Goal: Information Seeking & Learning: Learn about a topic

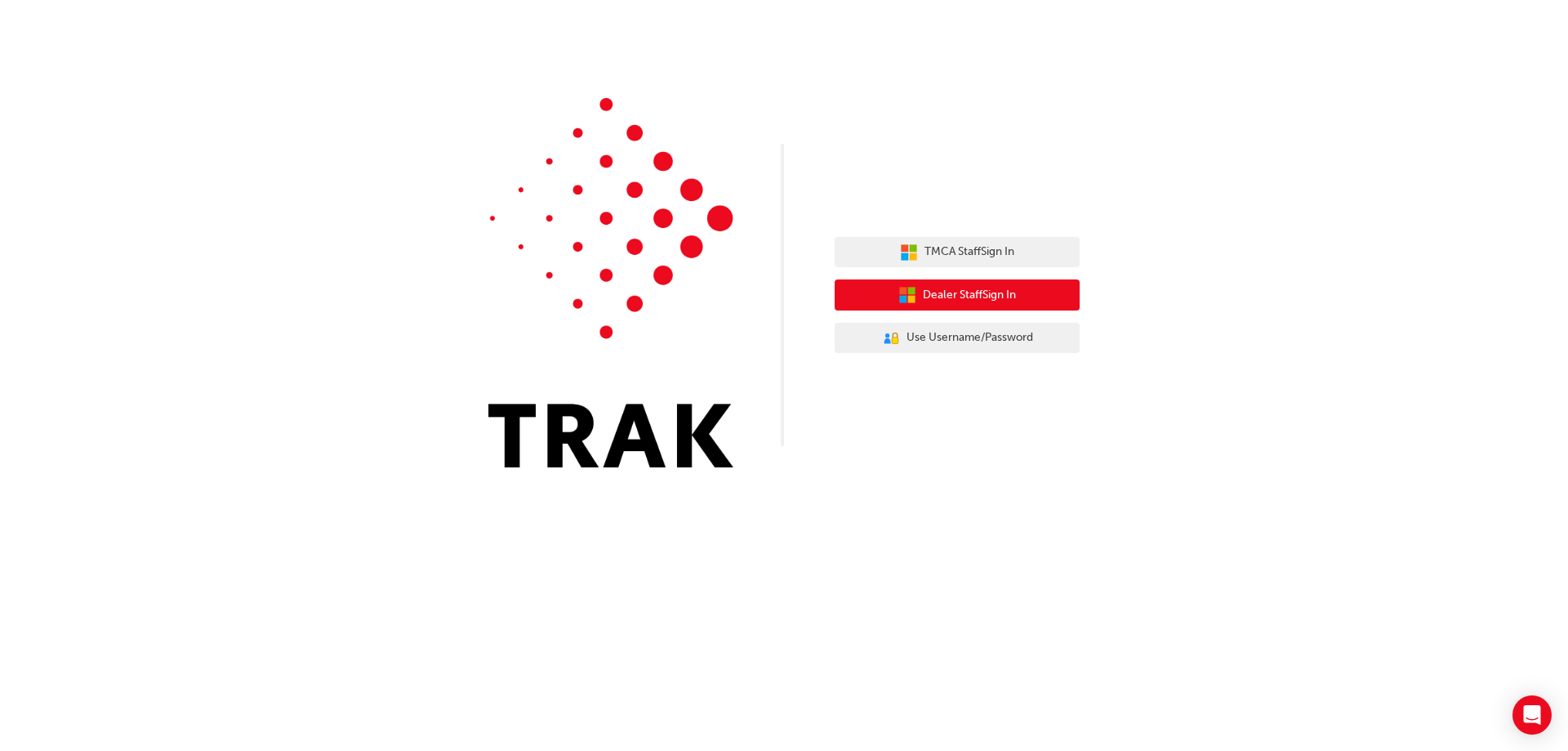
click at [1008, 289] on span "Dealer Staff Sign In" at bounding box center [970, 295] width 94 height 19
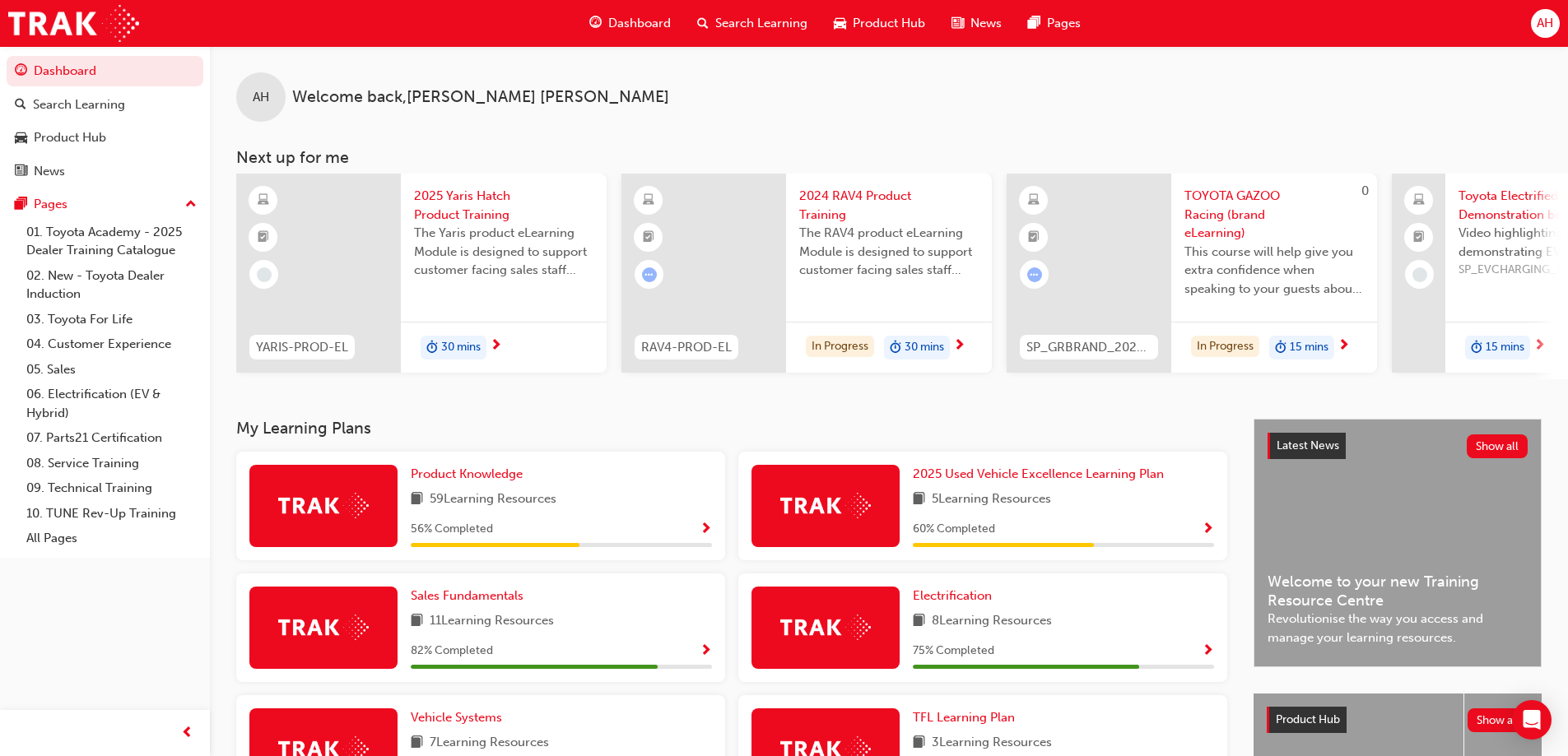
click at [732, 28] on span "Search Learning" at bounding box center [761, 23] width 92 height 19
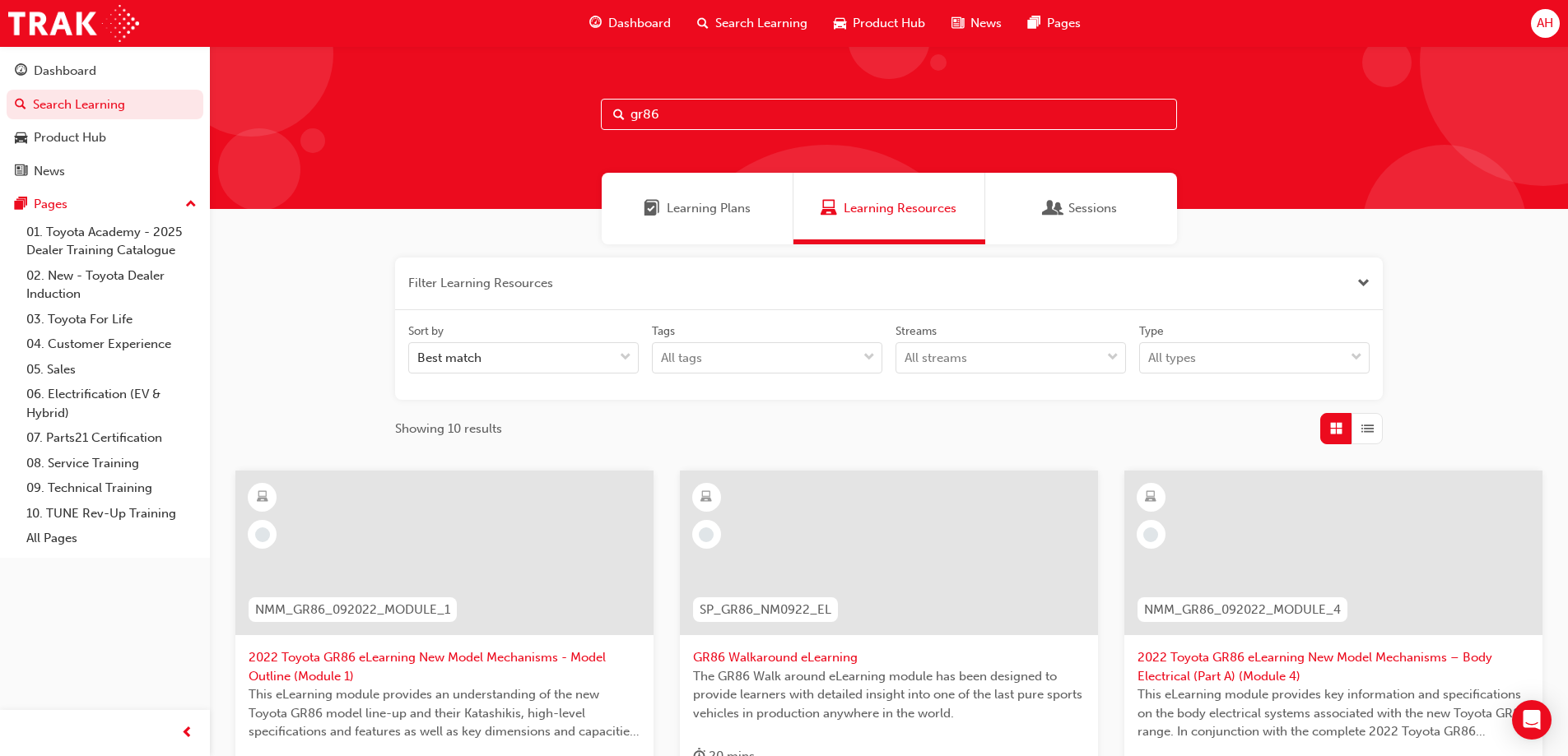
click at [712, 113] on input "gr86" at bounding box center [889, 114] width 576 height 31
click at [736, 25] on span "Search Learning" at bounding box center [761, 23] width 92 height 19
drag, startPoint x: 692, startPoint y: 118, endPoint x: 0, endPoint y: 0, distance: 702.0
click at [0, 18] on div "Dashboard Search Learning Product Hub News Pages AH Dashboard Search Learning P…" at bounding box center [784, 378] width 1568 height 756
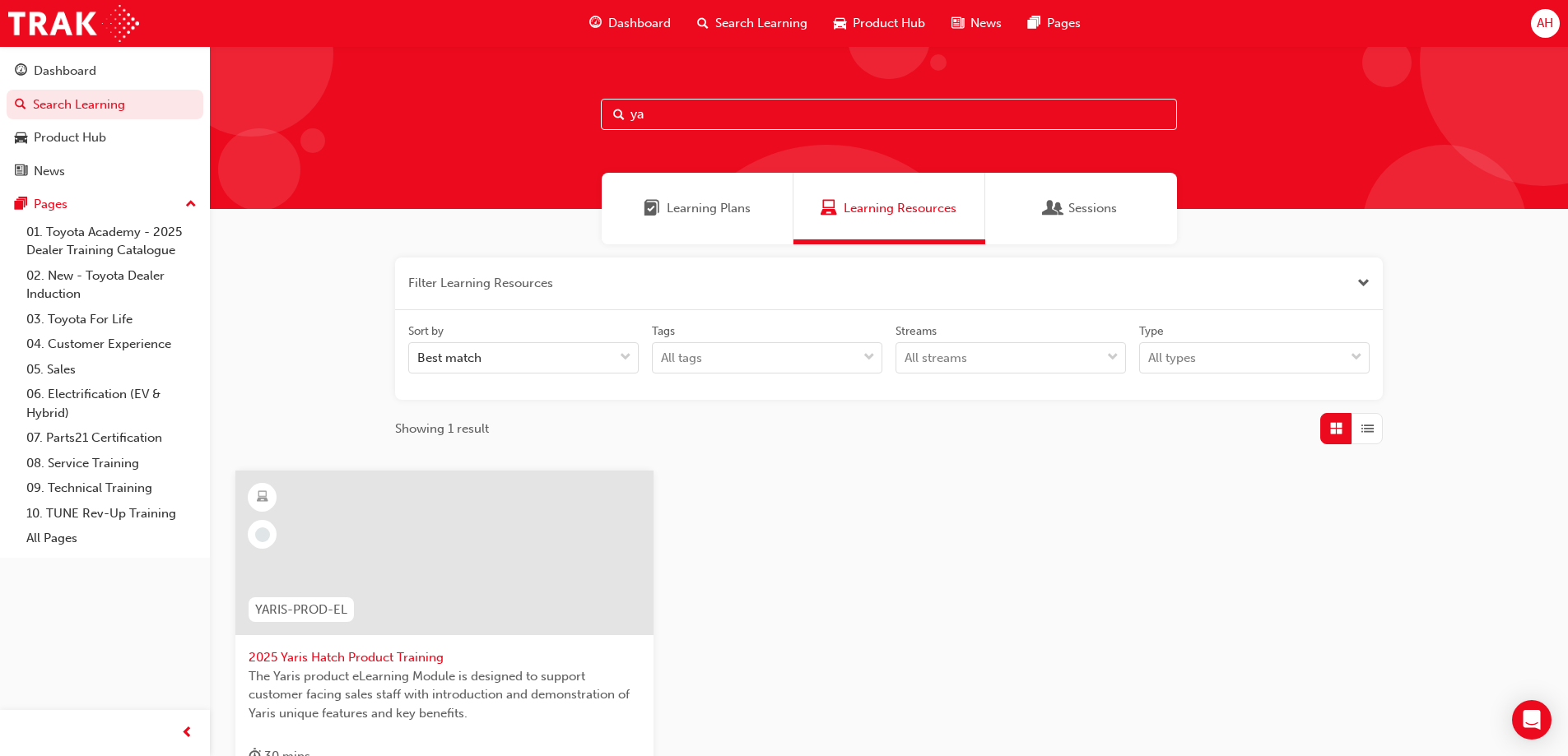
type input "y"
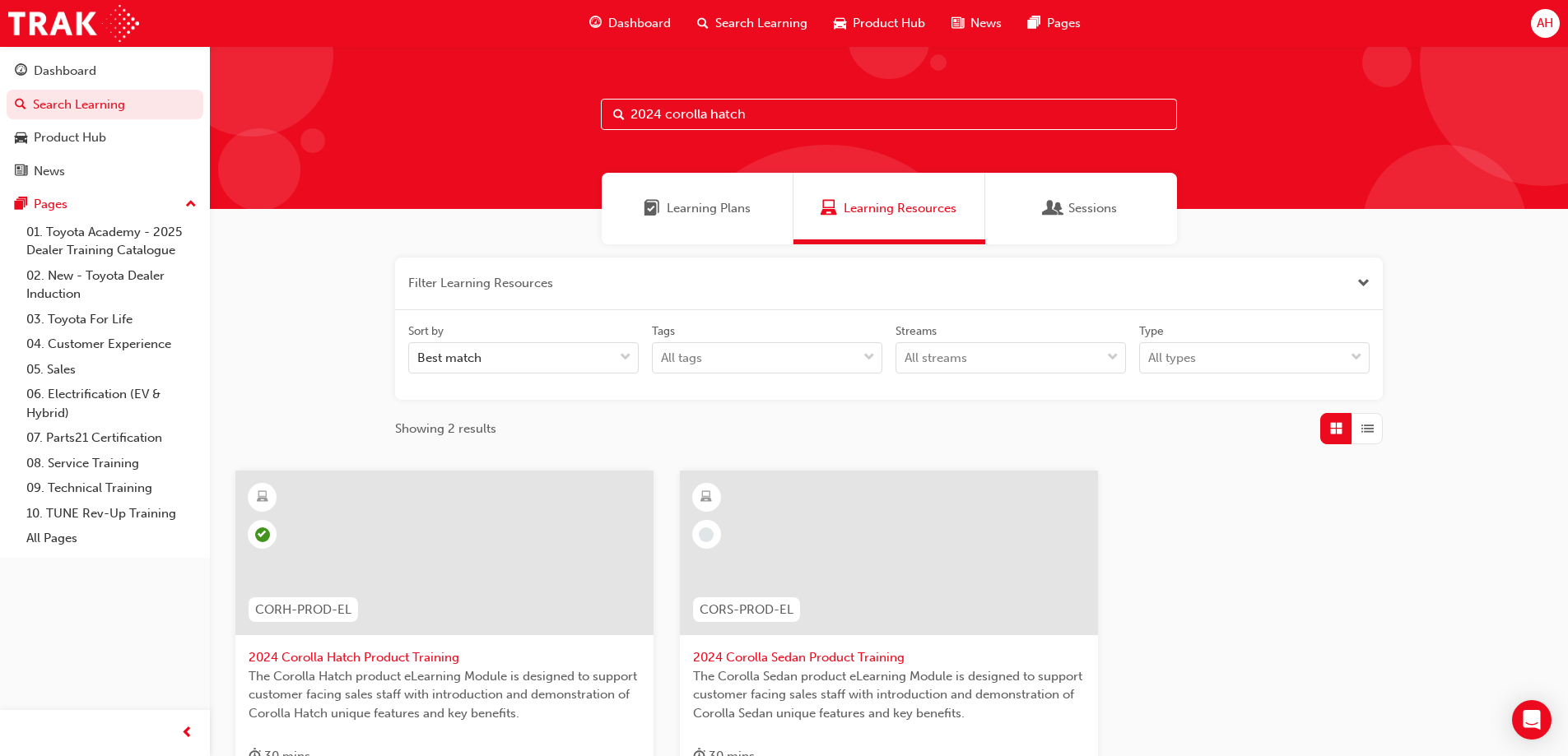
type input "2024 corolla hatch"
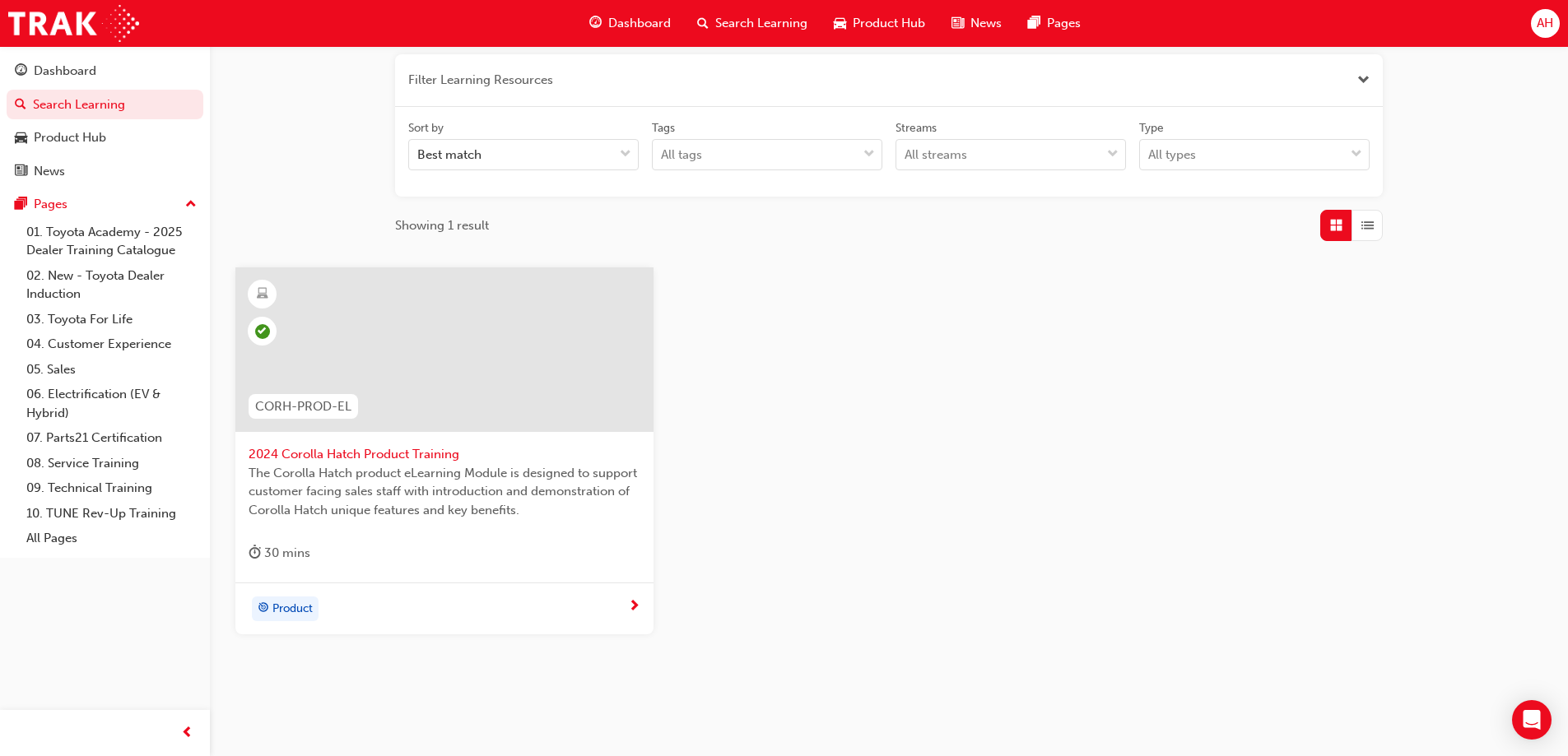
scroll to position [241, 0]
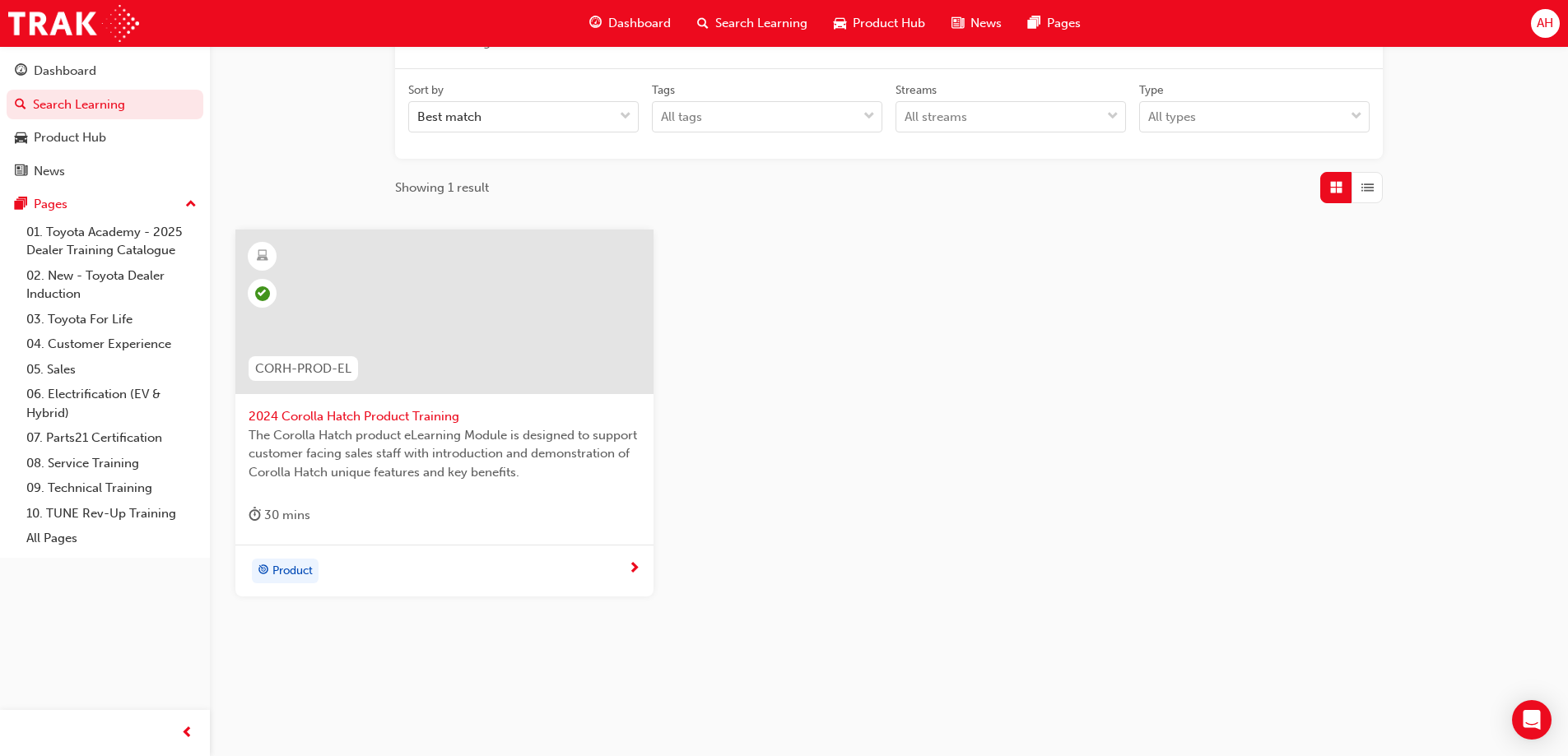
click at [525, 415] on span "2024 Corolla Hatch Product Training" at bounding box center [444, 416] width 392 height 19
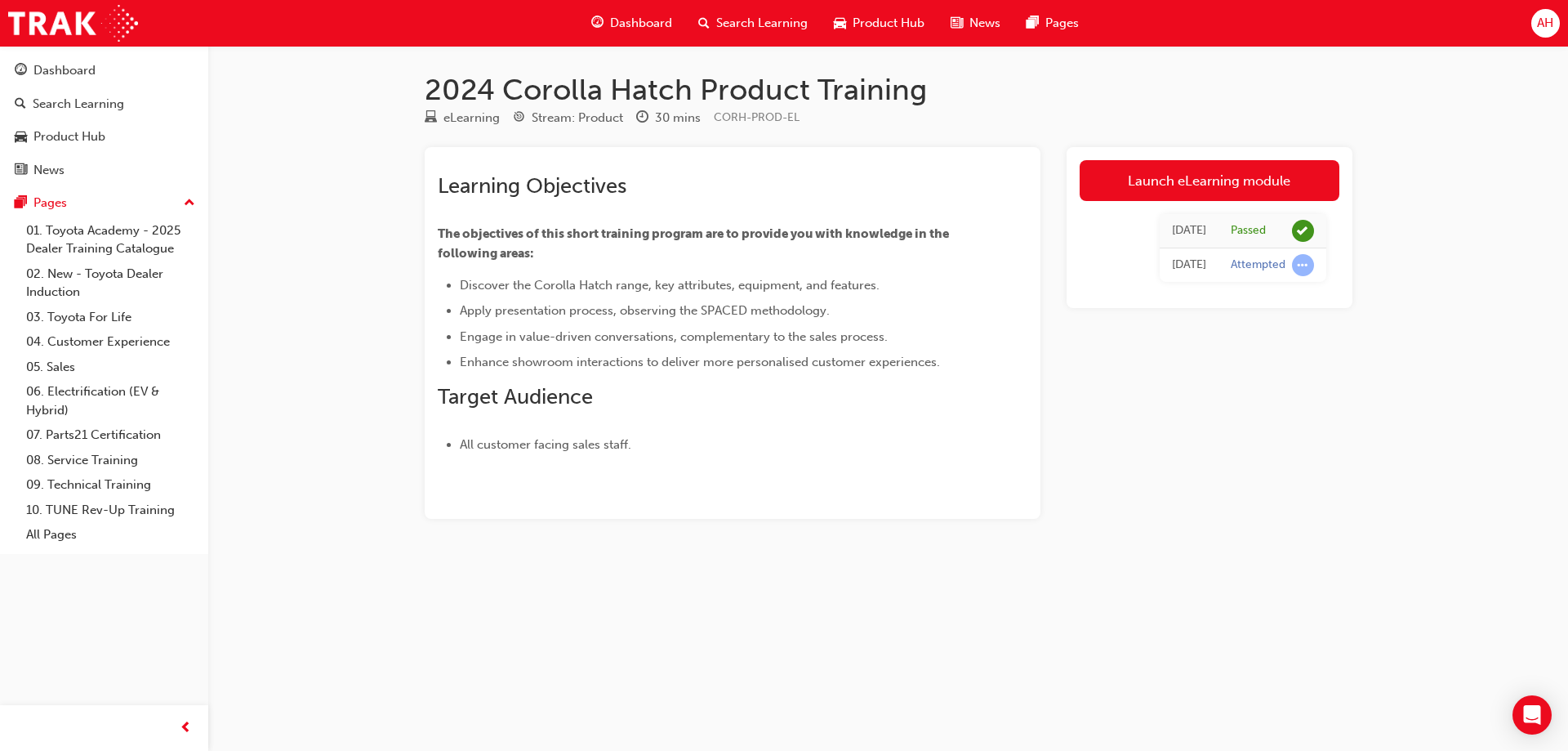
click at [743, 14] on span "Search Learning" at bounding box center [762, 23] width 92 height 19
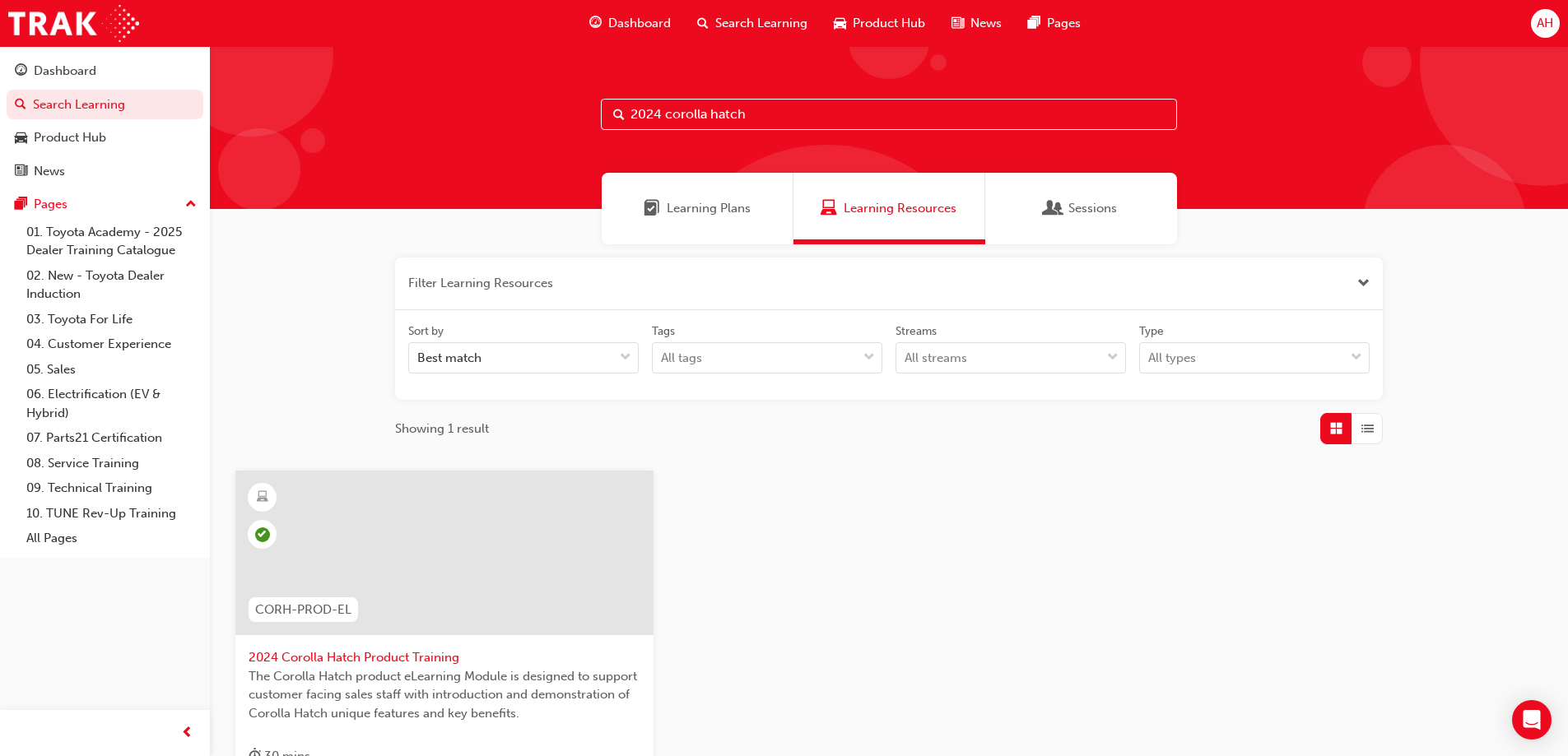
click at [769, 110] on input "2024 corolla hatch" at bounding box center [889, 114] width 576 height 31
type input "2"
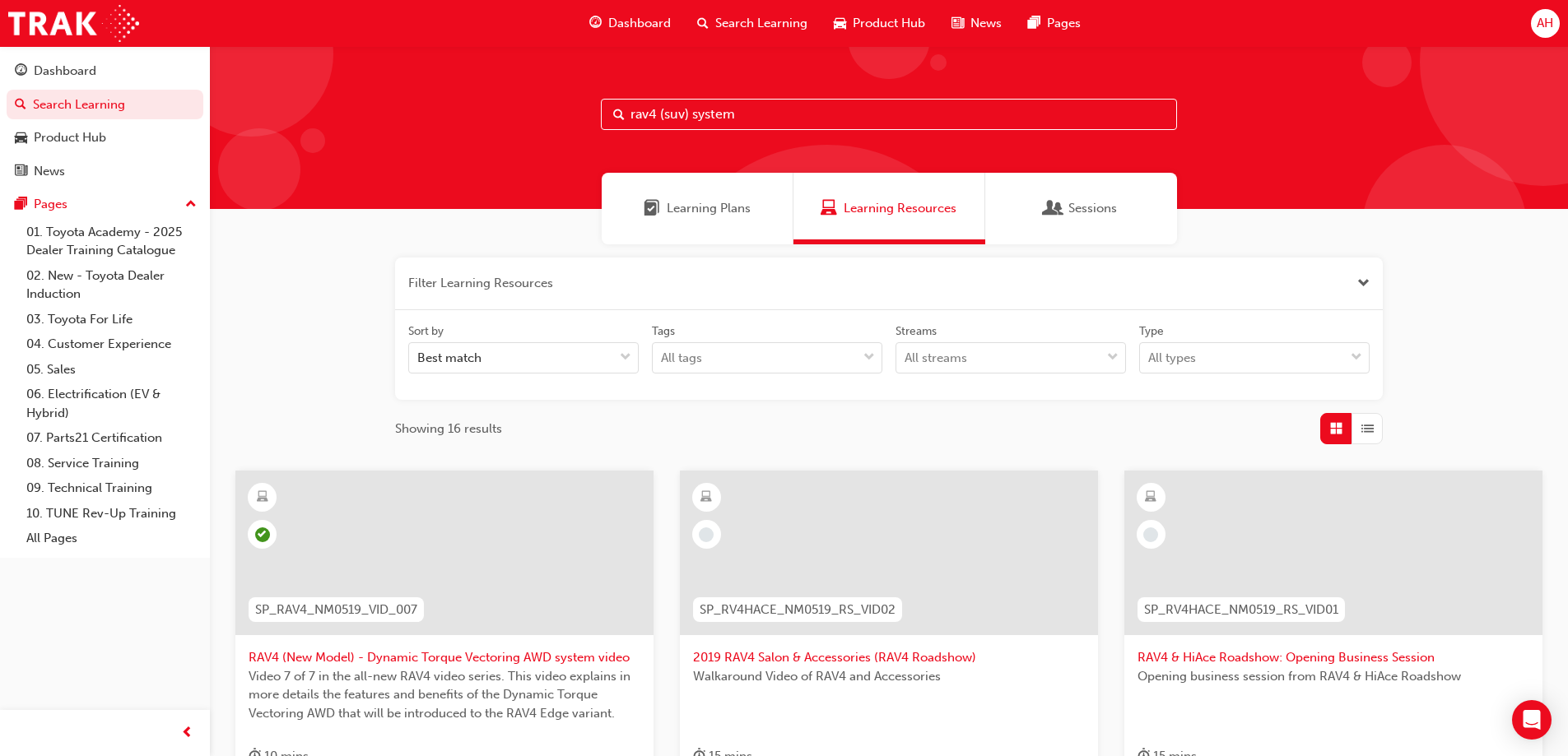
type input "rav4 (suv) system"
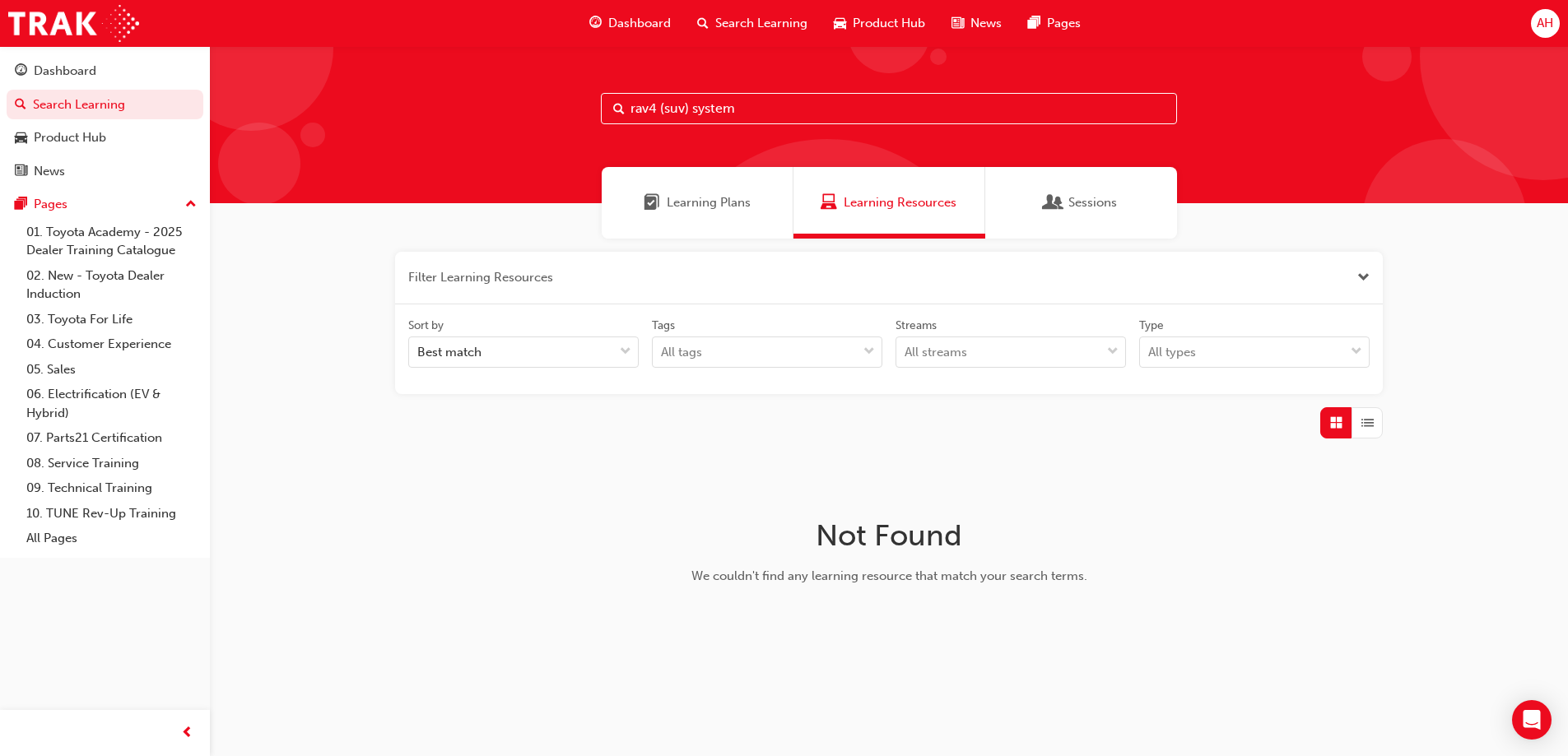
scroll to position [7, 0]
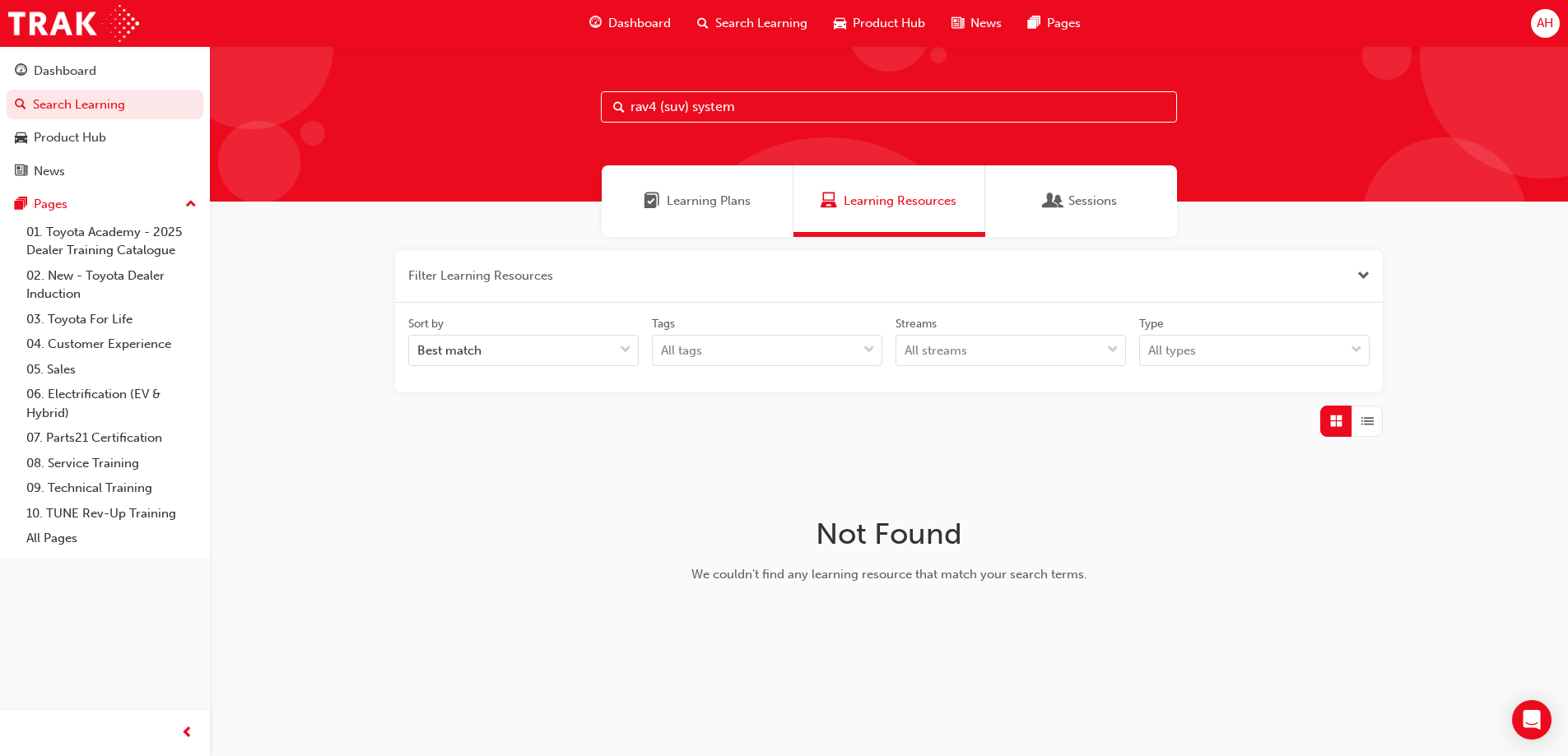
drag, startPoint x: 793, startPoint y: 84, endPoint x: 717, endPoint y: 114, distance: 81.7
click at [717, 114] on div "rav4 (suv) system" at bounding box center [888, 120] width 1357 height 163
drag, startPoint x: 794, startPoint y: 103, endPoint x: 440, endPoint y: 92, distance: 354.2
click at [476, 104] on div "rav4 (suv) system" at bounding box center [888, 120] width 1357 height 163
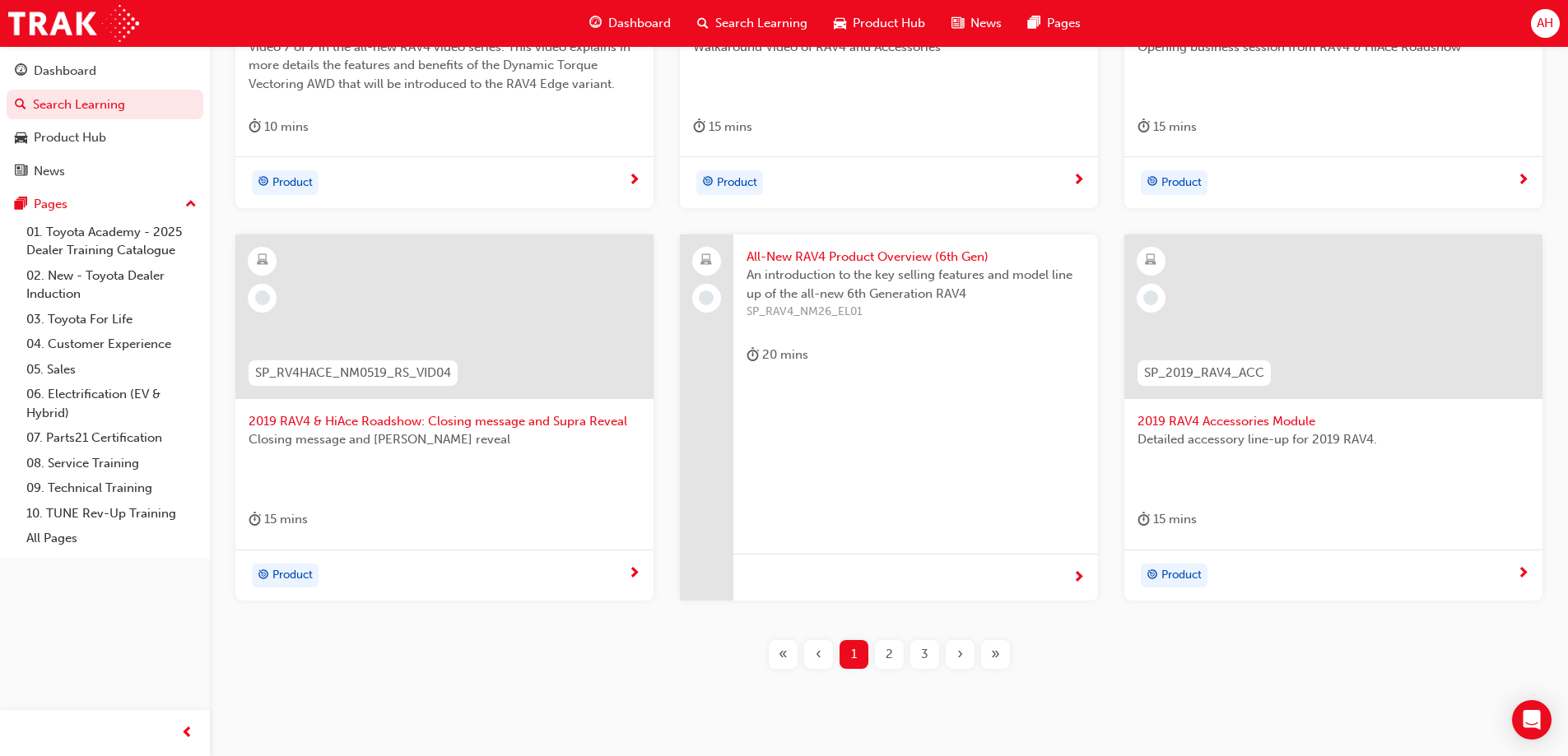
scroll to position [658, 0]
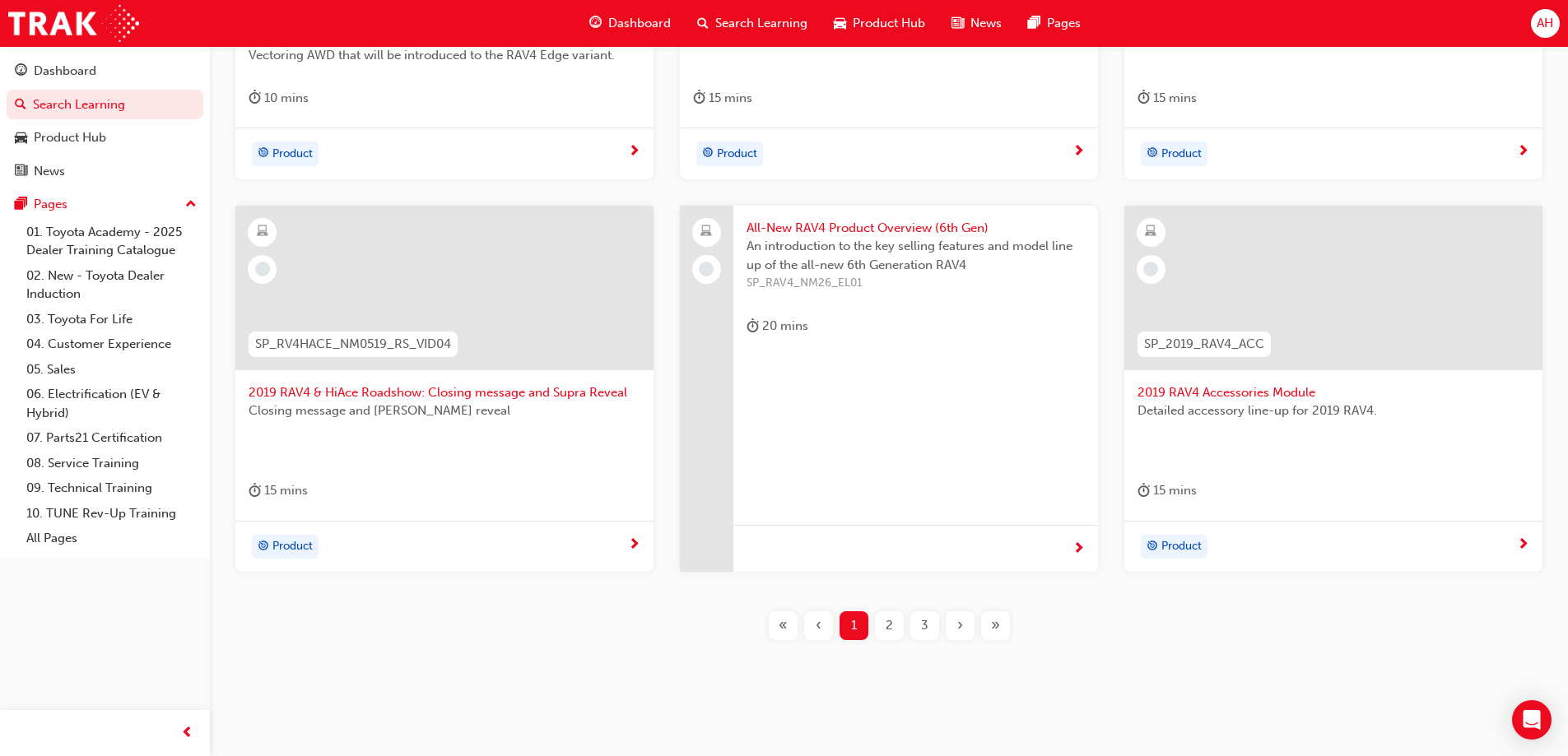
click at [887, 629] on span "2" at bounding box center [889, 625] width 7 height 19
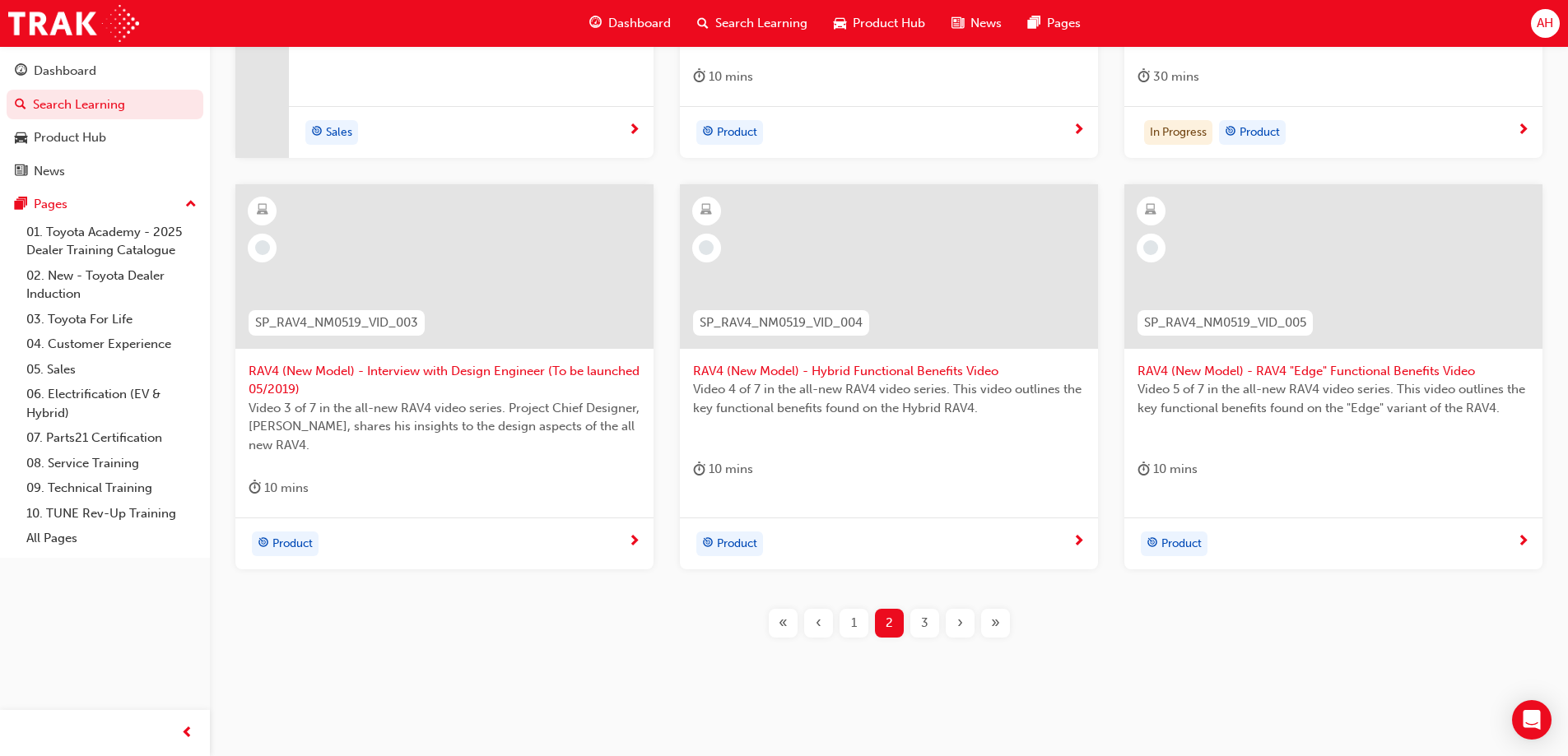
scroll to position [694, 0]
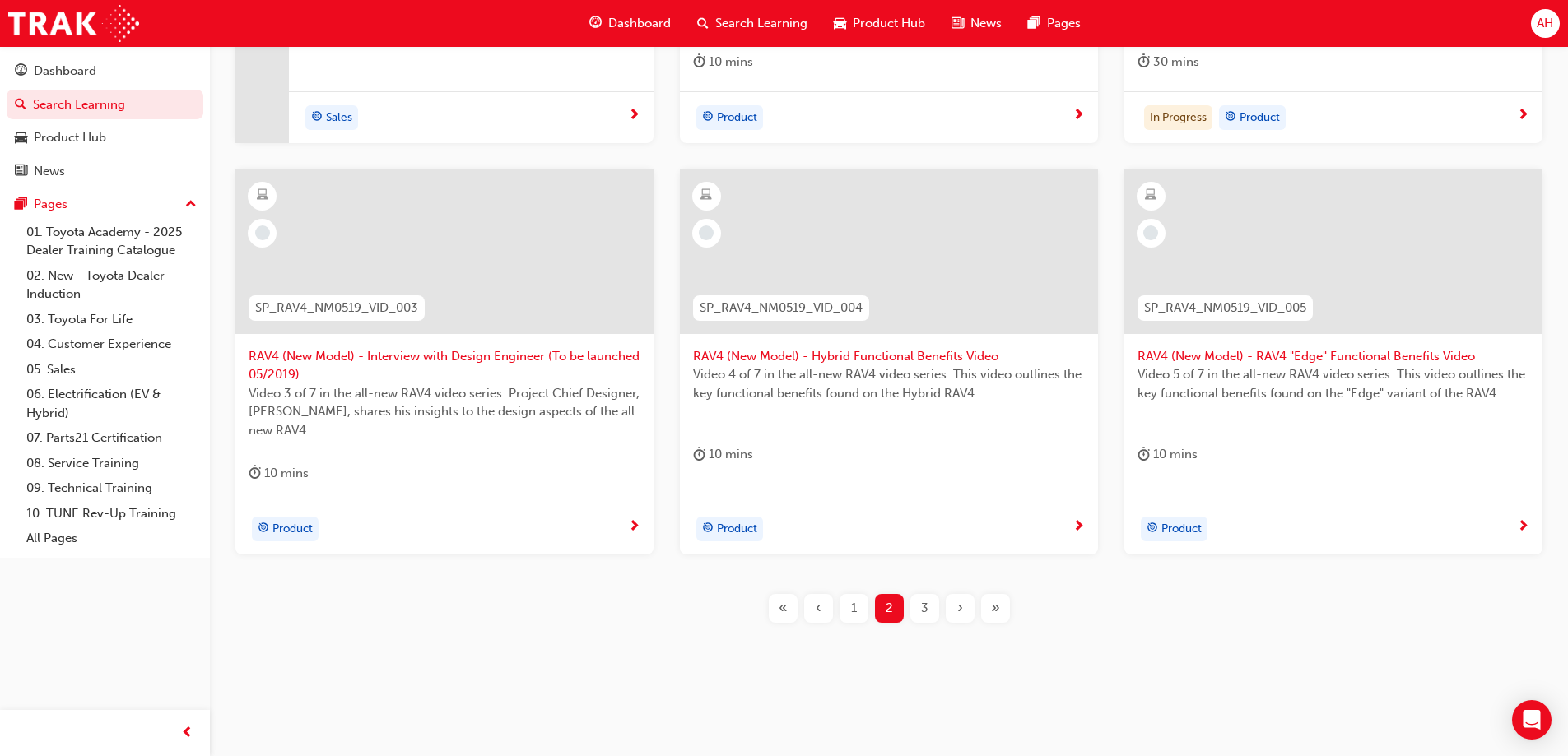
click at [911, 604] on div "3" at bounding box center [924, 608] width 28 height 28
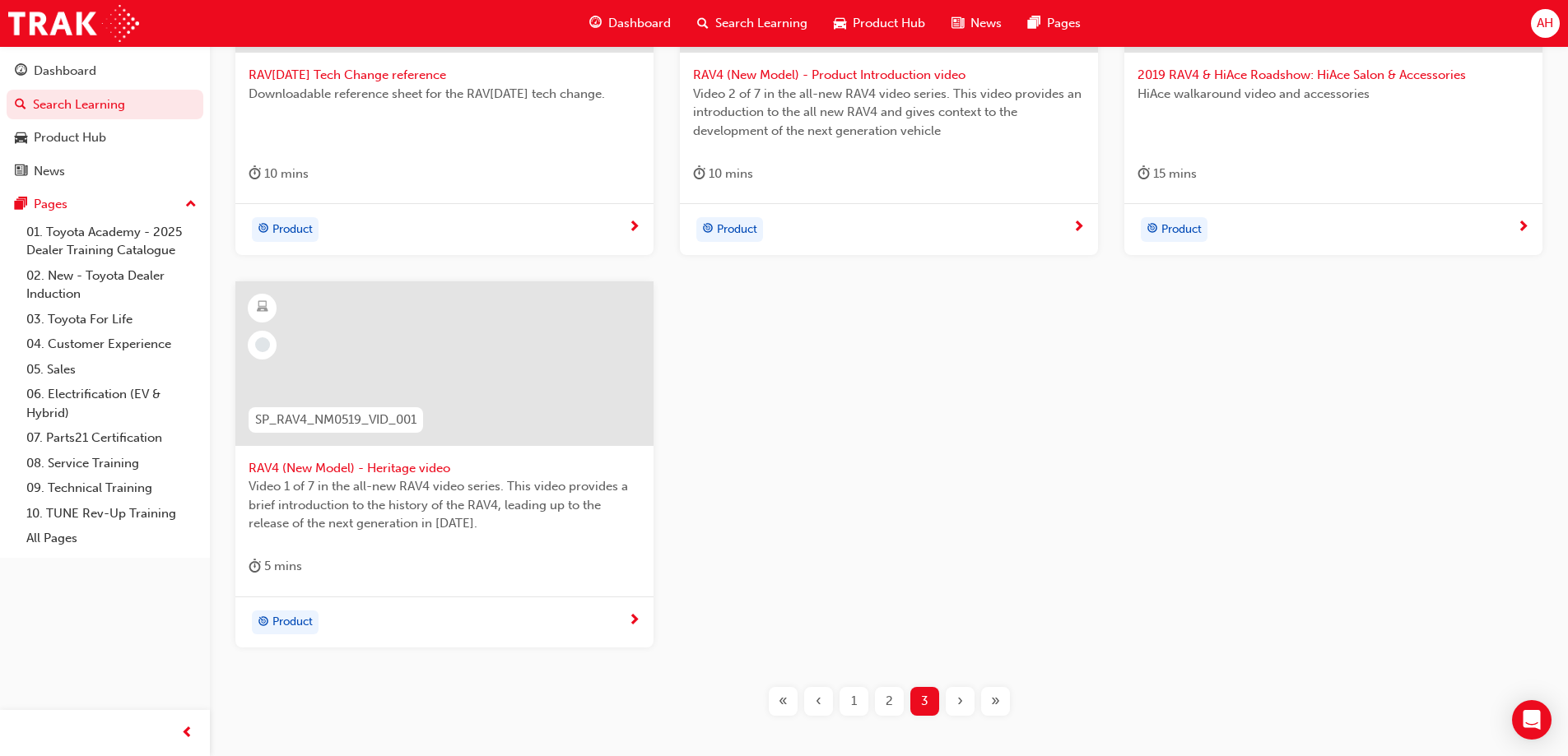
scroll to position [593, 0]
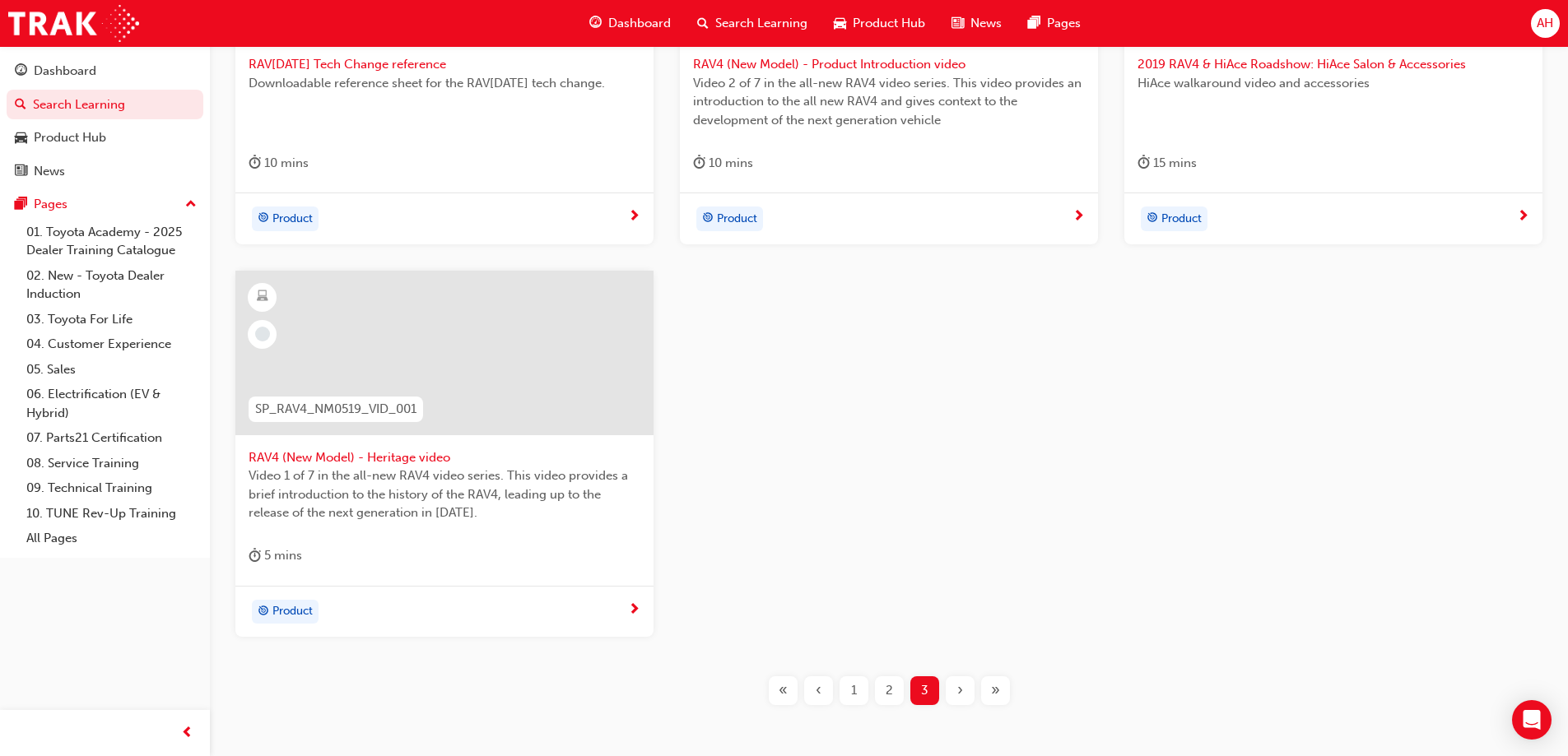
click at [855, 695] on span "1" at bounding box center [853, 690] width 5 height 19
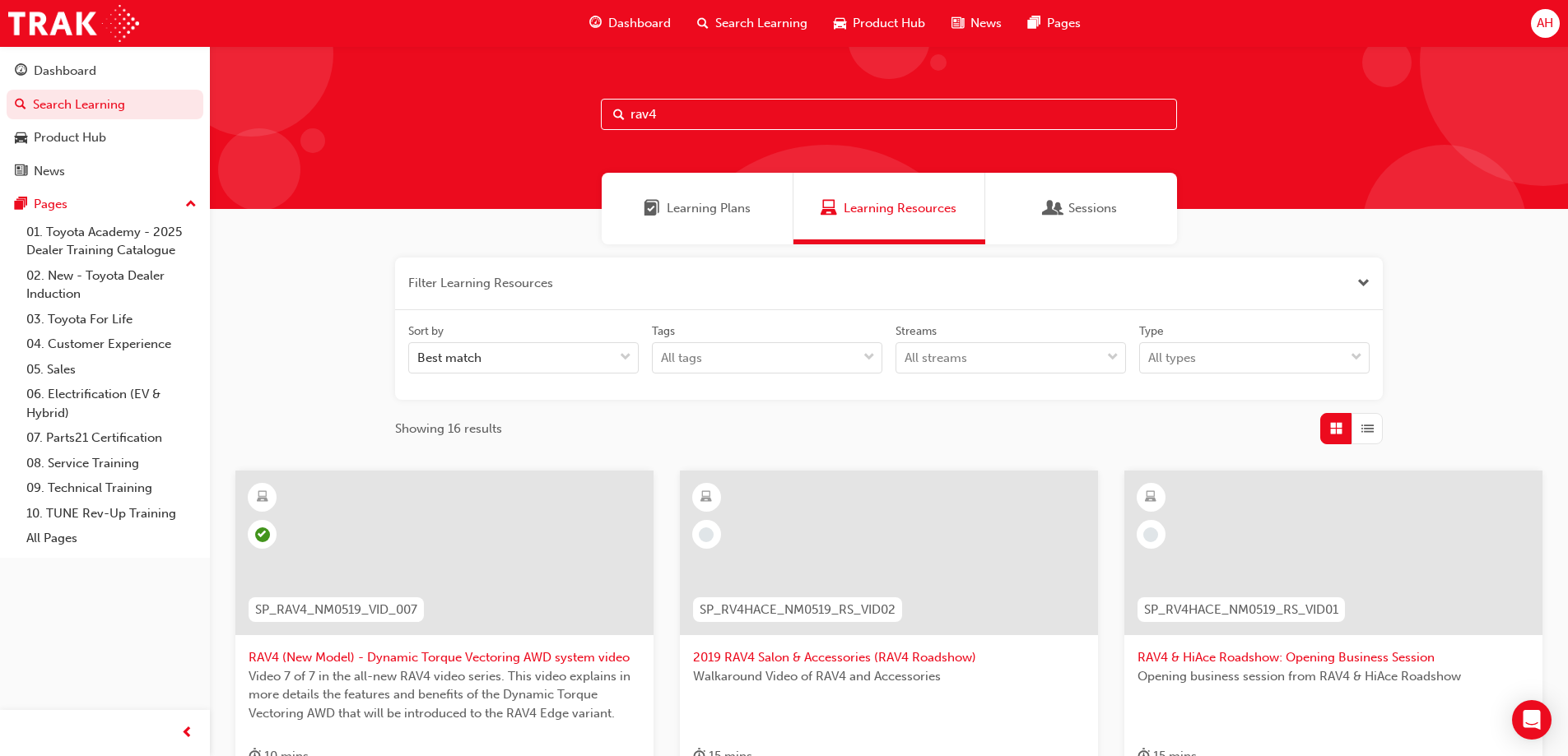
click at [700, 114] on input "rav4" at bounding box center [889, 114] width 576 height 31
type input "r"
type input "RAV4 (new"
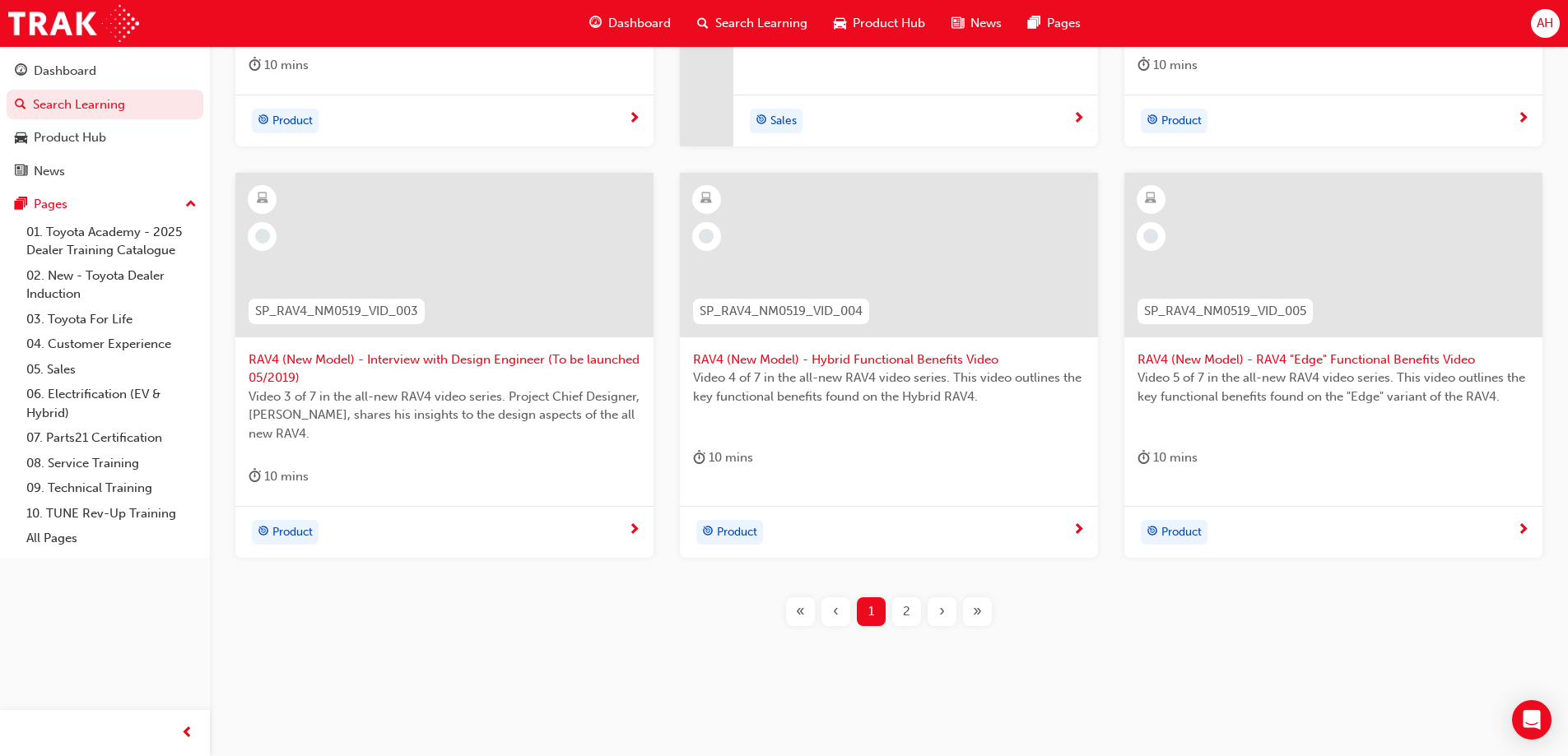
scroll to position [694, 0]
click at [902, 603] on div "2" at bounding box center [907, 608] width 28 height 28
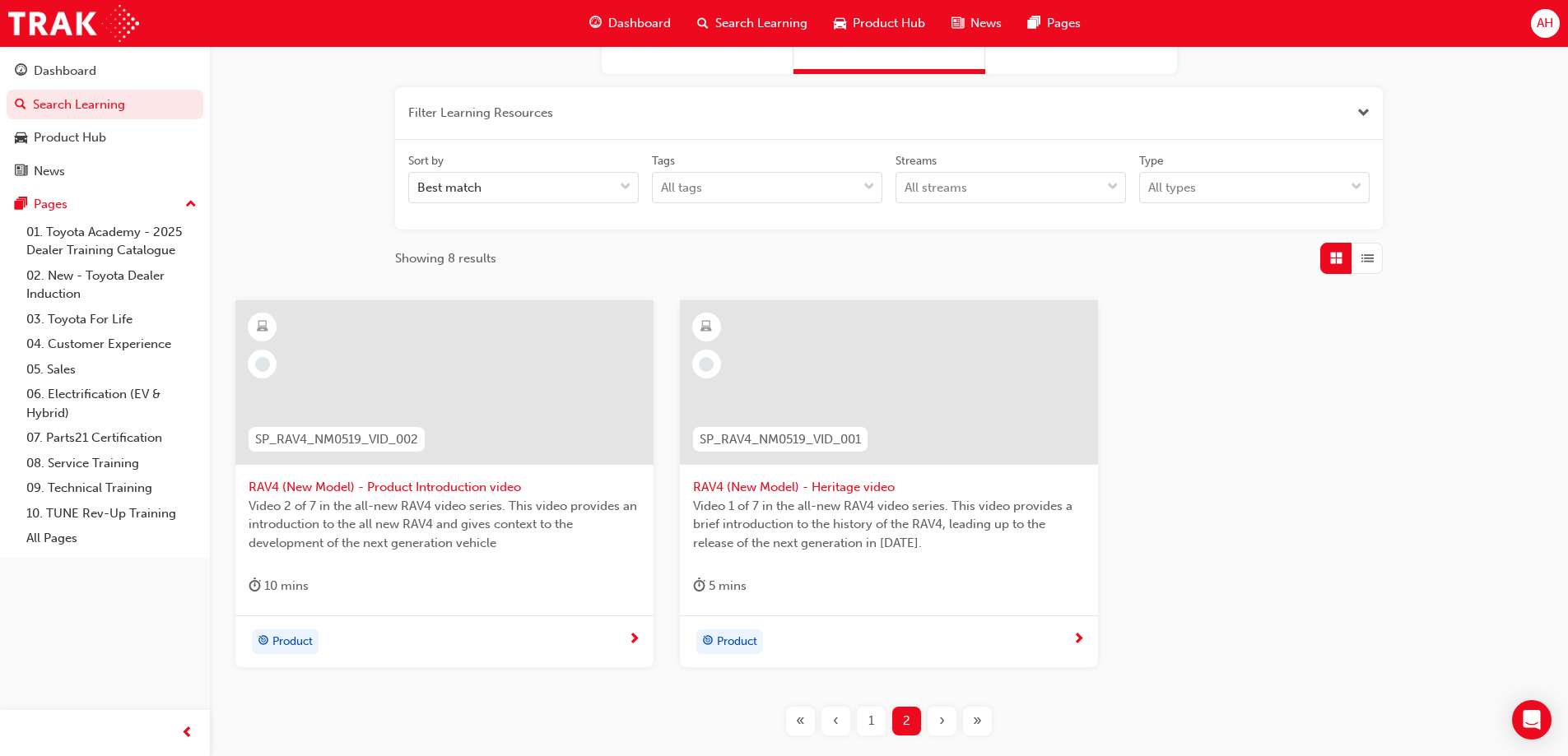
scroll to position [283, 0]
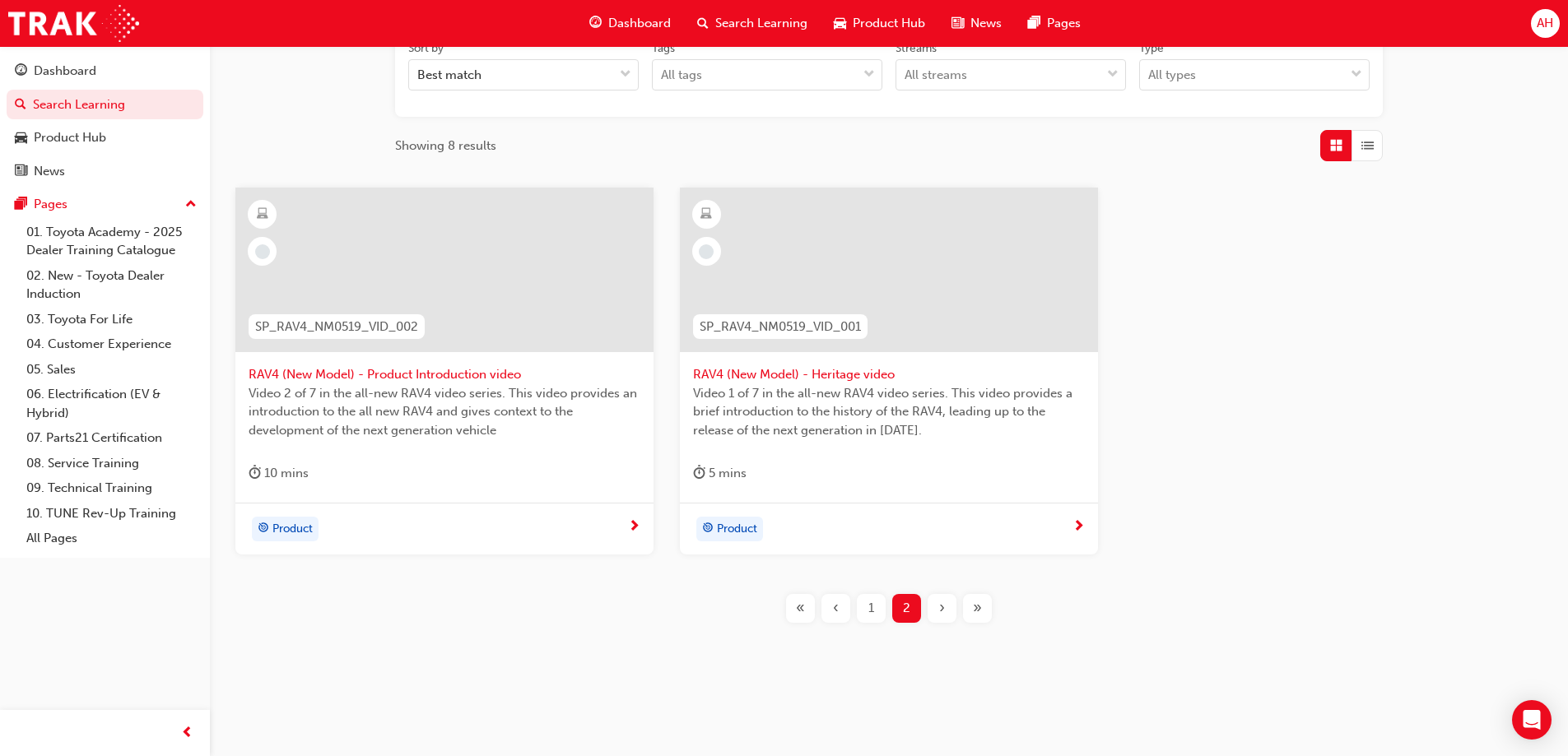
click at [862, 379] on span "RAV4 (New Model) - Heritage video" at bounding box center [888, 374] width 392 height 19
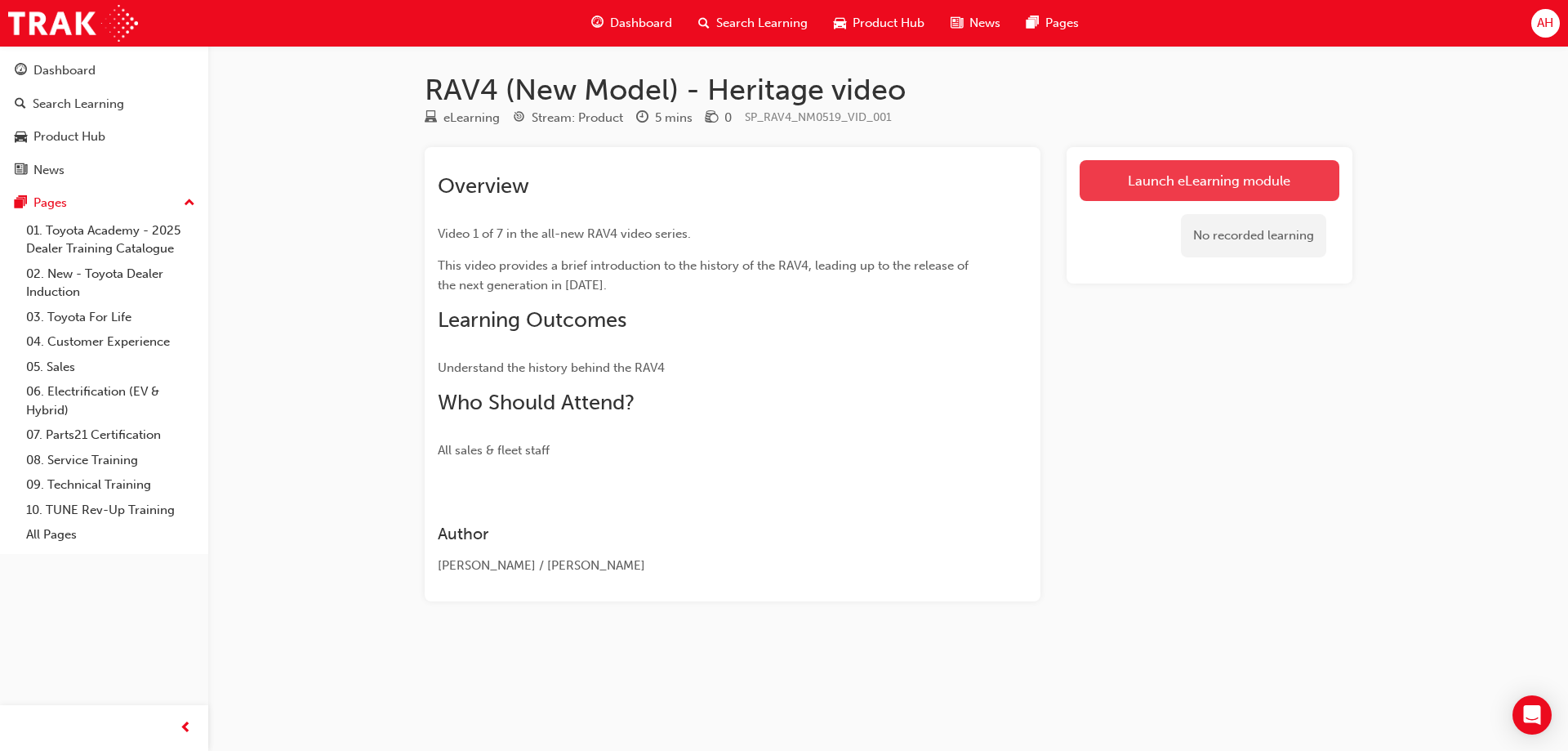
click at [1251, 172] on link "Launch eLearning module" at bounding box center [1210, 180] width 259 height 41
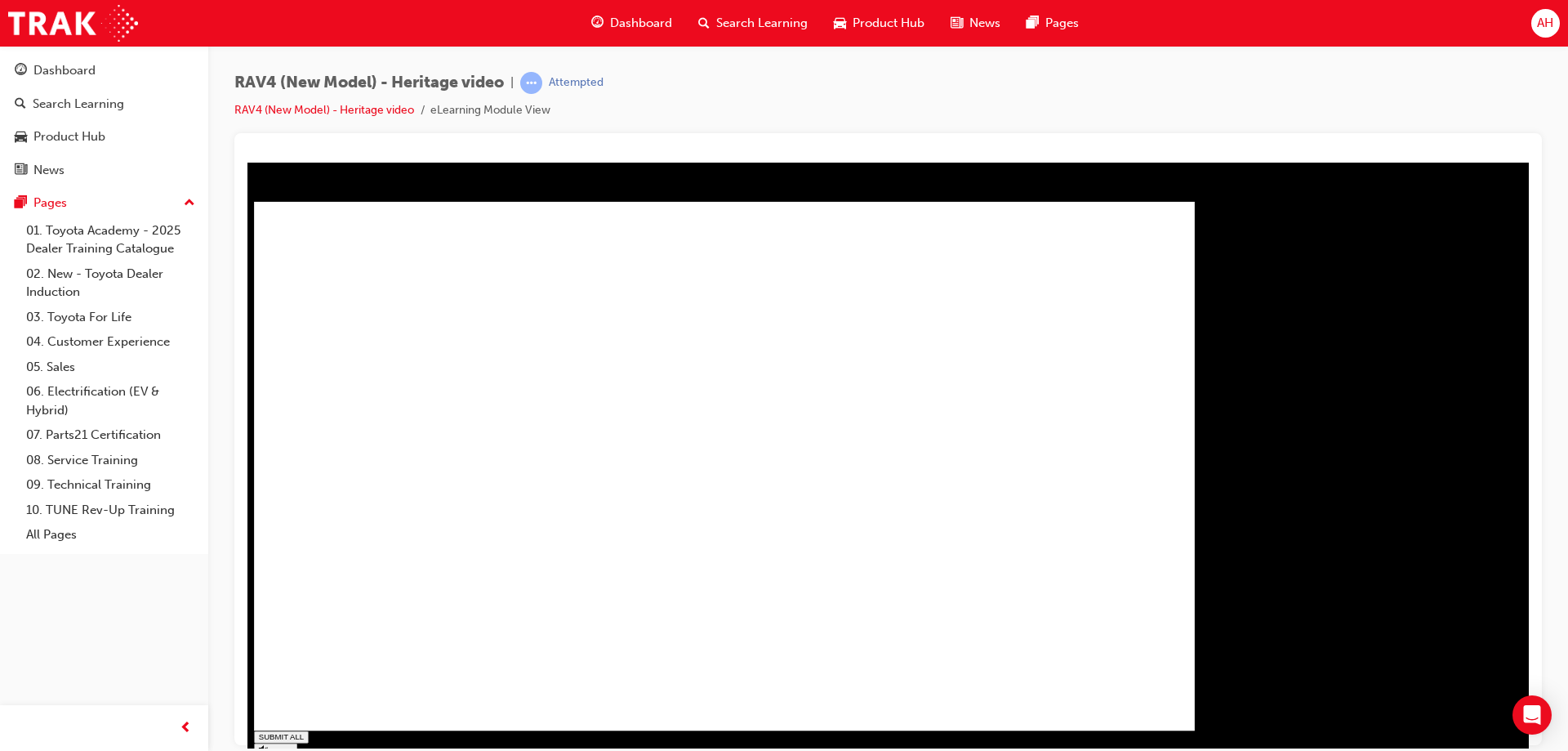
type input "1"
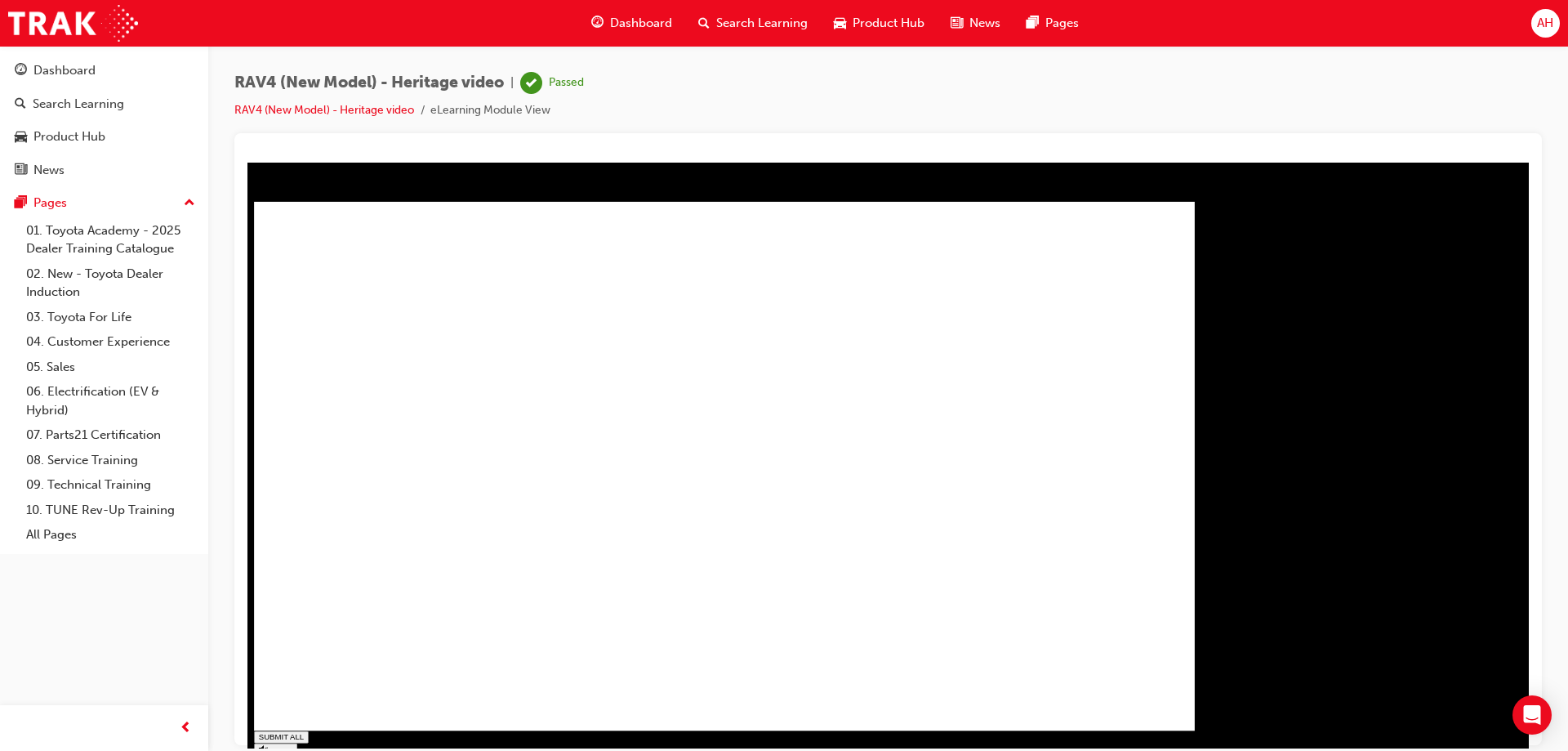
drag, startPoint x: 422, startPoint y: 542, endPoint x: 422, endPoint y: 553, distance: 11.0
click at [720, 20] on span "Search Learning" at bounding box center [762, 23] width 92 height 19
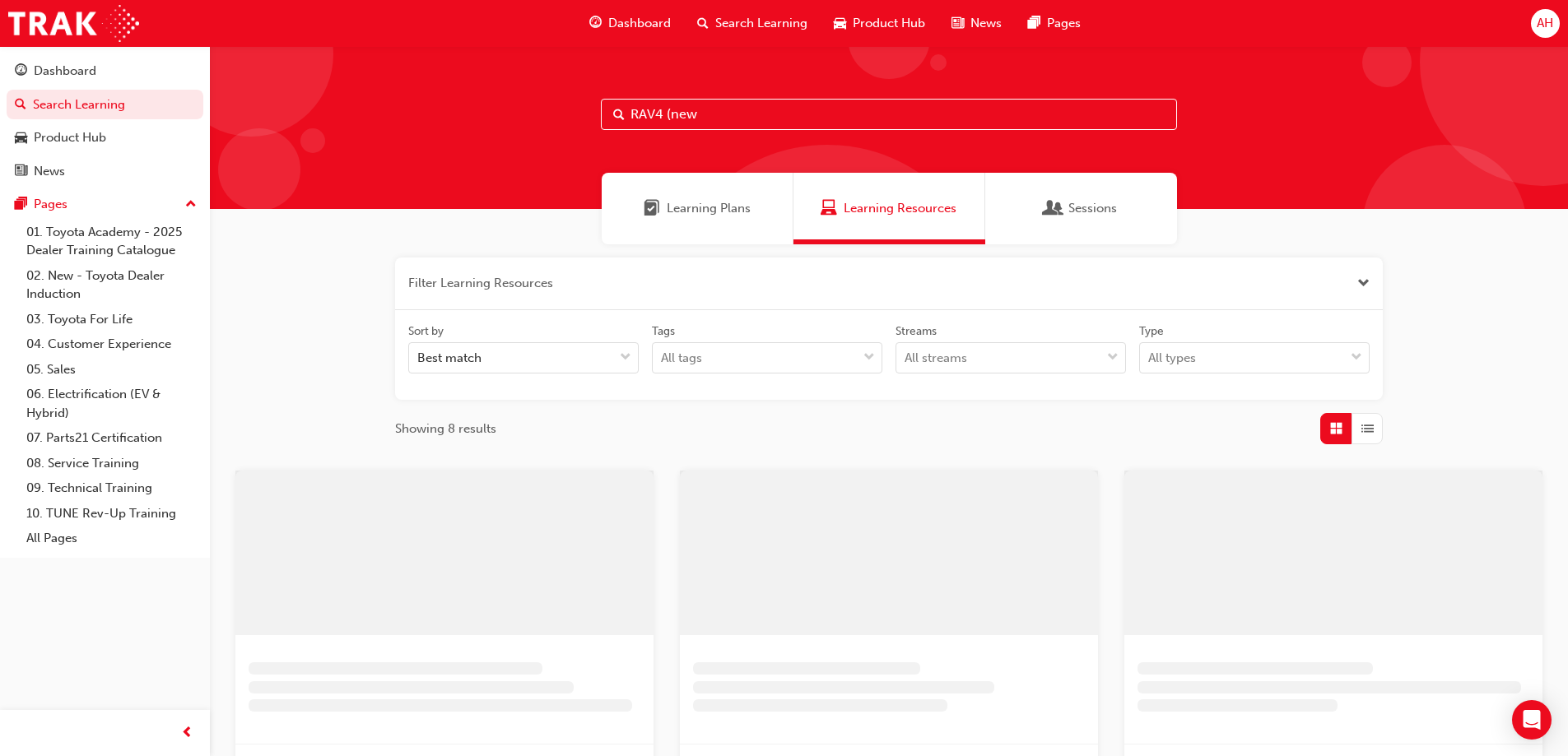
click at [710, 123] on input "RAV4 (new" at bounding box center [889, 114] width 576 height 31
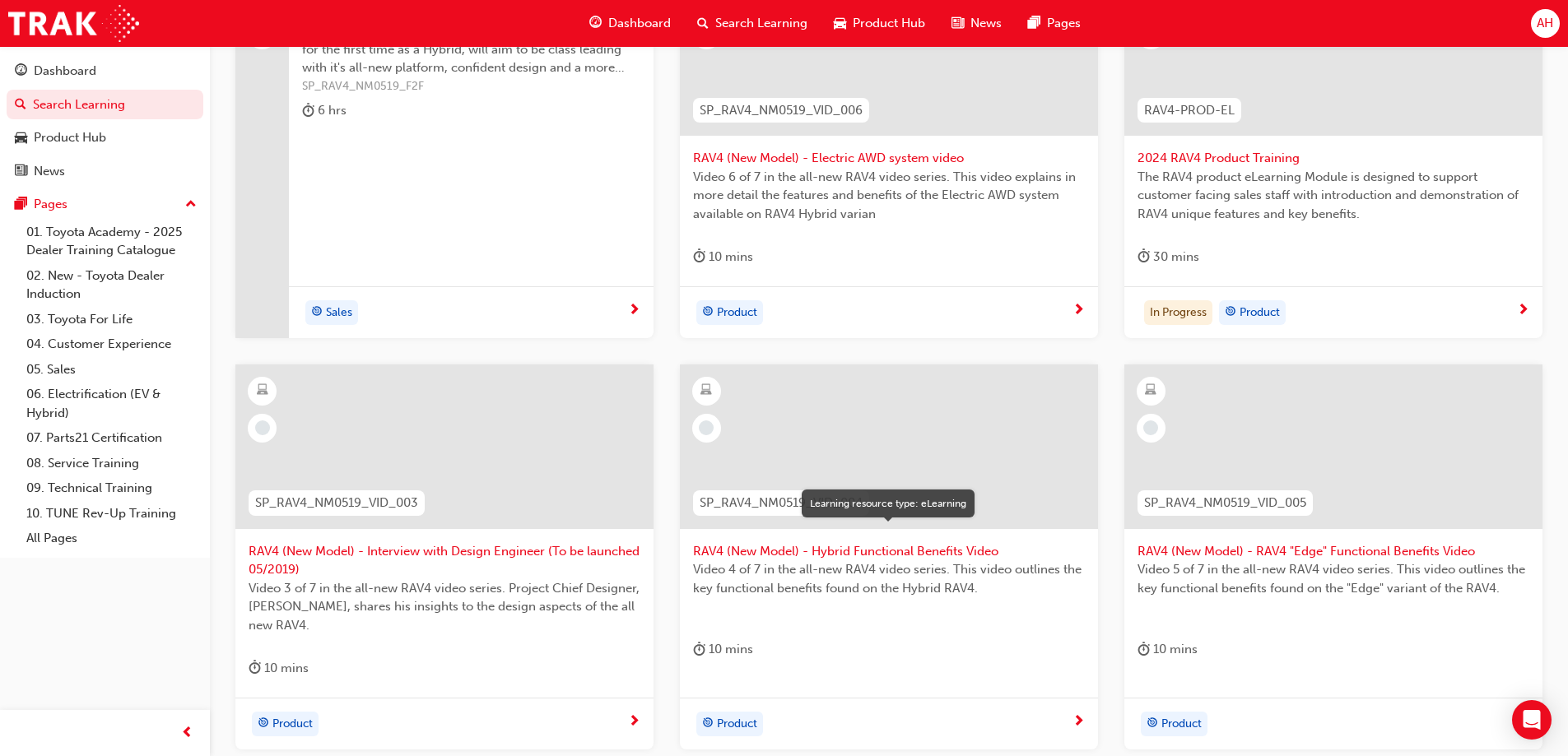
scroll to position [694, 0]
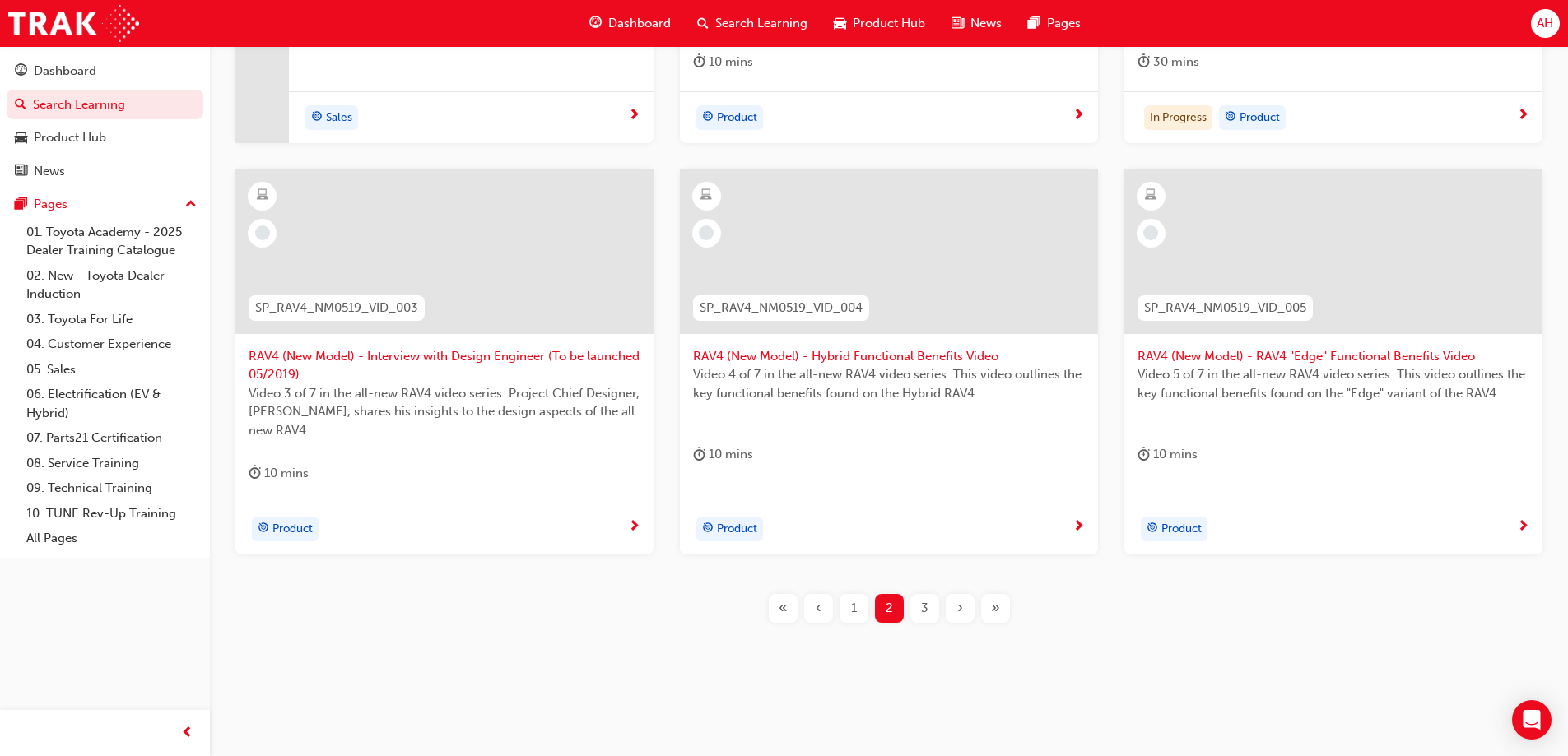
type input "RAV4"
click at [859, 604] on div "1" at bounding box center [853, 608] width 28 height 28
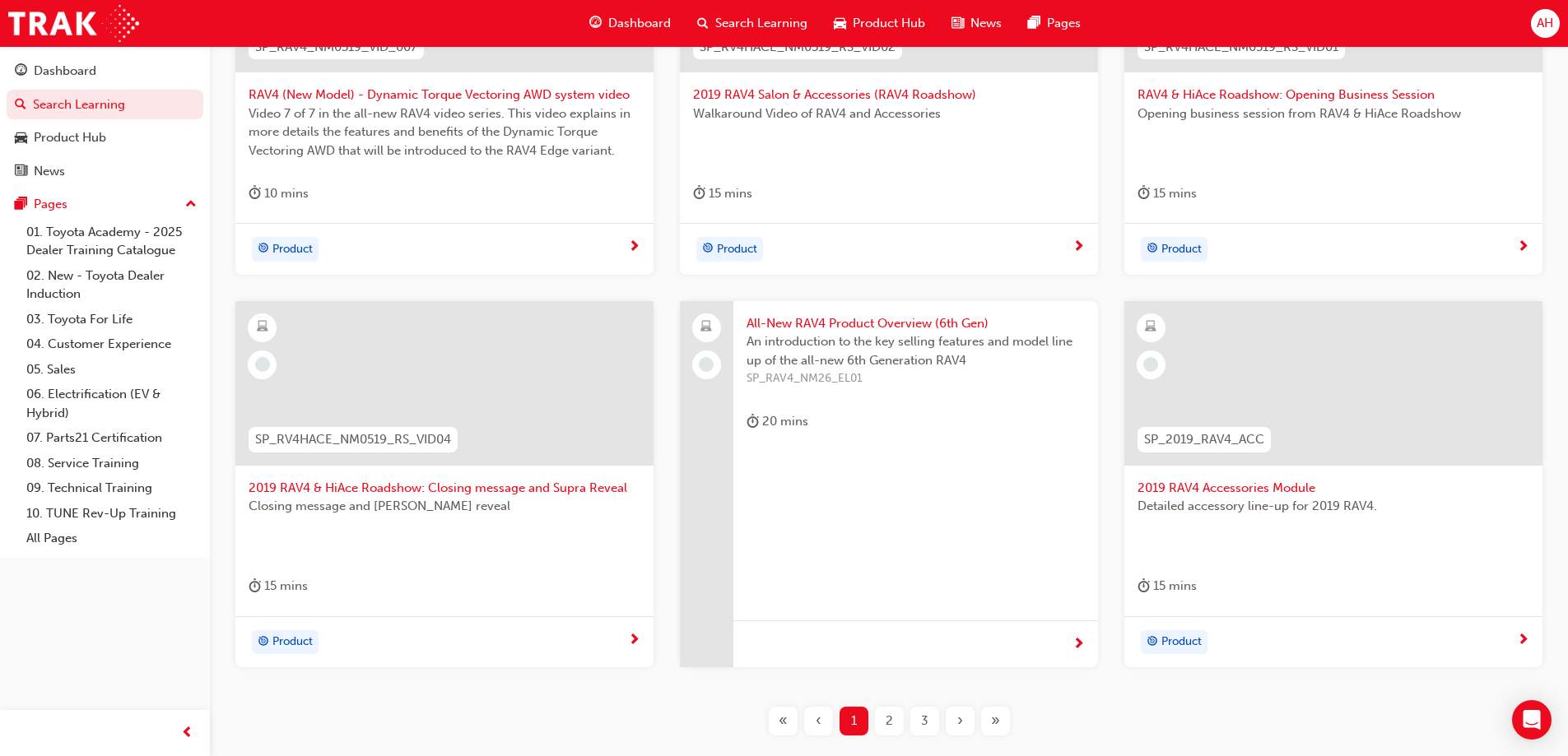
scroll to position [675, 0]
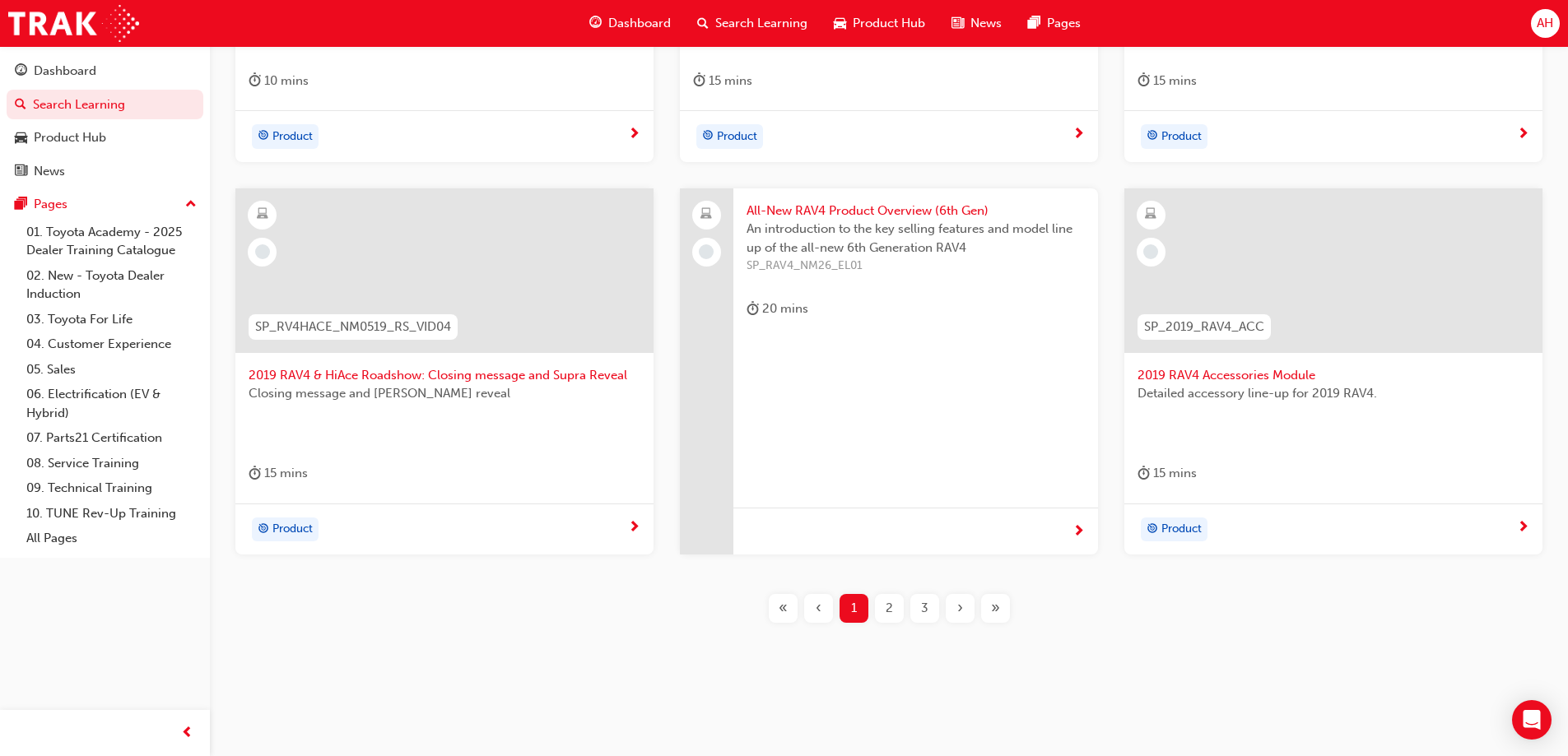
click at [892, 601] on span "2" at bounding box center [889, 608] width 7 height 19
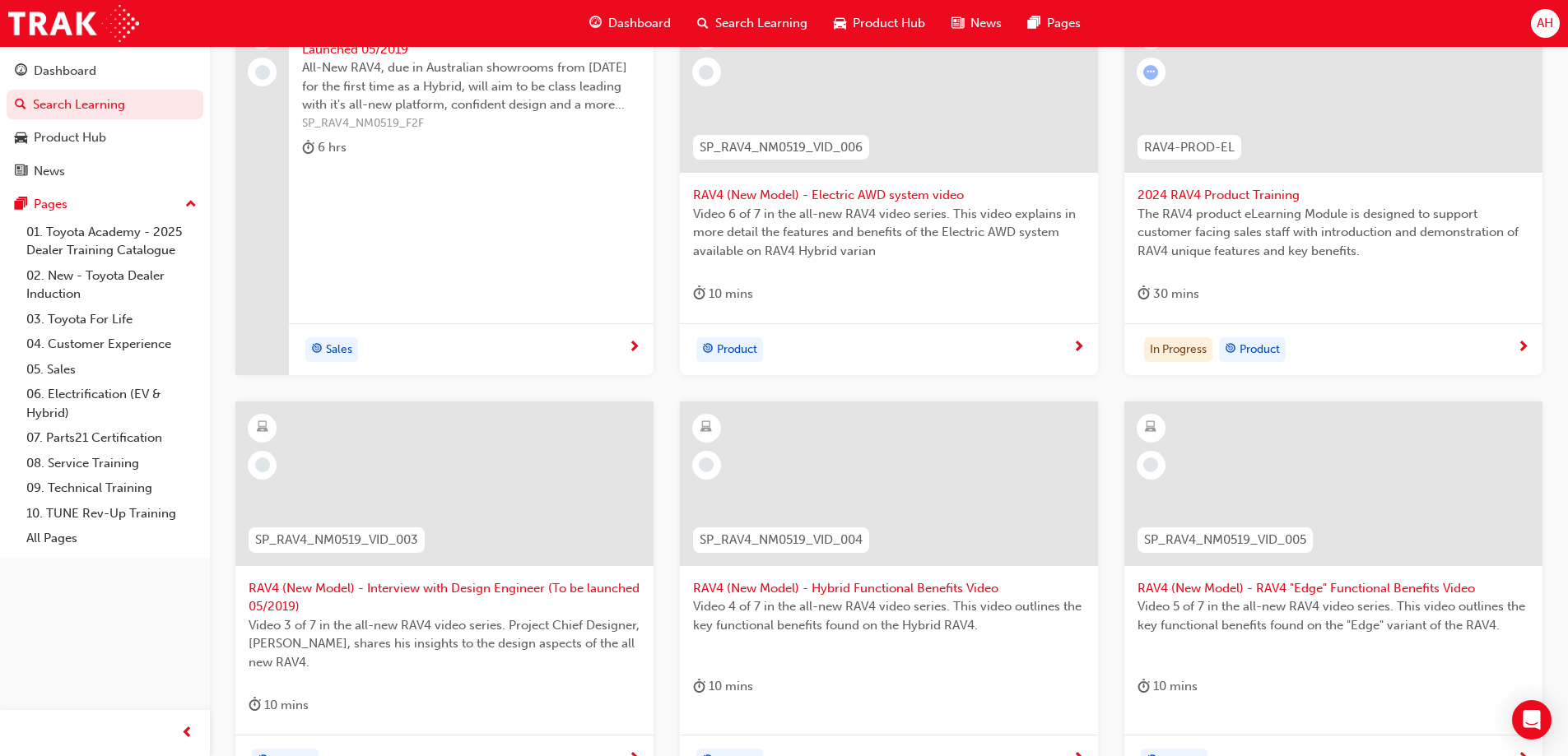
scroll to position [675, 0]
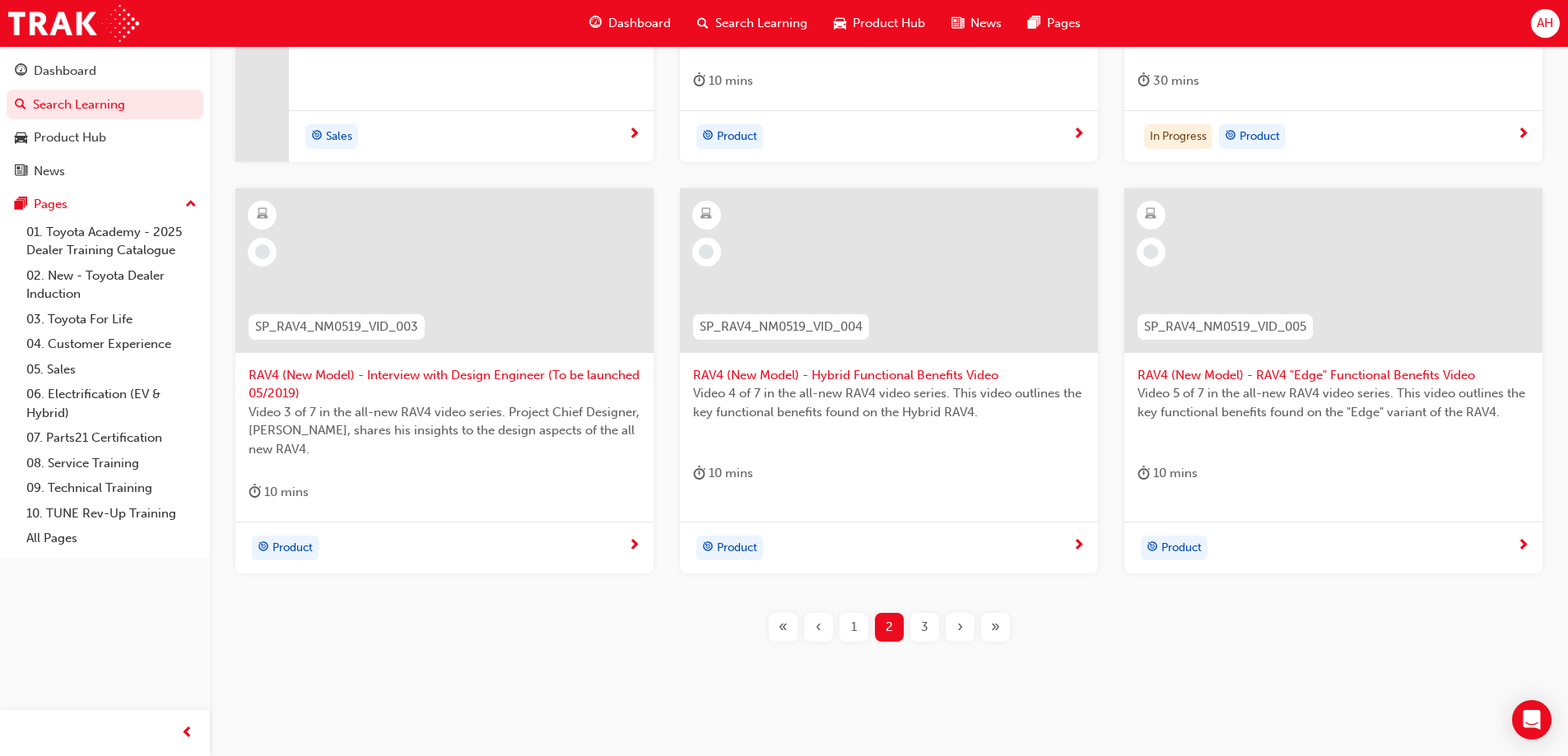
click at [925, 628] on span "3" at bounding box center [924, 626] width 7 height 19
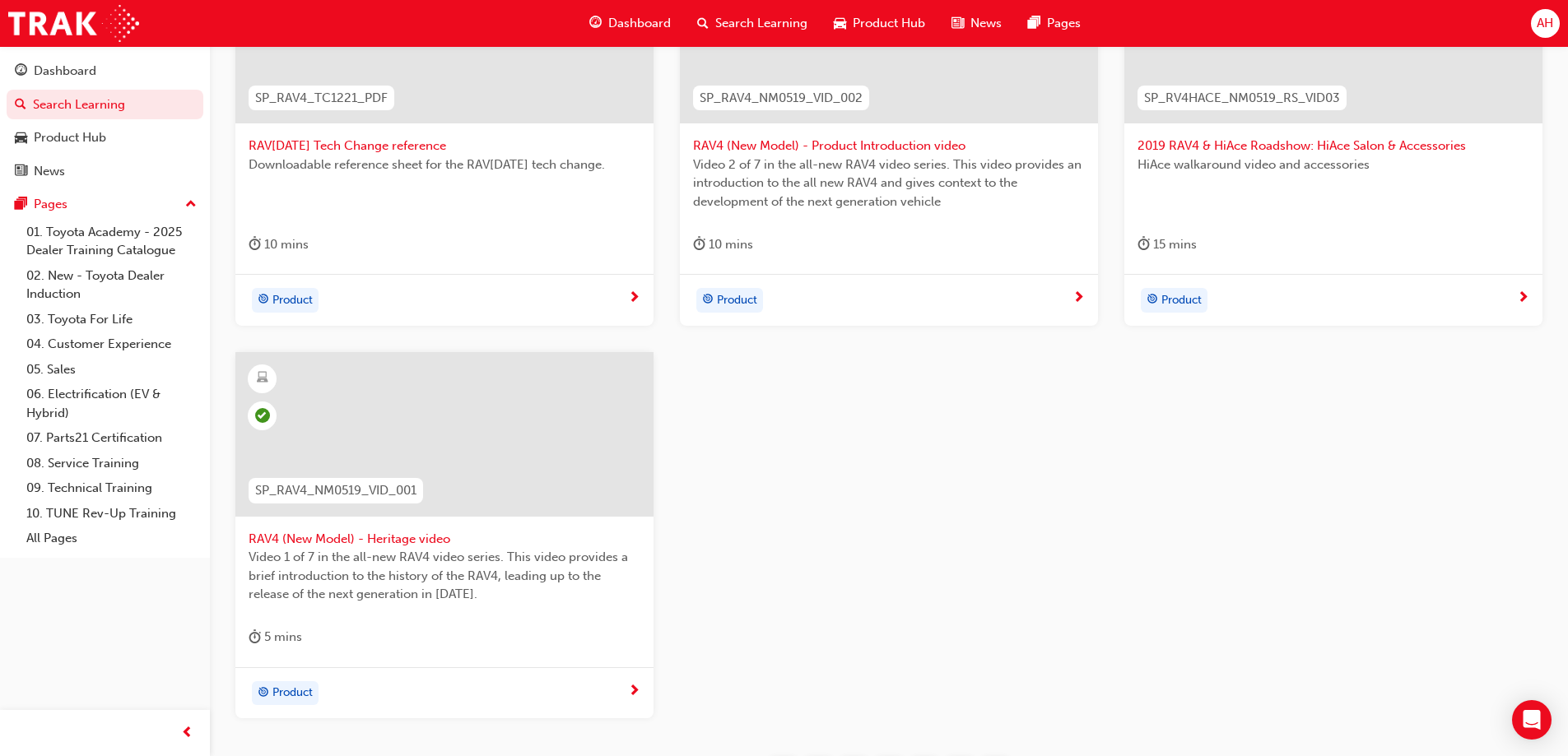
scroll to position [264, 0]
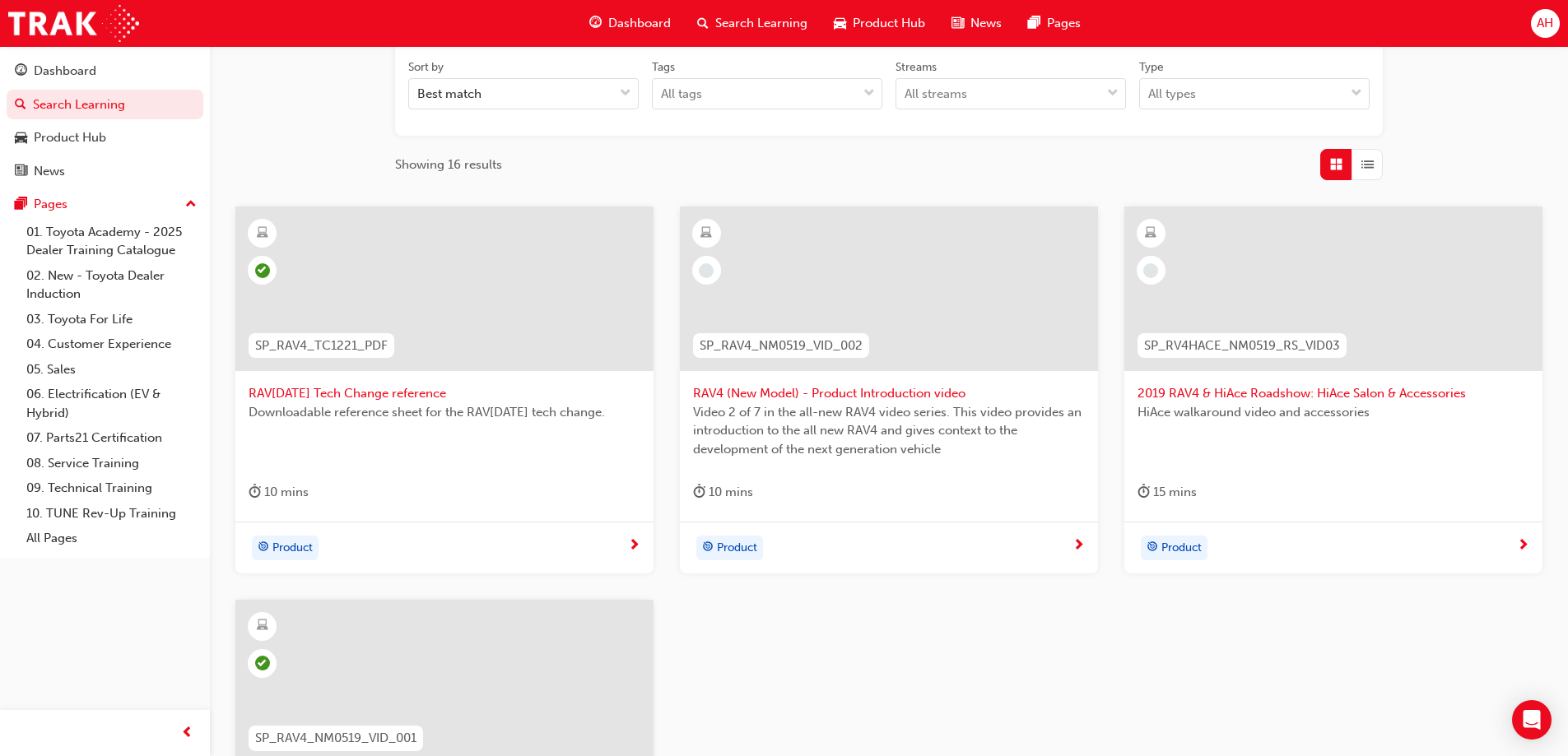
click at [980, 419] on span "Video 2 of 7 in the all-new RAV4 video series. This video provides an introduct…" at bounding box center [888, 431] width 392 height 56
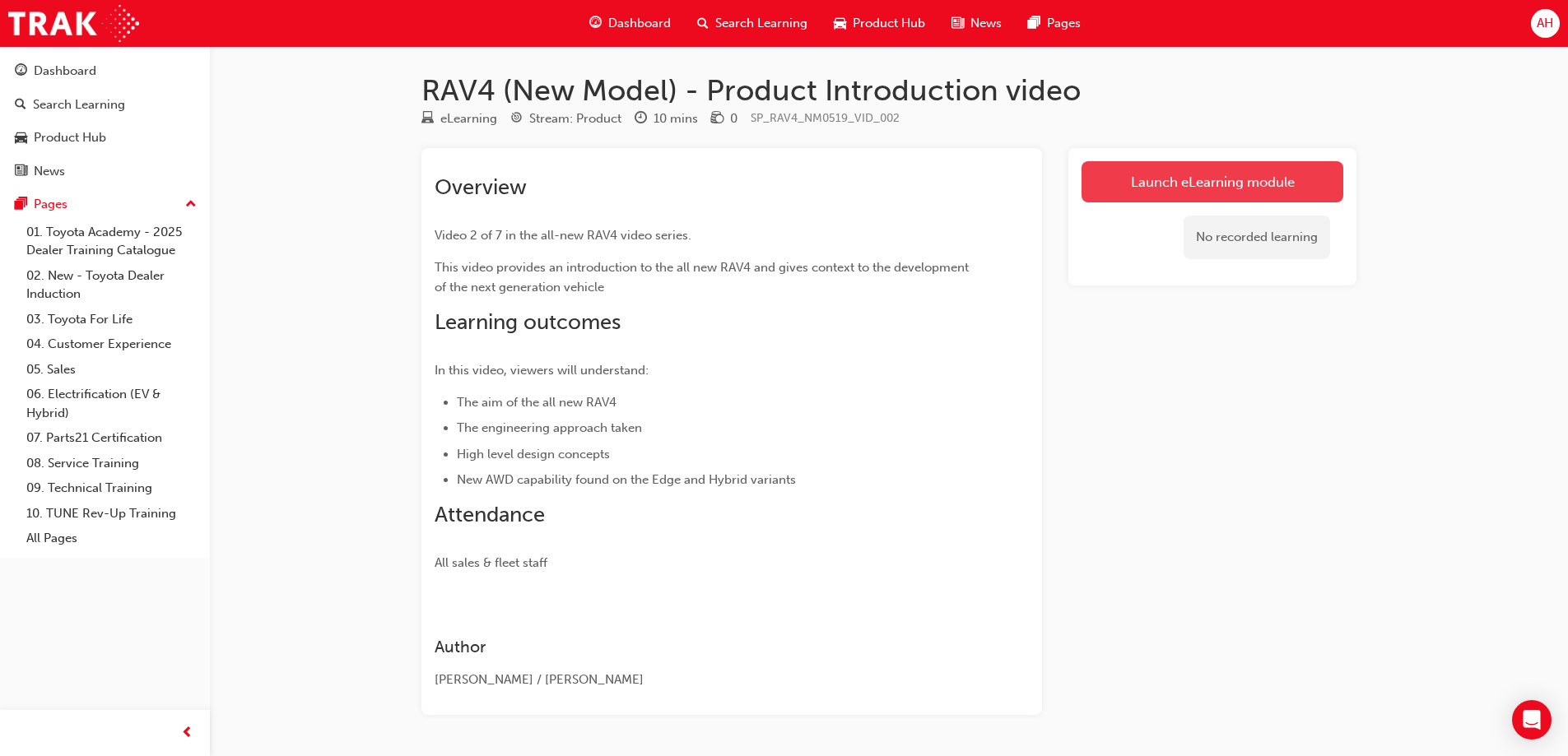
click at [1228, 168] on link "Launch eLearning module" at bounding box center [1212, 181] width 261 height 41
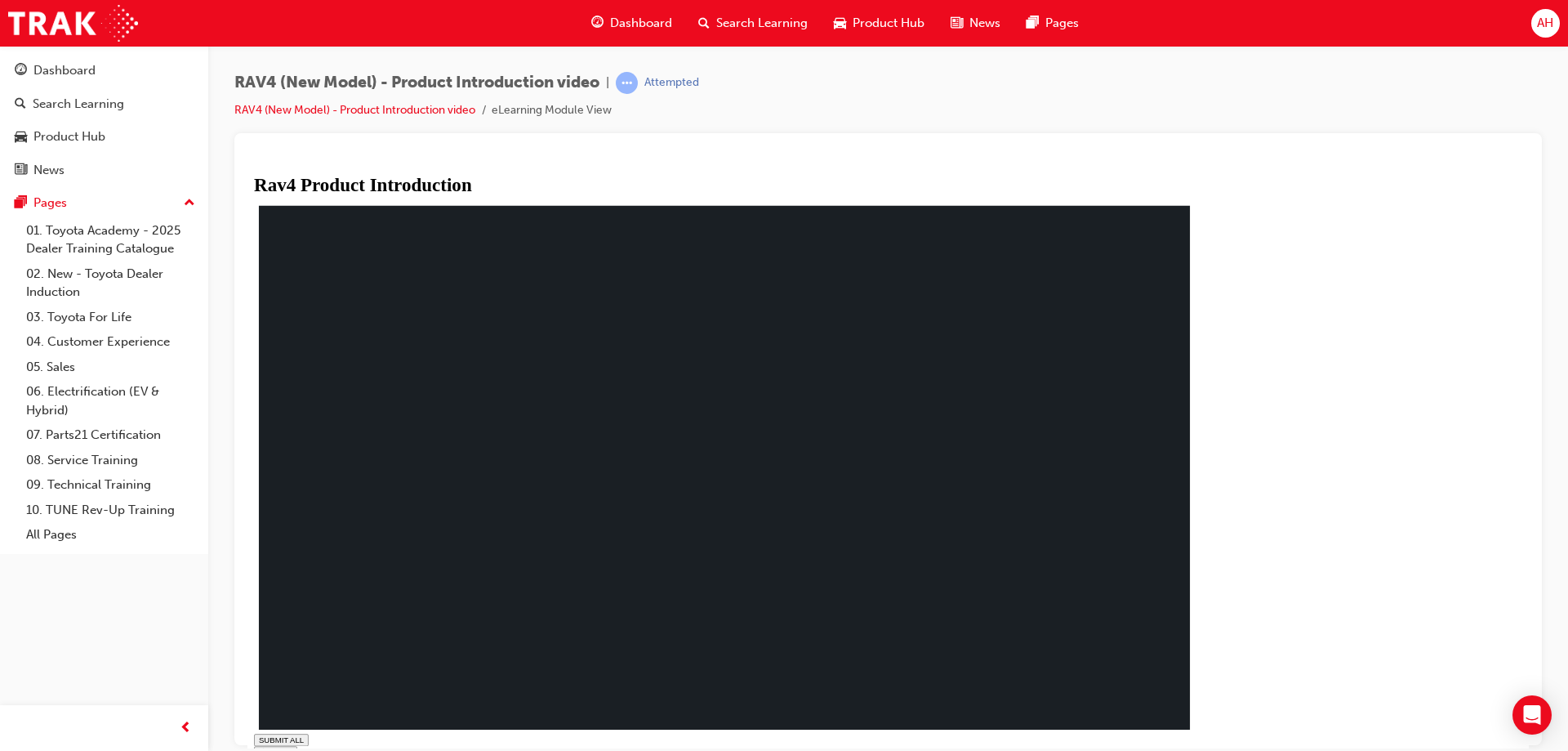
drag, startPoint x: 739, startPoint y: 731, endPoint x: 754, endPoint y: 728, distance: 15.3
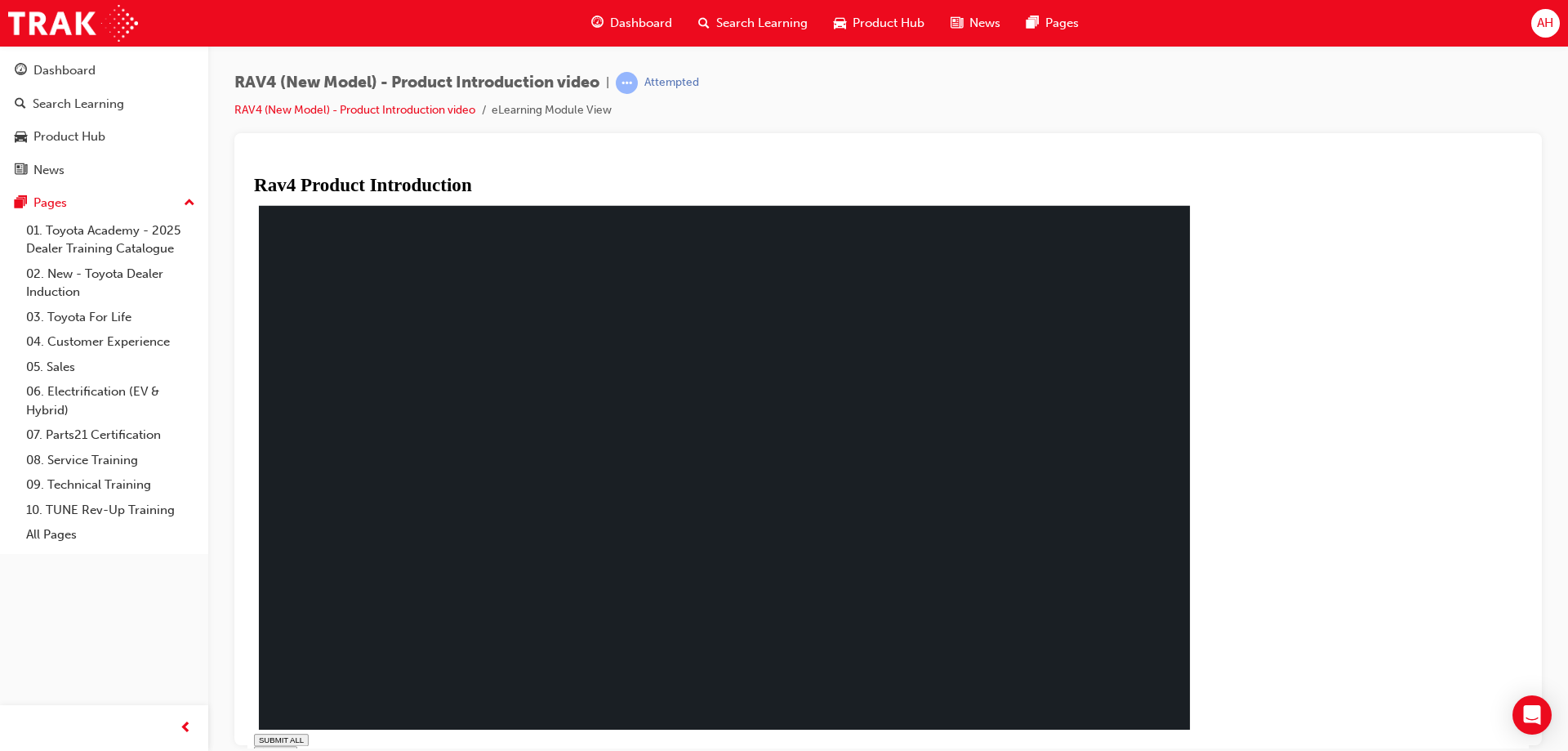
click at [1564, 454] on div "RAV4 (New Model) - Product Introduction video | Attempted RAV4 (New Model) - Pr…" at bounding box center [888, 378] width 1360 height 665
drag, startPoint x: 800, startPoint y: 738, endPoint x: 889, endPoint y: 732, distance: 89.2
drag, startPoint x: 822, startPoint y: 720, endPoint x: 845, endPoint y: 734, distance: 26.9
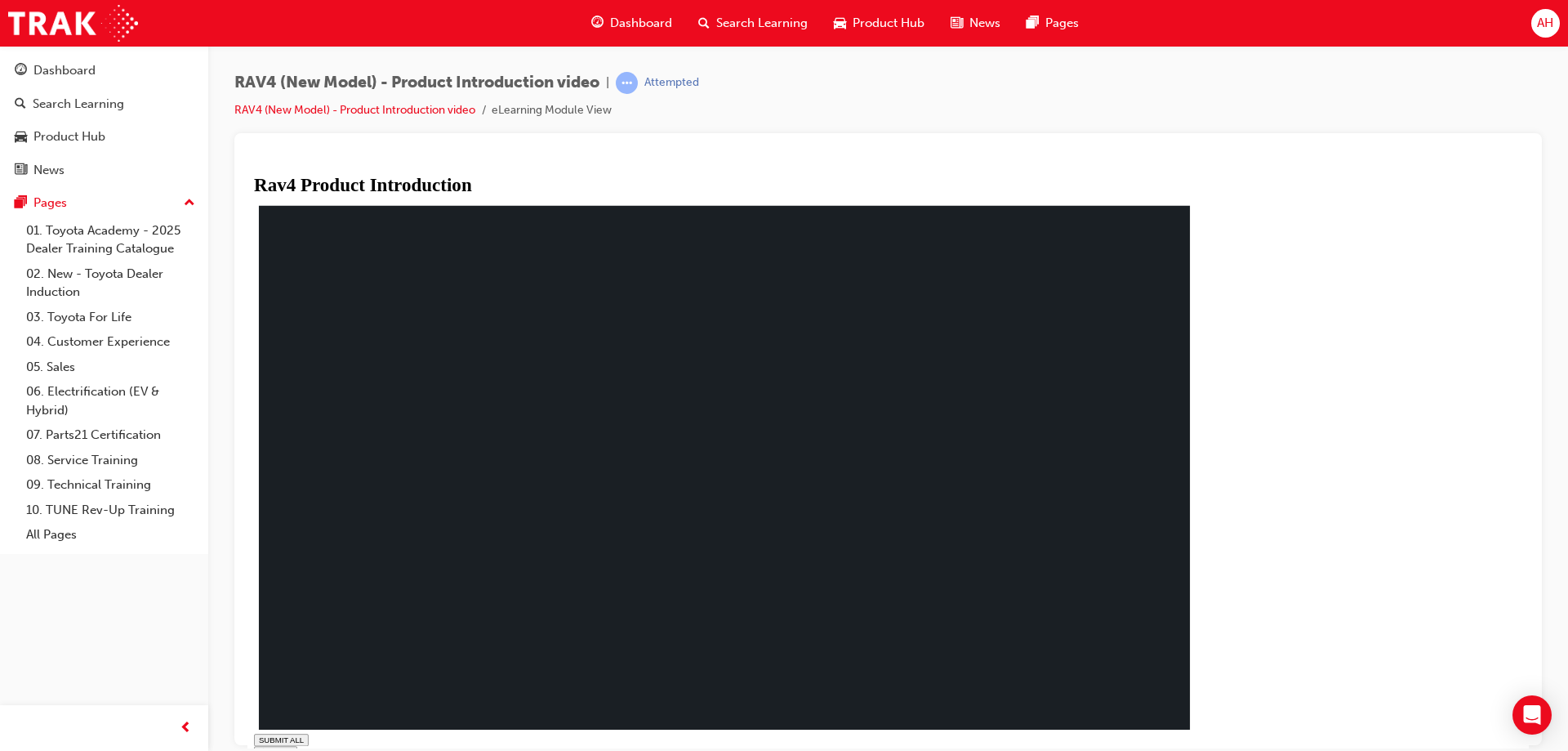
drag, startPoint x: 808, startPoint y: 732, endPoint x: 901, endPoint y: 718, distance: 94.0
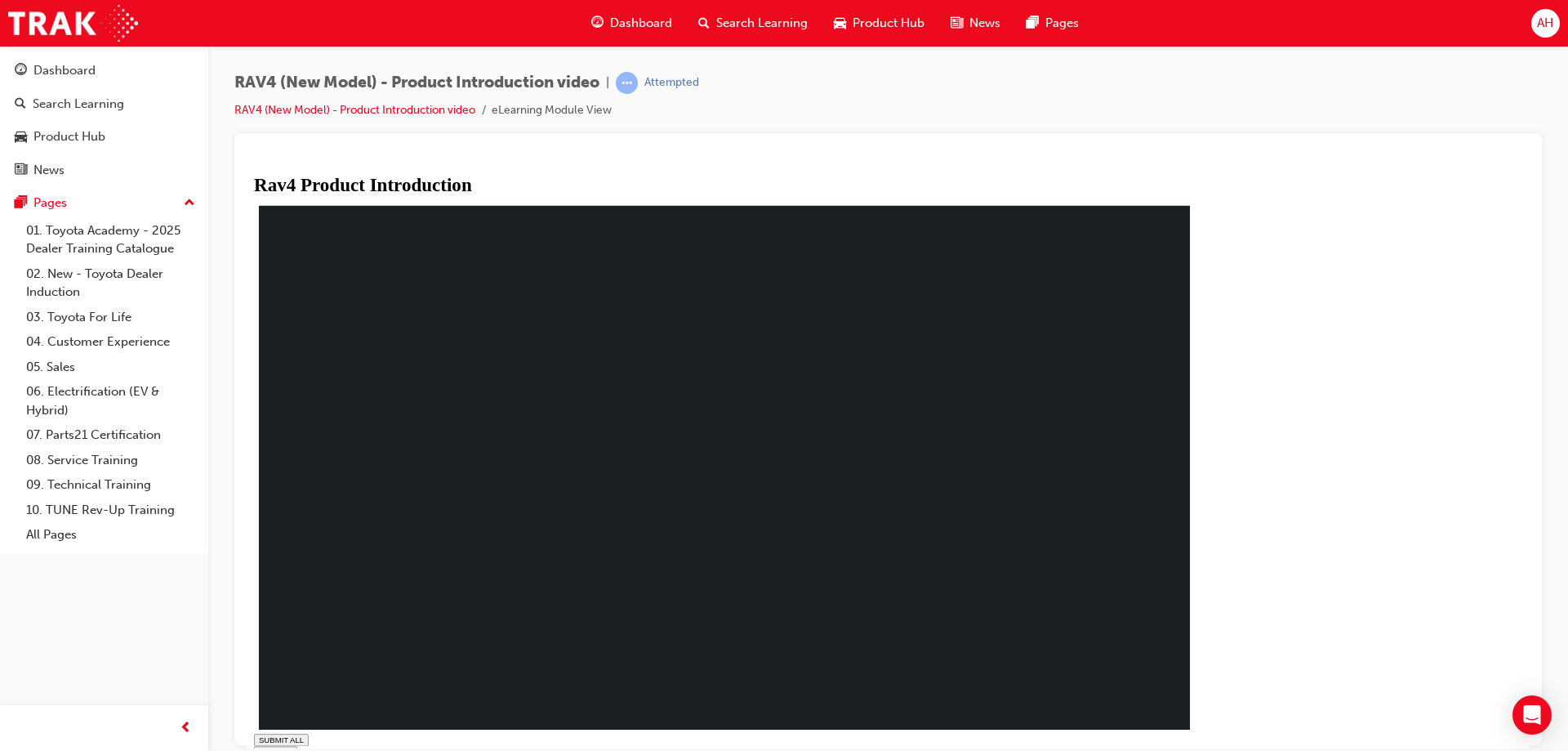
drag, startPoint x: 454, startPoint y: 730, endPoint x: 476, endPoint y: 730, distance: 22.0
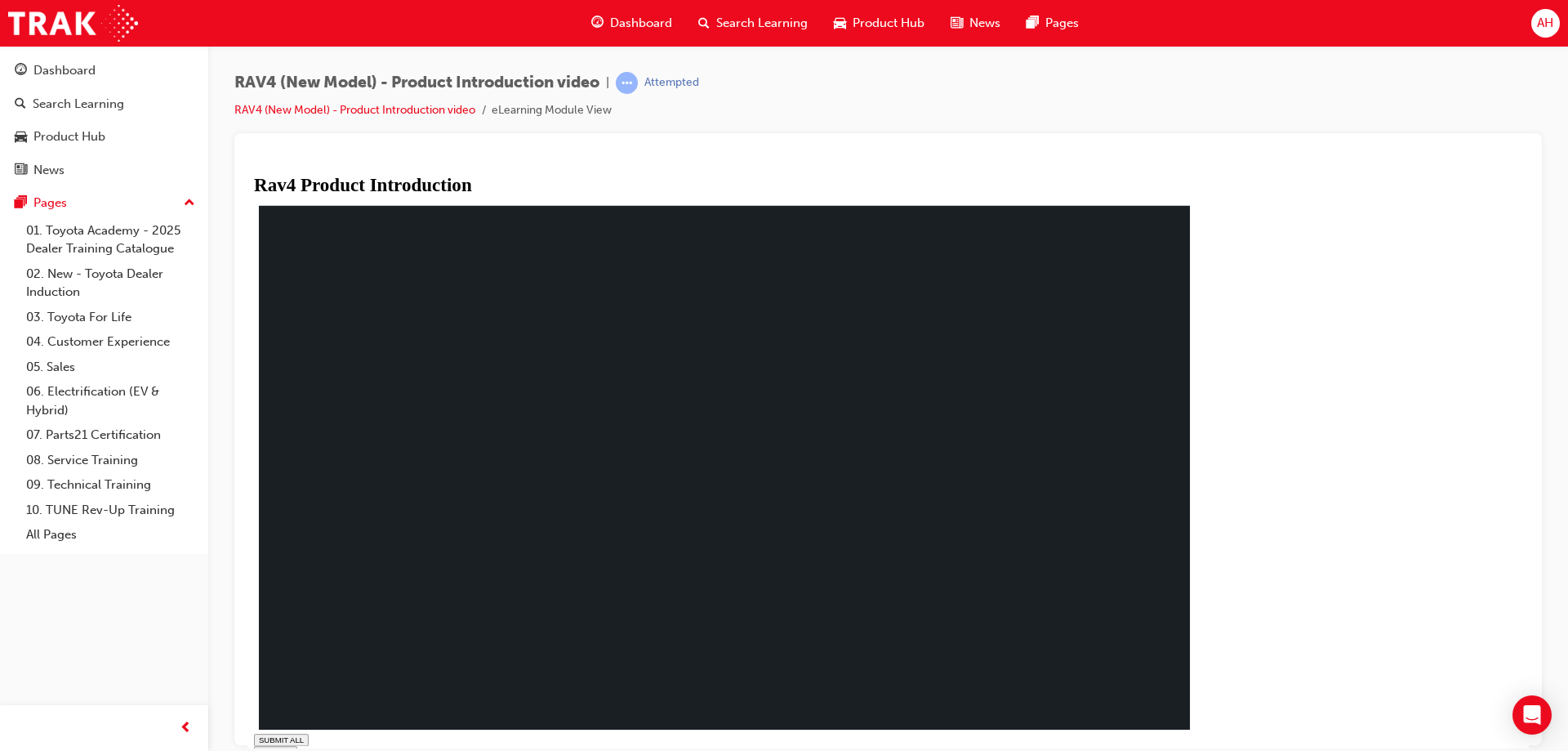
click at [1206, 740] on div "SUBMIT ALL volume pause replay PREV NEXT SUBMIT FINISH" at bounding box center [730, 513] width 952 height 624
click at [1206, 744] on div "Rav4 Product Introduction SUBMIT ALL volume pause replay PREV NEXT SUBMIT FINISH" at bounding box center [730, 471] width 952 height 585
click at [1206, 743] on div "Rav4 Product Introduction SUBMIT ALL volume pause replay PREV NEXT SUBMIT FINISH" at bounding box center [730, 471] width 952 height 585
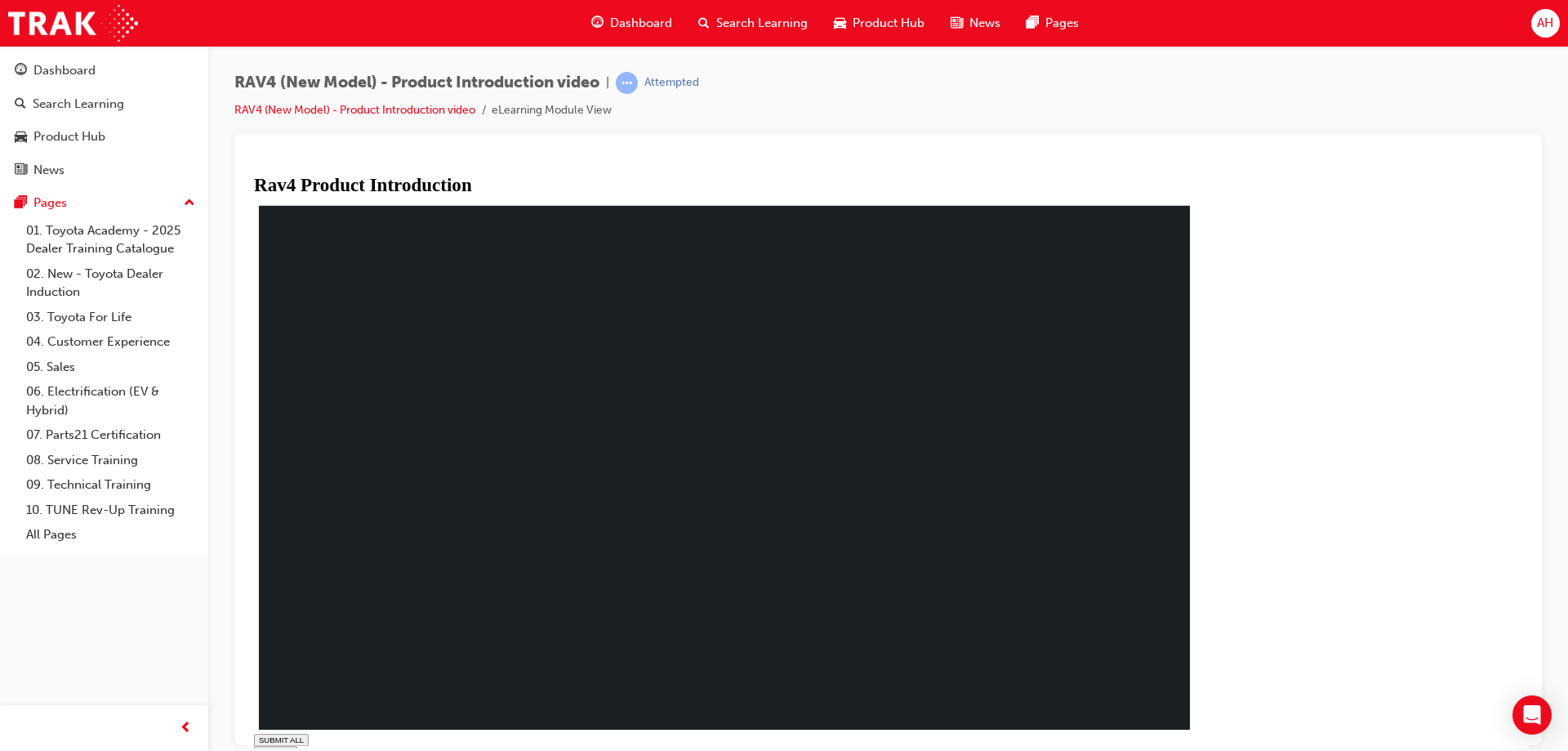
type input "0.164"
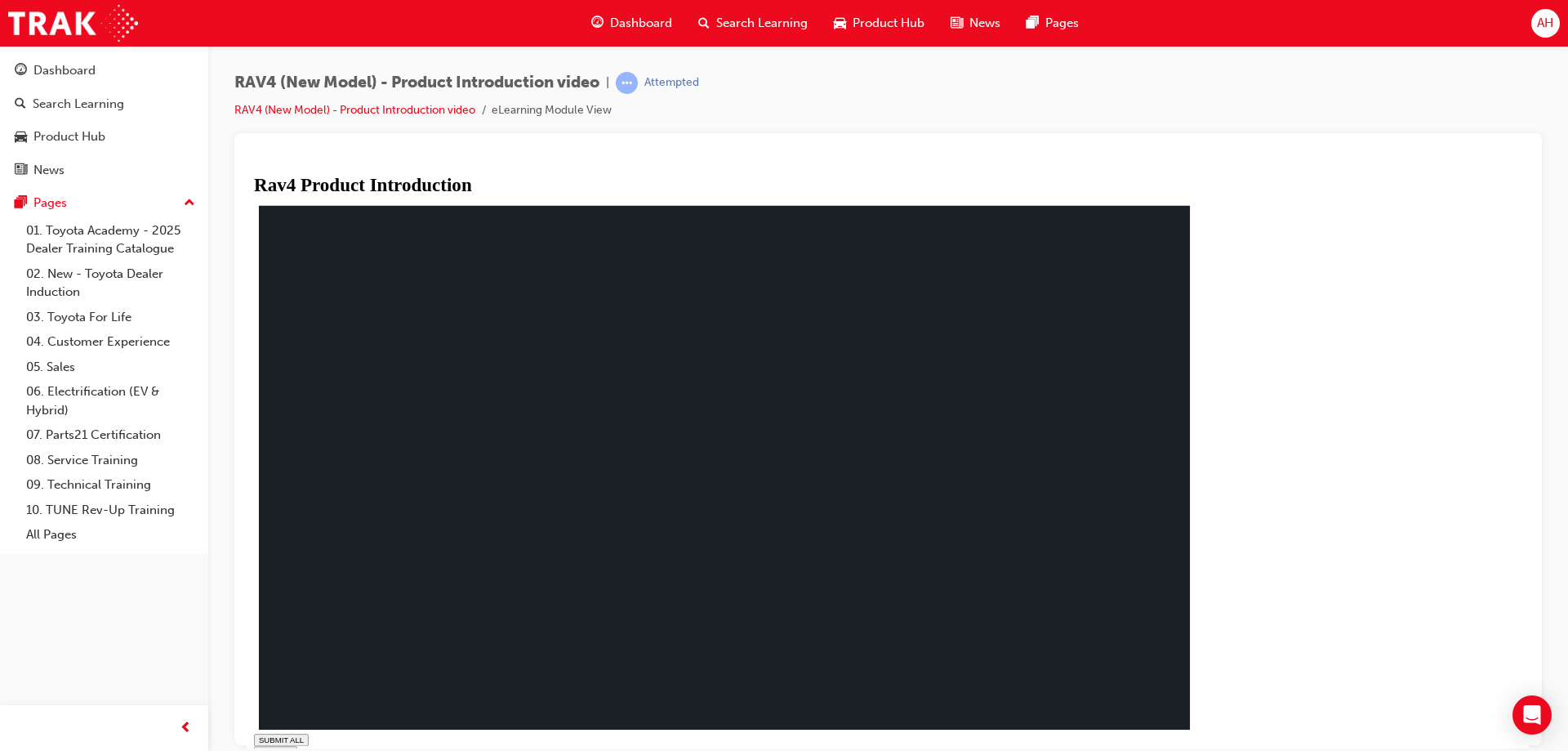
drag, startPoint x: 1167, startPoint y: 653, endPoint x: 1150, endPoint y: 650, distance: 17.3
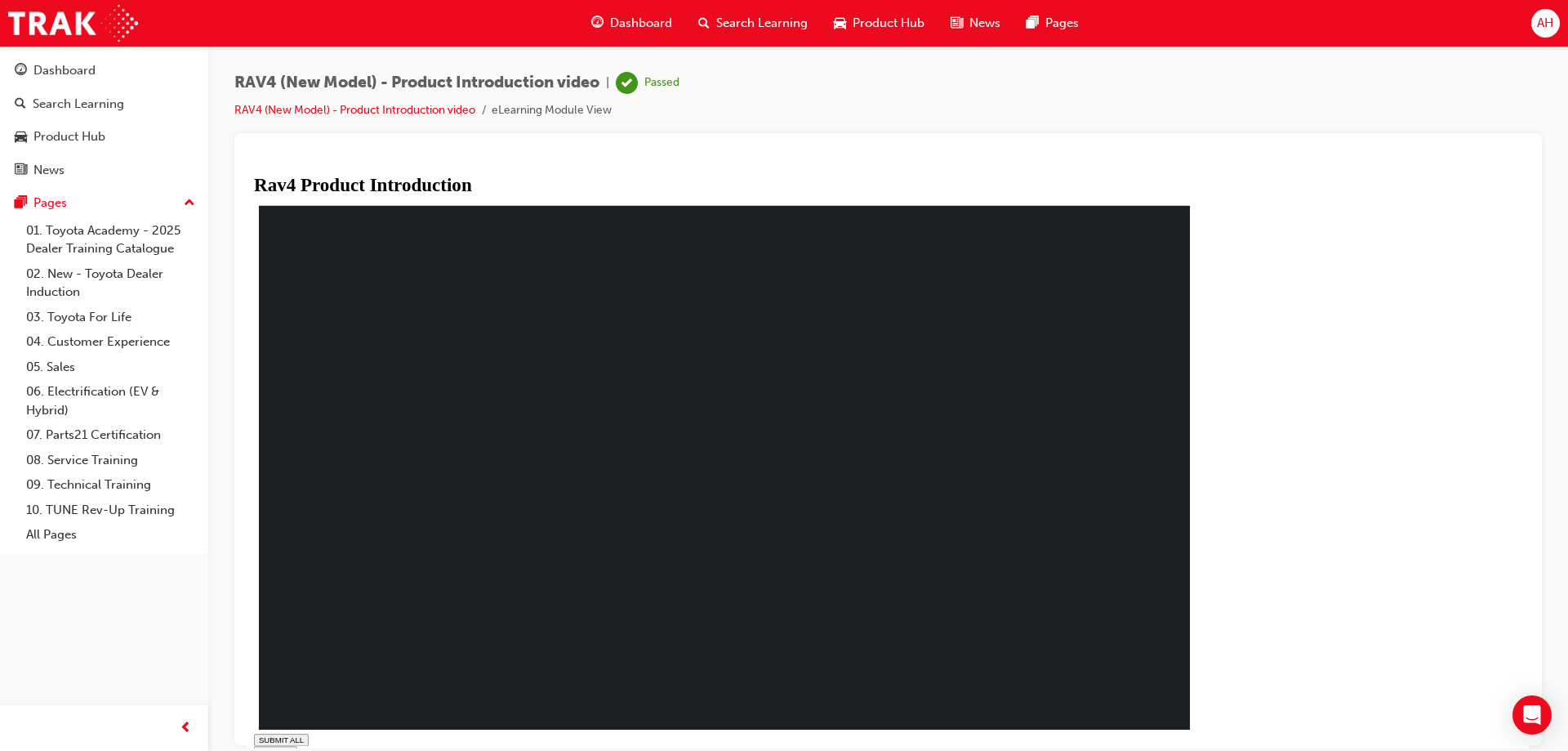
click at [724, 15] on span "Search Learning" at bounding box center [762, 23] width 92 height 19
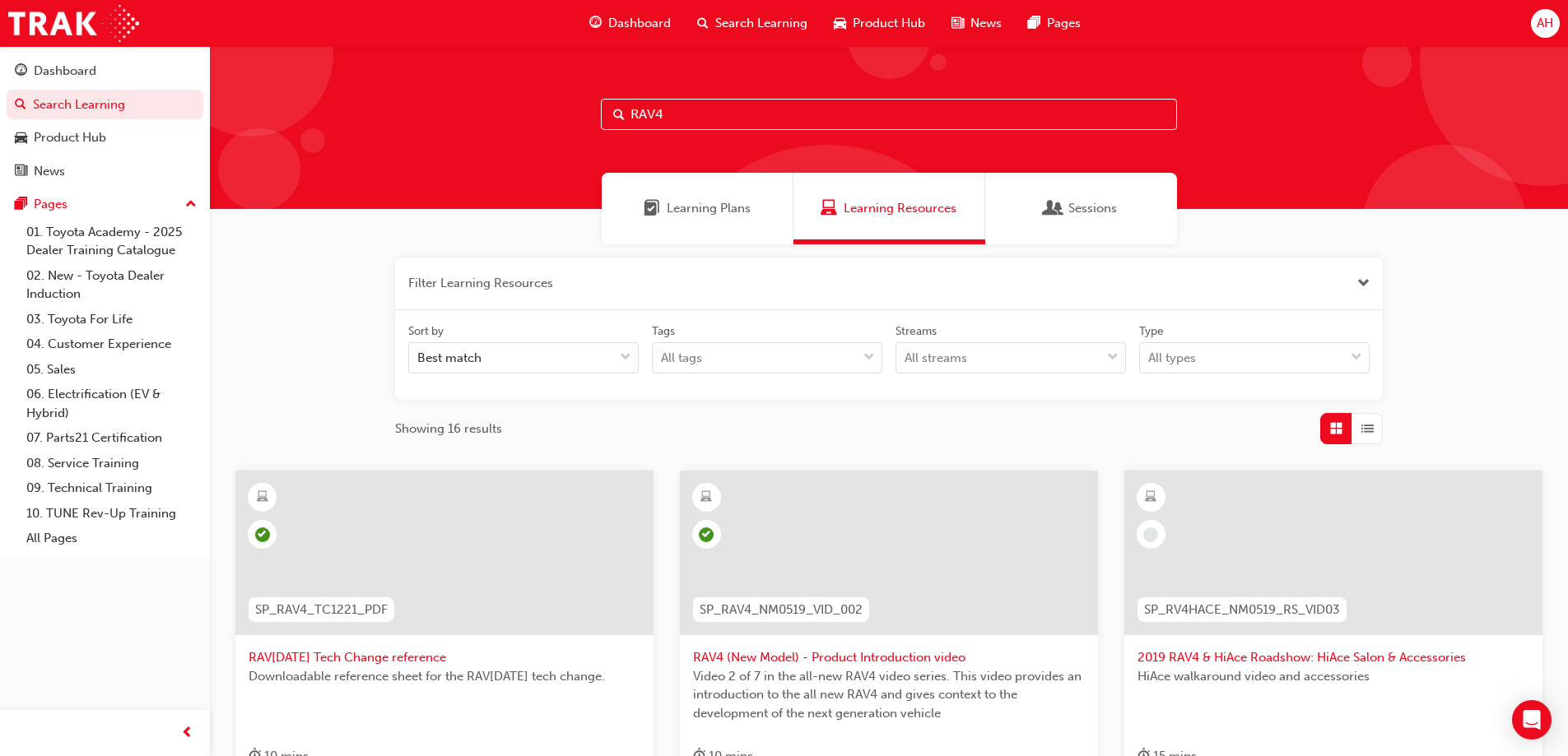
click at [741, 123] on input "RAV4" at bounding box center [889, 114] width 576 height 31
click at [753, 114] on input "RAV4" at bounding box center [889, 114] width 576 height 31
type input "R"
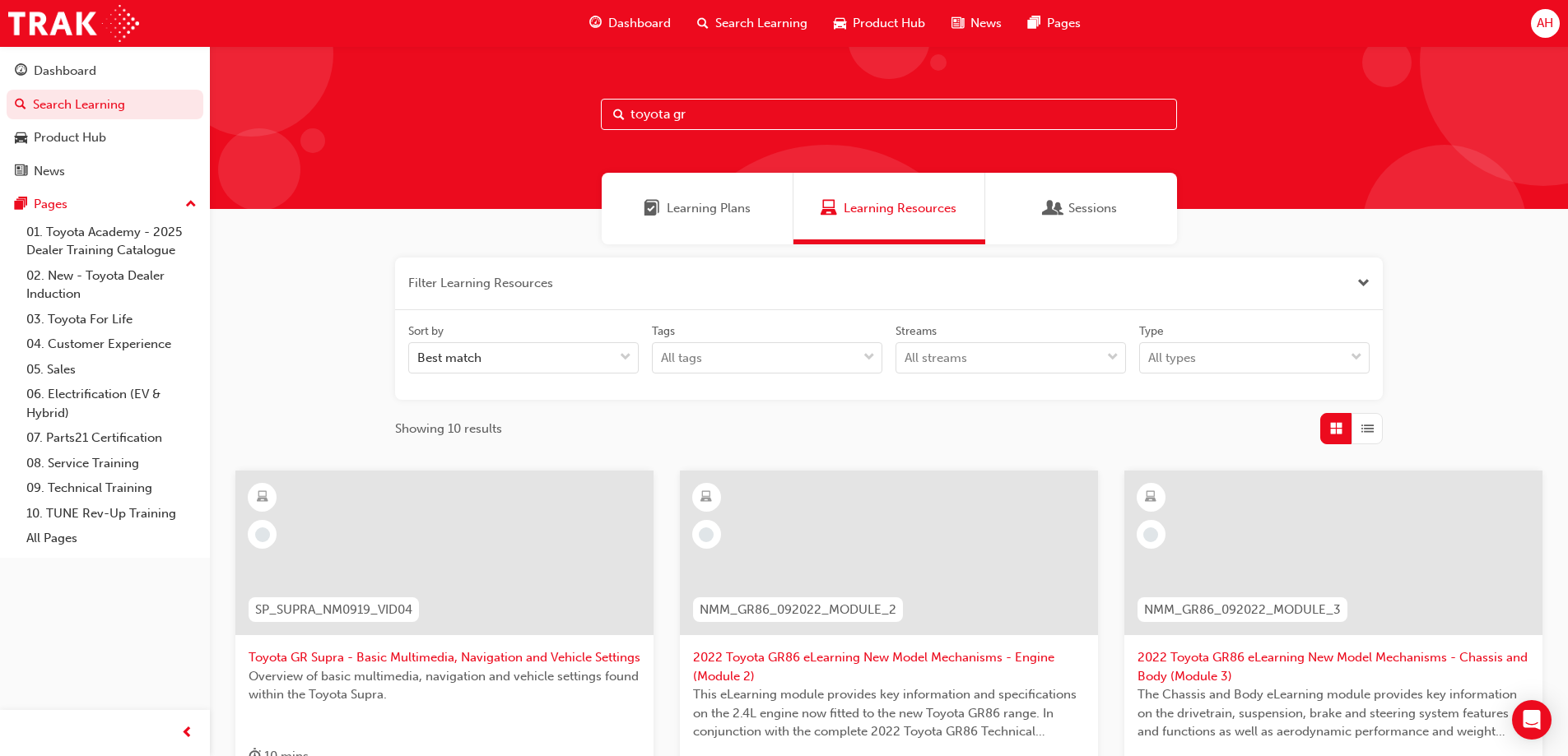
click at [748, 115] on input "toyota gr" at bounding box center [889, 114] width 576 height 31
type input "toyota gr supra"
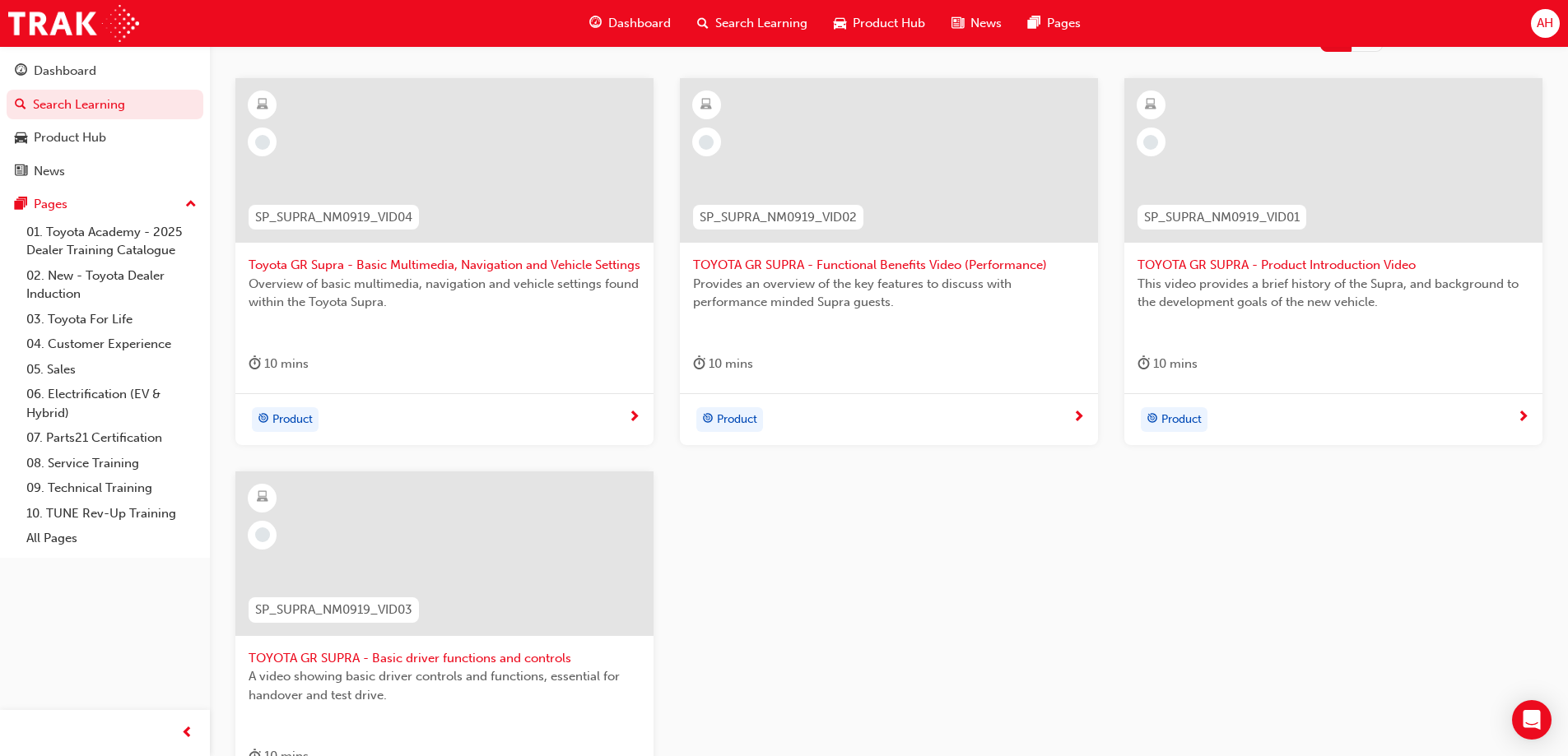
scroll to position [411, 0]
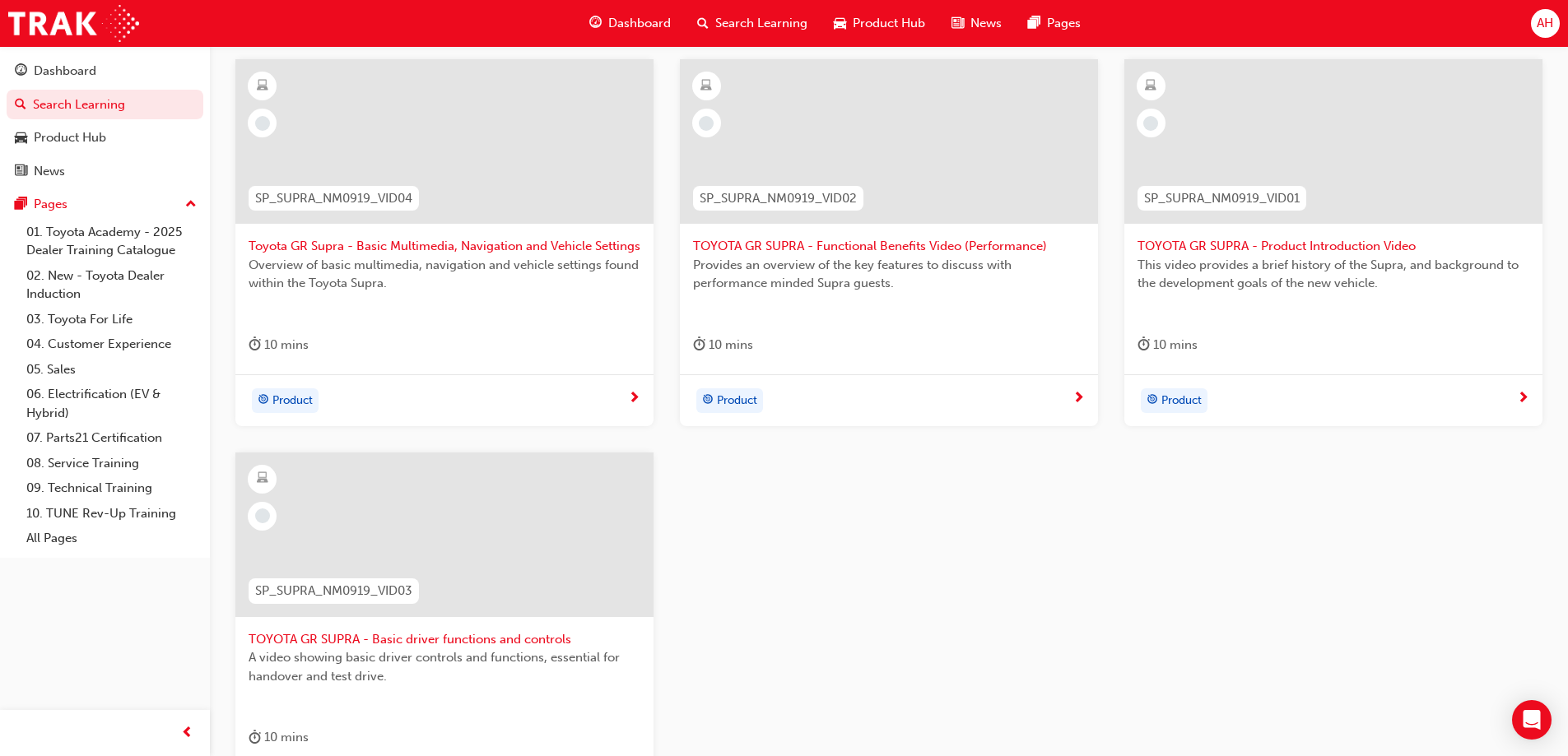
click at [1292, 231] on div at bounding box center [1332, 154] width 392 height 164
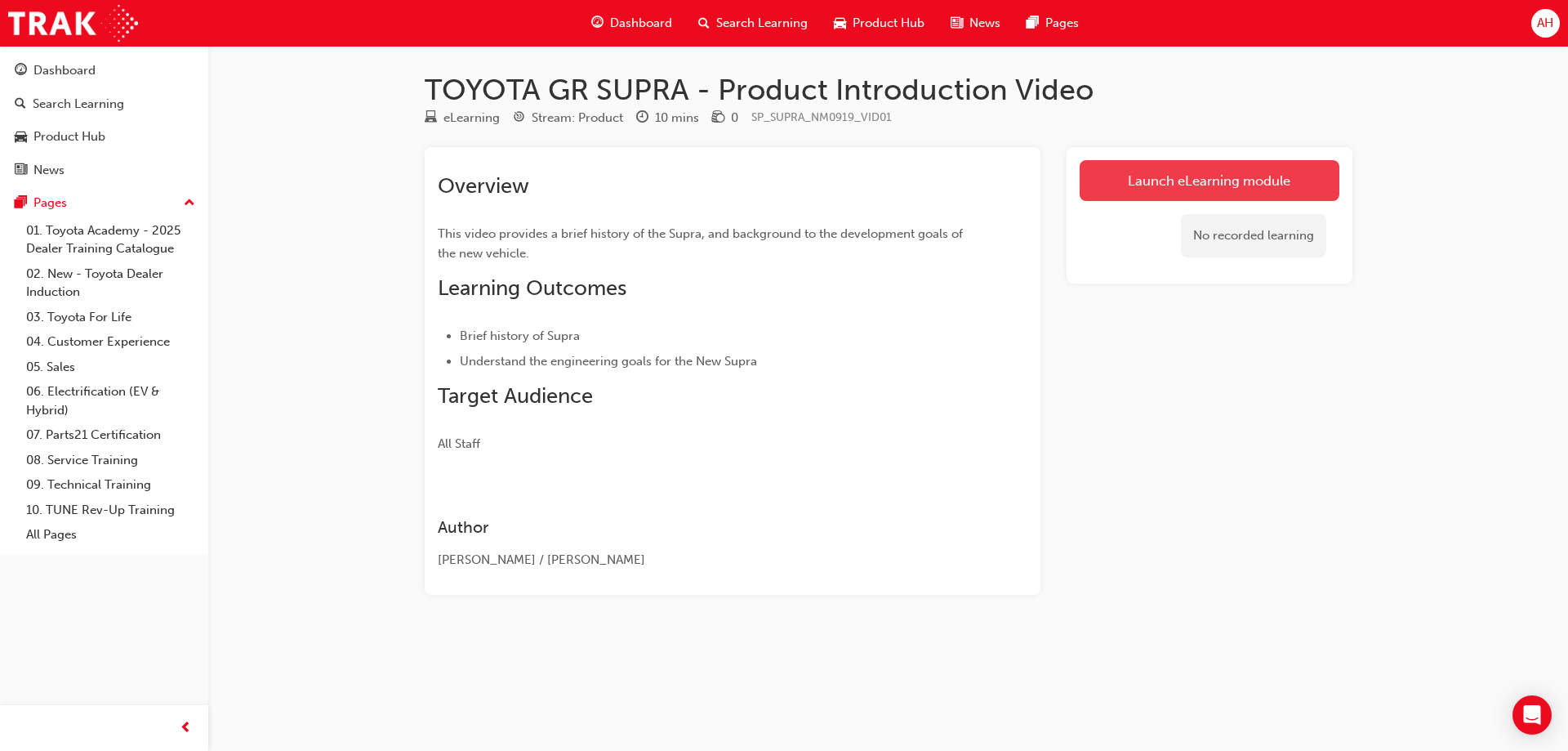
click at [1195, 184] on link "Launch eLearning module" at bounding box center [1210, 180] width 259 height 41
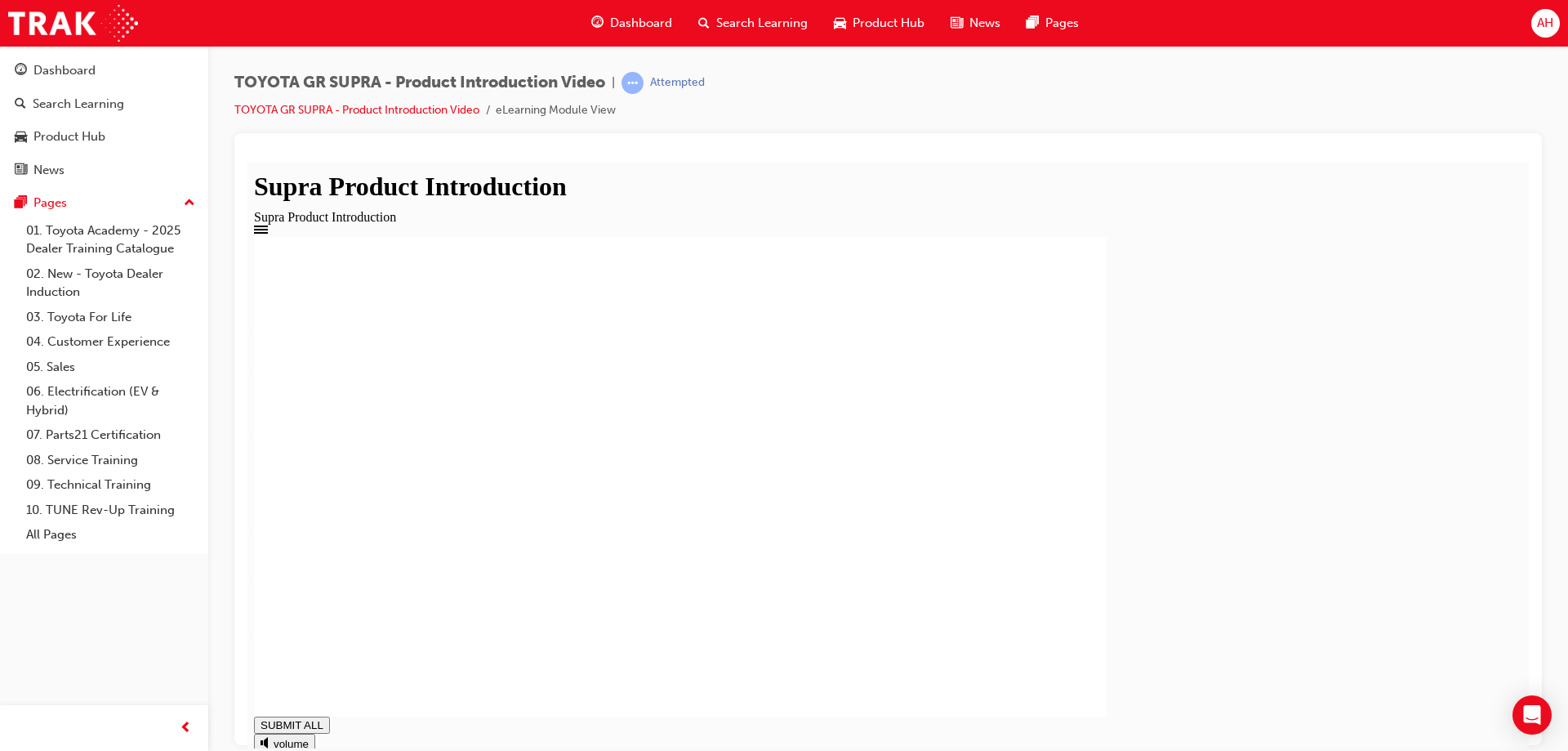
drag, startPoint x: 574, startPoint y: 665, endPoint x: 584, endPoint y: 650, distance: 18.0
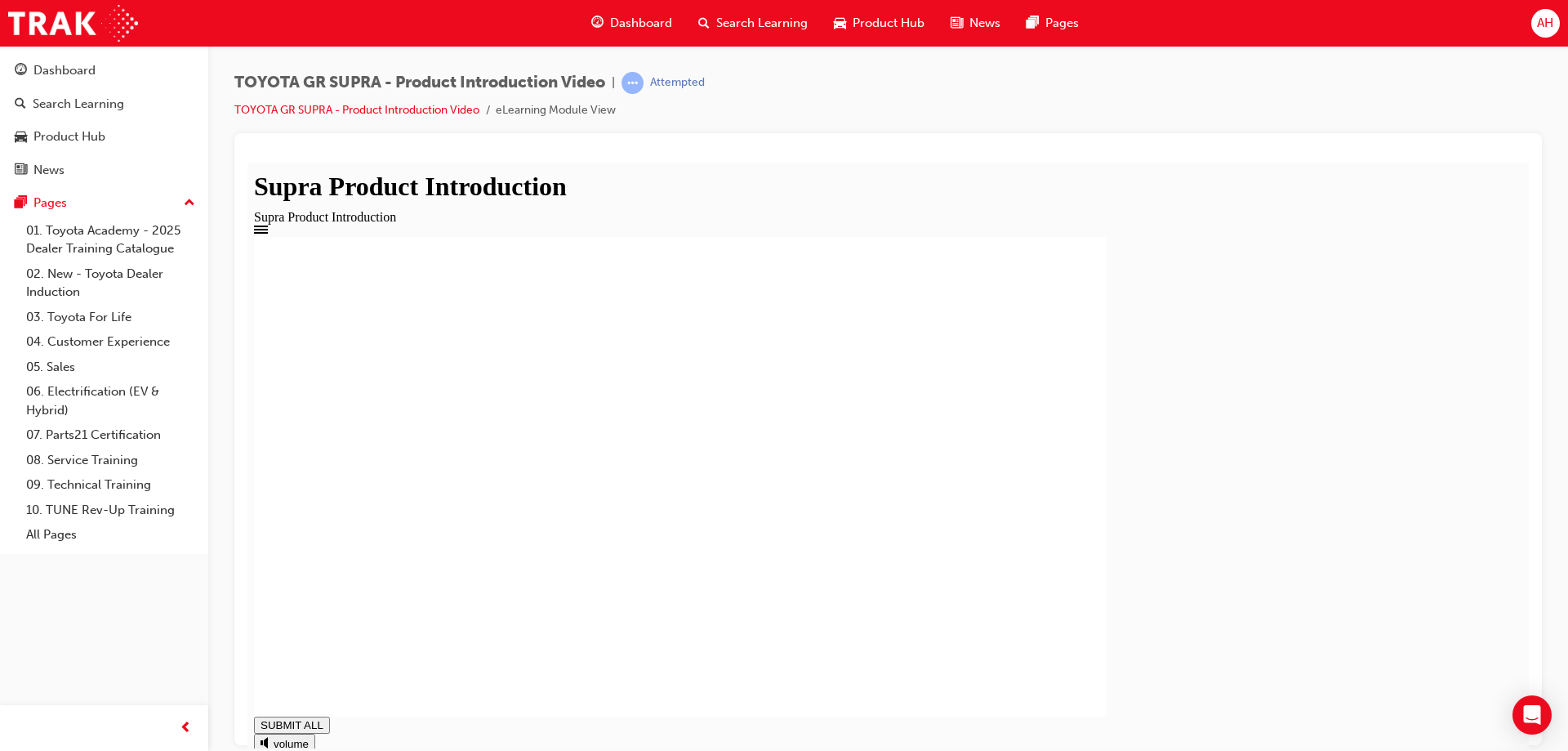
click at [575, 665] on rect at bounding box center [680, 476] width 852 height 479
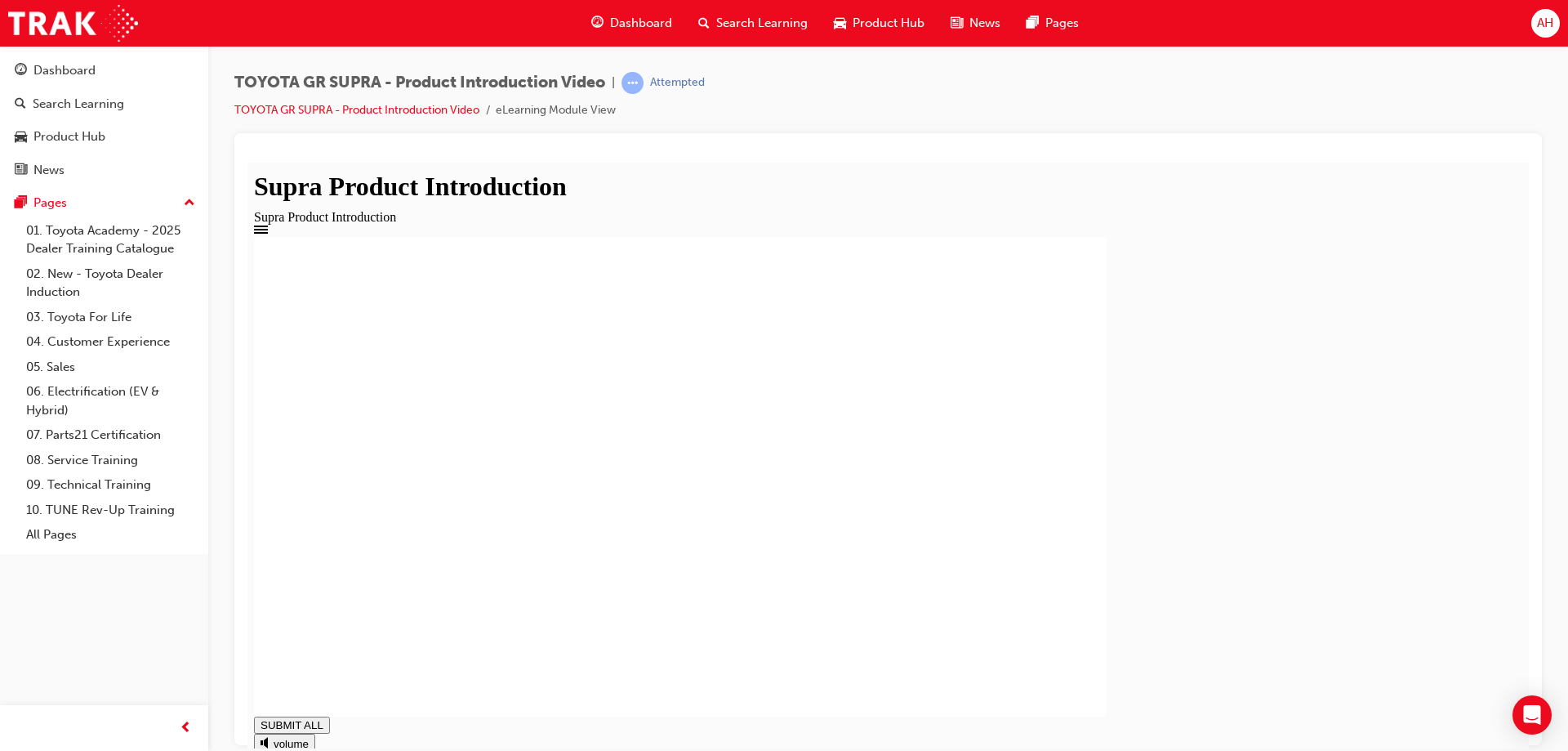
type input "1"
click at [724, 26] on span "Search Learning" at bounding box center [762, 23] width 92 height 19
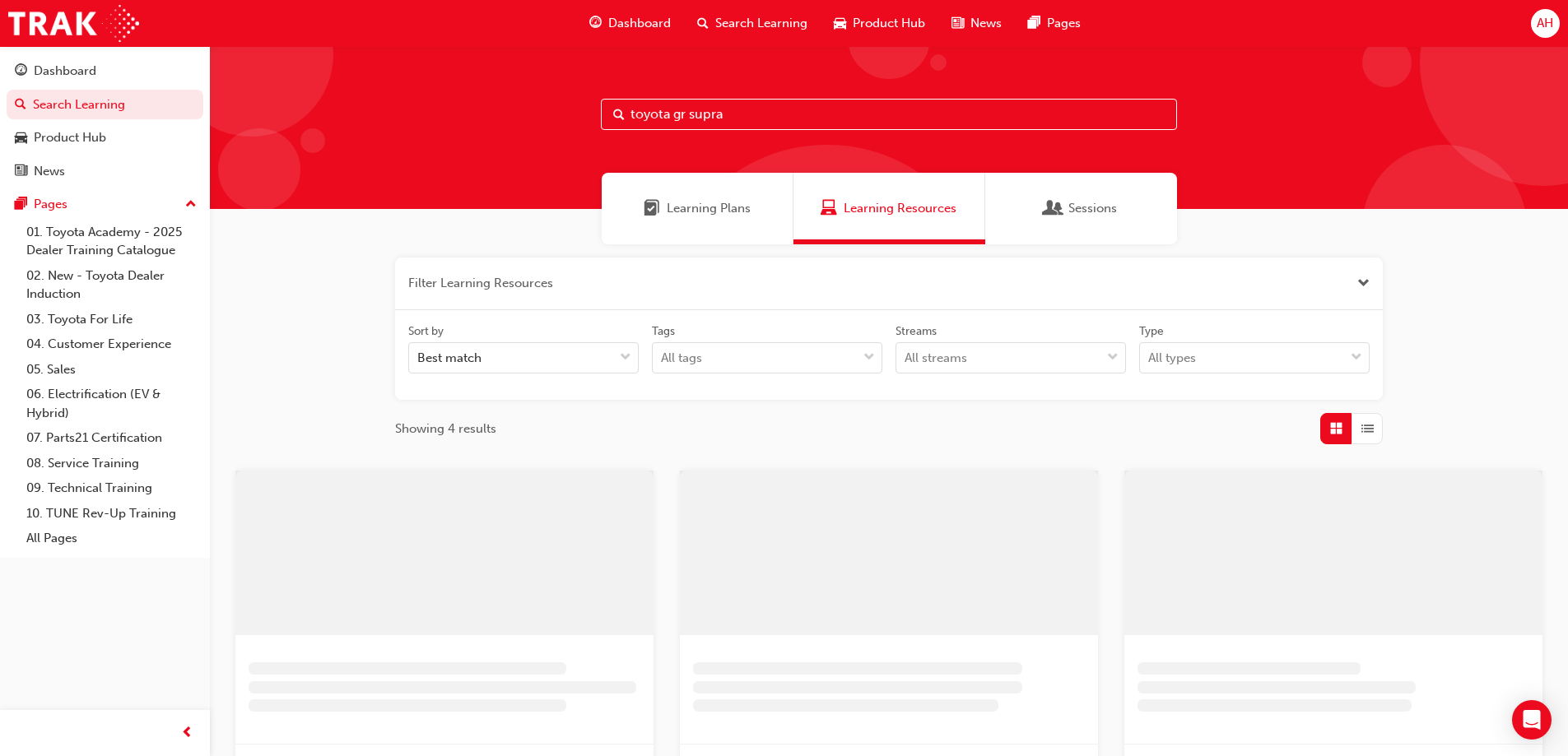
click at [825, 111] on input "toyota gr supra" at bounding box center [889, 114] width 576 height 31
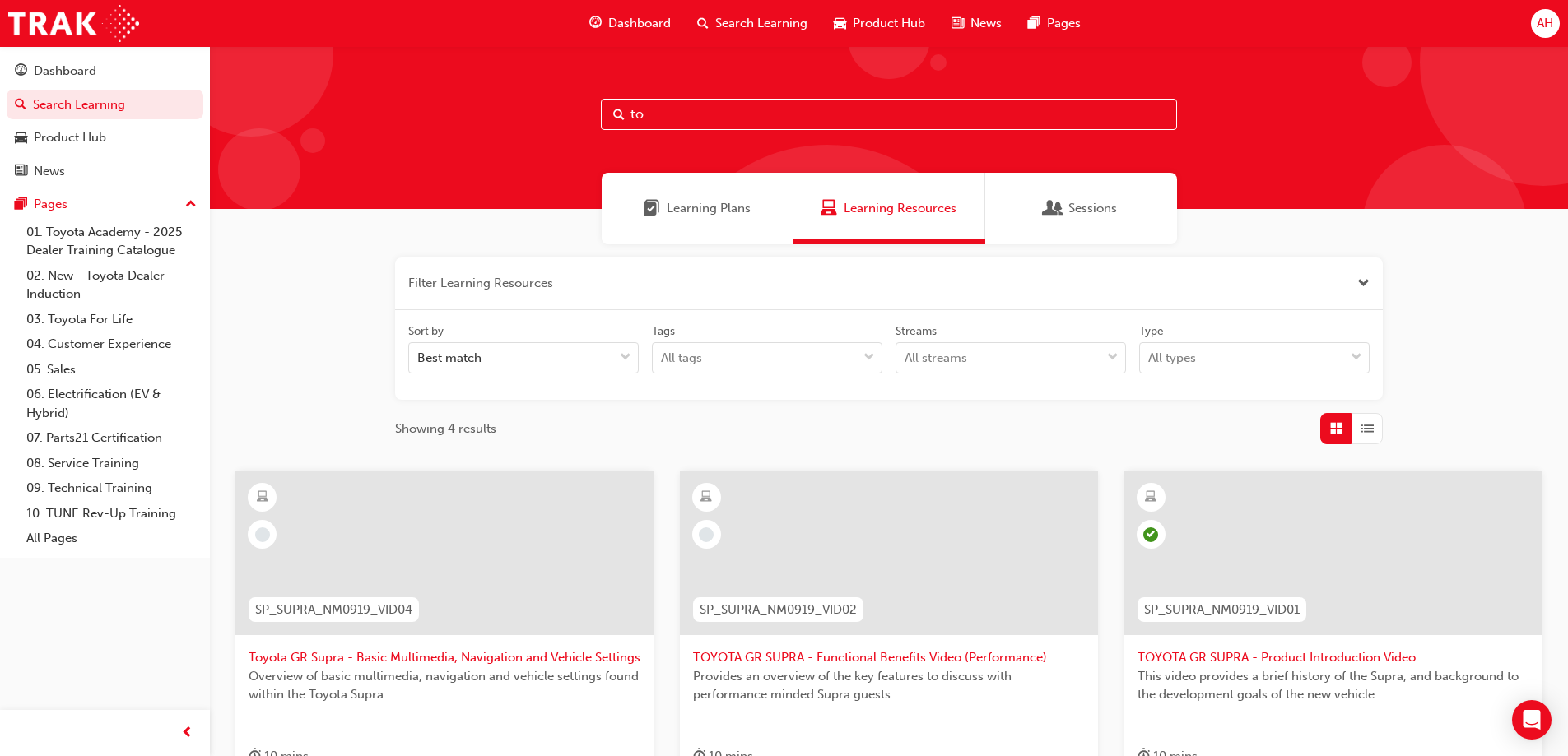
type input "t"
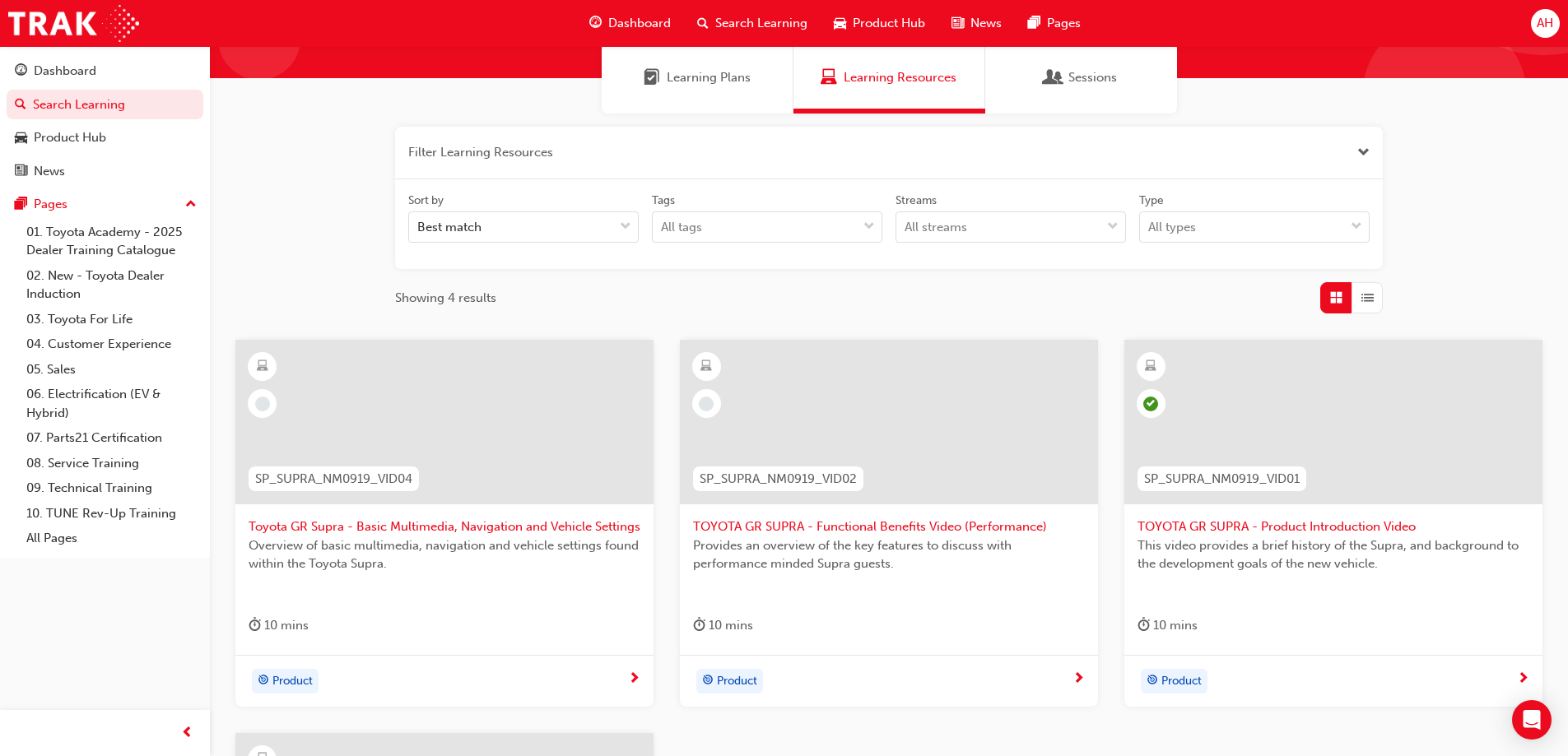
scroll to position [329, 0]
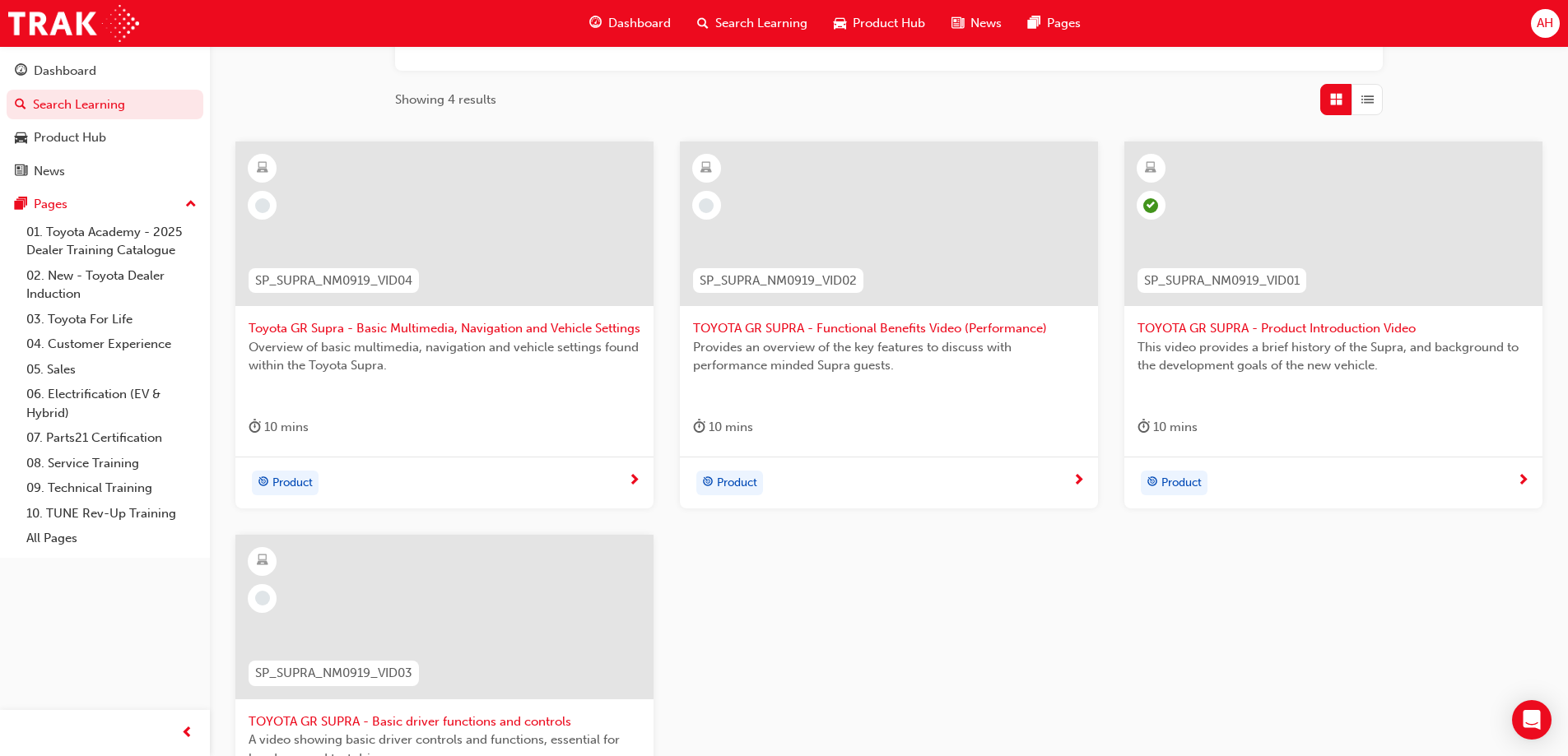
type input "toyota GR supra"
click at [490, 680] on div at bounding box center [444, 617] width 418 height 164
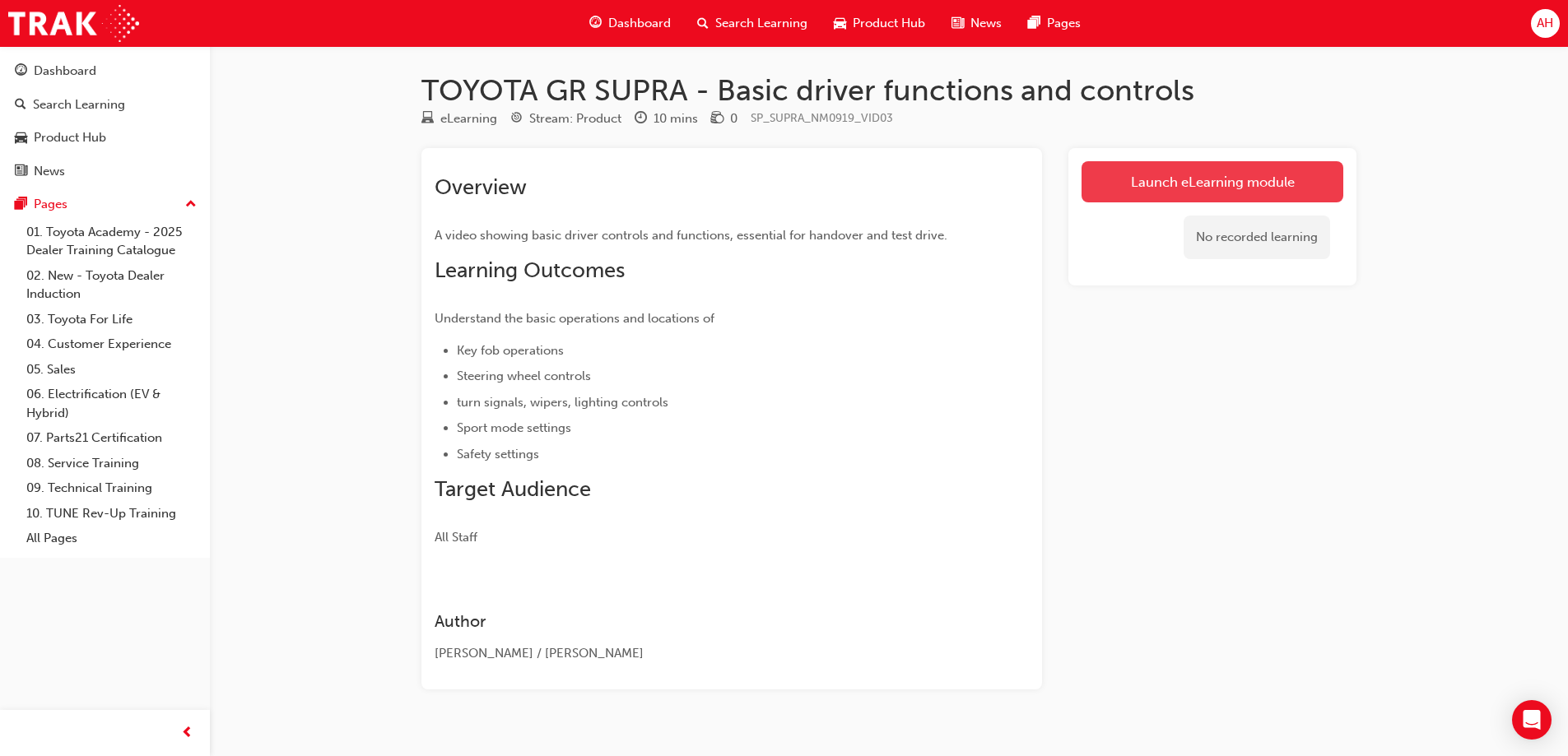
click at [1195, 183] on link "Launch eLearning module" at bounding box center [1212, 181] width 261 height 41
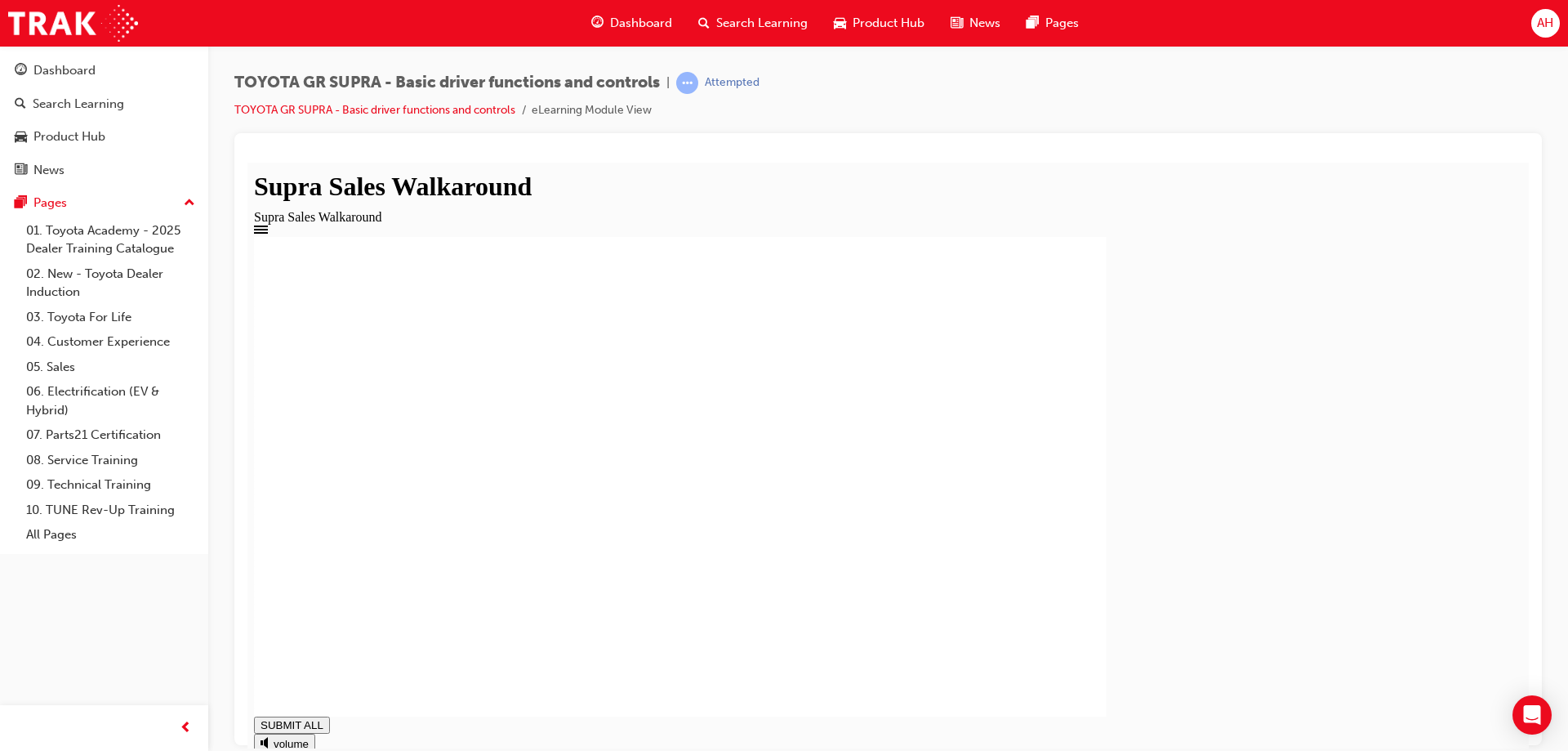
type input "0.063"
drag, startPoint x: 424, startPoint y: 723, endPoint x: 1513, endPoint y: 782, distance: 1090.6
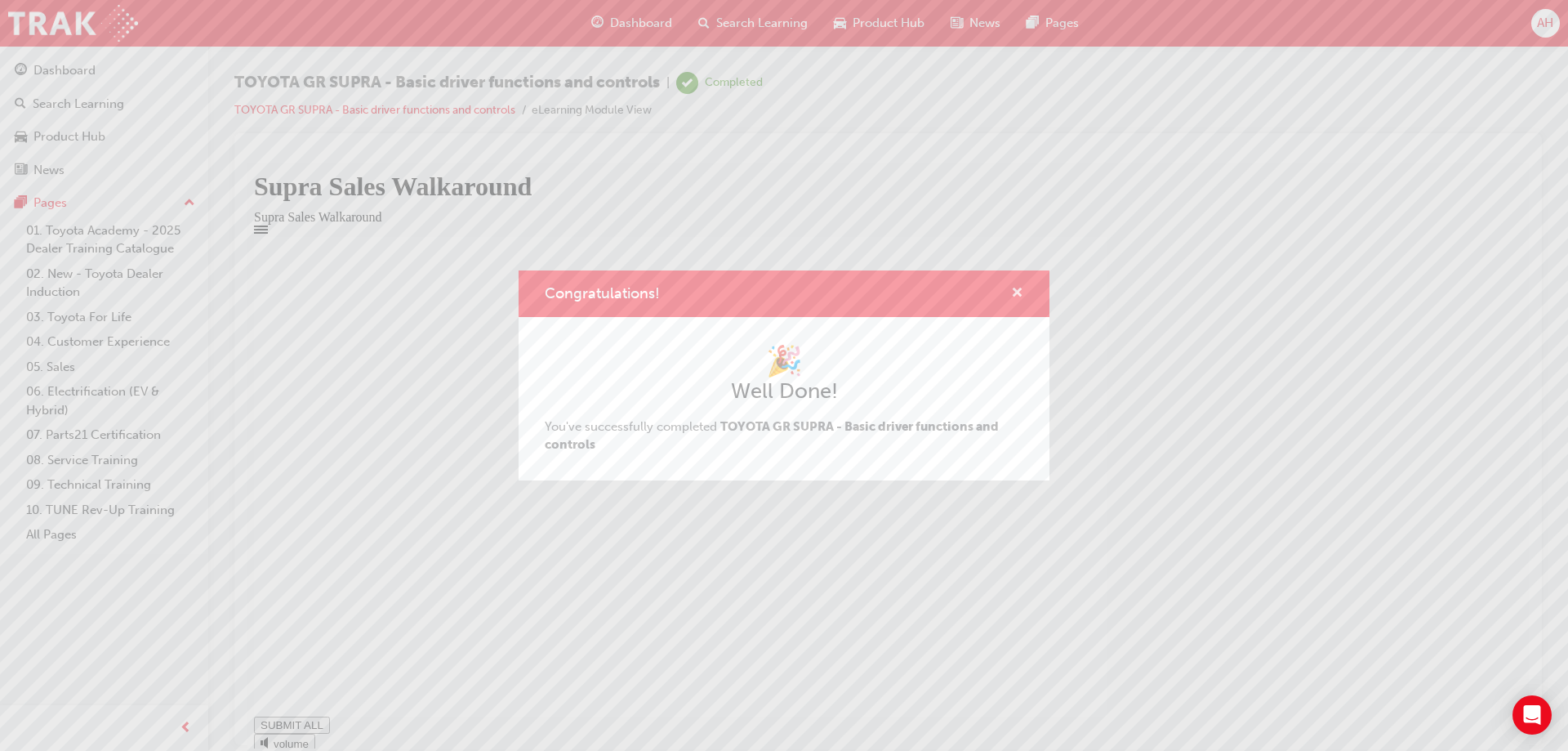
type input "1"
click at [1017, 292] on span "cross-icon" at bounding box center [1017, 294] width 12 height 15
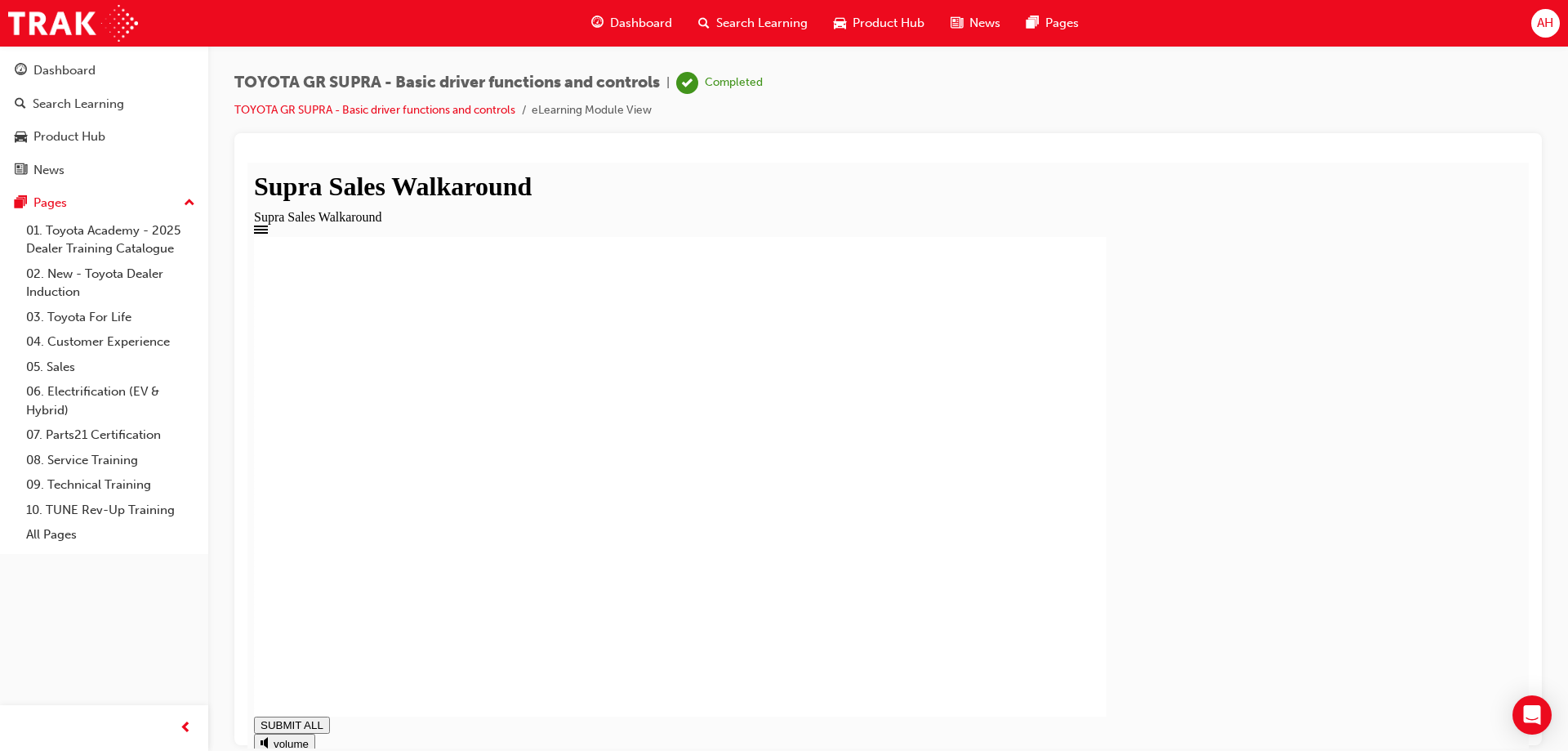
click at [716, 24] on span "Search Learning" at bounding box center [762, 23] width 92 height 19
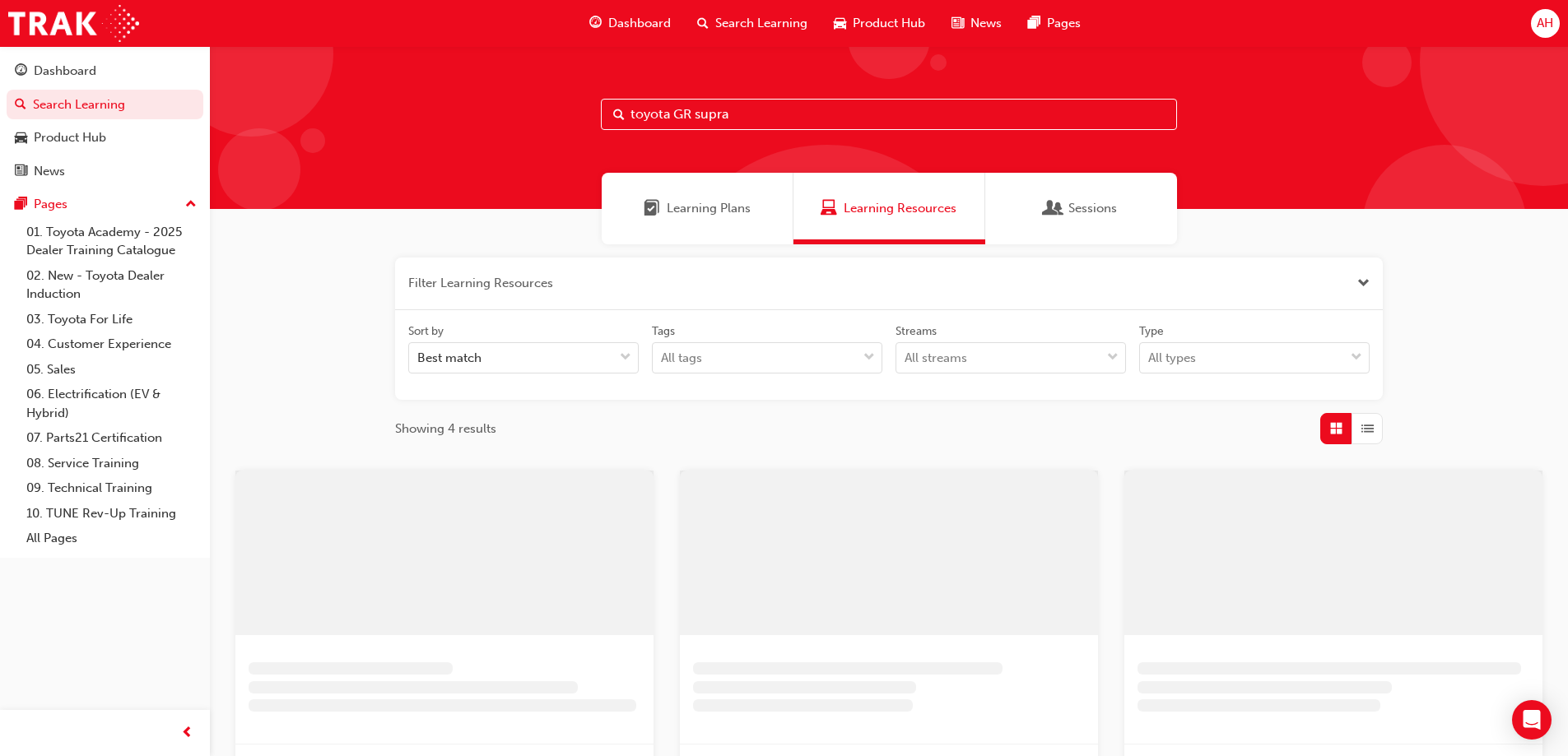
click at [743, 116] on input "toyota GR supra" at bounding box center [889, 114] width 576 height 31
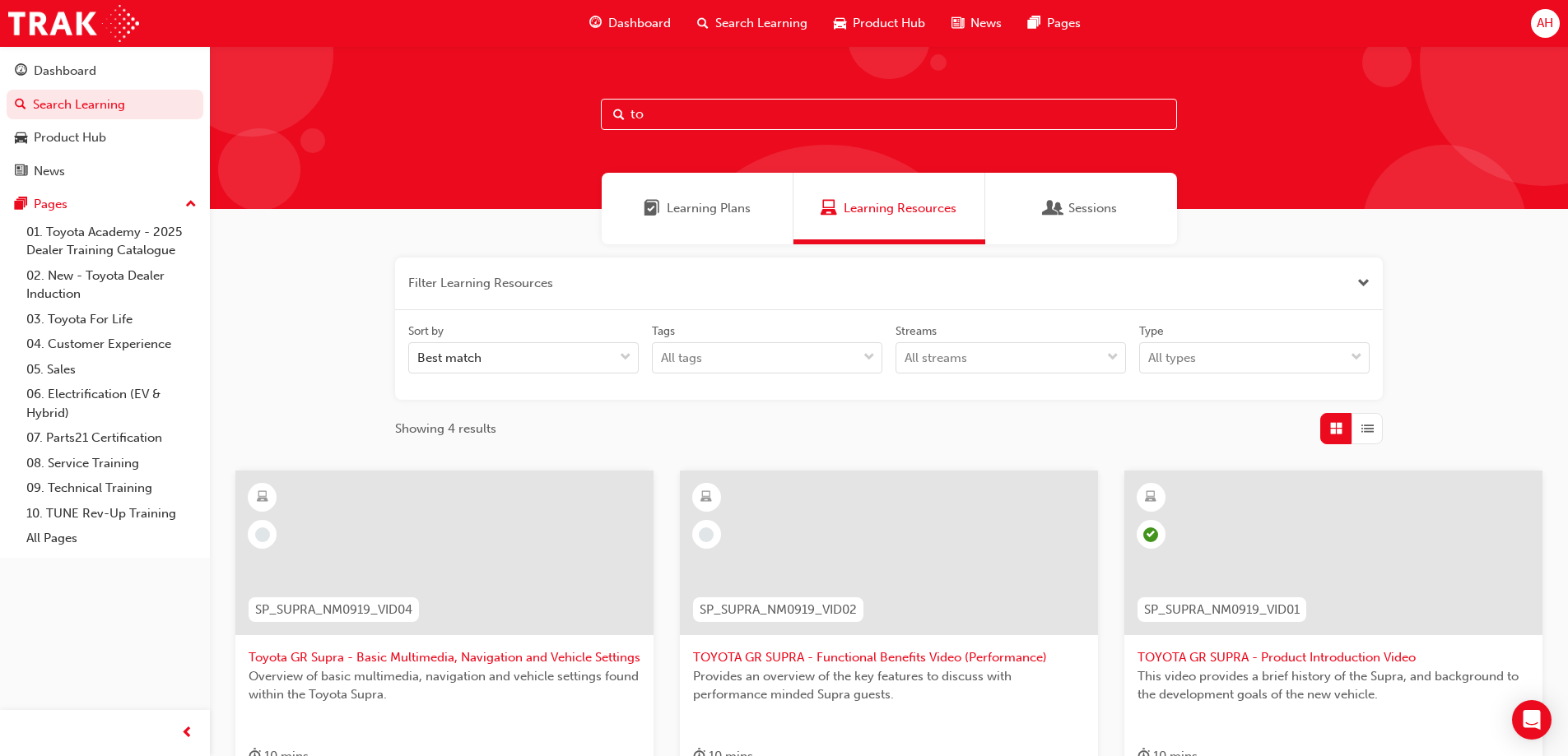
type input "t"
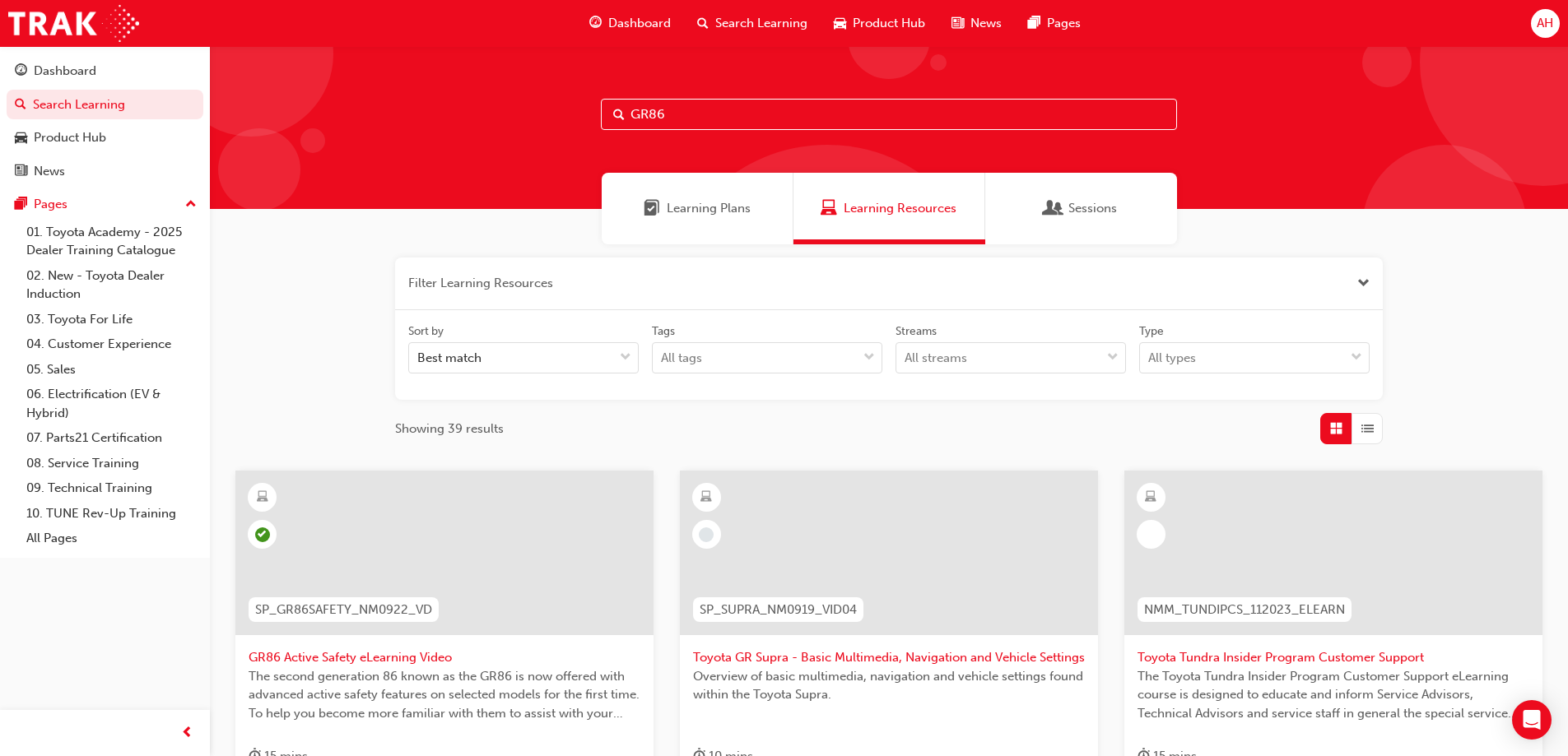
type input "GR86"
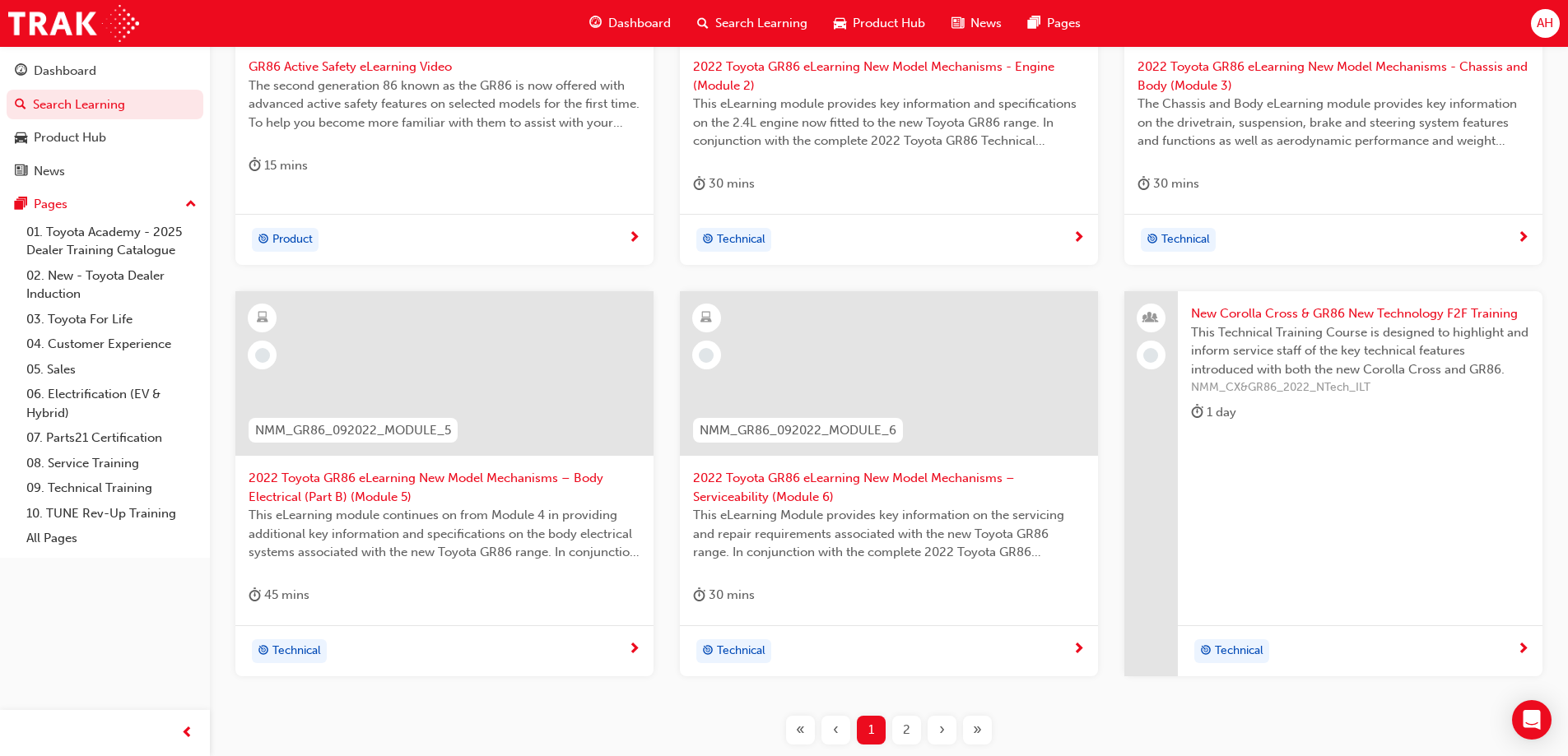
scroll to position [658, 0]
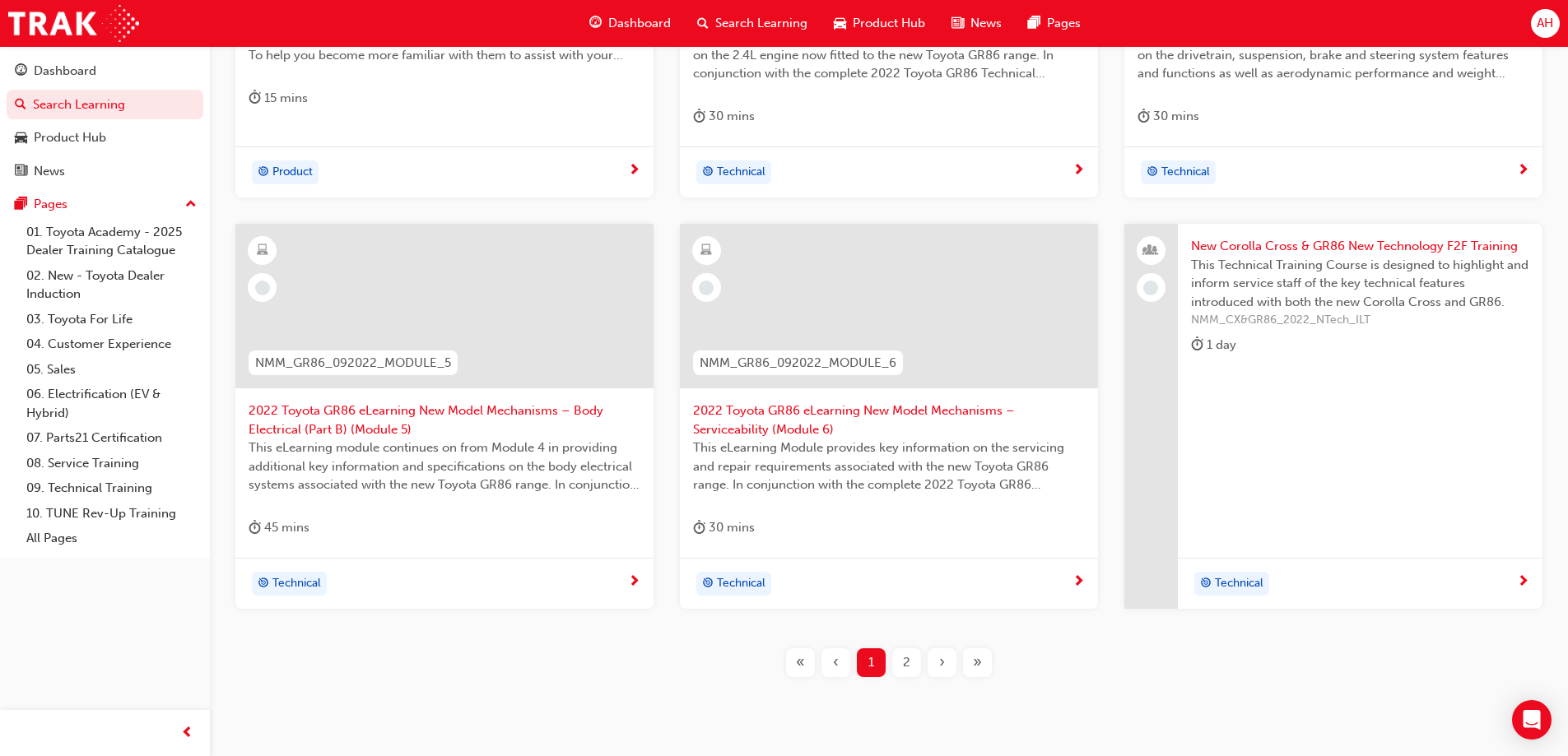
click at [912, 665] on div "2" at bounding box center [907, 662] width 28 height 28
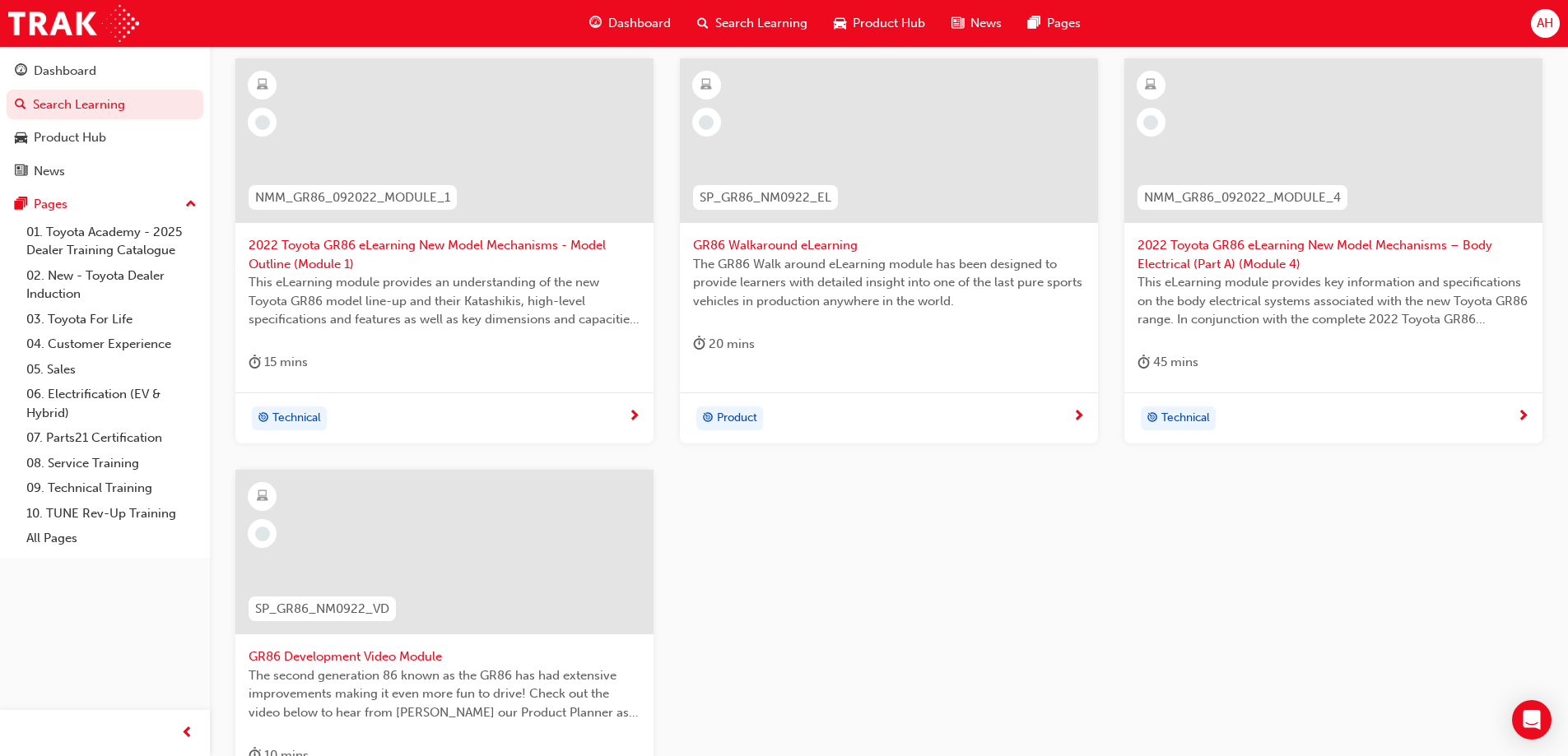
scroll to position [411, 0]
click at [942, 232] on div at bounding box center [888, 154] width 392 height 164
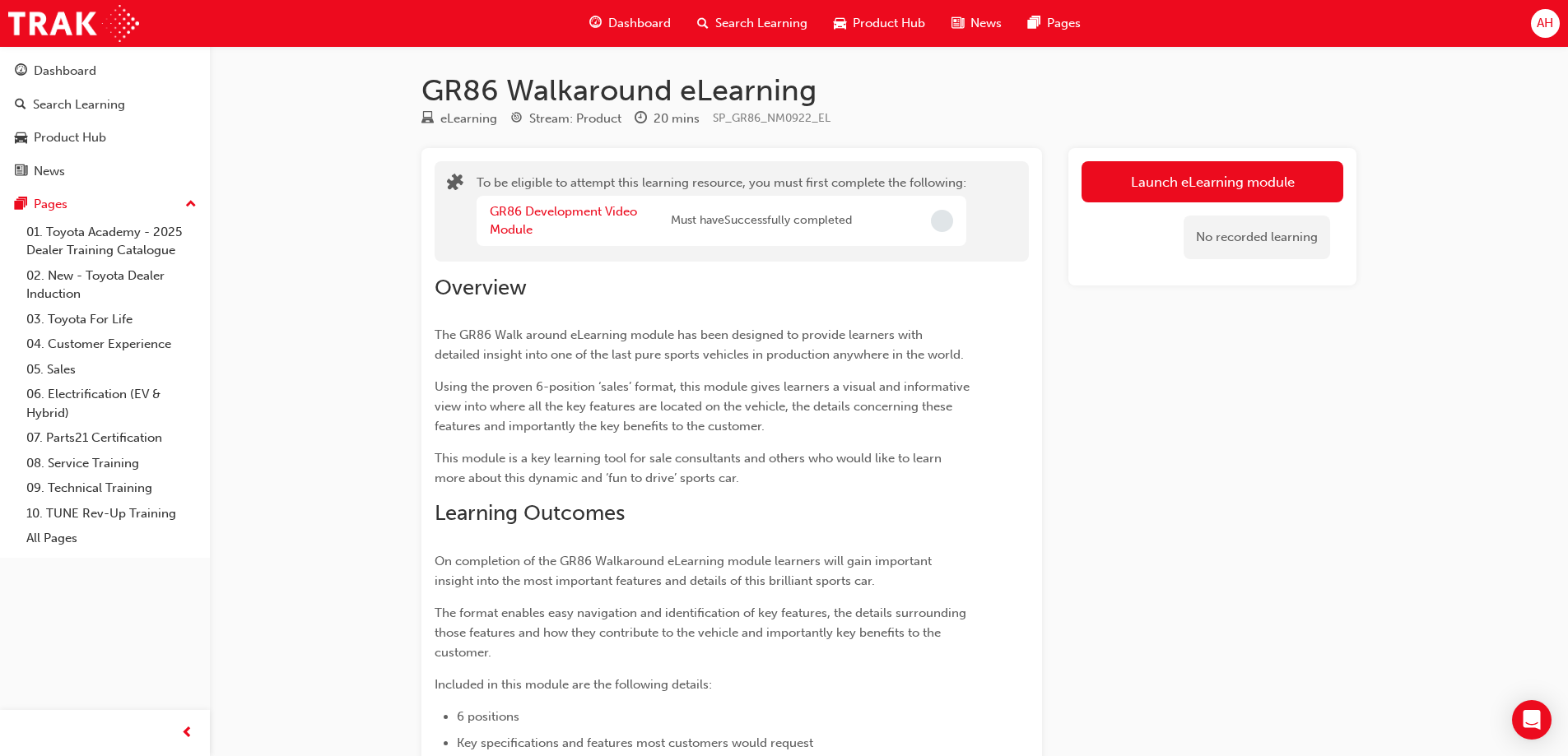
click at [547, 220] on div "GR86 Development Video Module" at bounding box center [580, 221] width 181 height 37
click at [562, 216] on link "GR86 Development Video Module" at bounding box center [564, 221] width 148 height 34
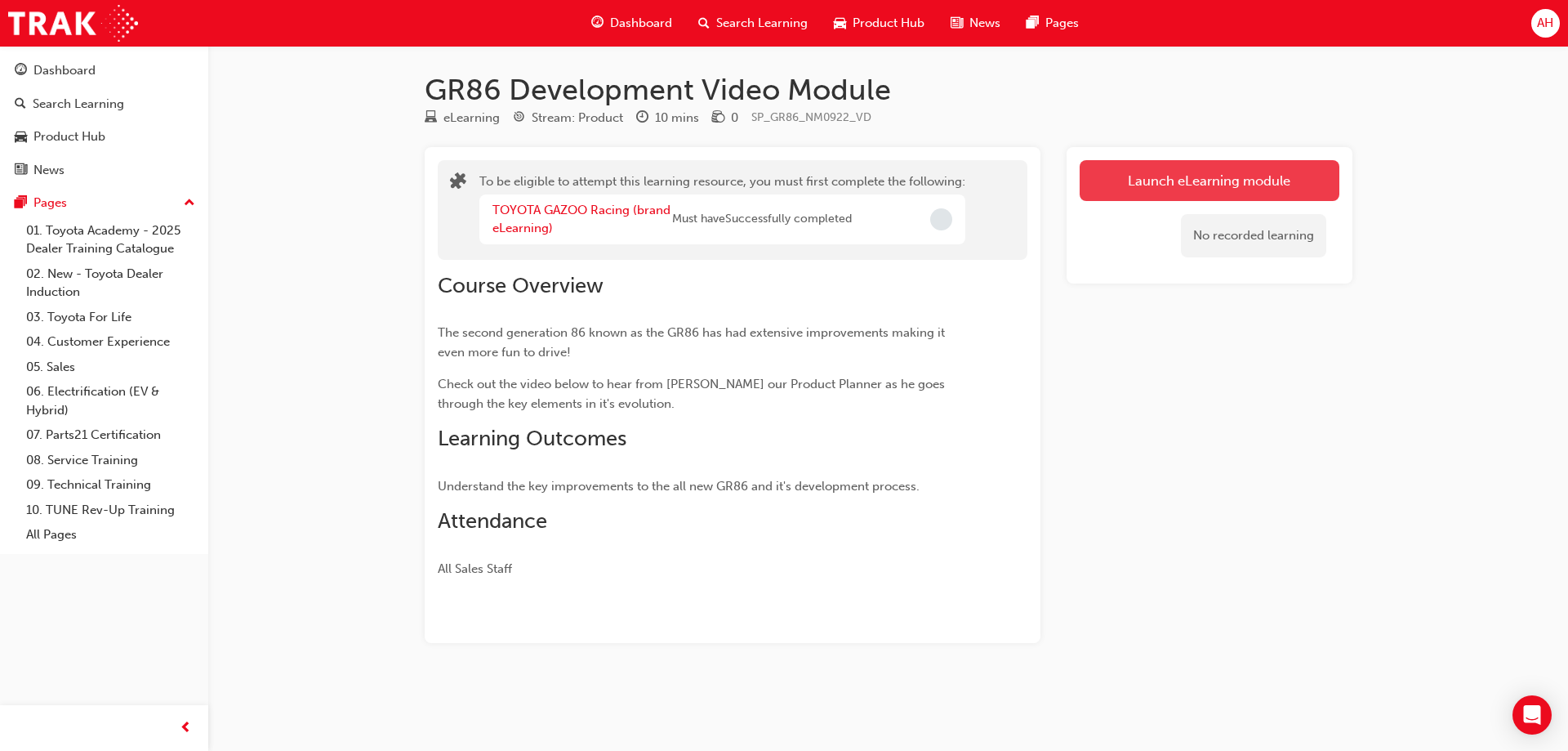
click at [1164, 175] on button "Launch eLearning module" at bounding box center [1210, 180] width 259 height 41
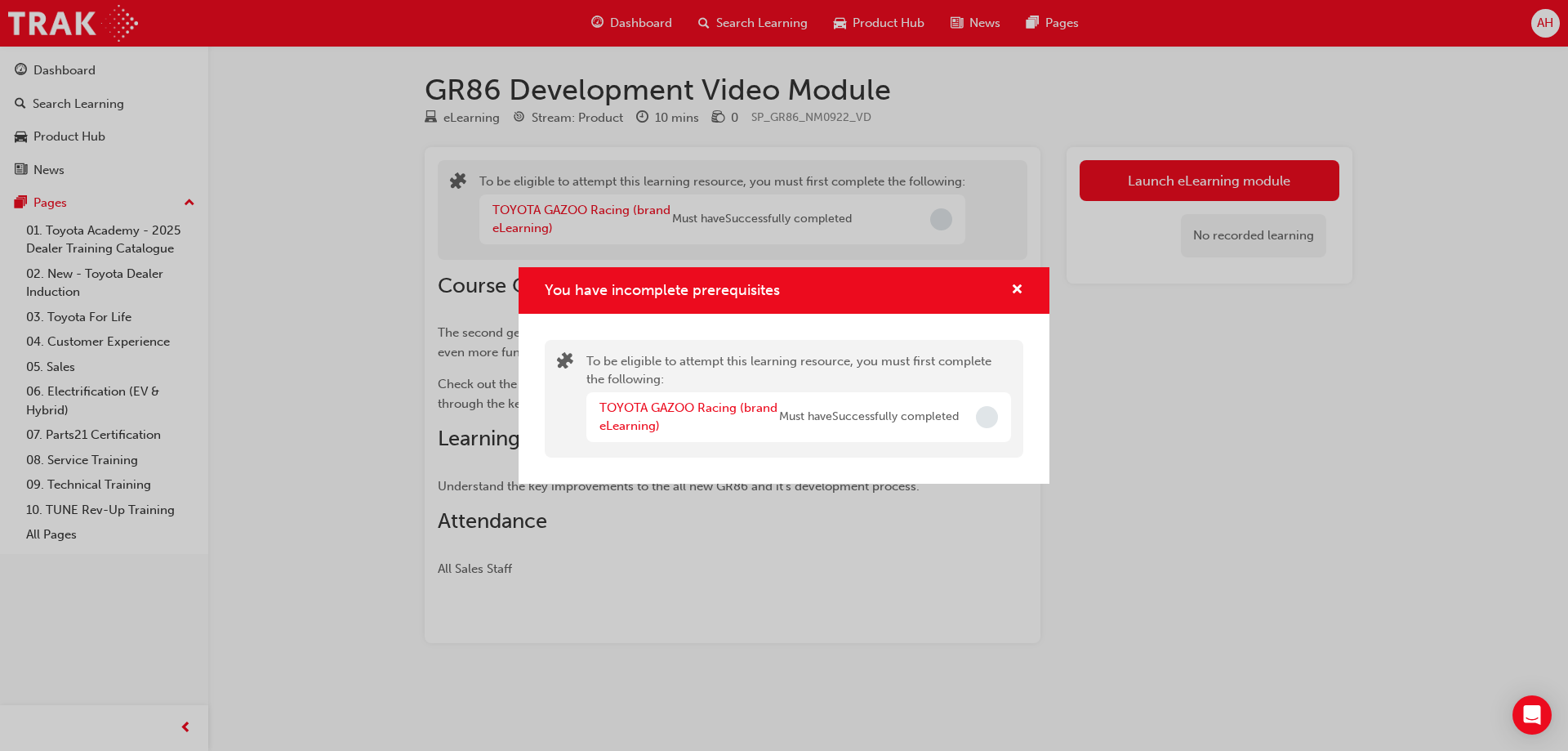
click at [982, 416] on span "Incomplete" at bounding box center [987, 417] width 22 height 22
click at [749, 409] on link "TOYOTA GAZOO Racing (brand eLearning)" at bounding box center [689, 417] width 178 height 34
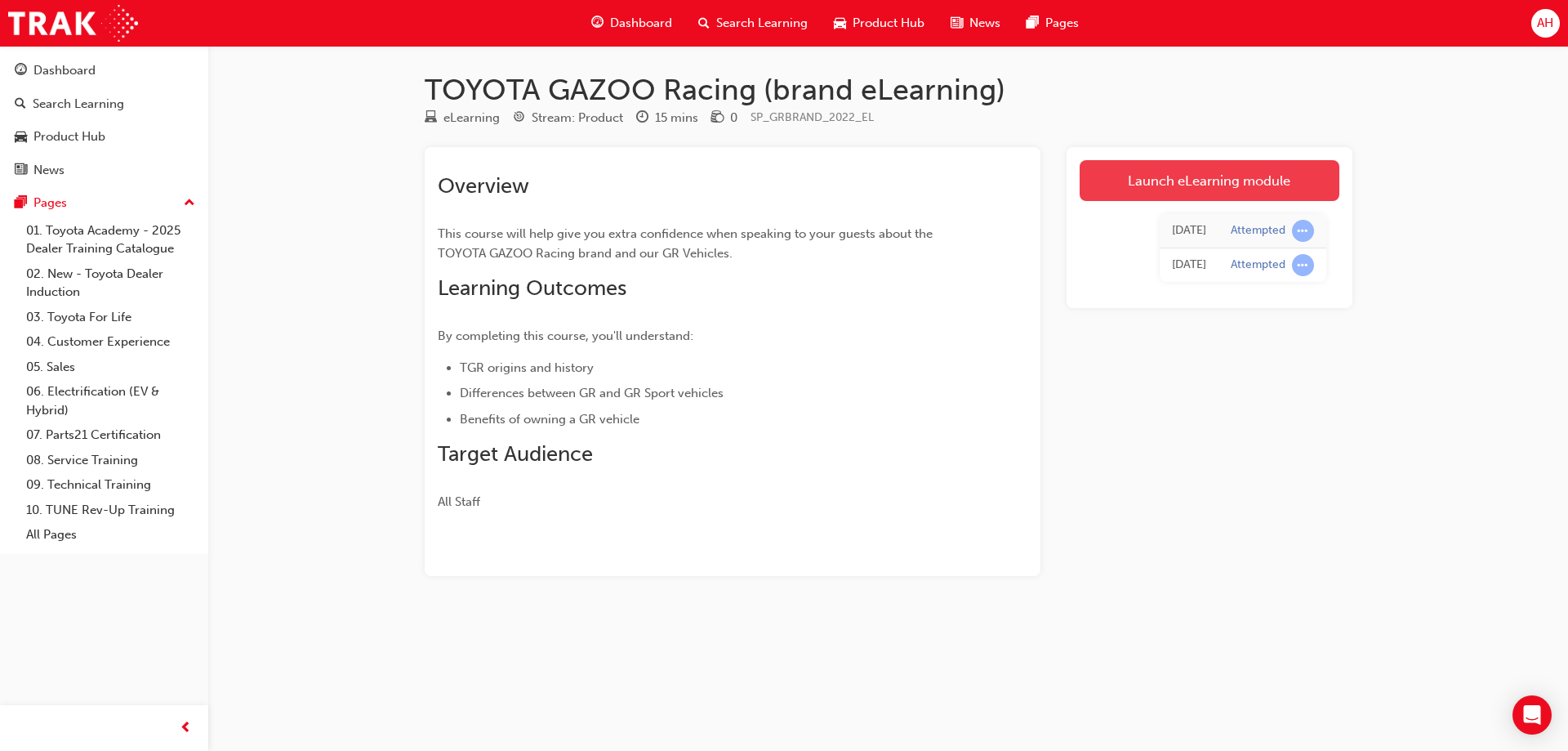
click at [1206, 176] on link "Launch eLearning module" at bounding box center [1210, 180] width 259 height 41
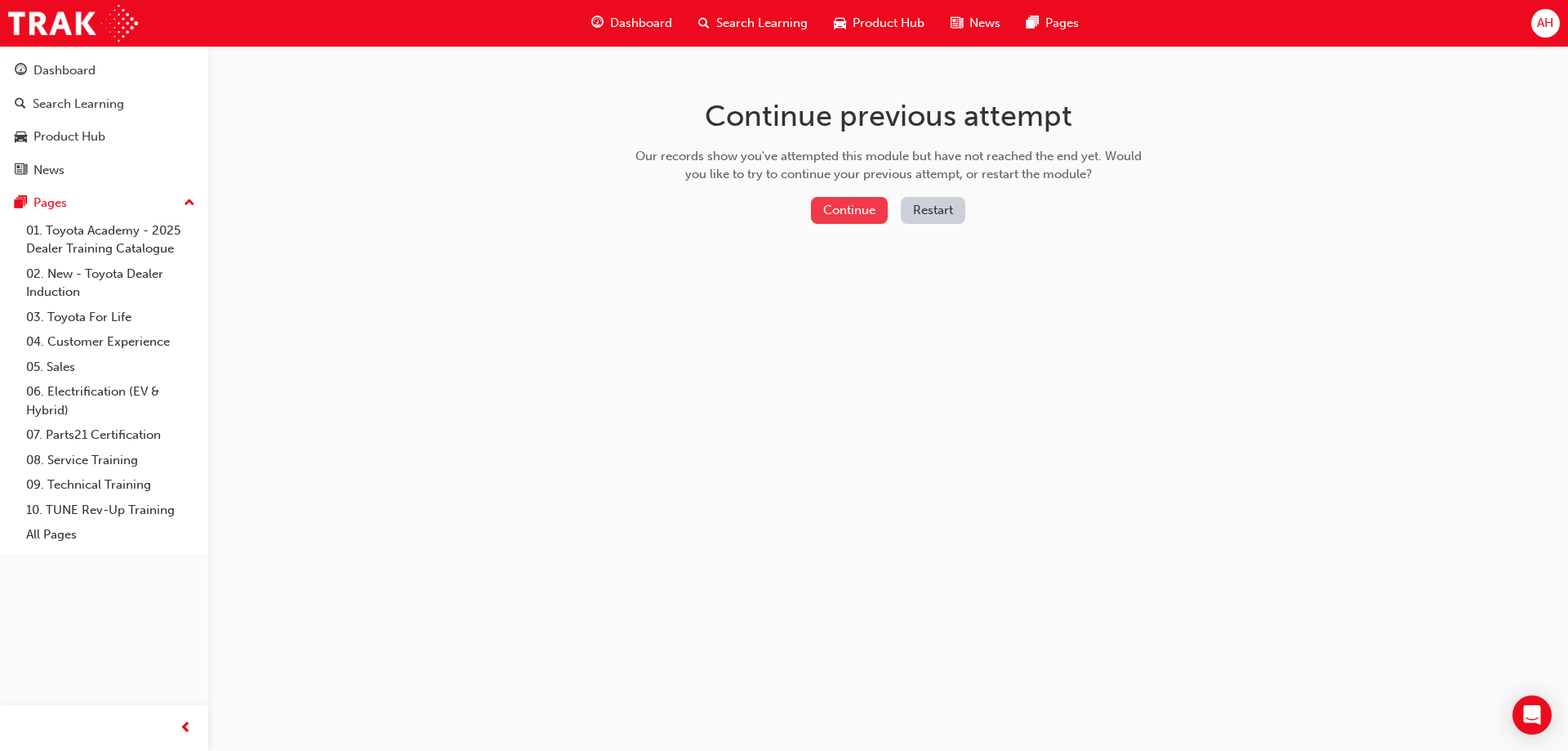
click at [849, 214] on button "Continue" at bounding box center [849, 210] width 77 height 27
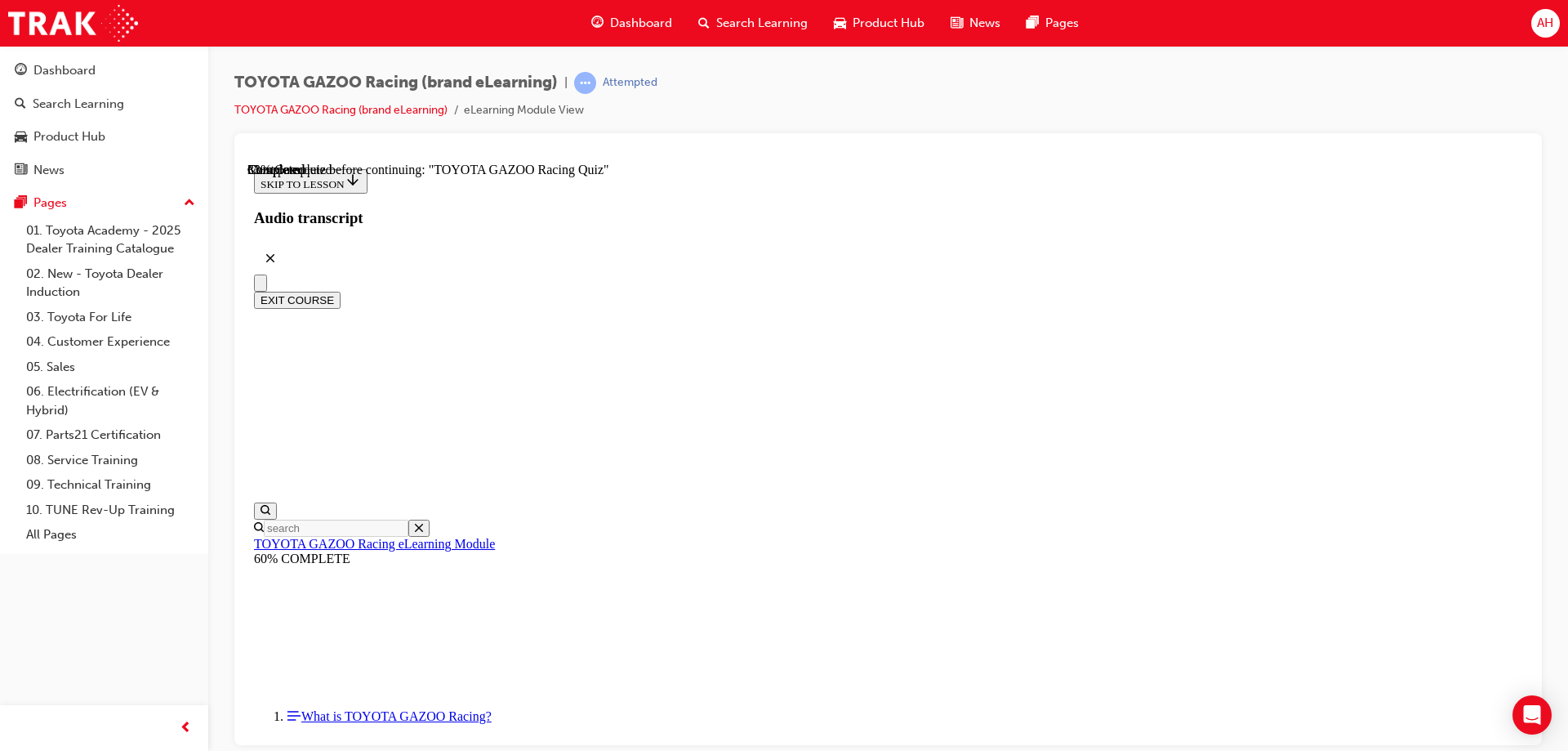
scroll to position [50, 0]
radio input "true"
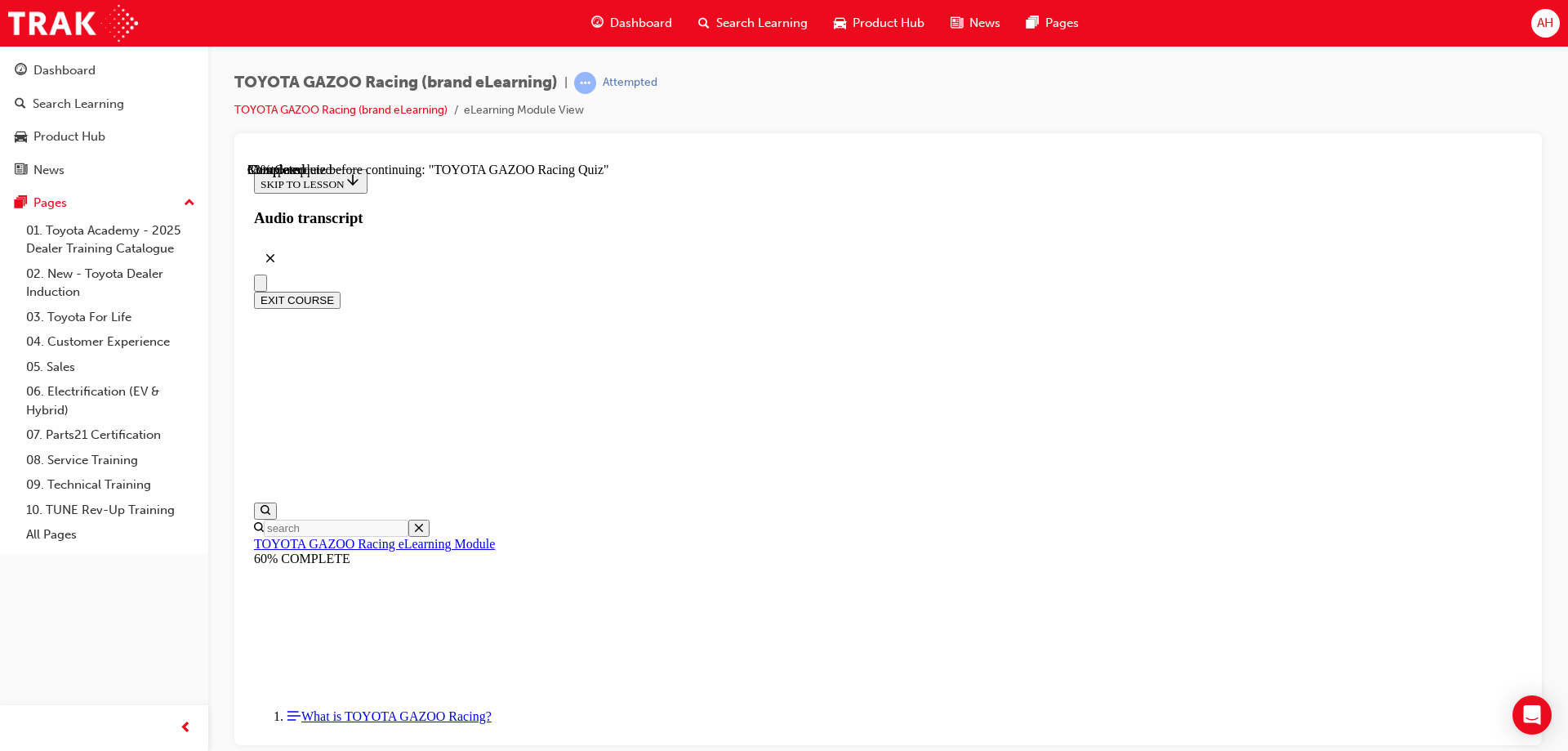
radio input "true"
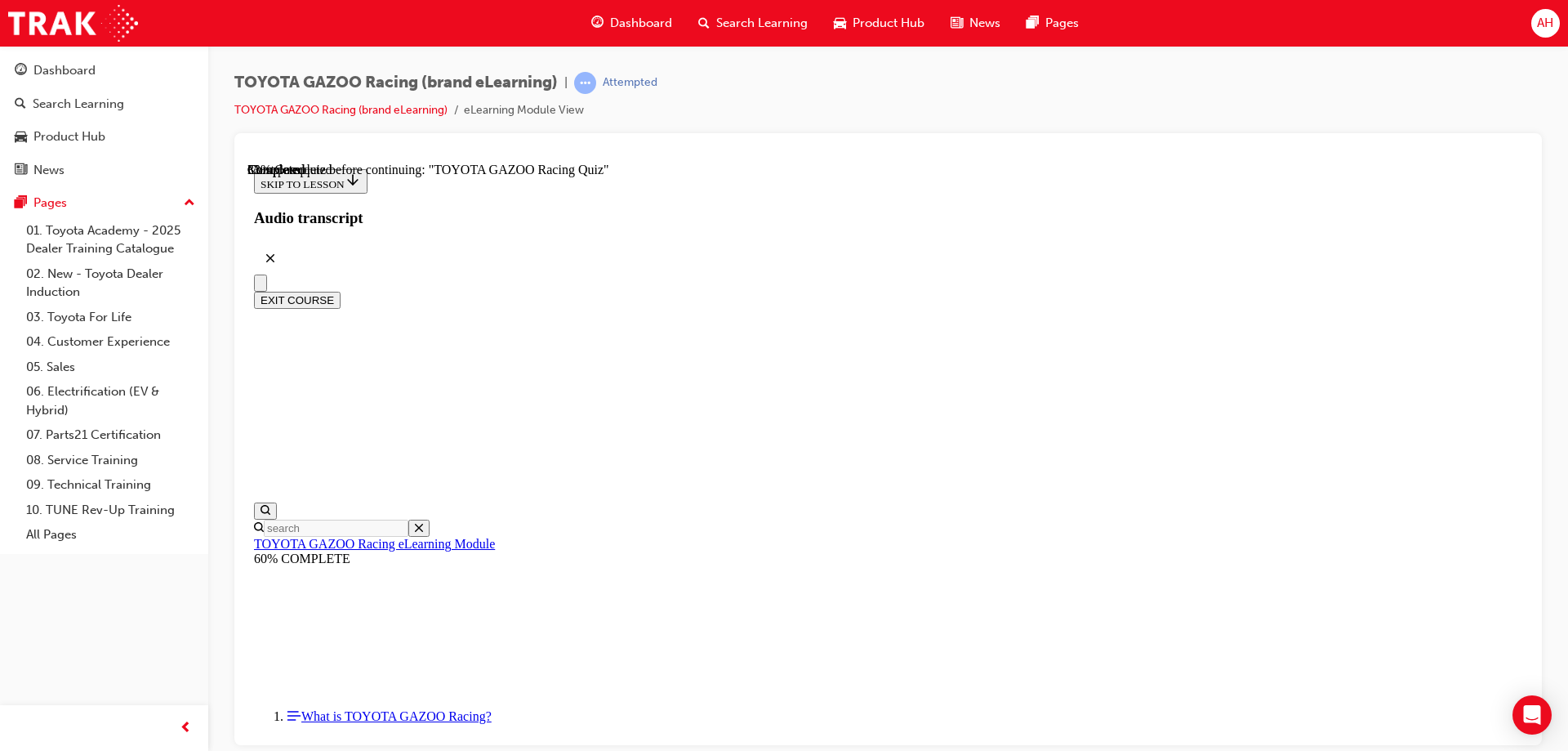
radio input "true"
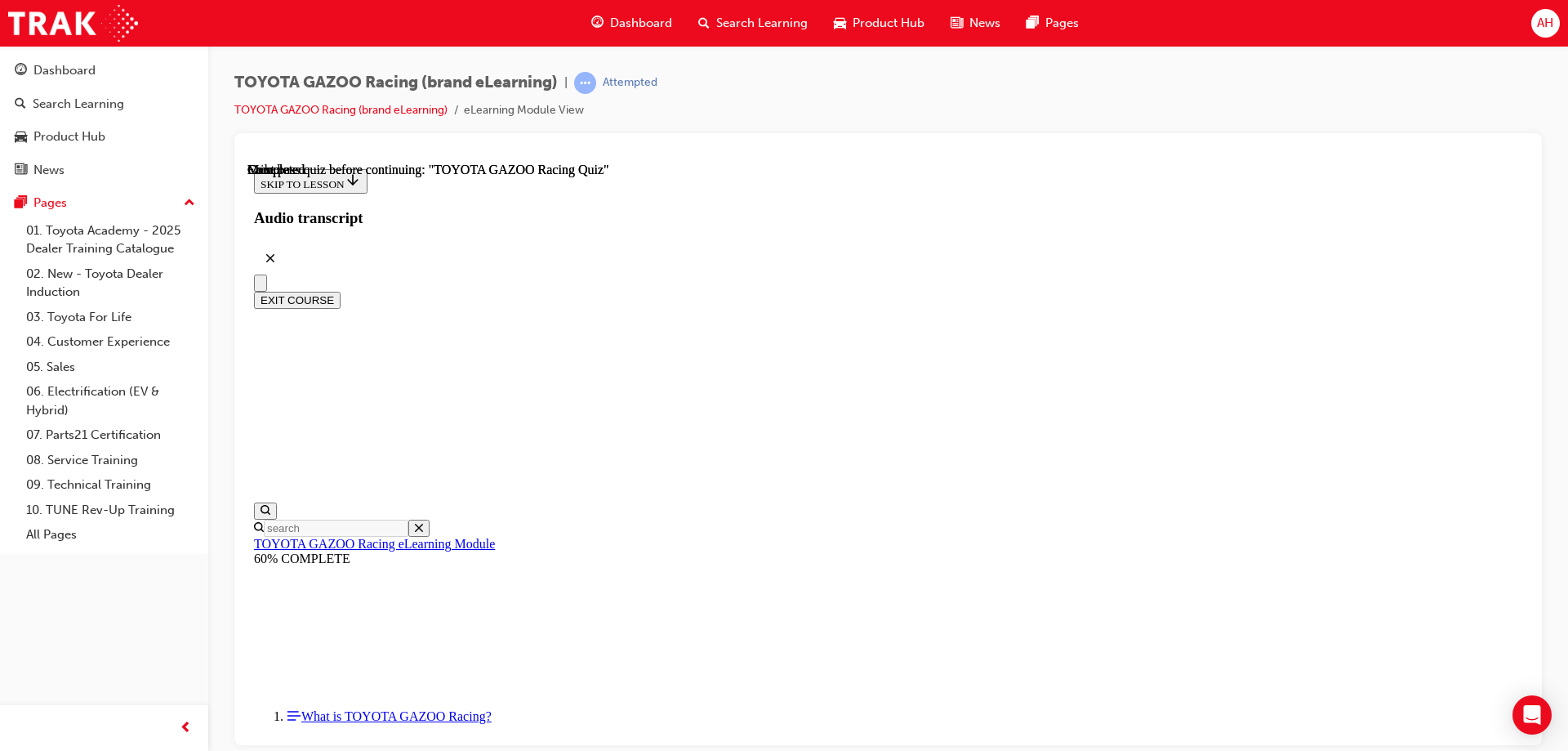
scroll to position [302, 0]
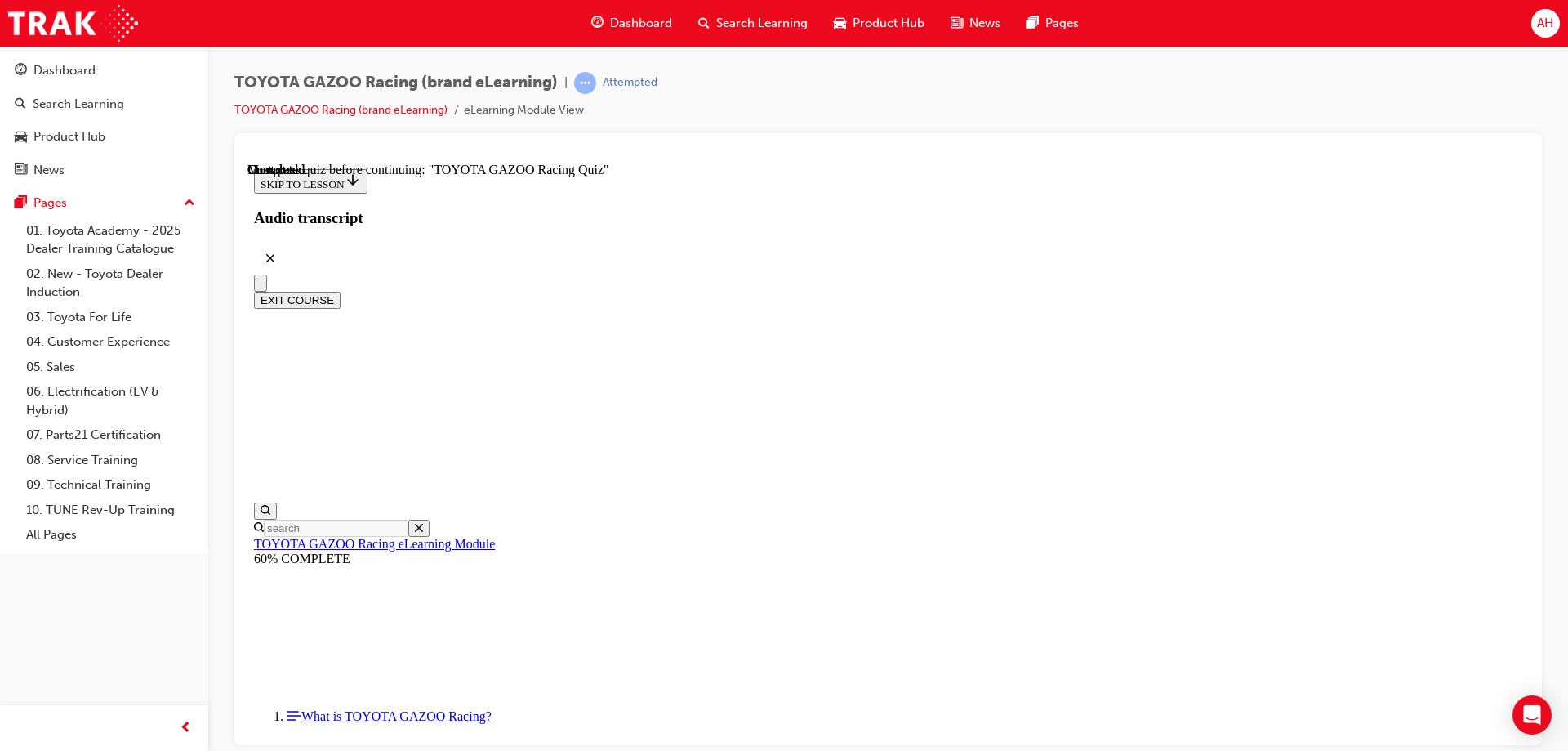
radio input "true"
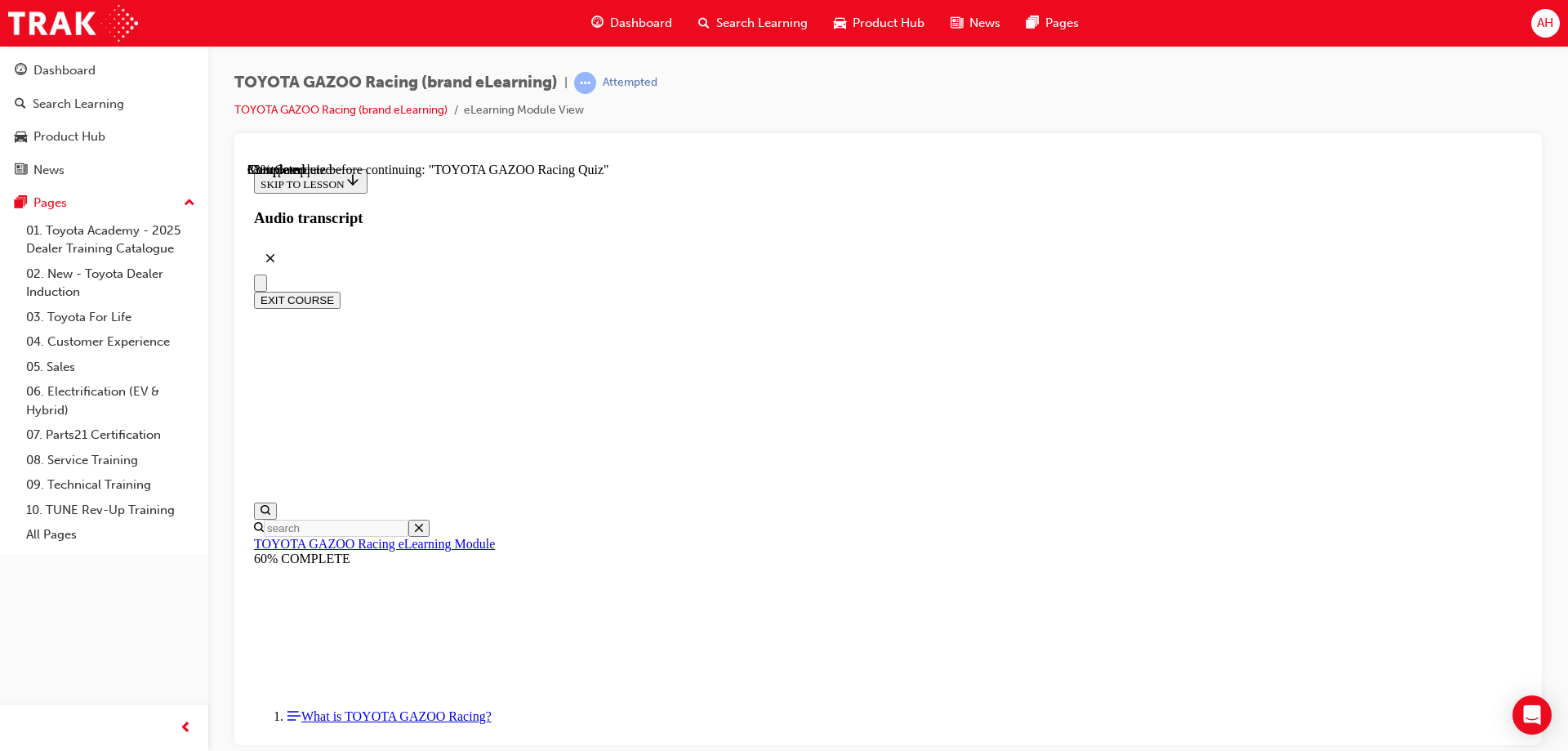
radio input "true"
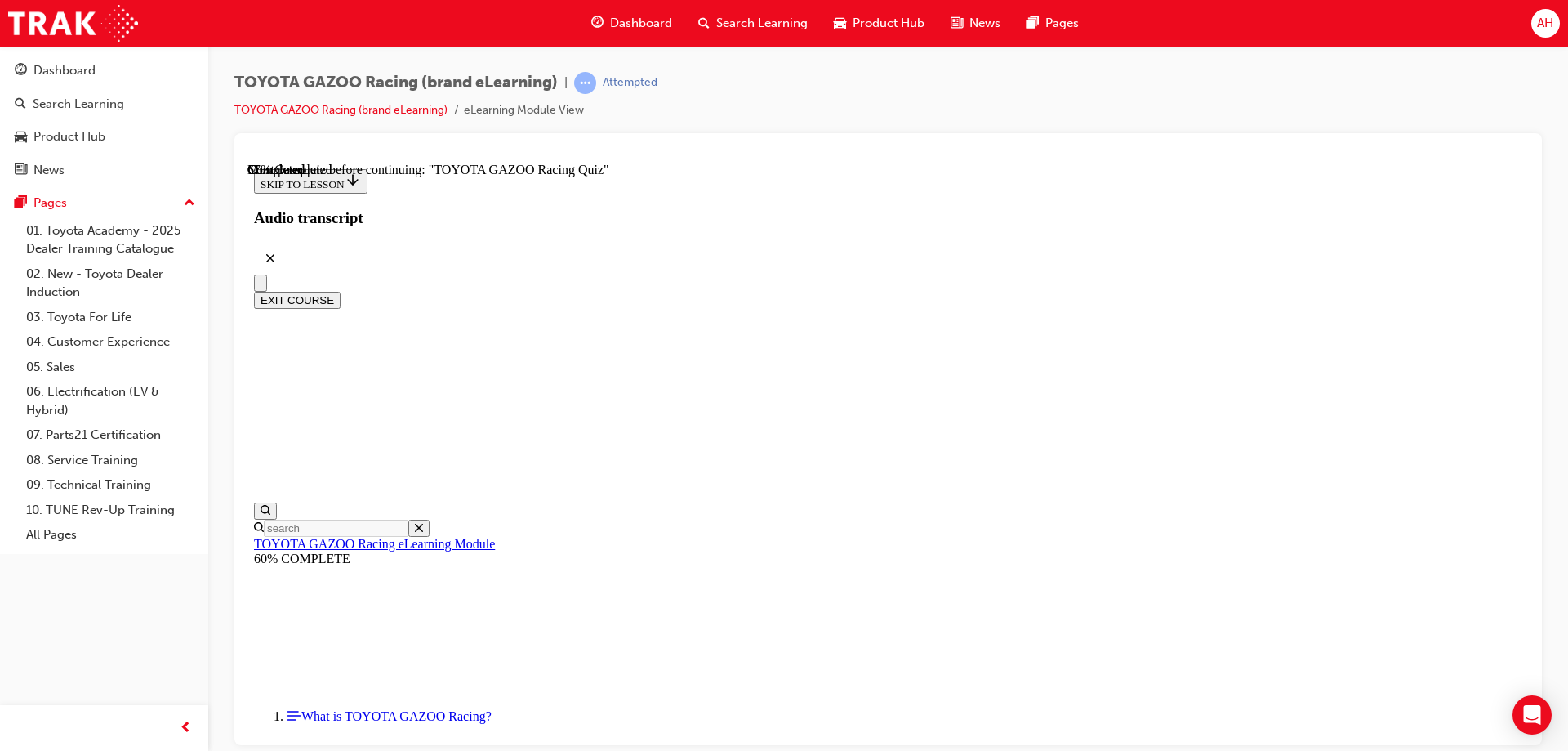
radio input "true"
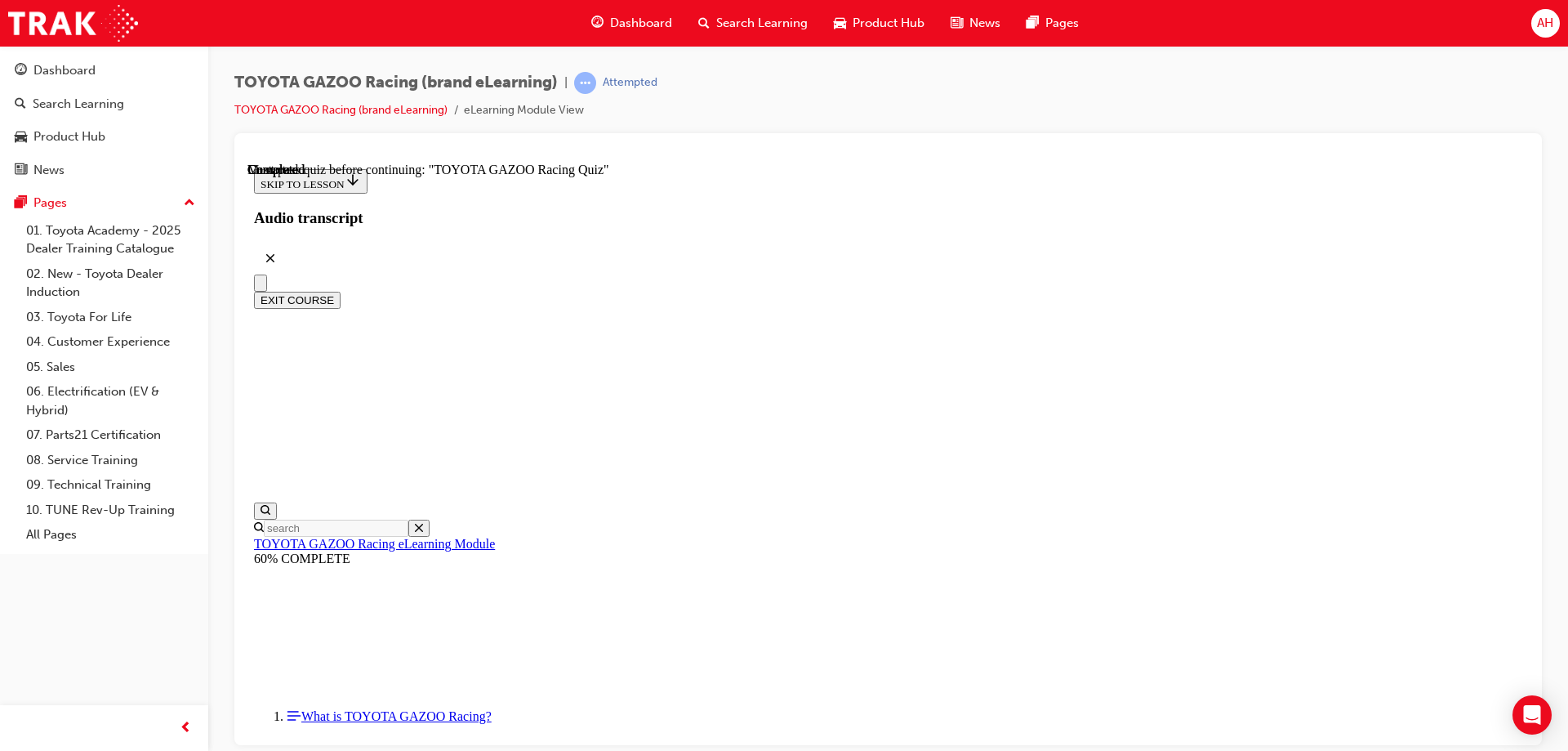
radio input "true"
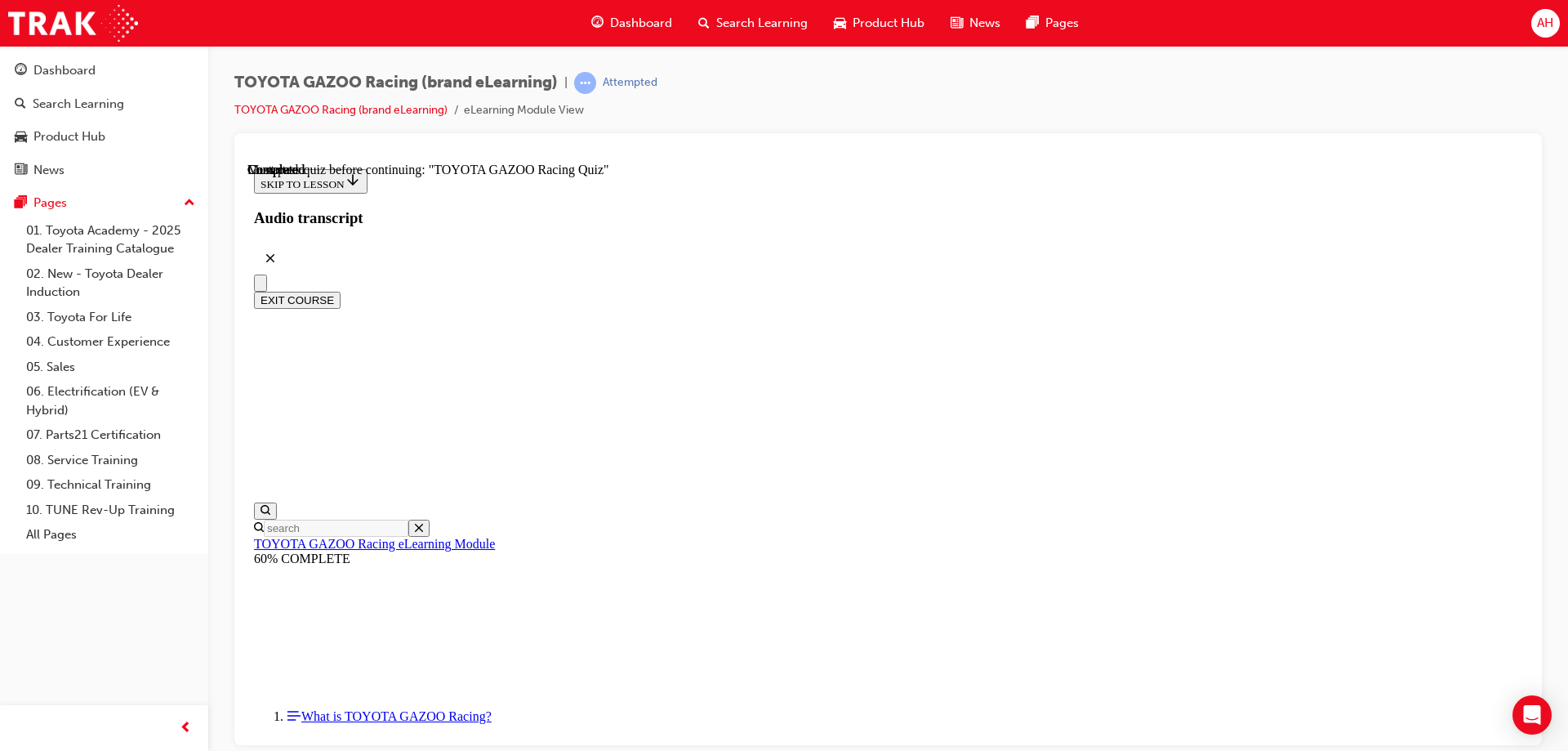
scroll to position [182, 0]
radio input "true"
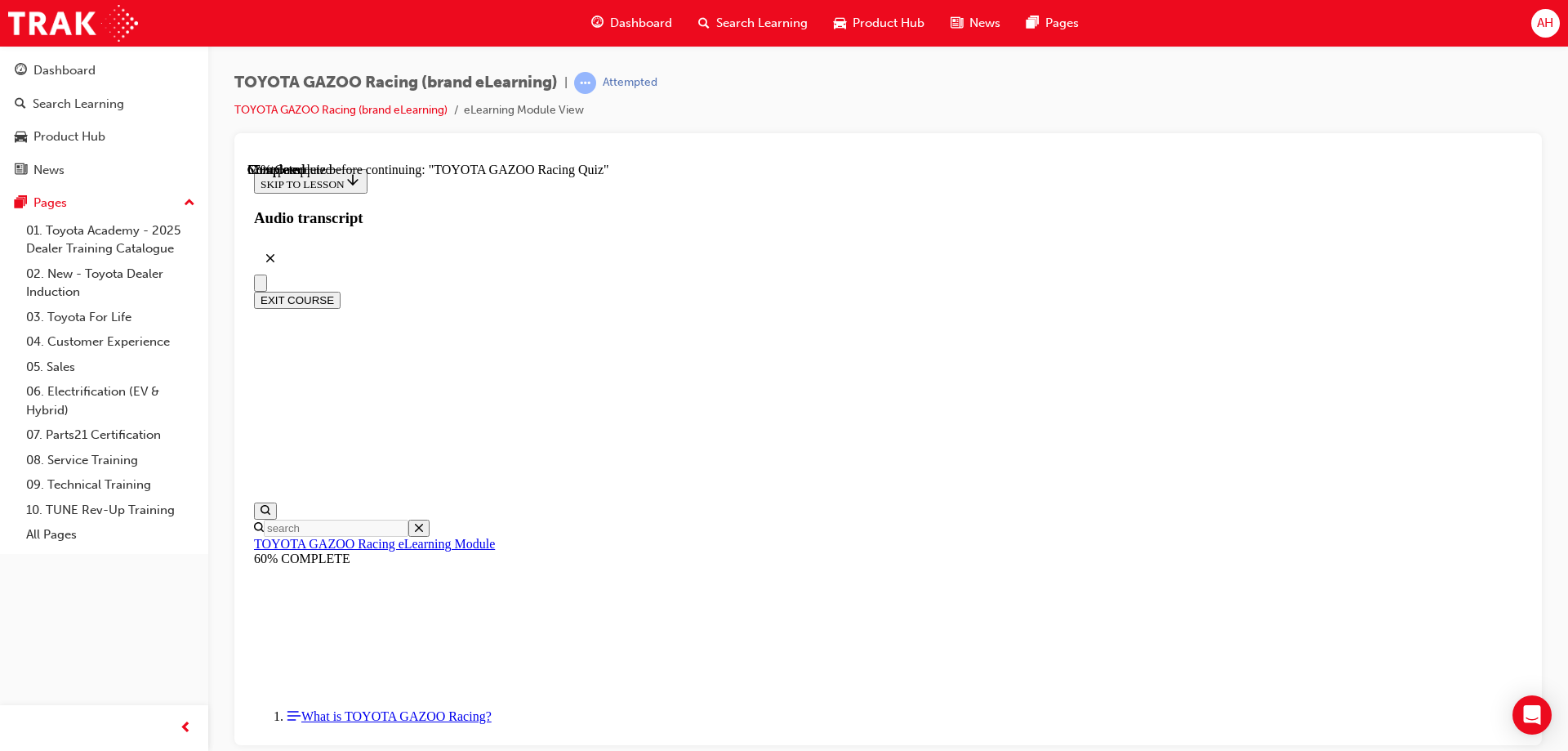
radio input "true"
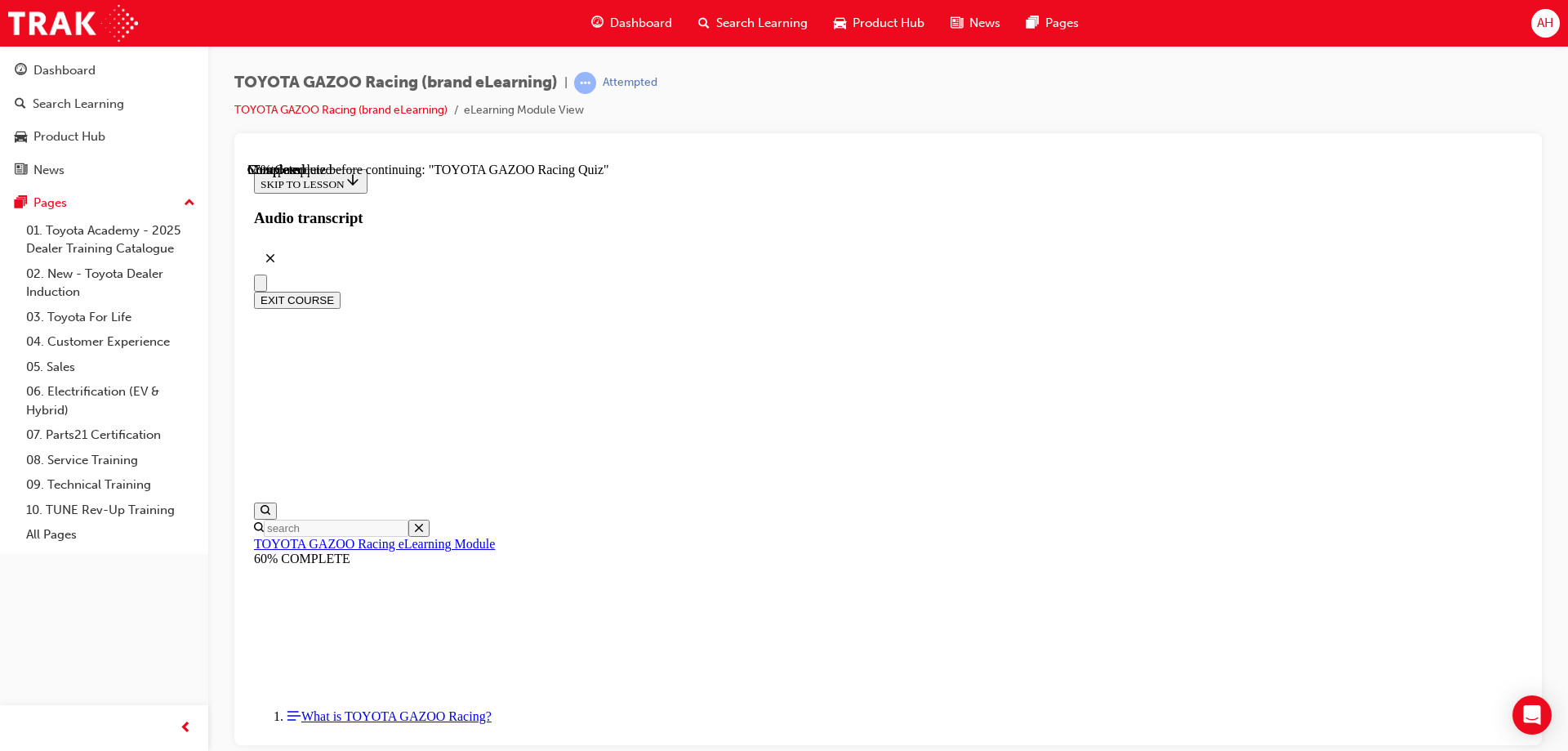
radio input "true"
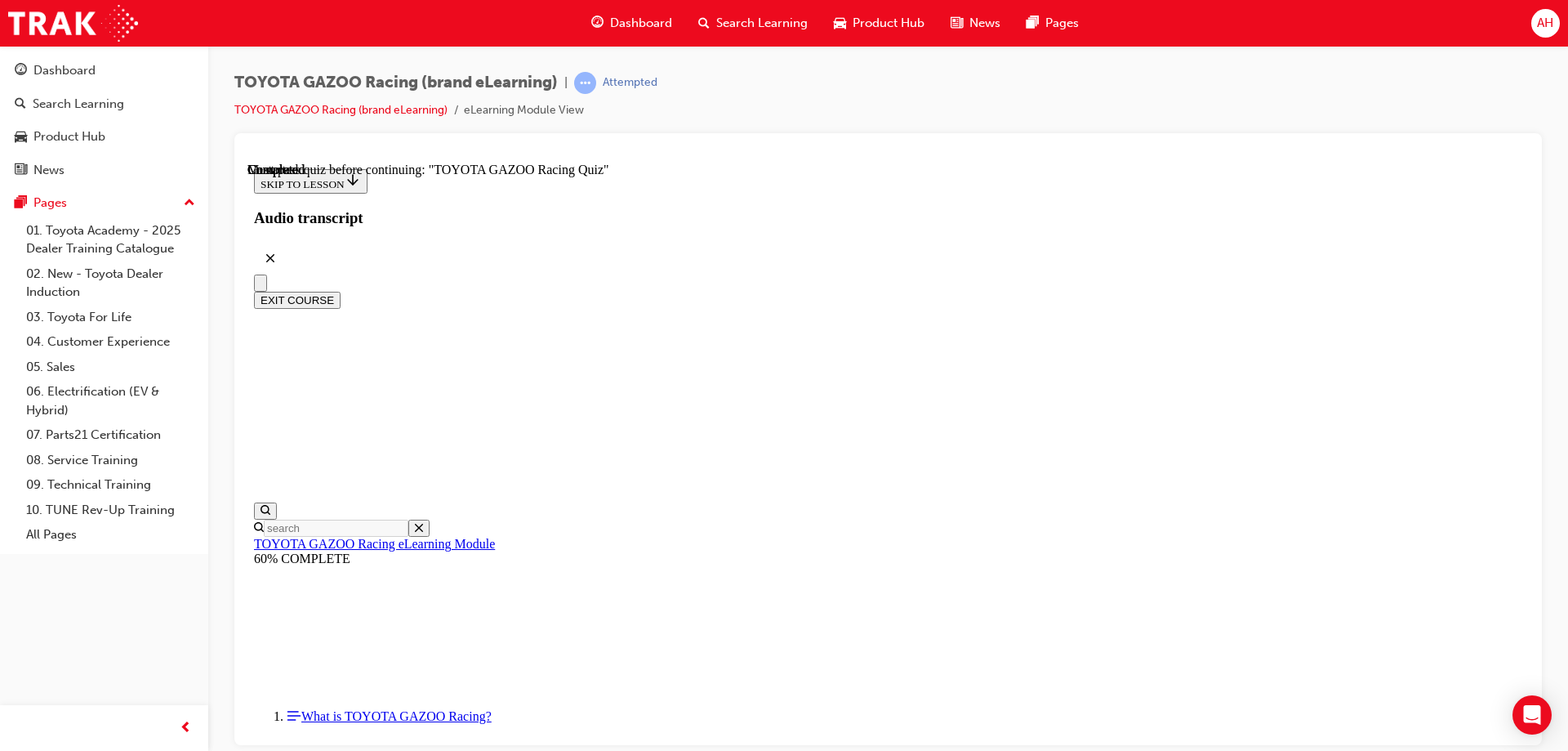
radio input "true"
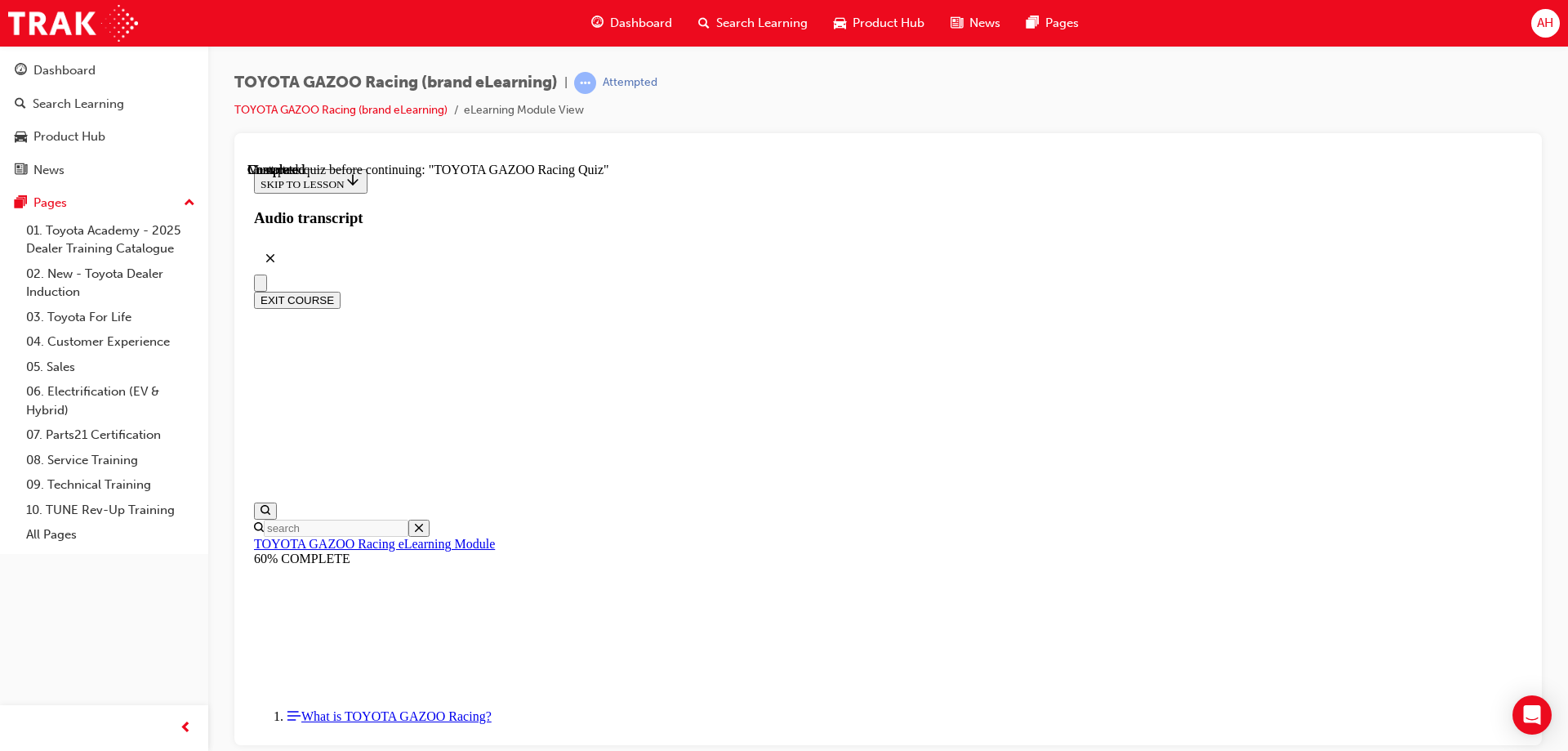
radio input "true"
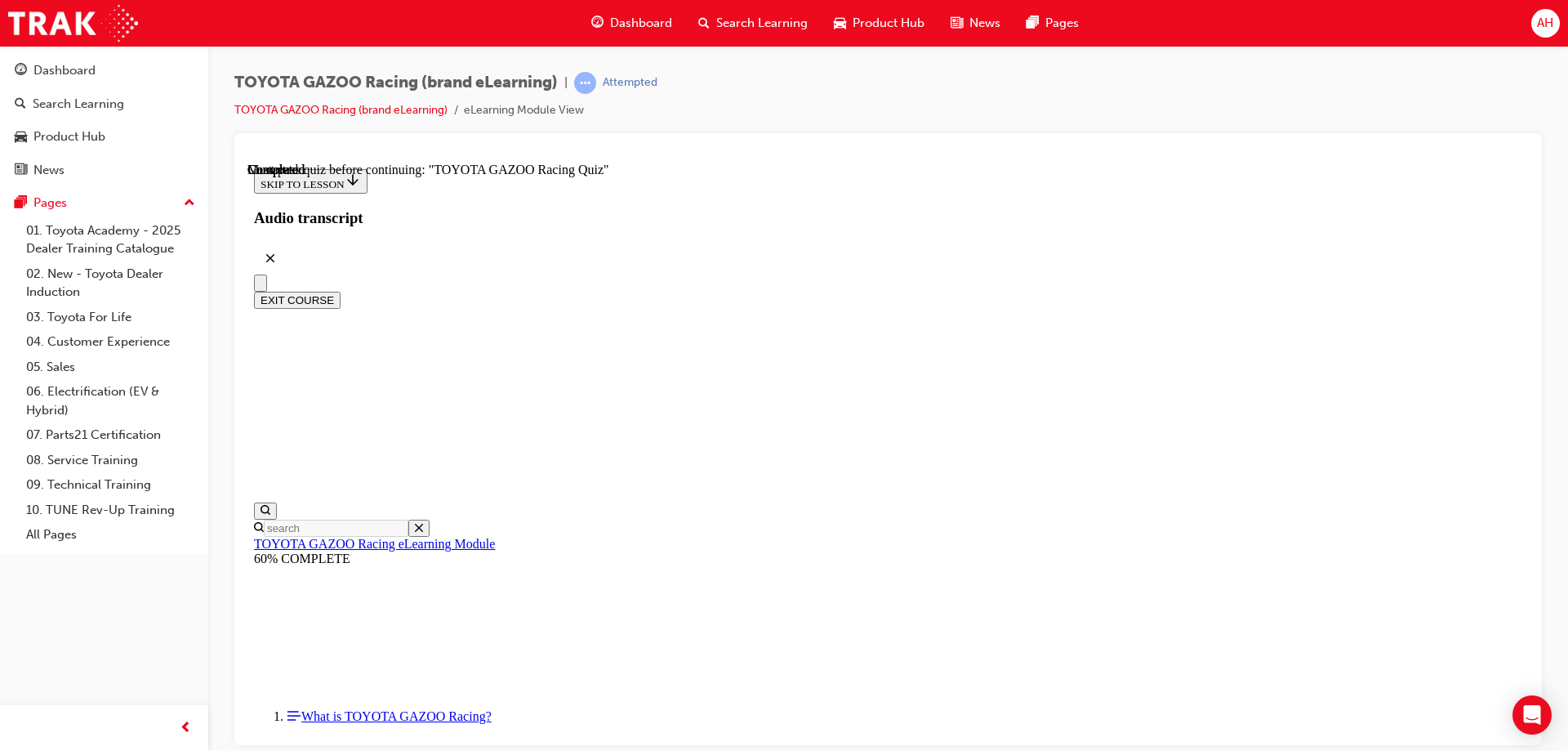
radio input "true"
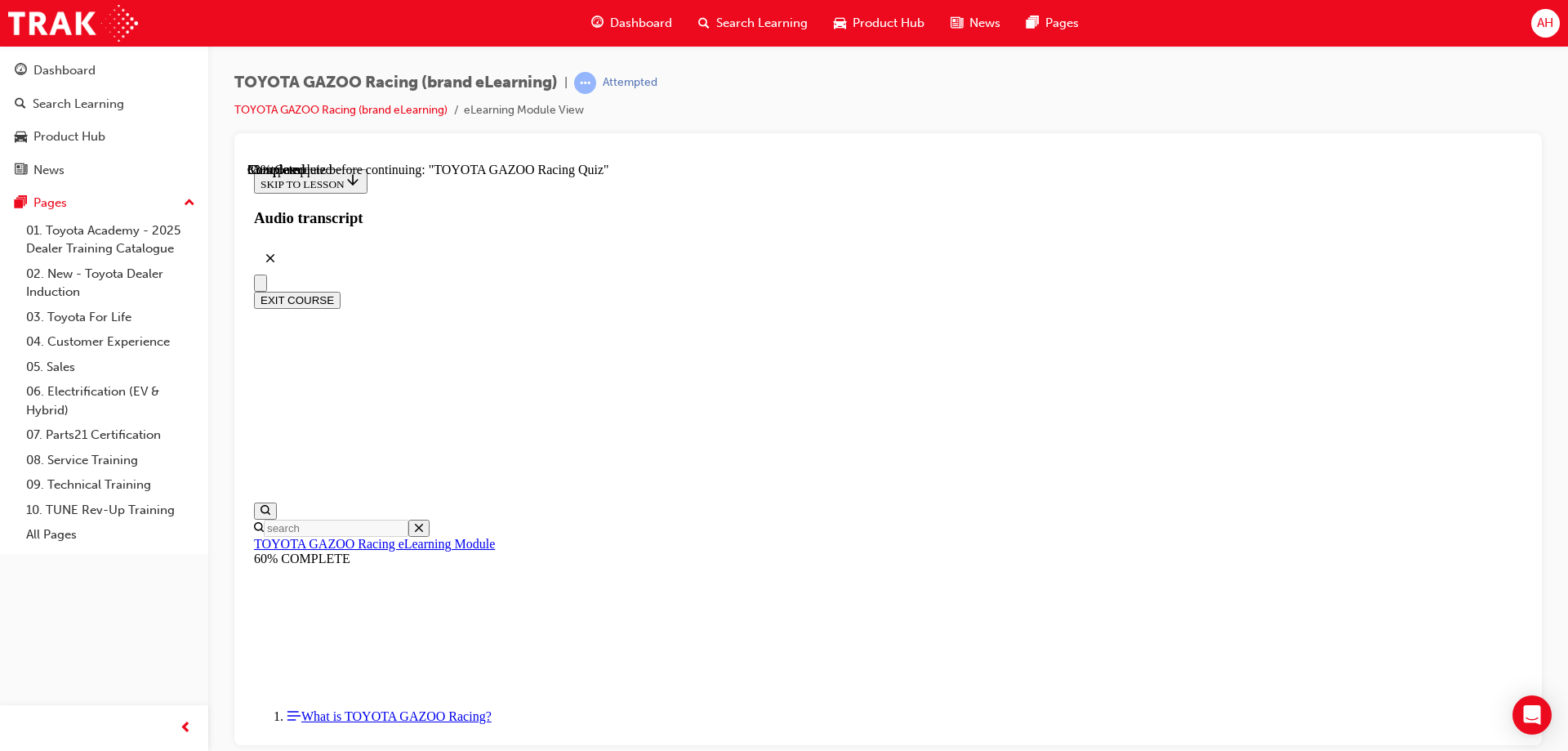
radio input "true"
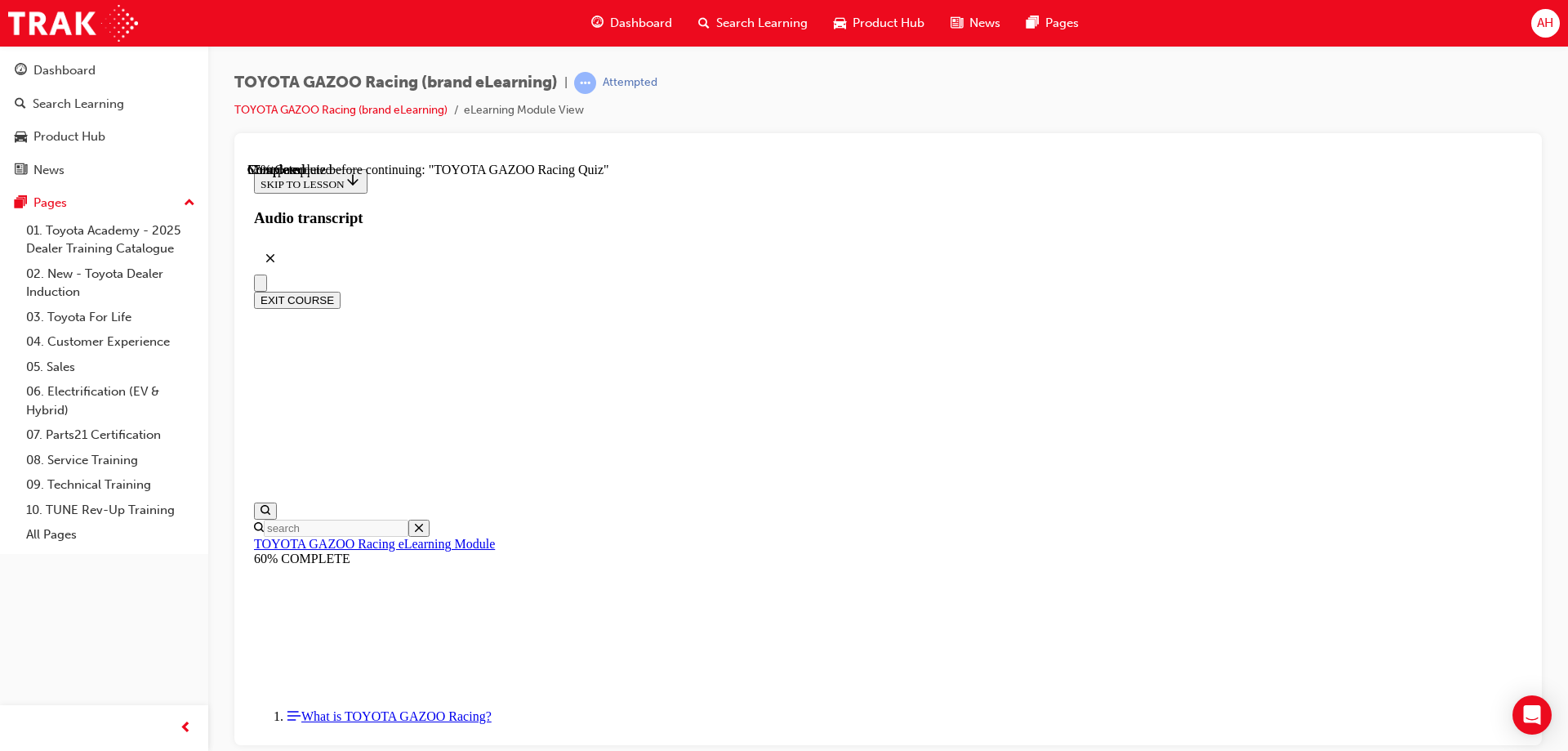
radio input "true"
click at [341, 291] on button "EXIT COURSE" at bounding box center [297, 299] width 86 height 17
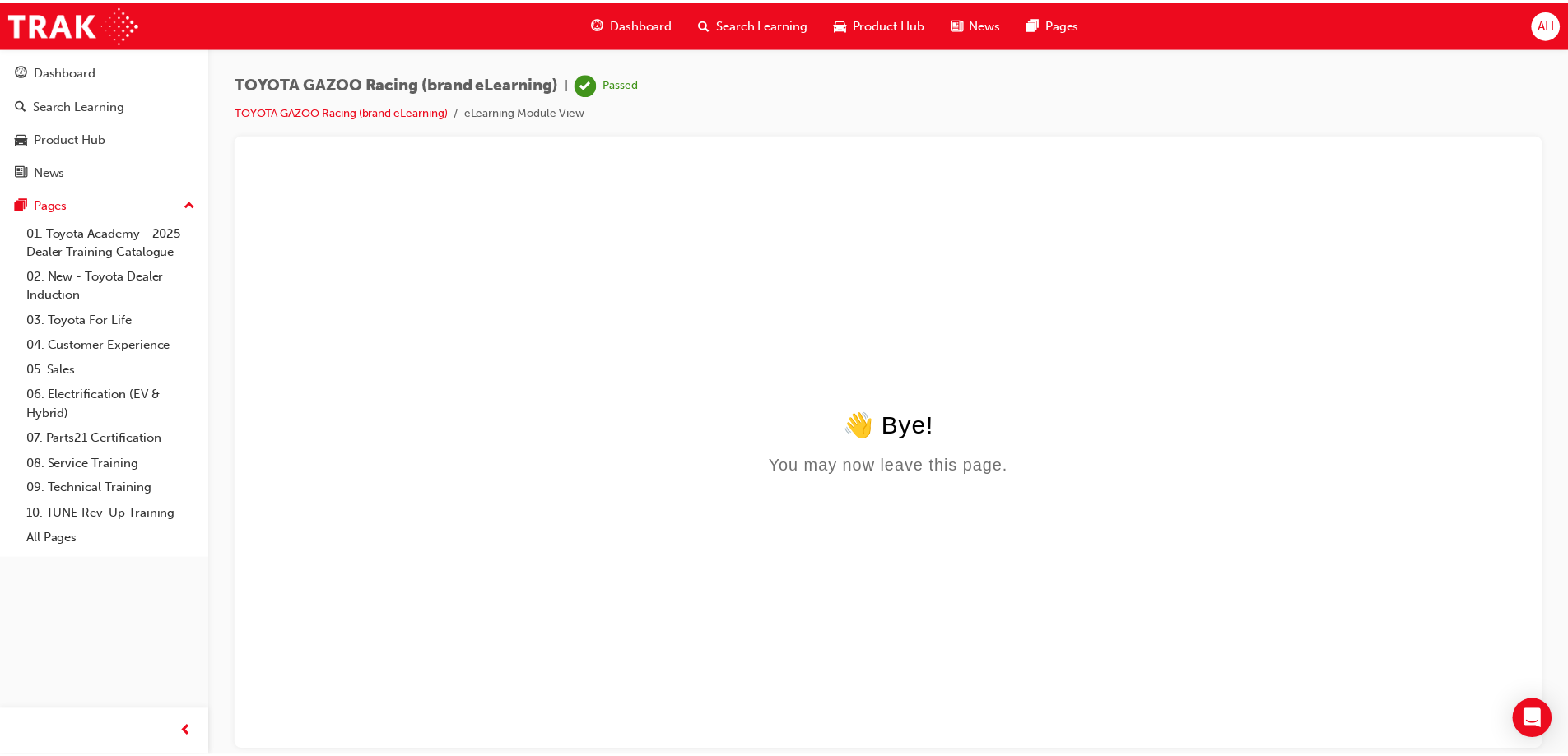
scroll to position [0, 0]
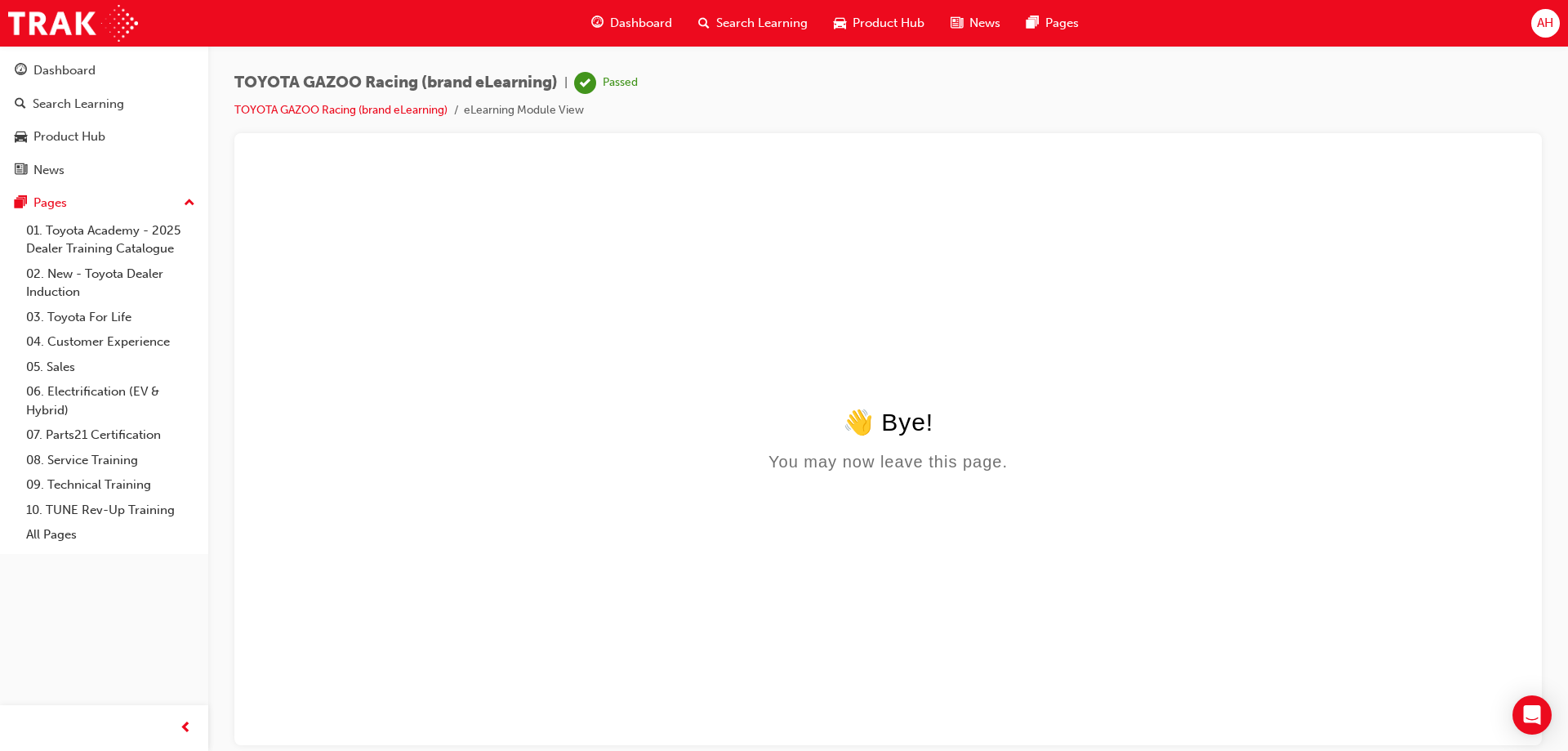
click at [746, 15] on span "Search Learning" at bounding box center [762, 23] width 92 height 19
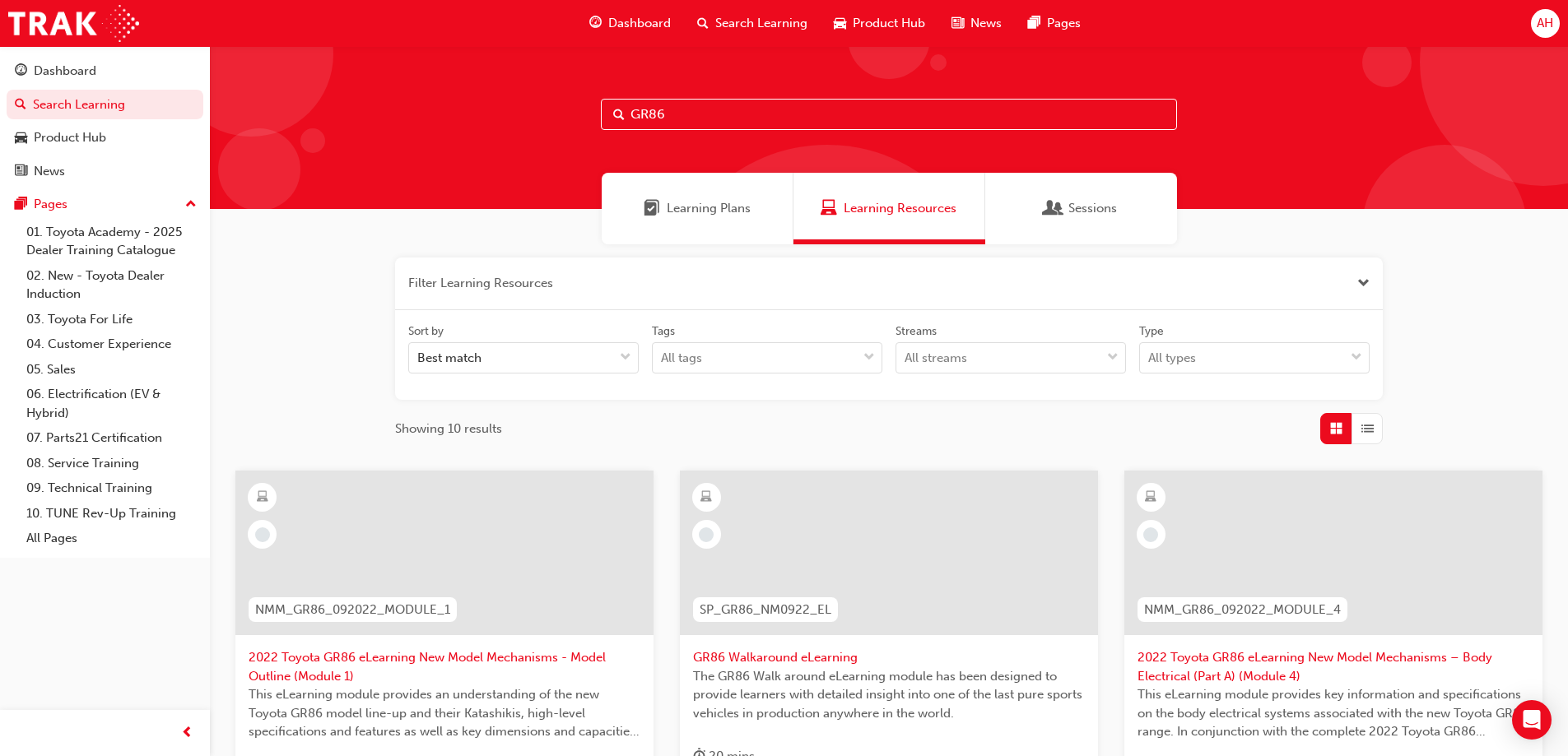
click at [790, 106] on input "GR86" at bounding box center [889, 114] width 576 height 31
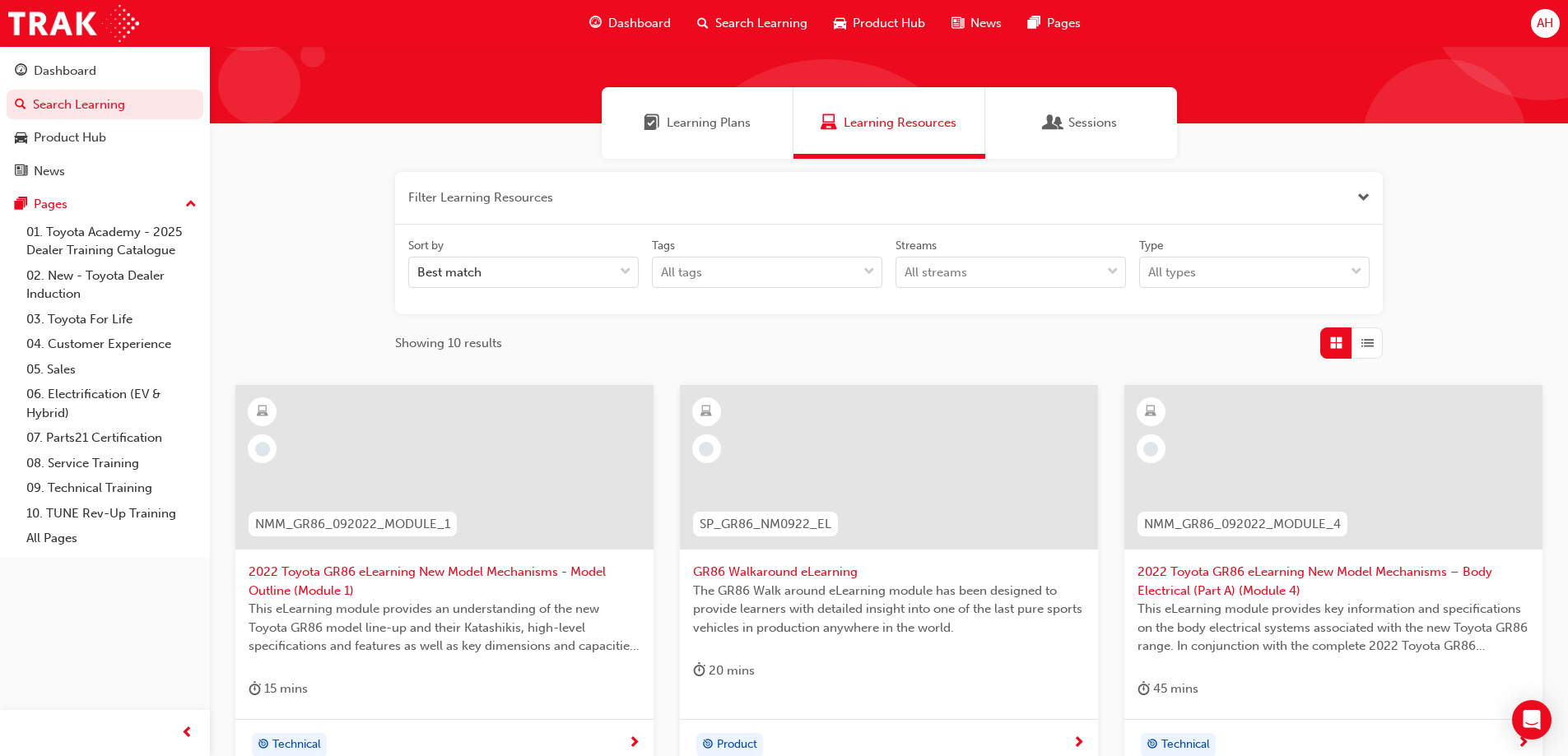
scroll to position [247, 0]
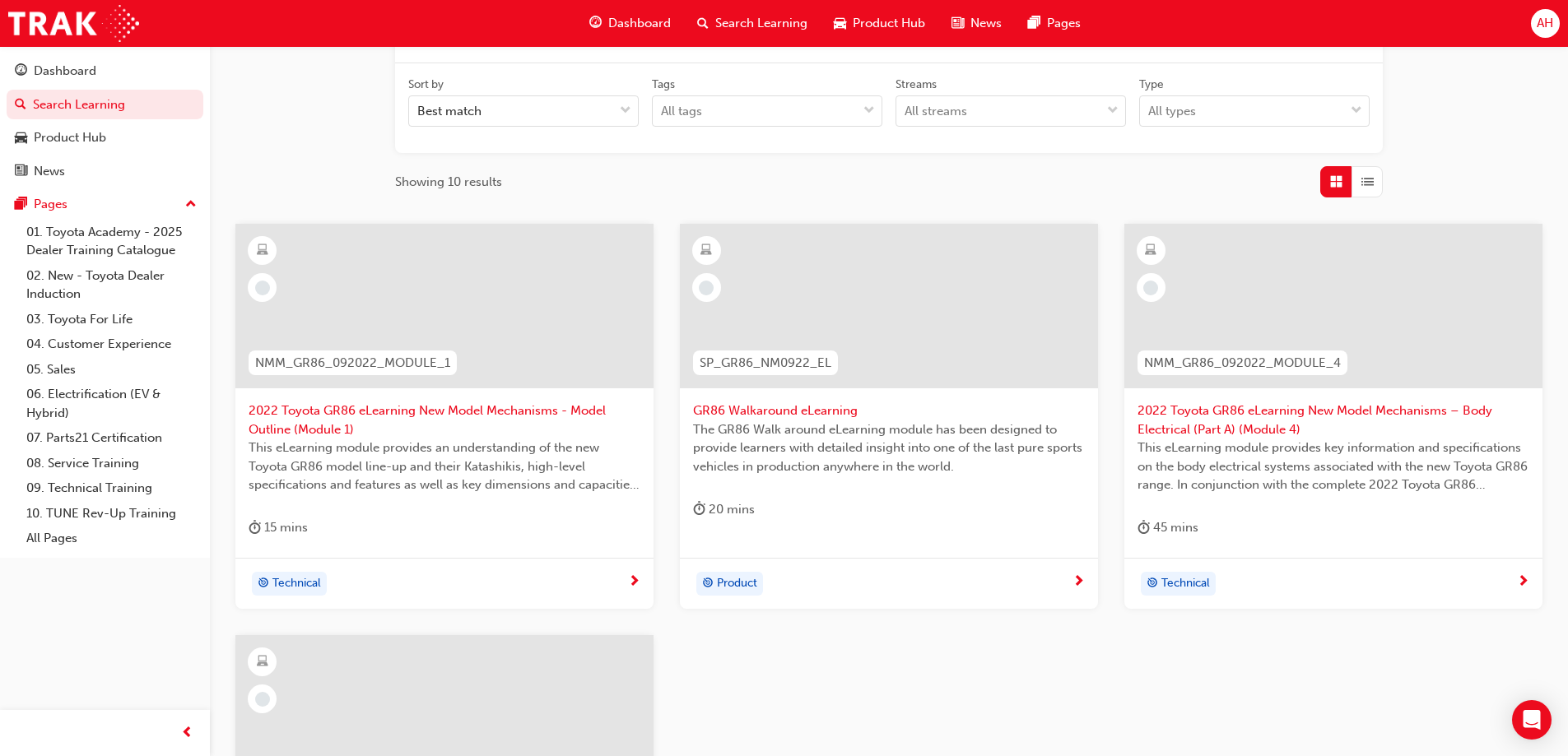
click at [889, 409] on span "GR86 Walkaround eLearning" at bounding box center [888, 410] width 392 height 19
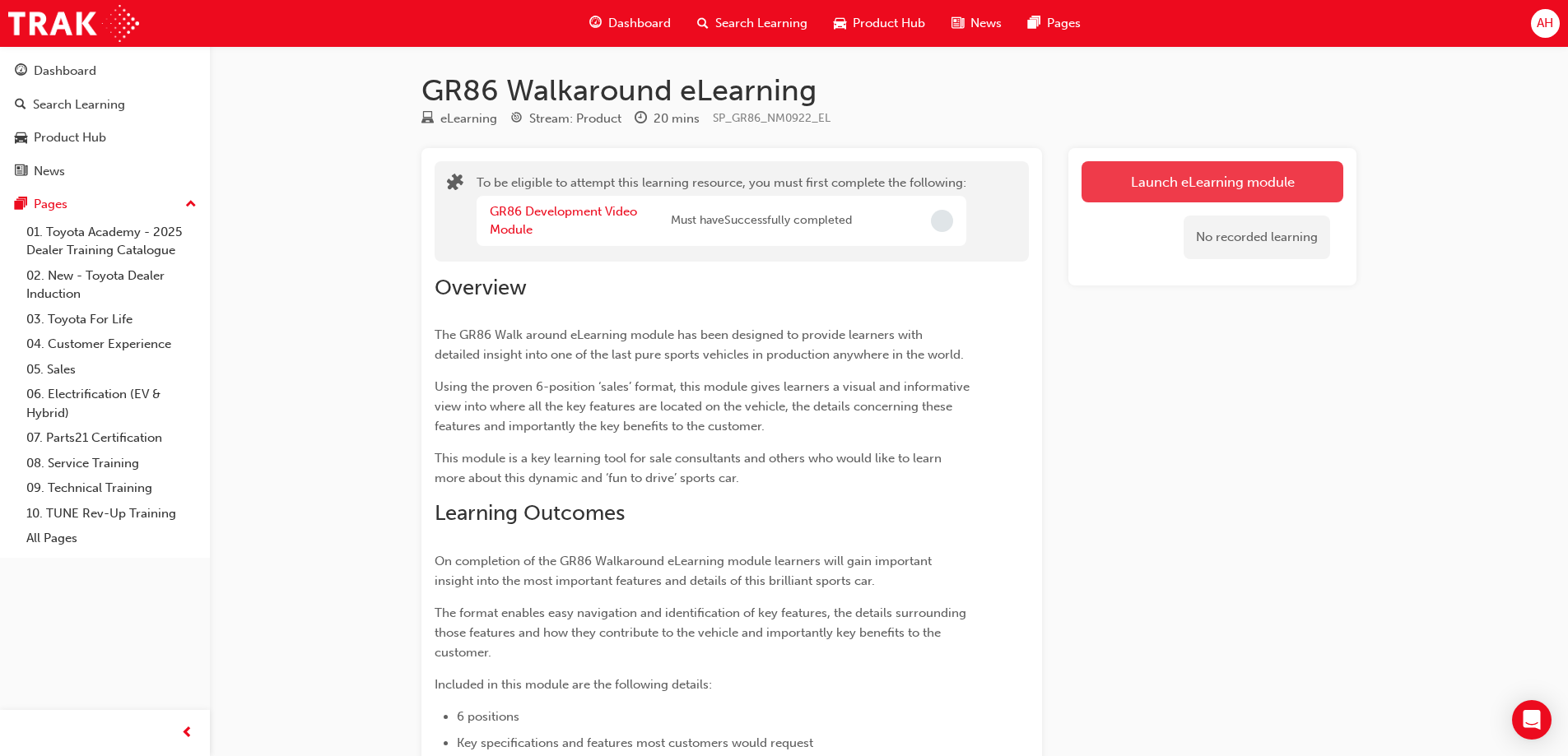
click at [1199, 186] on button "Launch eLearning module" at bounding box center [1212, 181] width 261 height 41
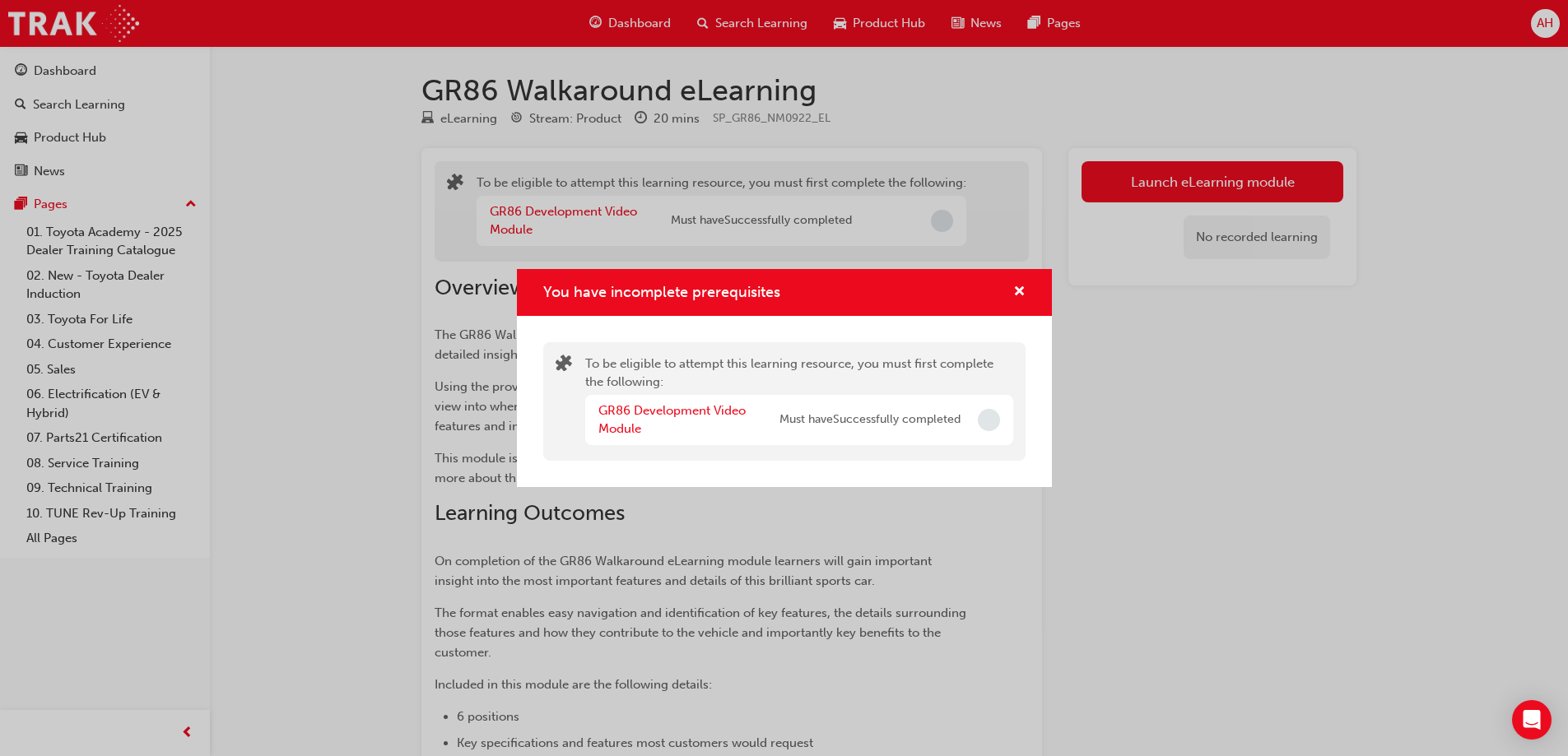
click at [1031, 284] on div "You have incomplete prerequisites" at bounding box center [784, 292] width 535 height 47
click at [1021, 288] on span "cross-icon" at bounding box center [1020, 292] width 12 height 15
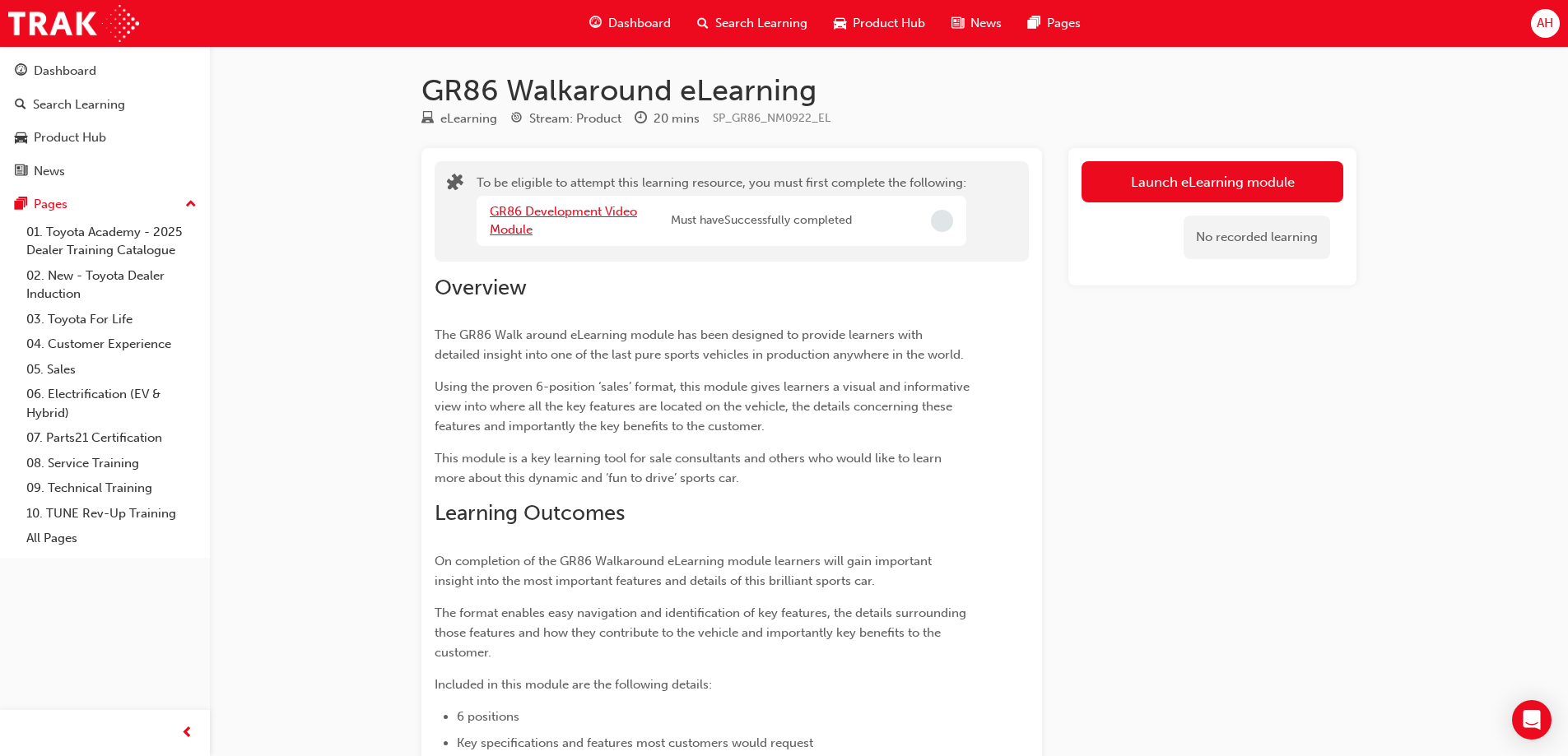
click at [605, 211] on link "GR86 Development Video Module" at bounding box center [564, 221] width 148 height 34
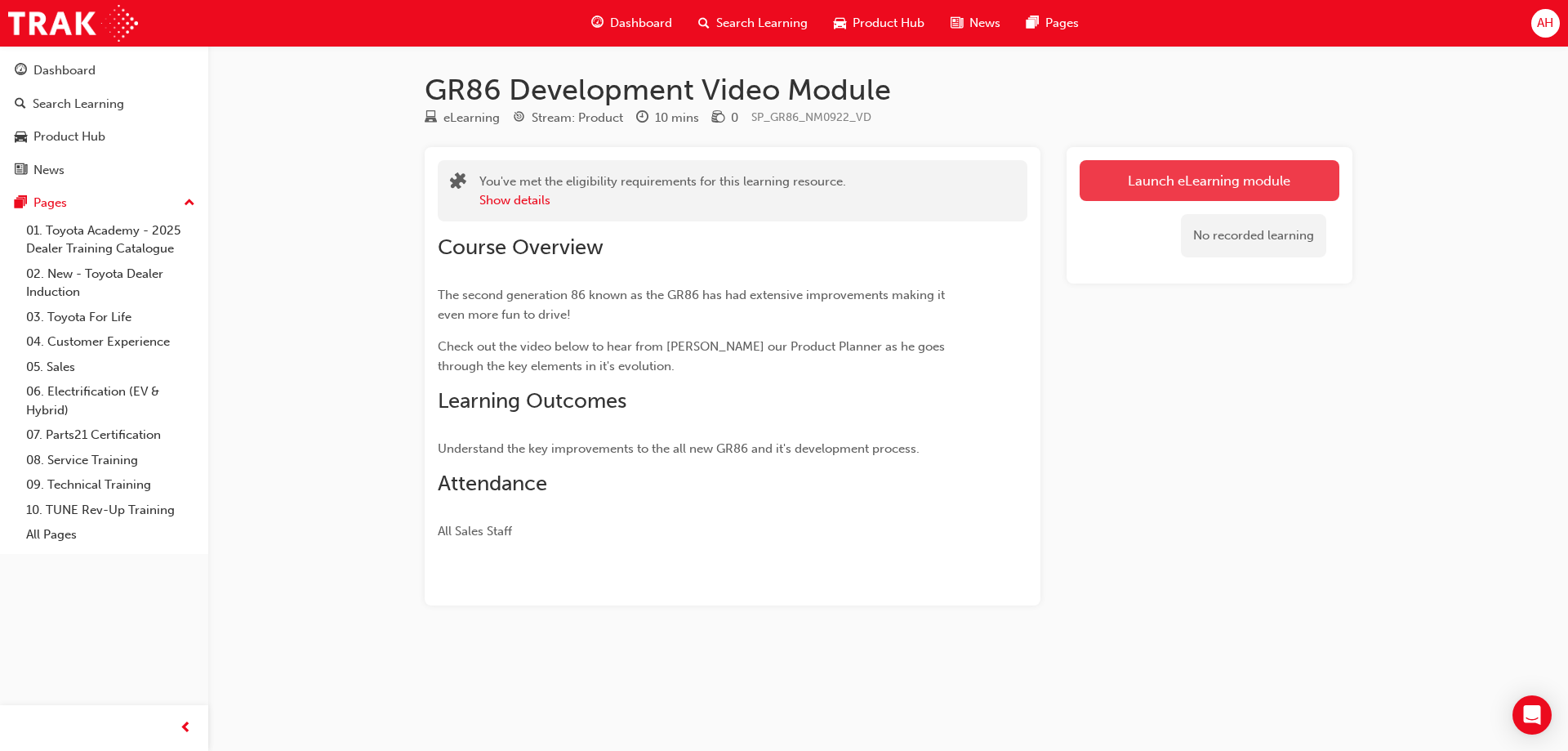
click at [1204, 184] on link "Launch eLearning module" at bounding box center [1210, 180] width 259 height 41
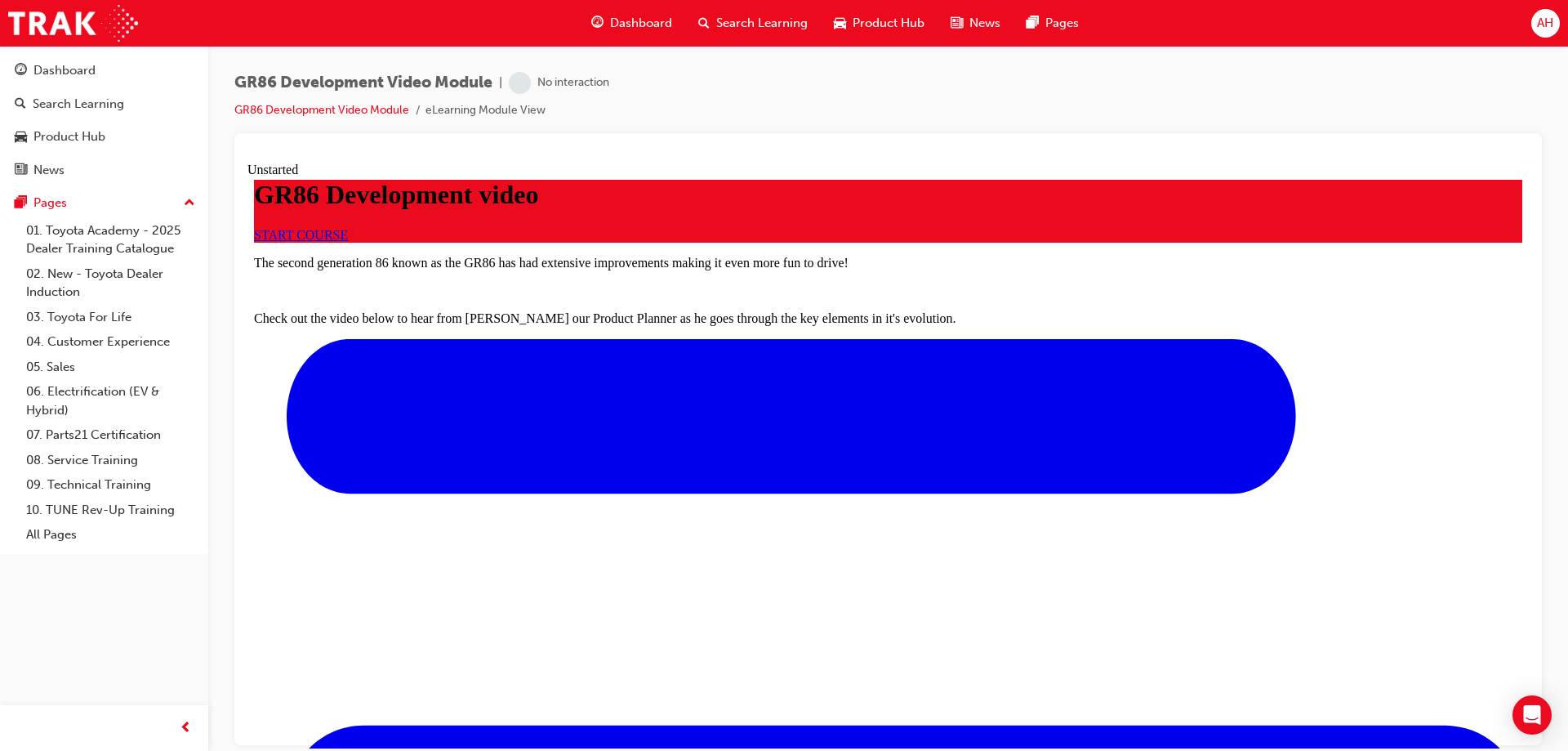
click at [348, 241] on link "START COURSE" at bounding box center [301, 234] width 94 height 14
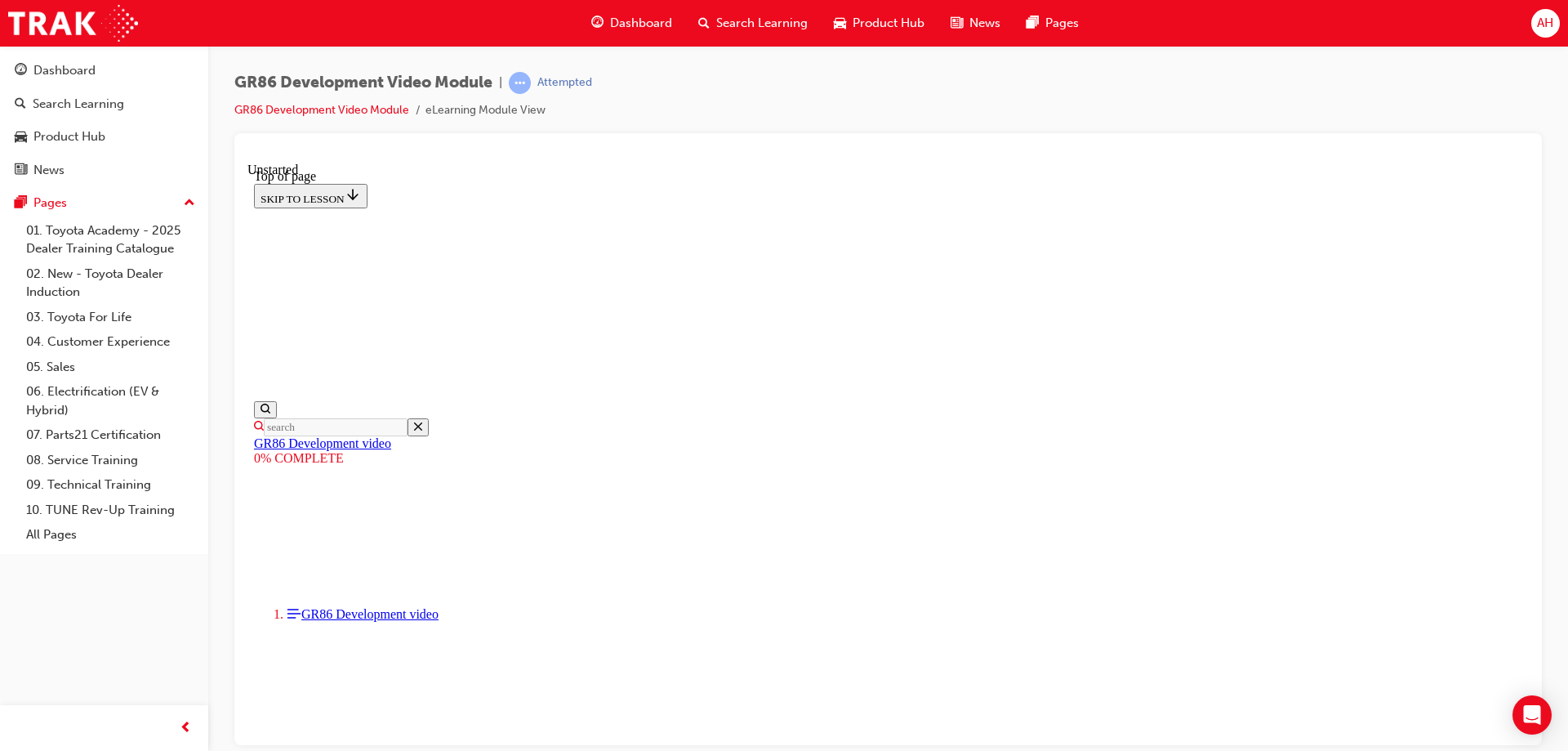
drag, startPoint x: 777, startPoint y: 633, endPoint x: 1422, endPoint y: 672, distance: 646.2
drag, startPoint x: 1136, startPoint y: 627, endPoint x: 1187, endPoint y: 619, distance: 51.6
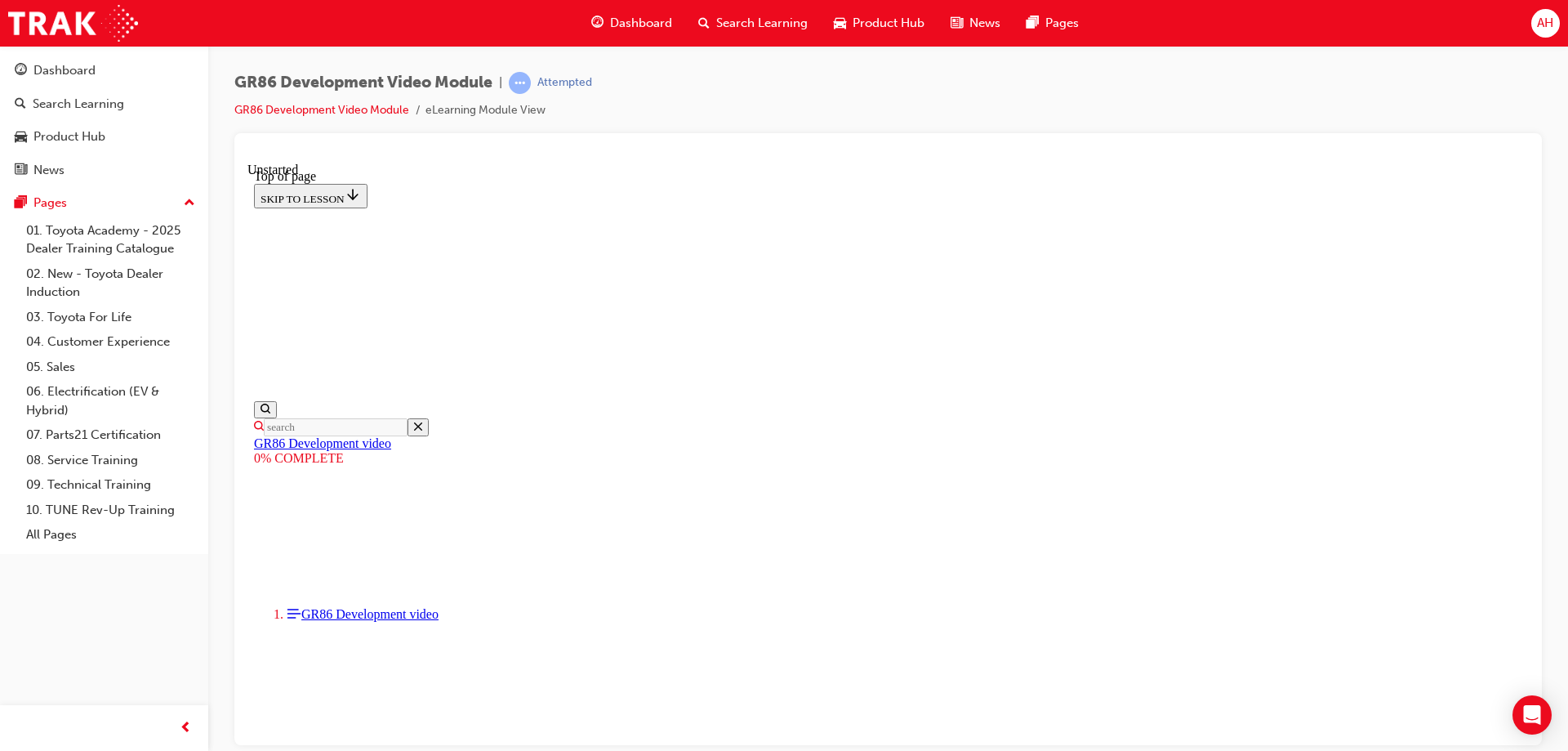
drag, startPoint x: 616, startPoint y: 633, endPoint x: 1094, endPoint y: 666, distance: 479.1
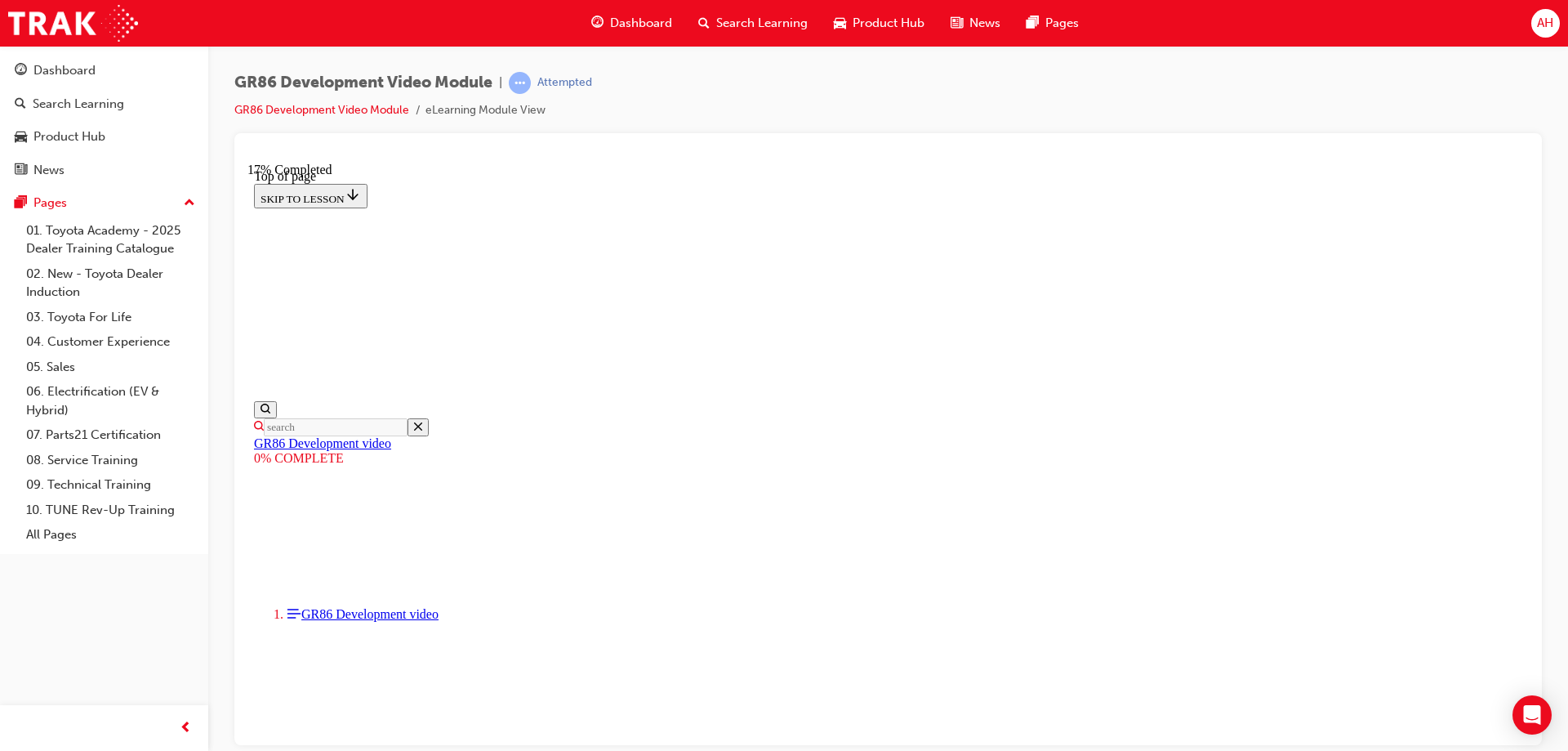
drag, startPoint x: 1065, startPoint y: 639, endPoint x: 1068, endPoint y: 629, distance: 10.4
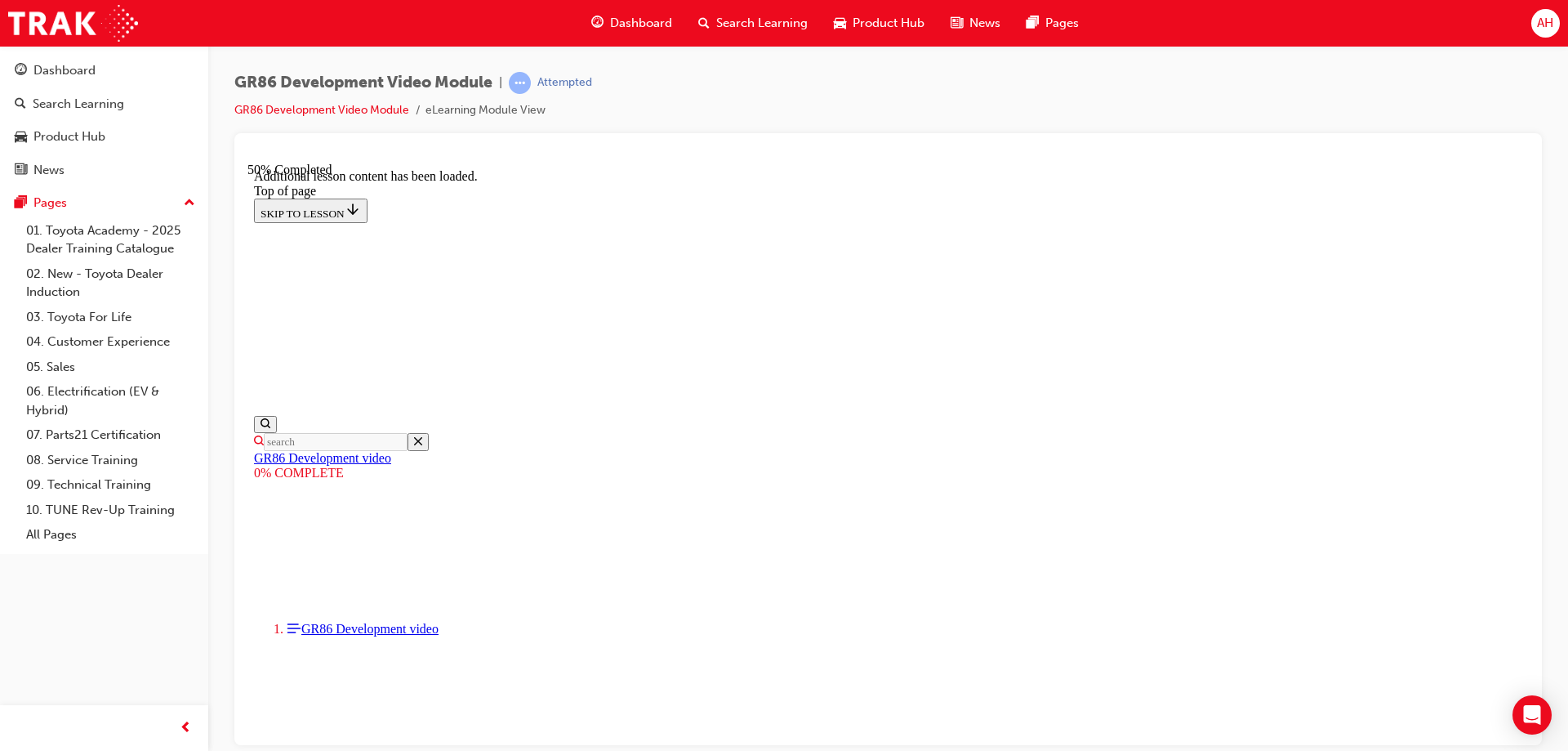
scroll to position [1060, 0]
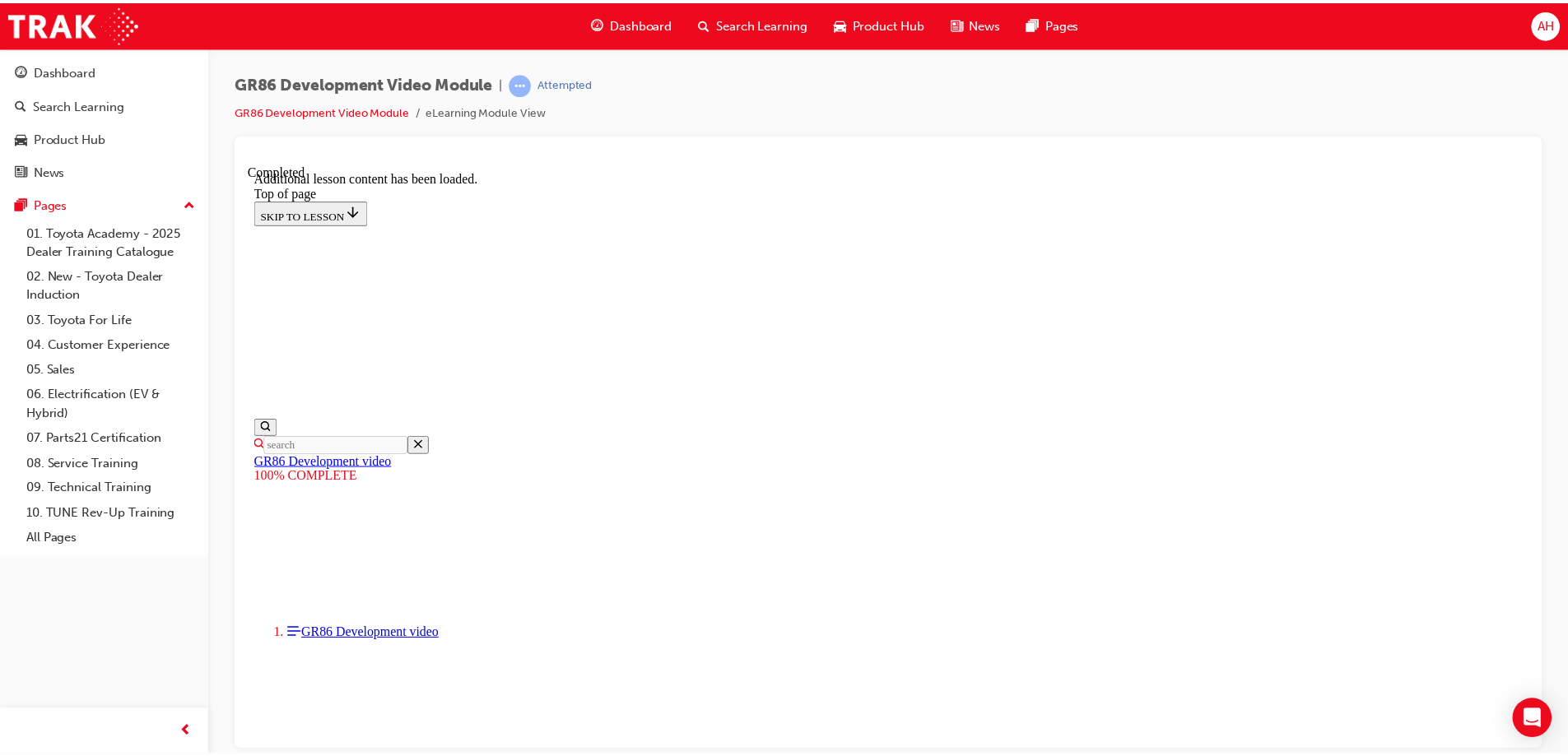
scroll to position [1430, 0]
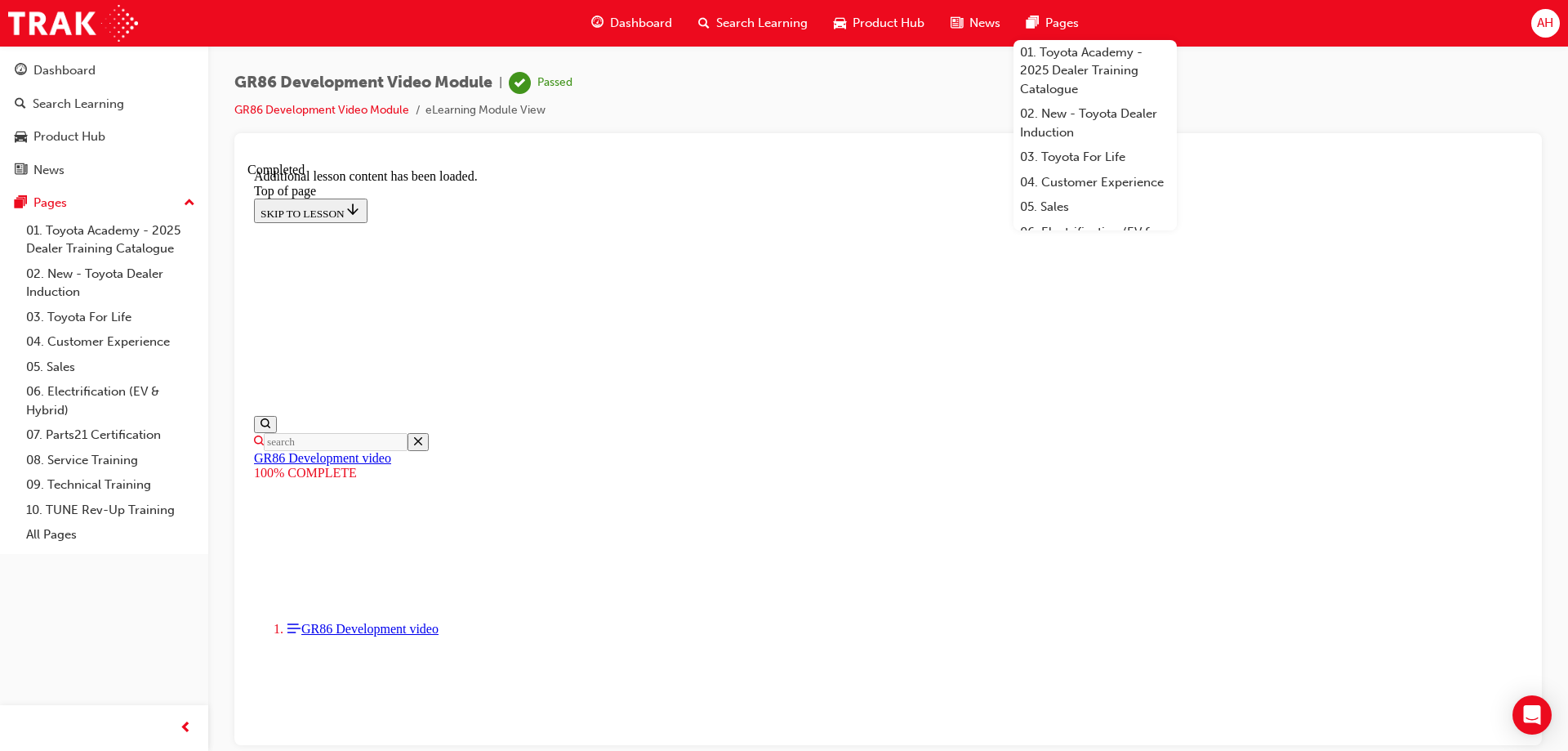
click at [760, 9] on div "Search Learning" at bounding box center [754, 23] width 136 height 34
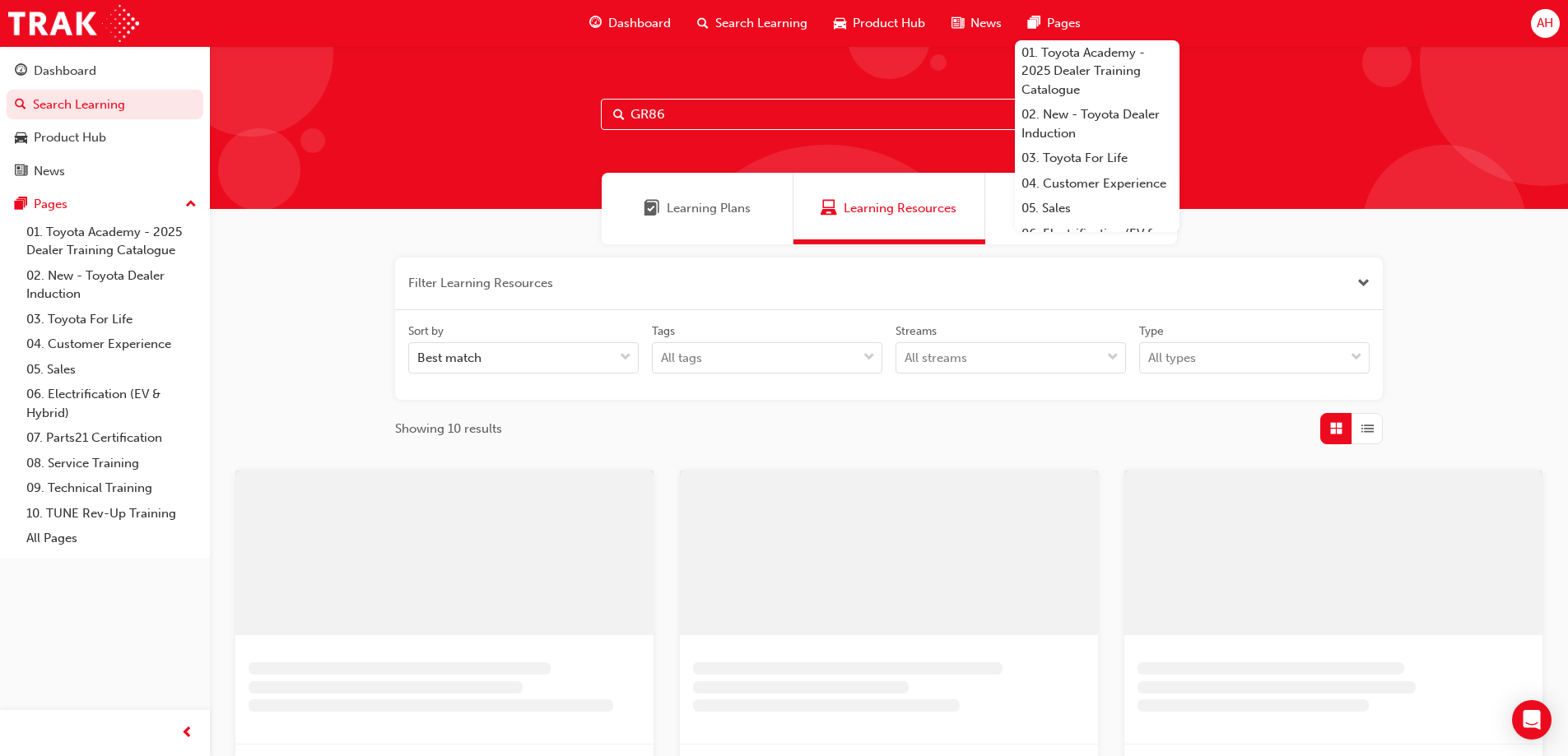
click at [700, 107] on input "GR86" at bounding box center [889, 114] width 576 height 31
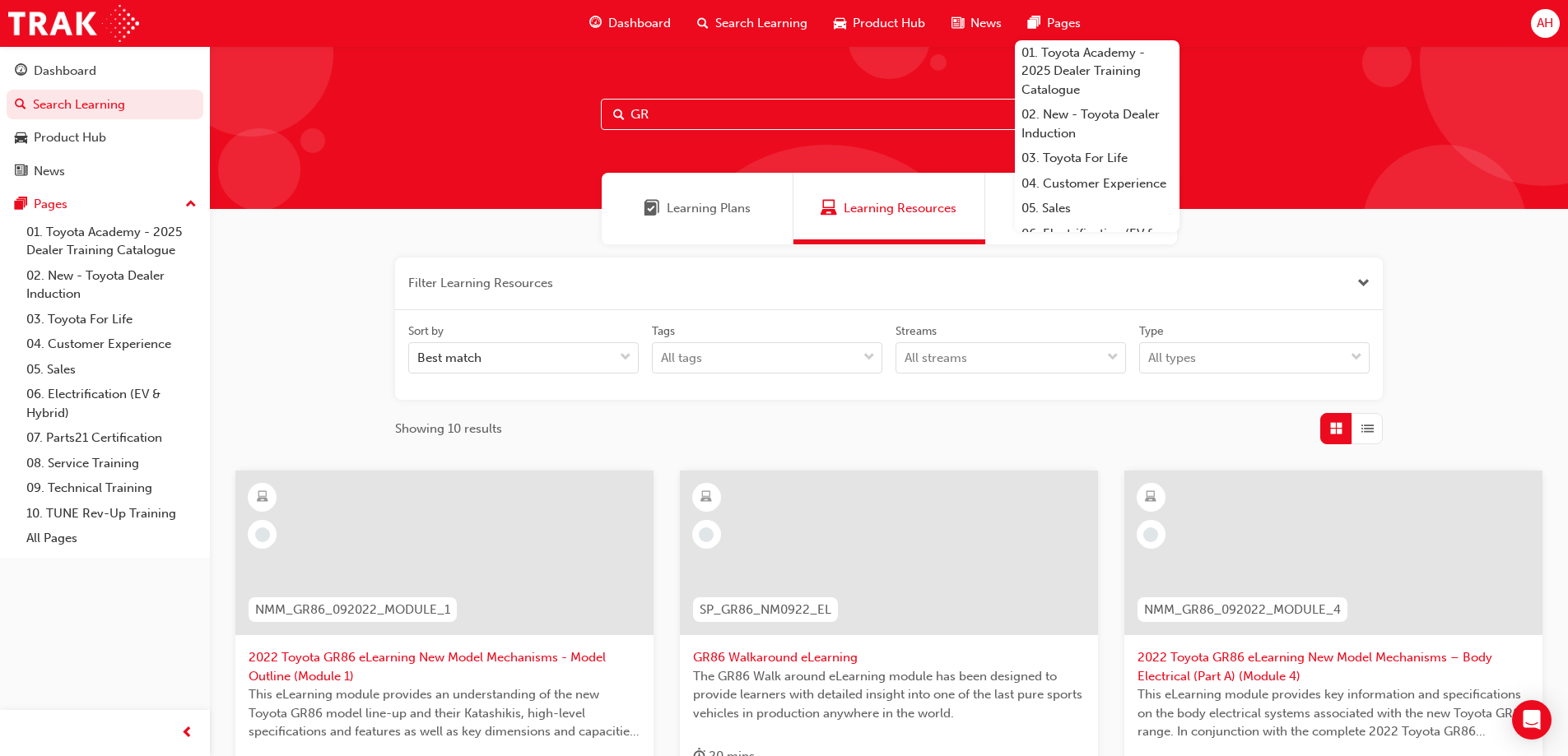
type input "G"
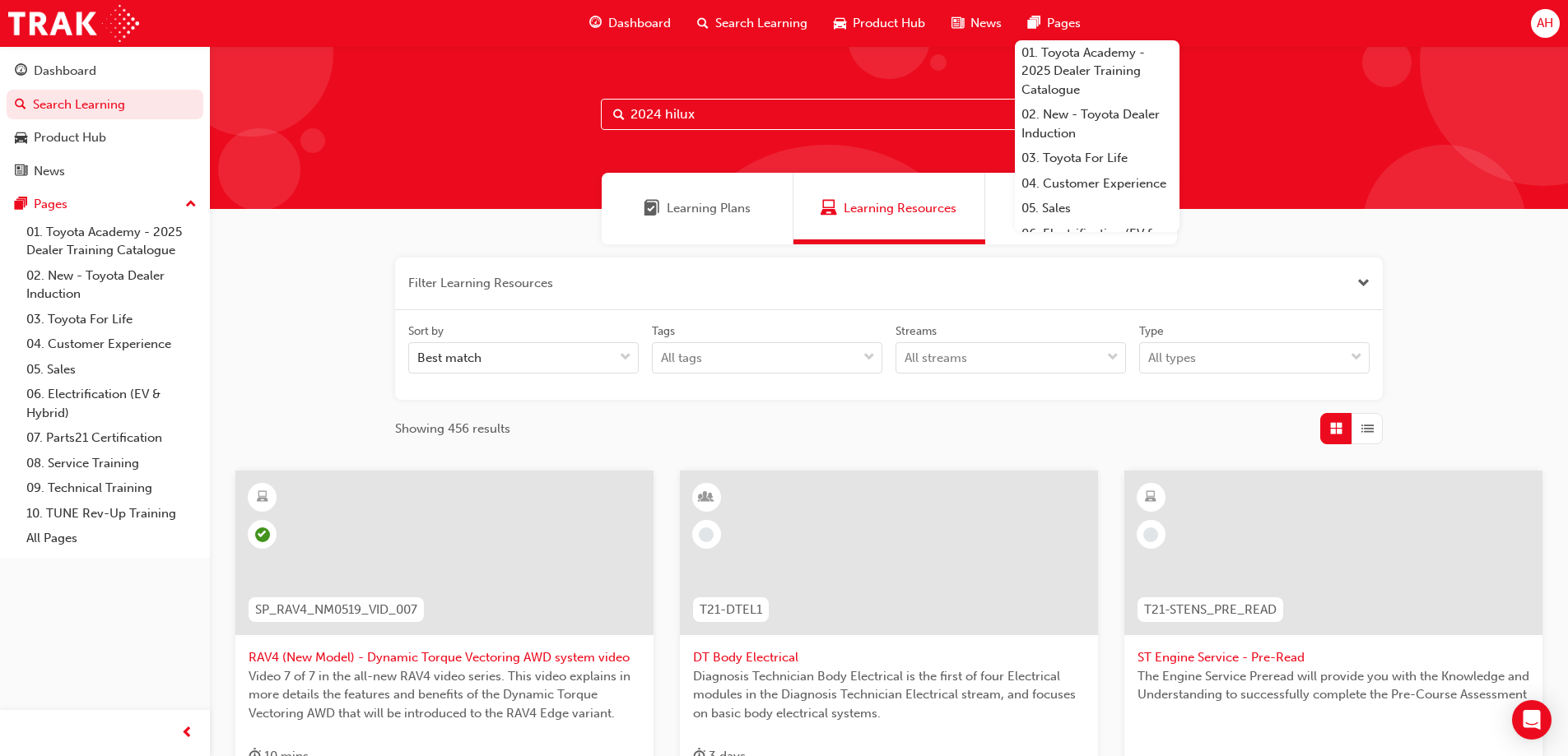
type input "2024 hilux"
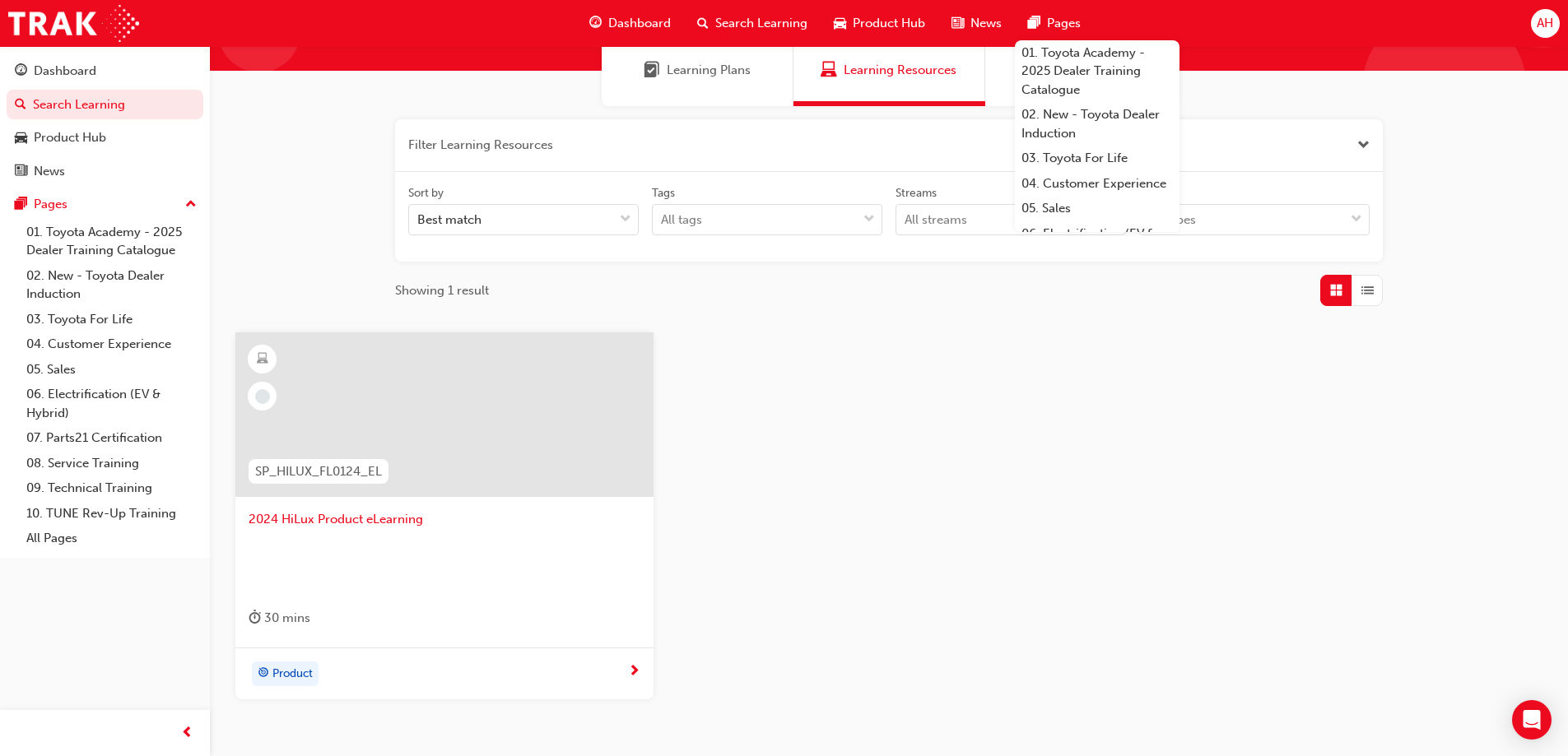
scroll to position [241, 0]
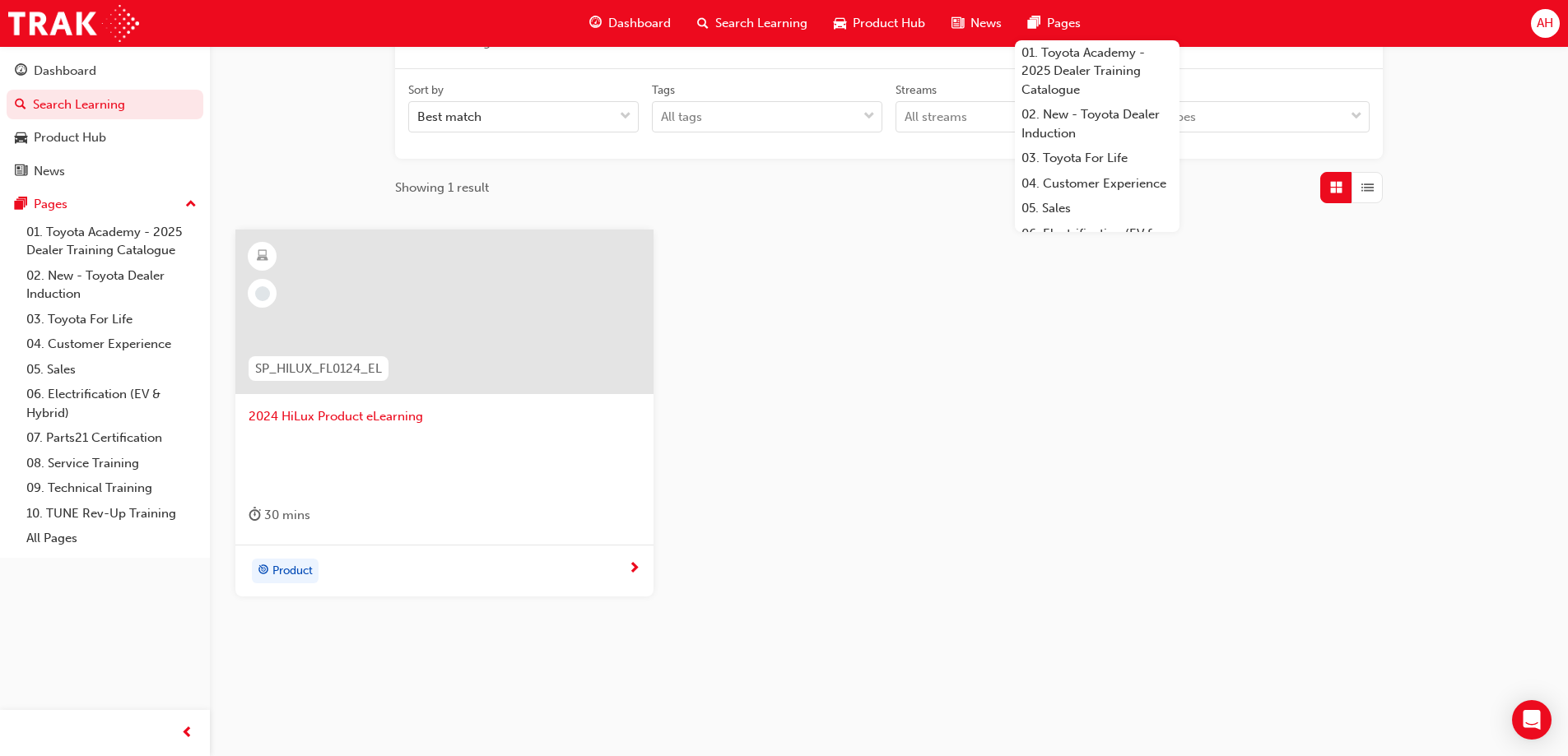
click at [449, 397] on div at bounding box center [444, 324] width 392 height 164
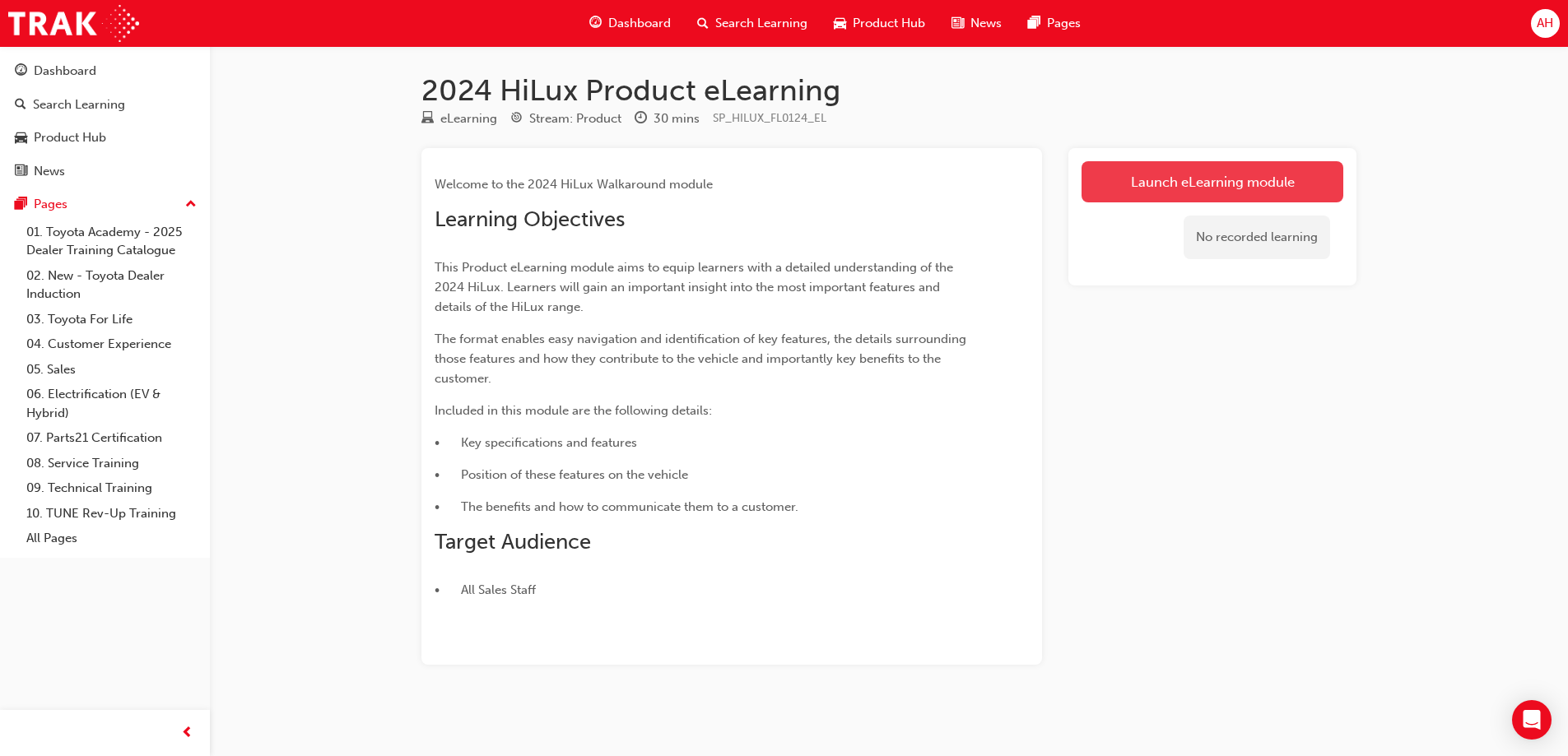
click at [1292, 182] on link "Launch eLearning module" at bounding box center [1212, 181] width 261 height 41
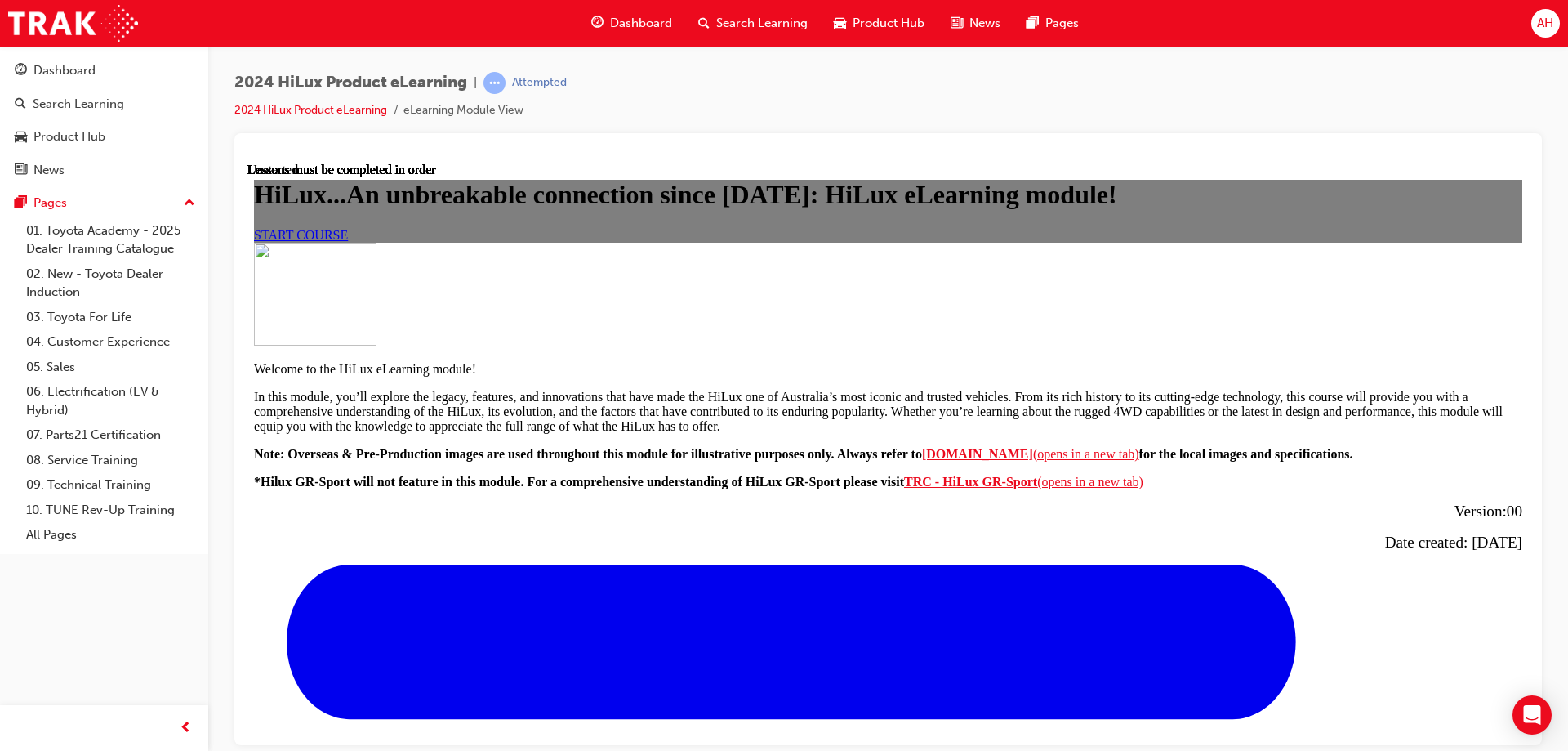
scroll to position [245, 0]
click at [348, 241] on link "START COURSE" at bounding box center [301, 234] width 94 height 14
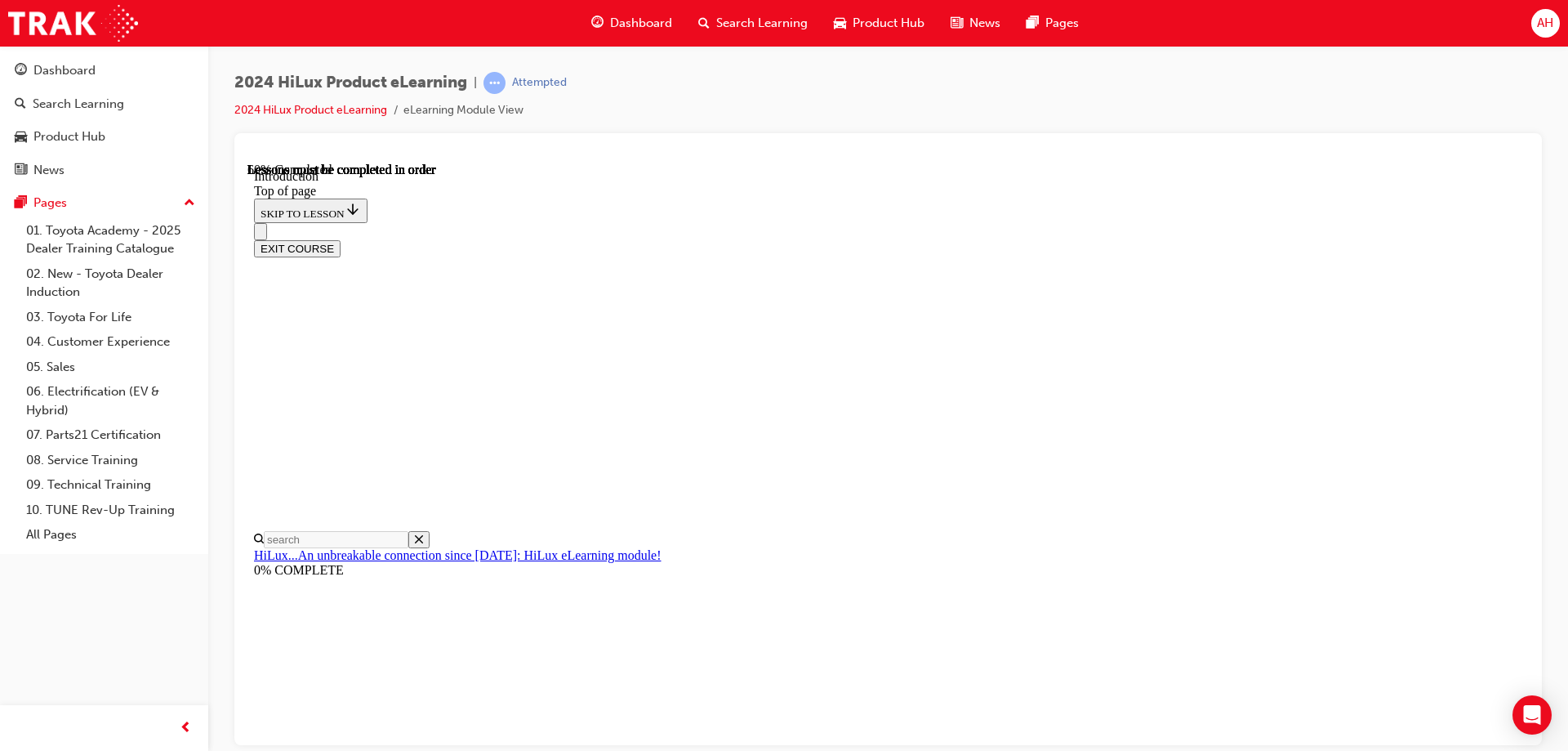
scroll to position [623, 0]
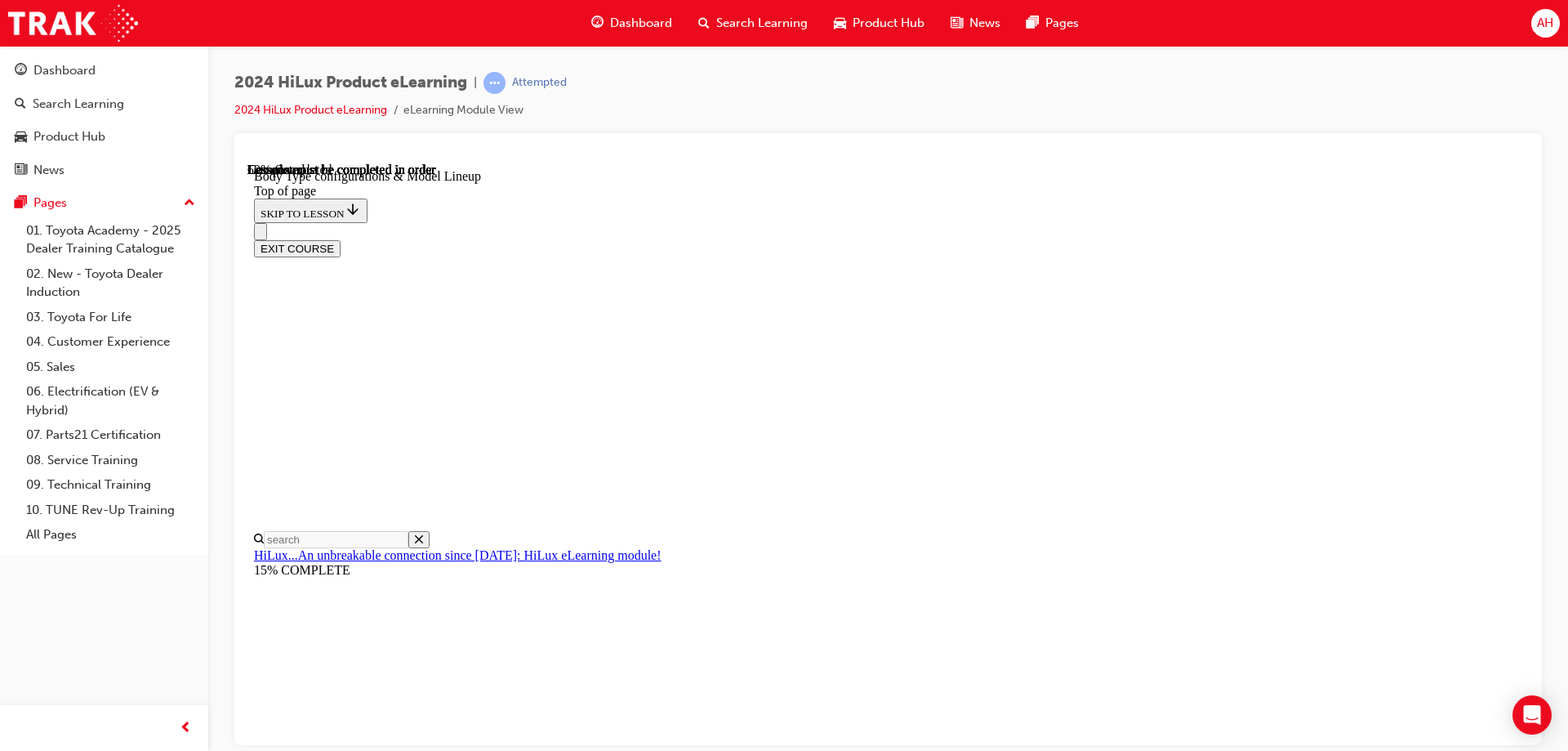
scroll to position [836, 0]
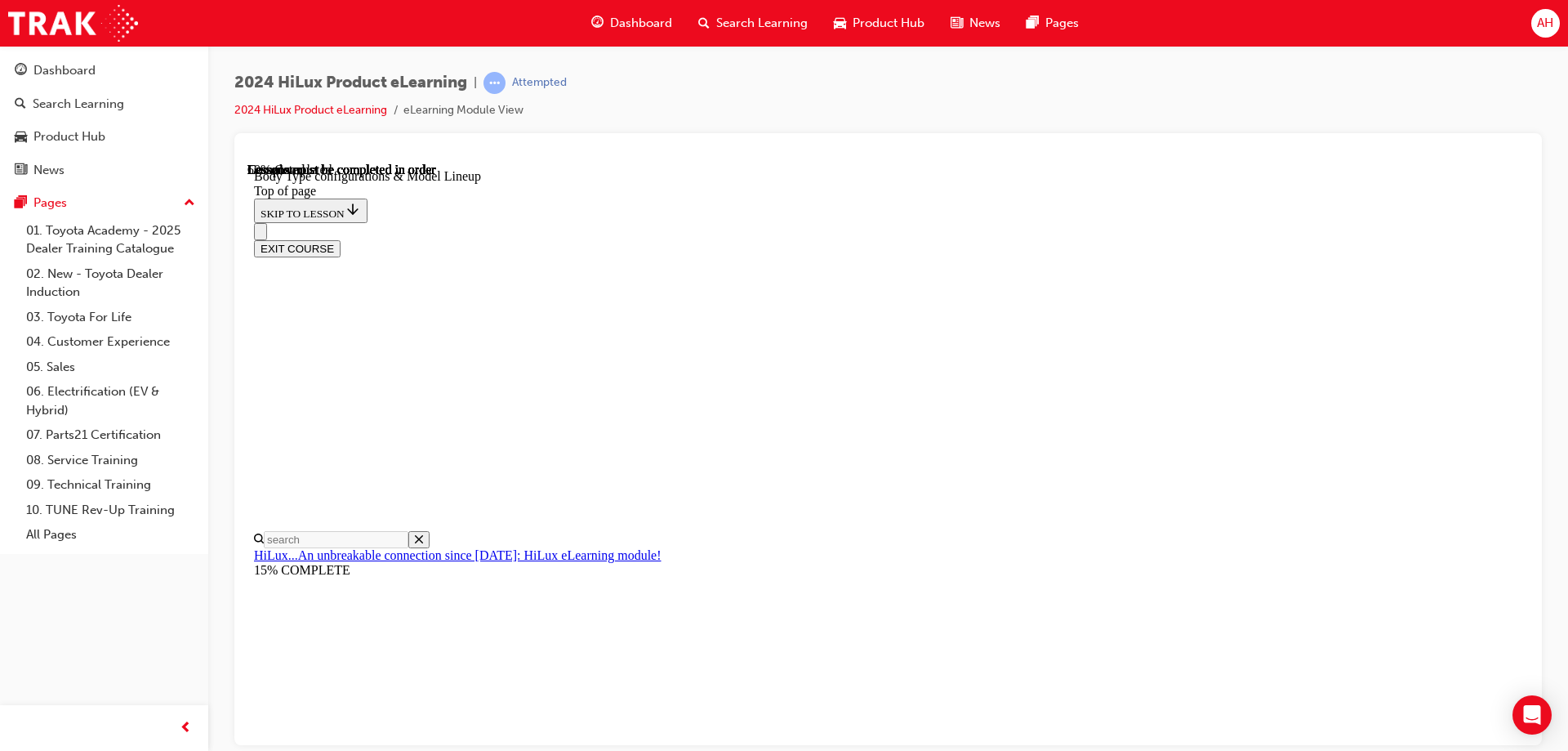
drag, startPoint x: 1204, startPoint y: 361, endPoint x: 1231, endPoint y: 363, distance: 27.1
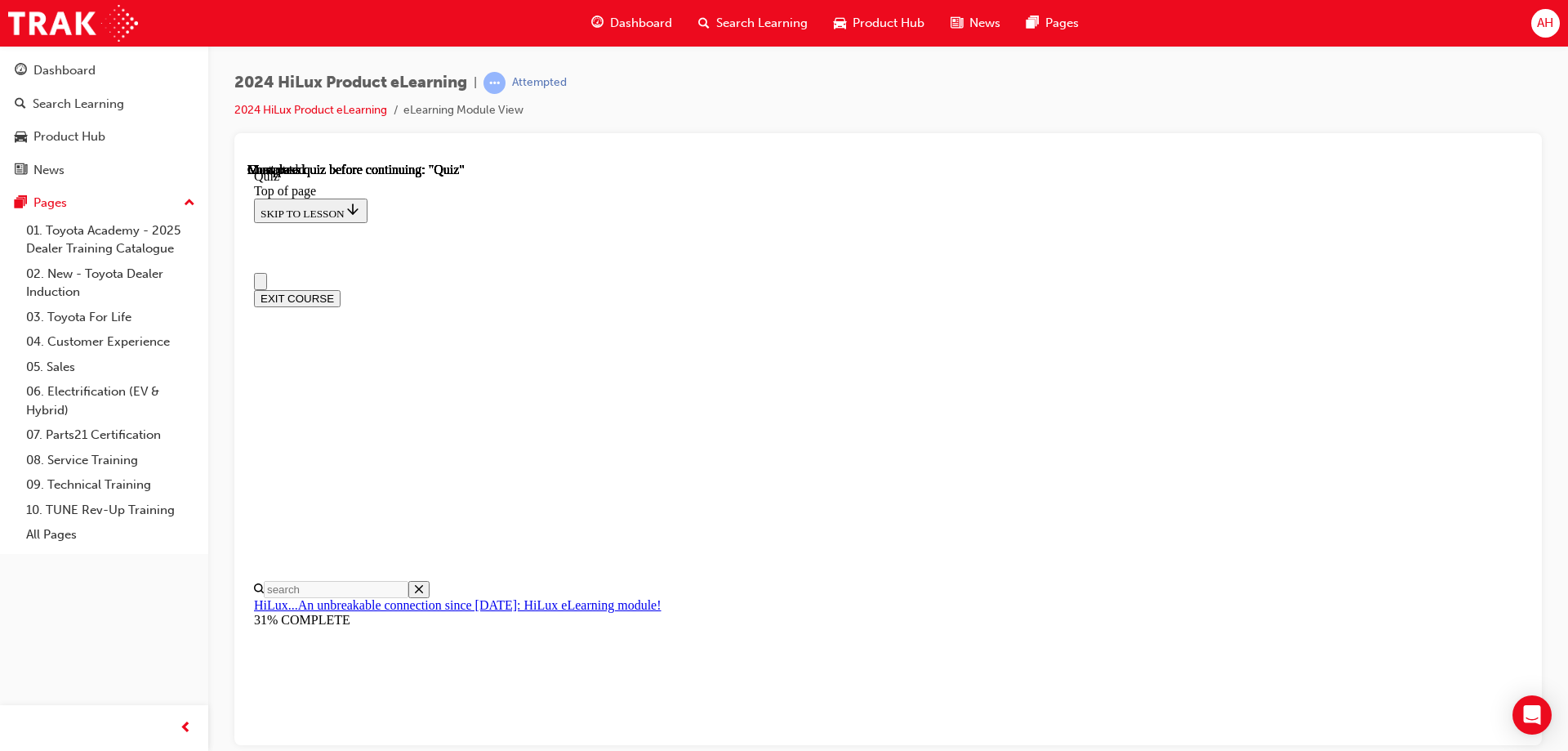
scroll to position [244, 0]
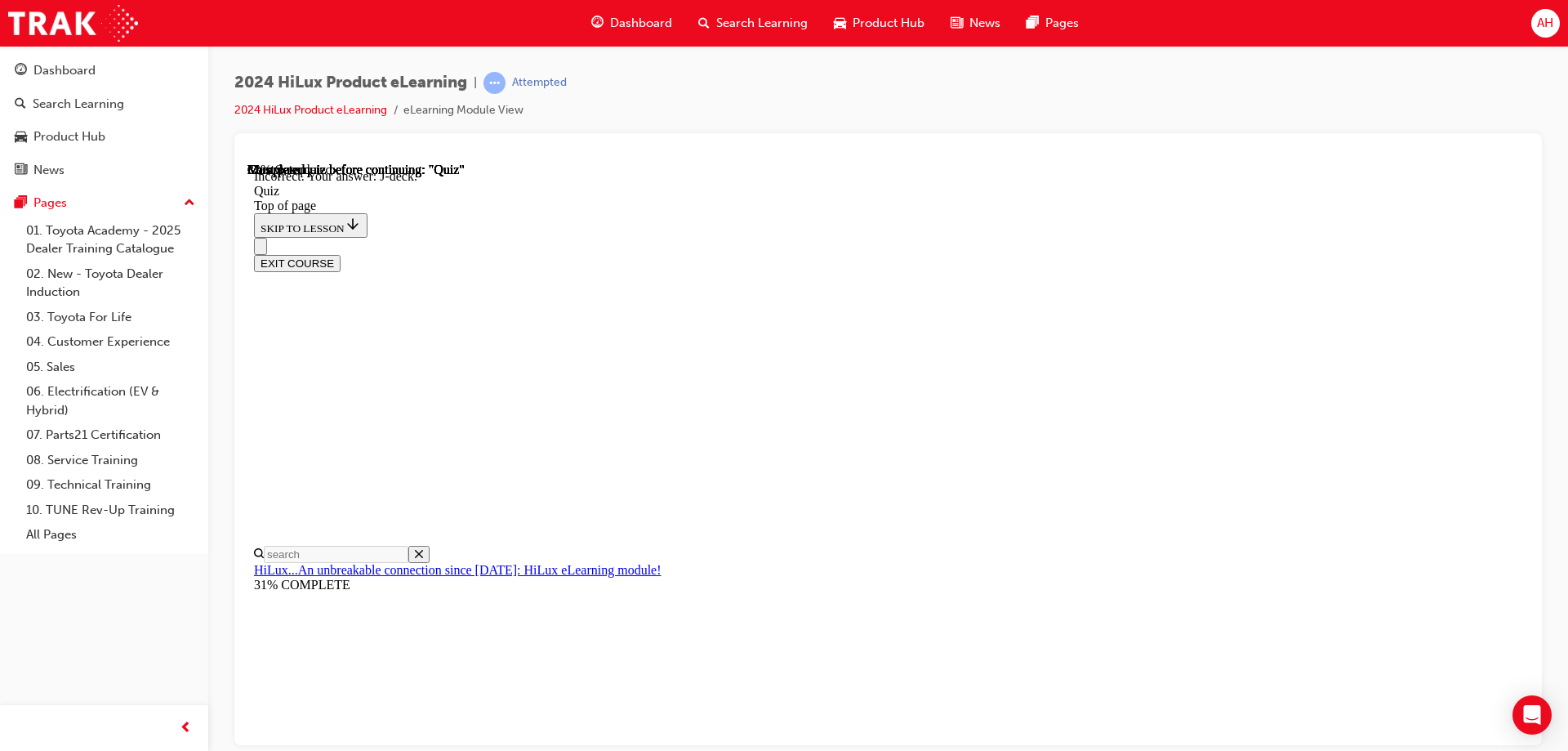
scroll to position [295, 0]
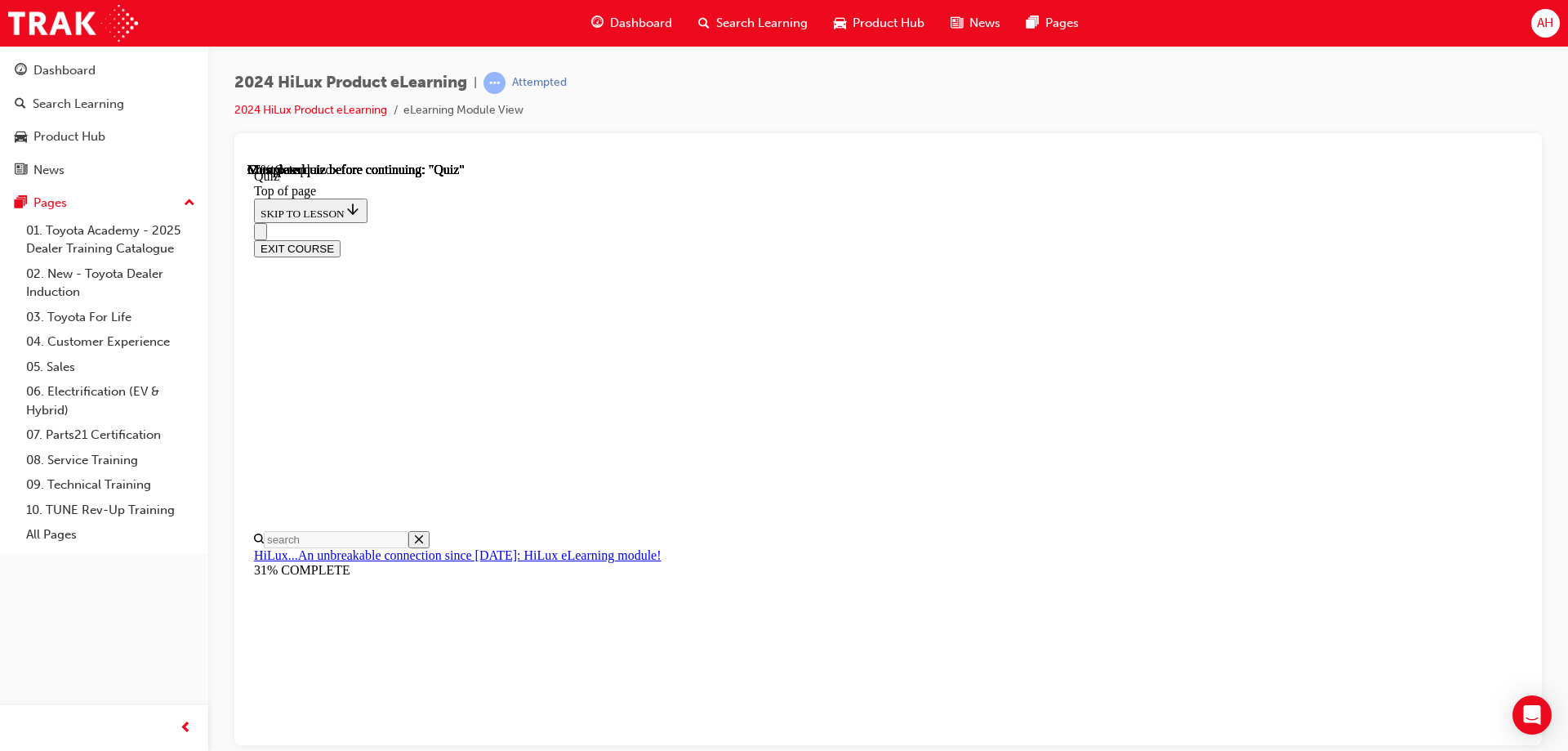
scroll to position [245, 0]
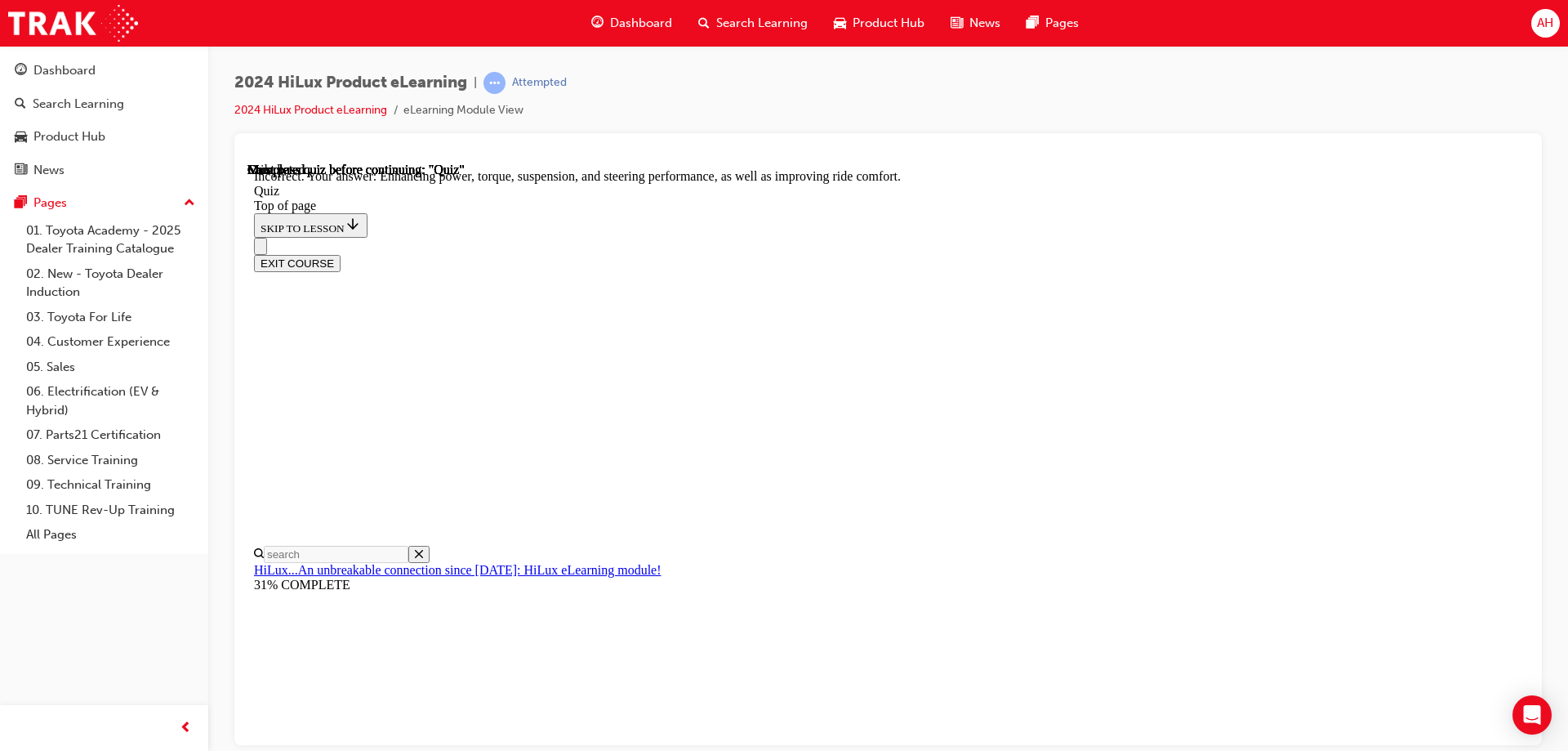
scroll to position [372, 0]
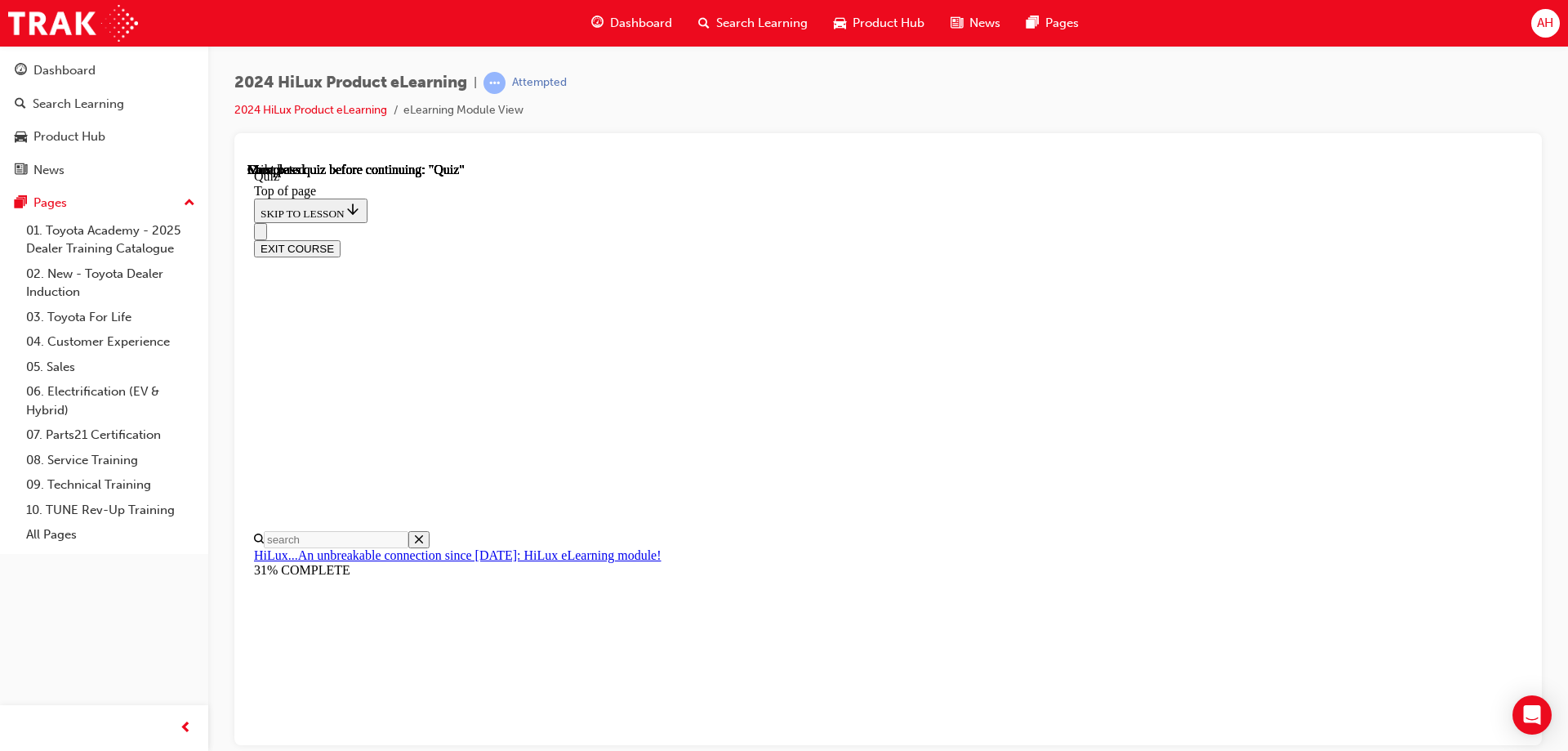
scroll to position [302, 0]
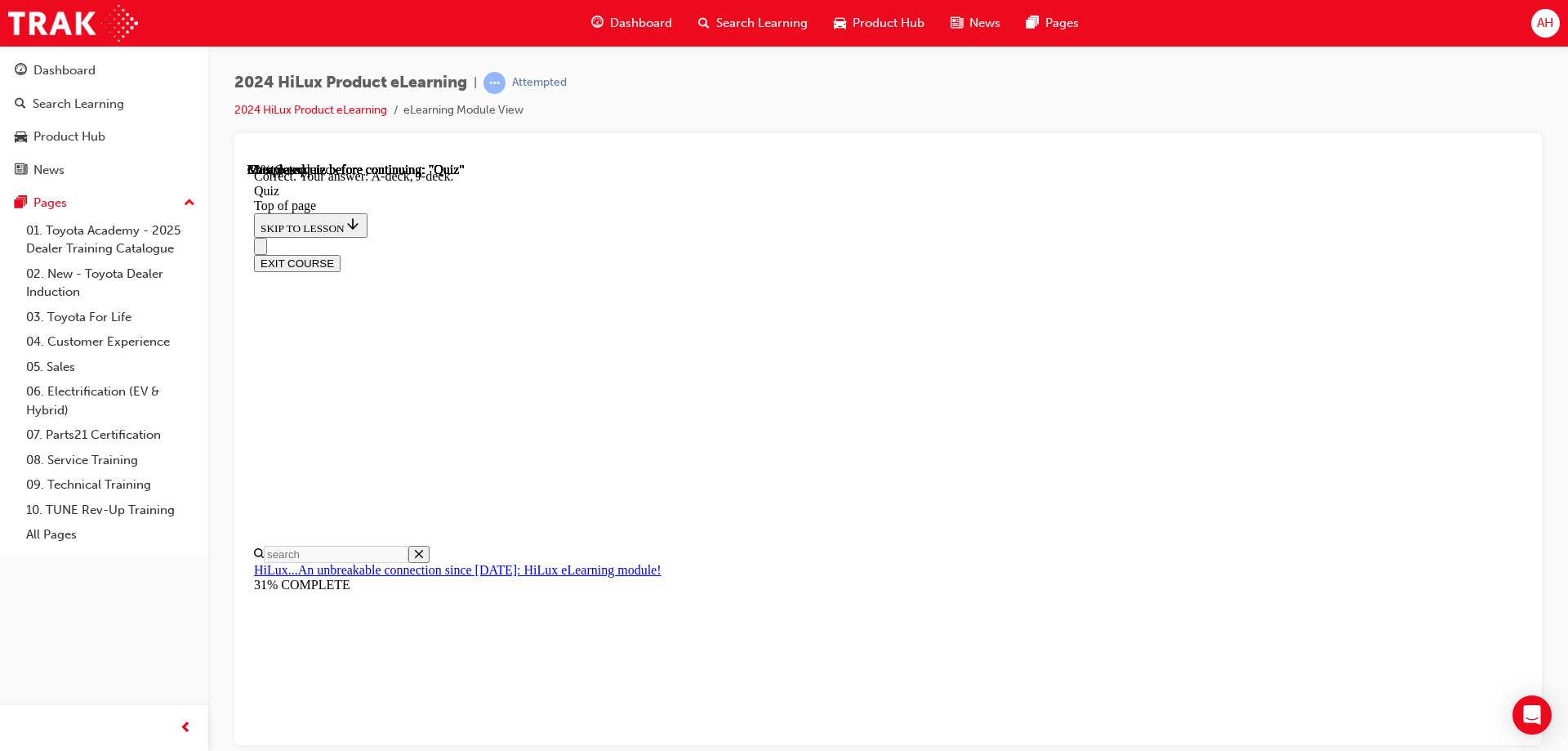
scroll to position [295, 0]
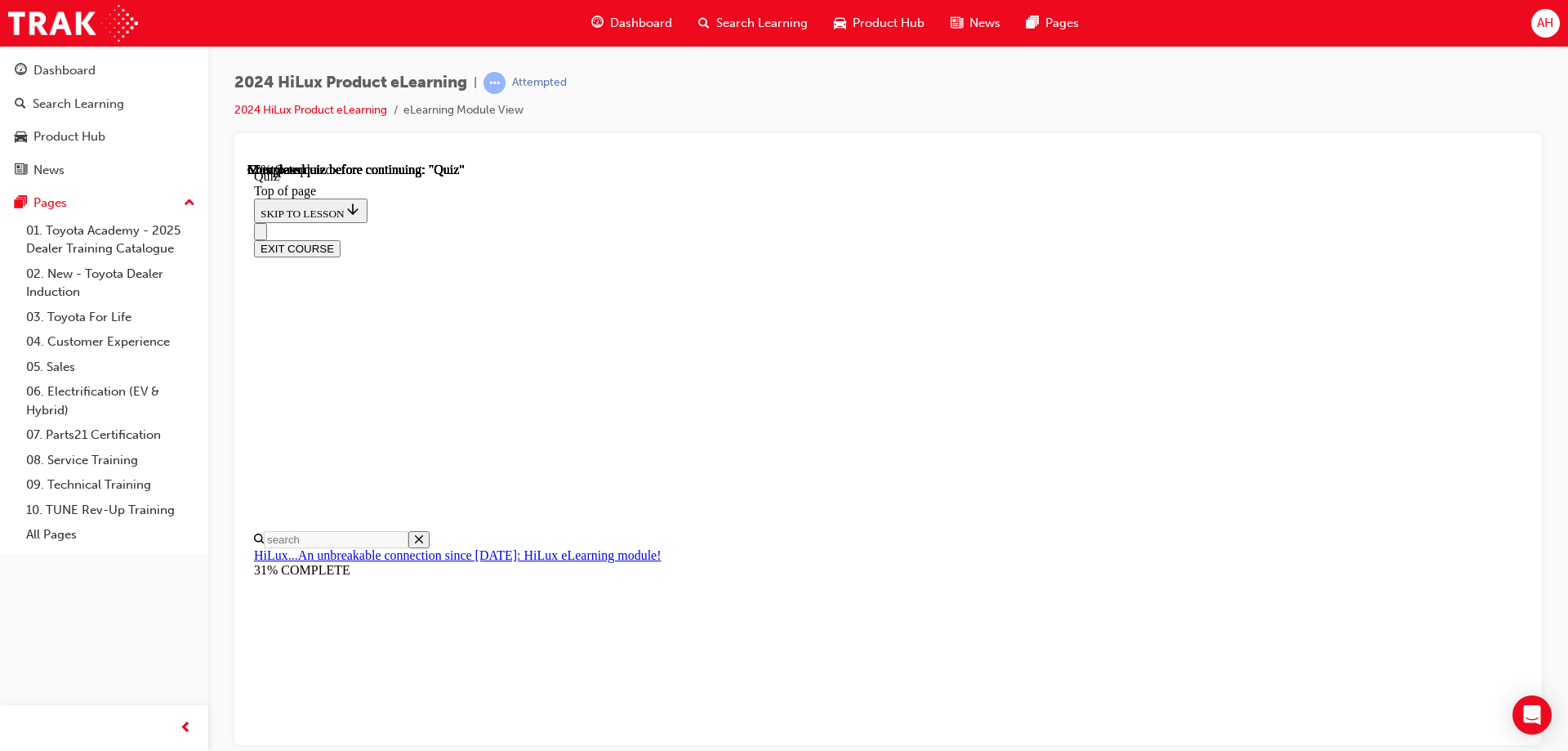
scroll to position [245, 0]
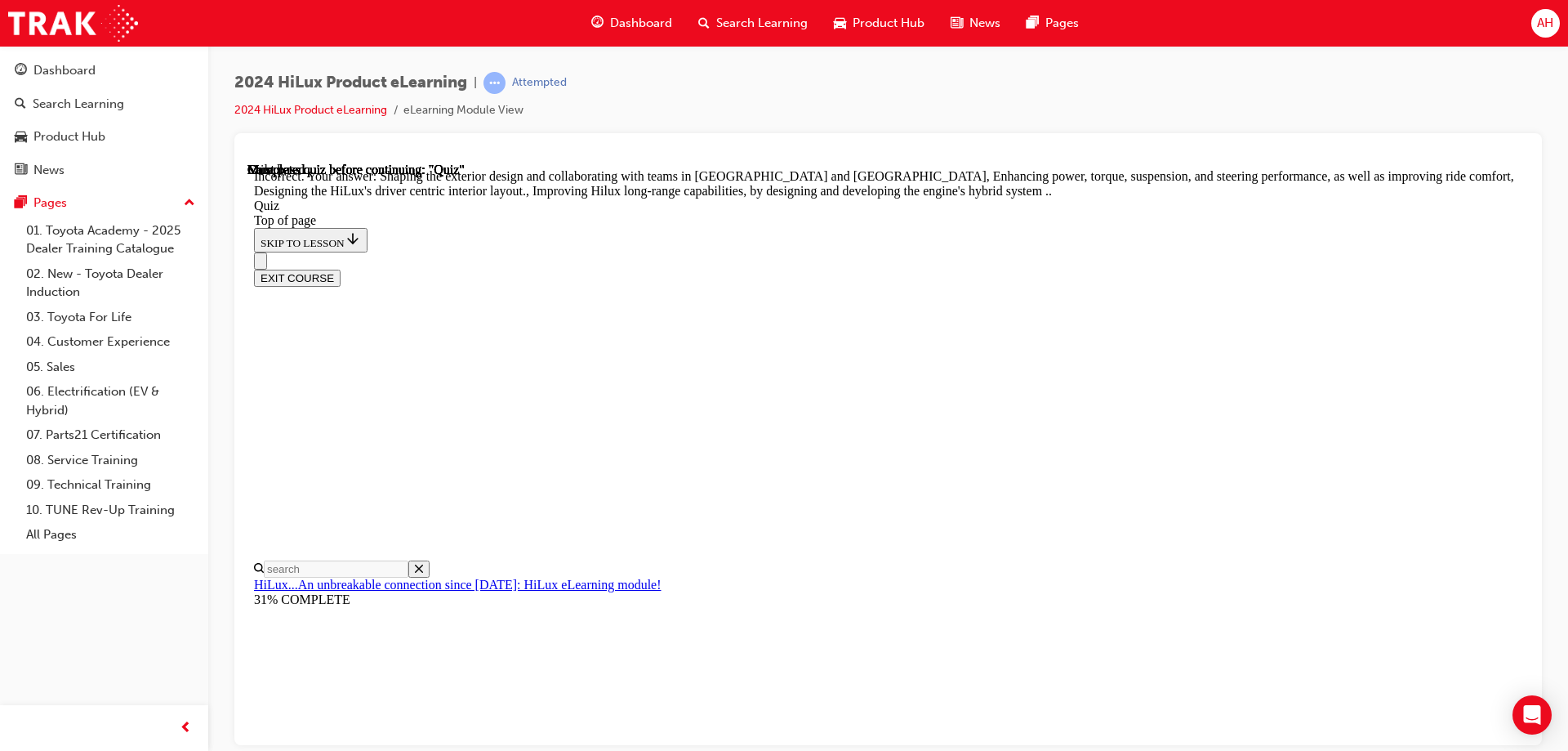
scroll to position [372, 0]
drag, startPoint x: 989, startPoint y: 643, endPoint x: 994, endPoint y: 674, distance: 31.4
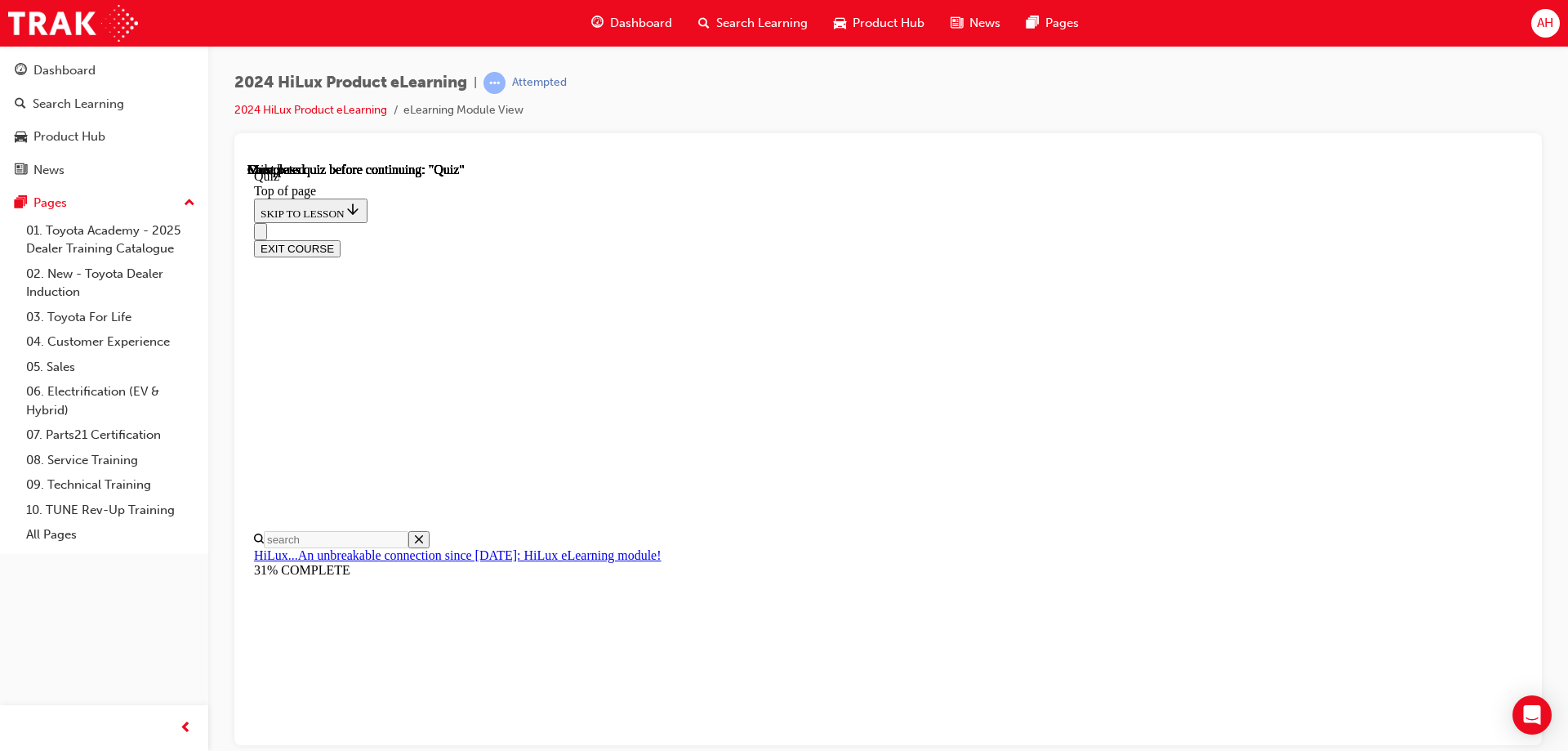
scroll to position [302, 0]
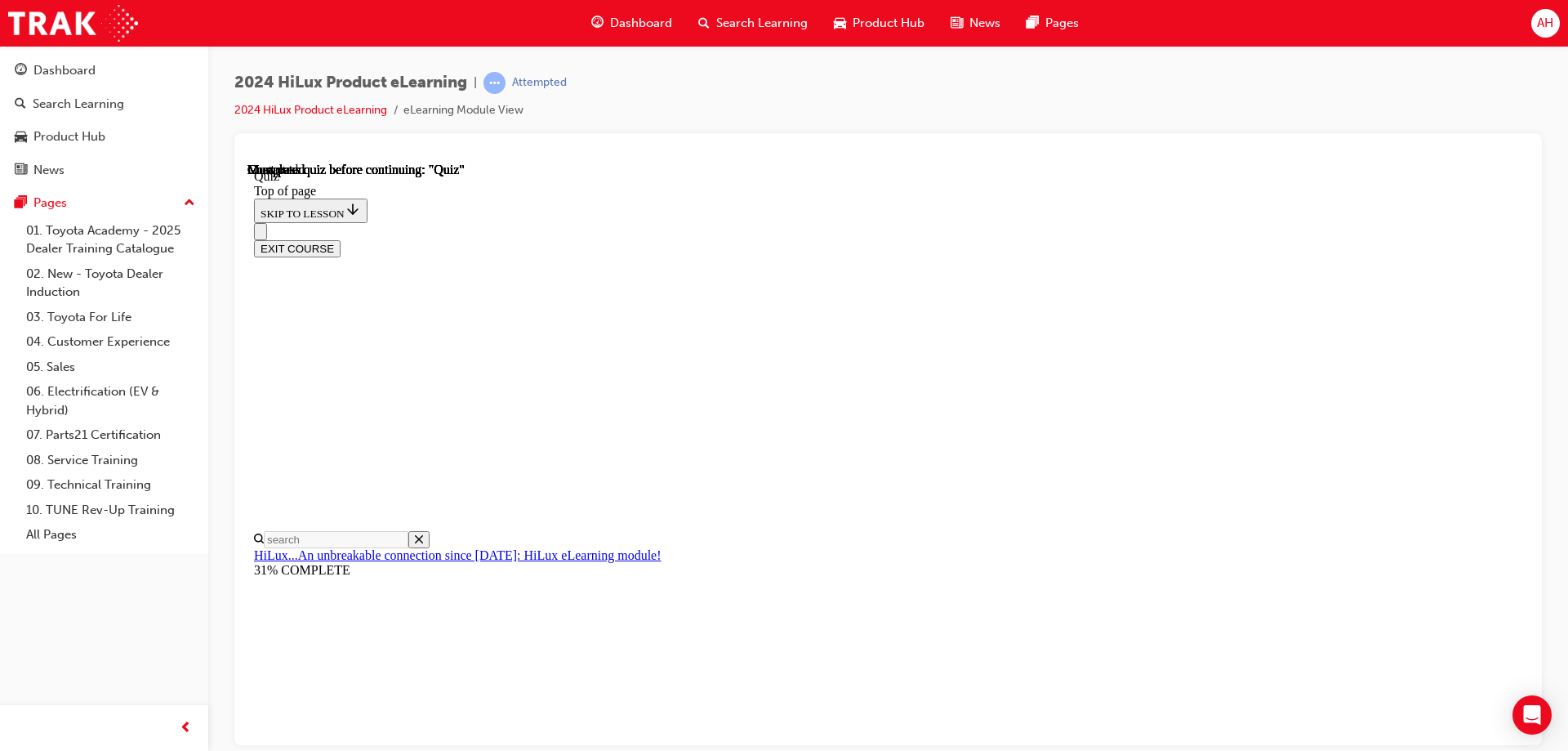
drag, startPoint x: 811, startPoint y: 417, endPoint x: 820, endPoint y: 446, distance: 30.4
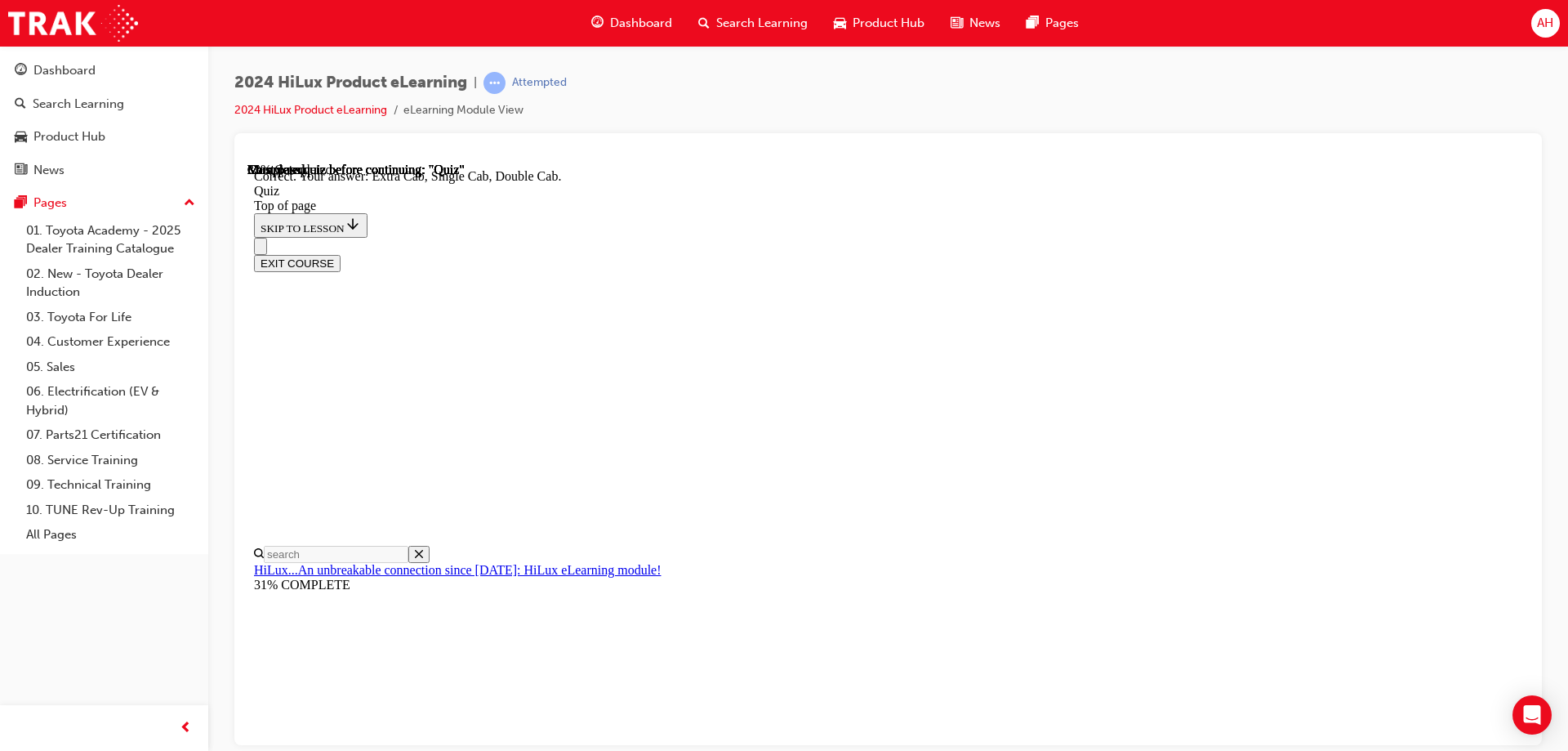
scroll to position [416, 0]
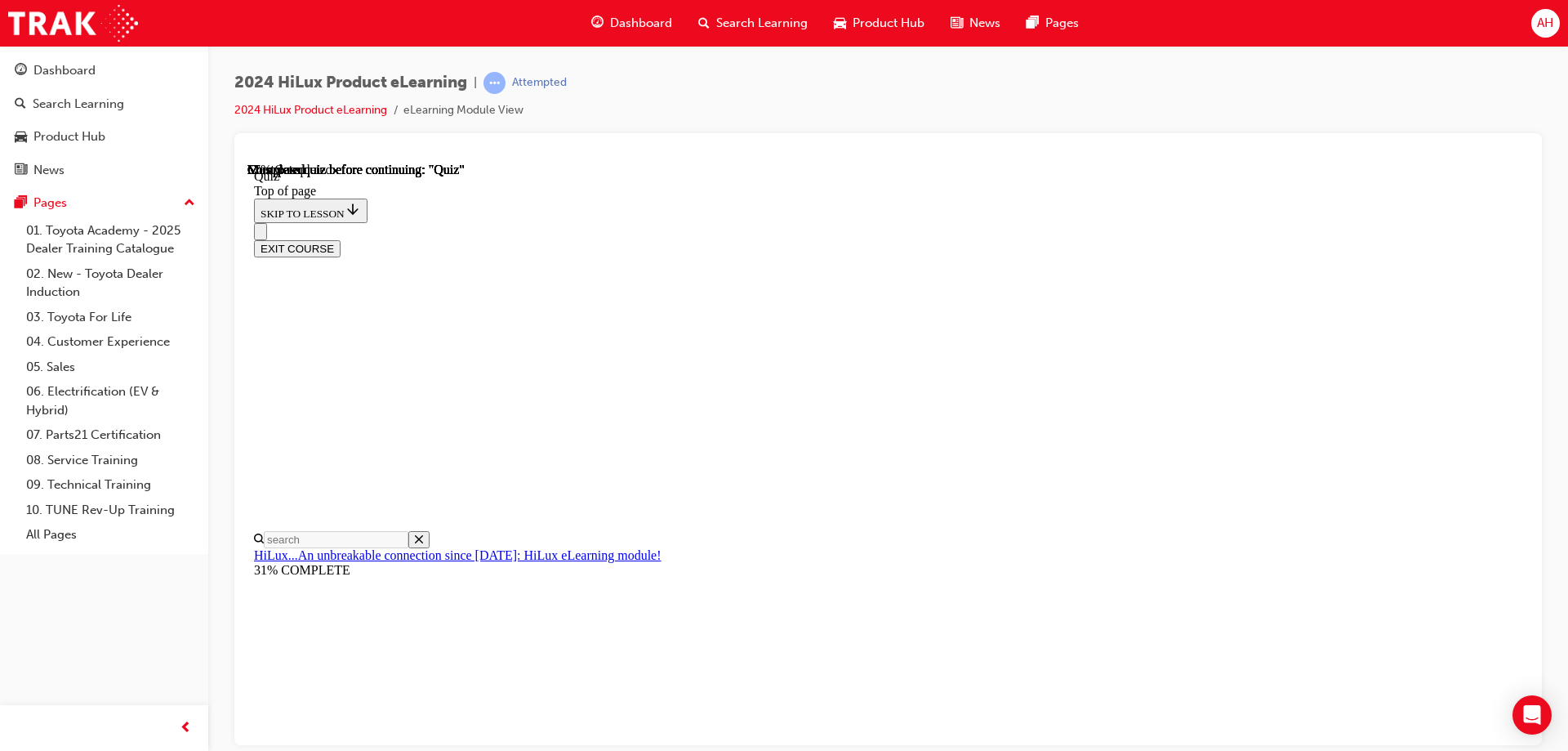
scroll to position [82, 0]
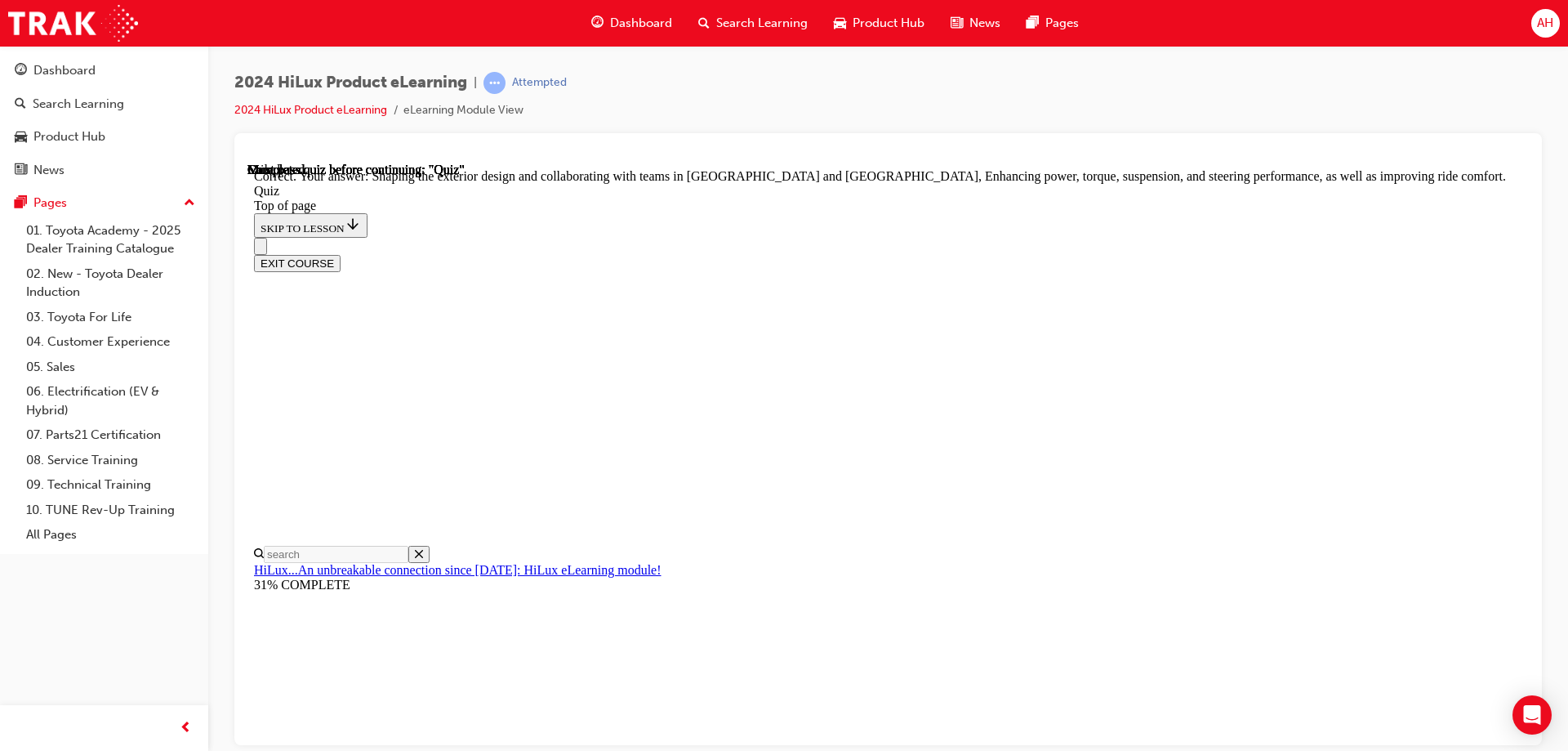
scroll to position [372, 0]
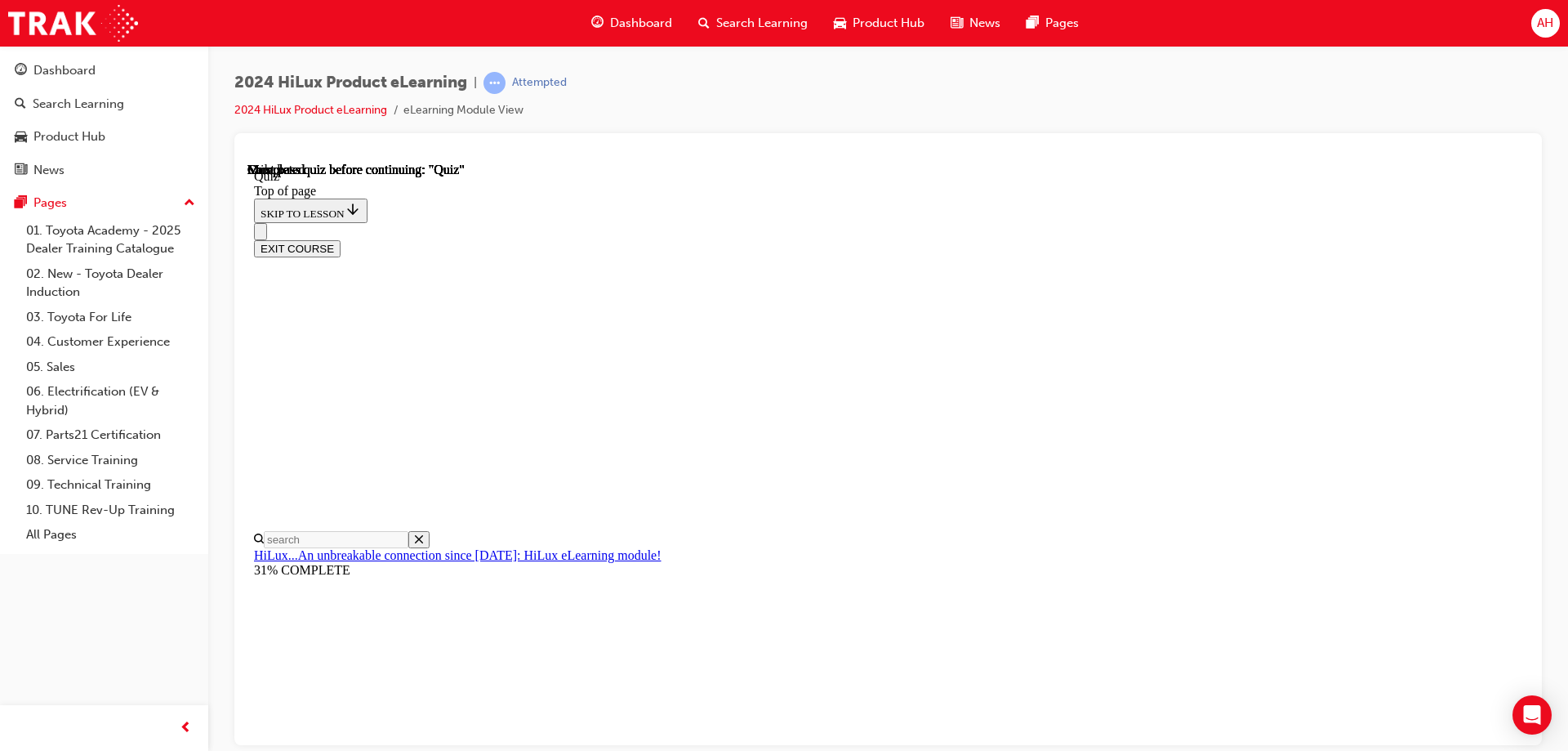
scroll to position [302, 0]
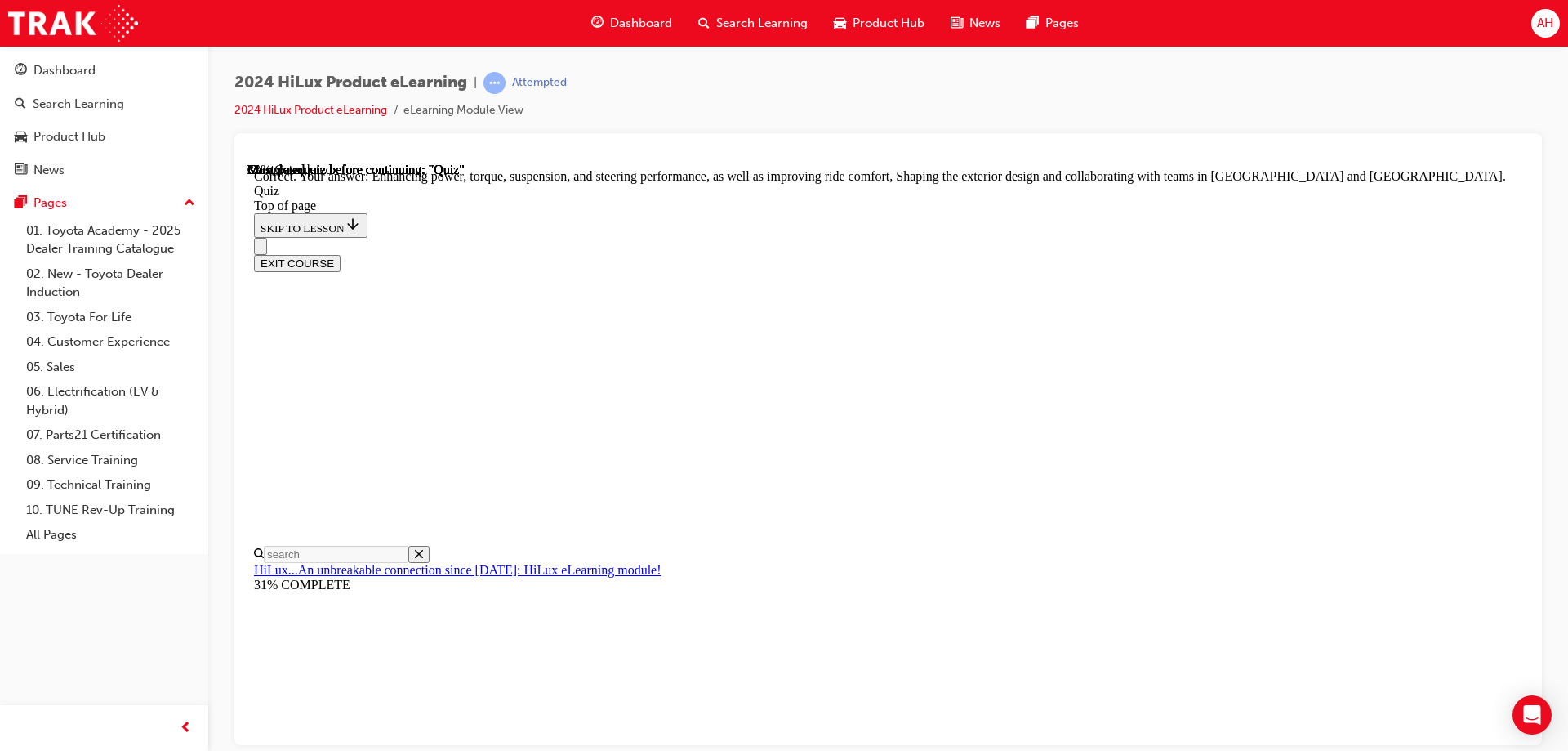
scroll to position [372, 0]
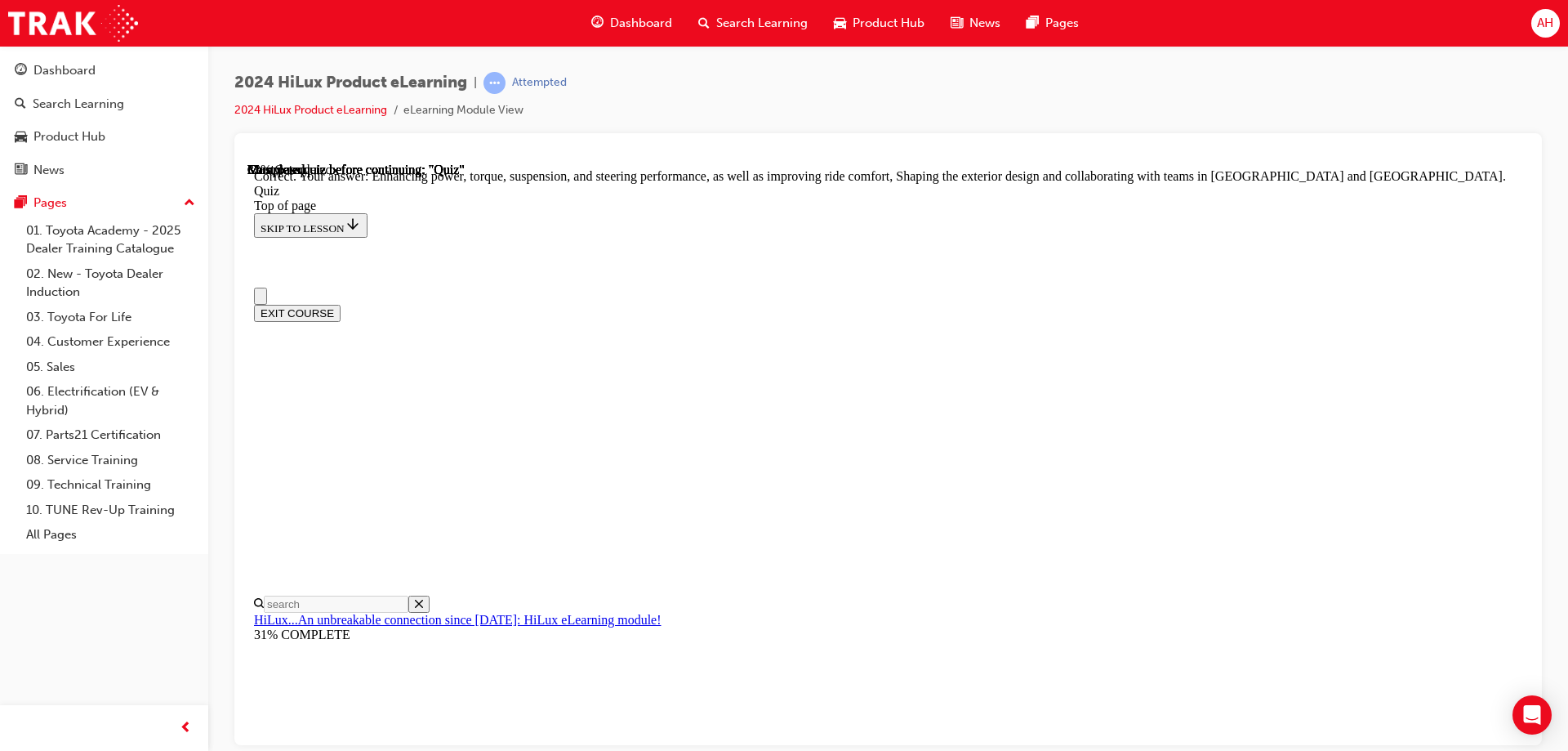
scroll to position [82, 0]
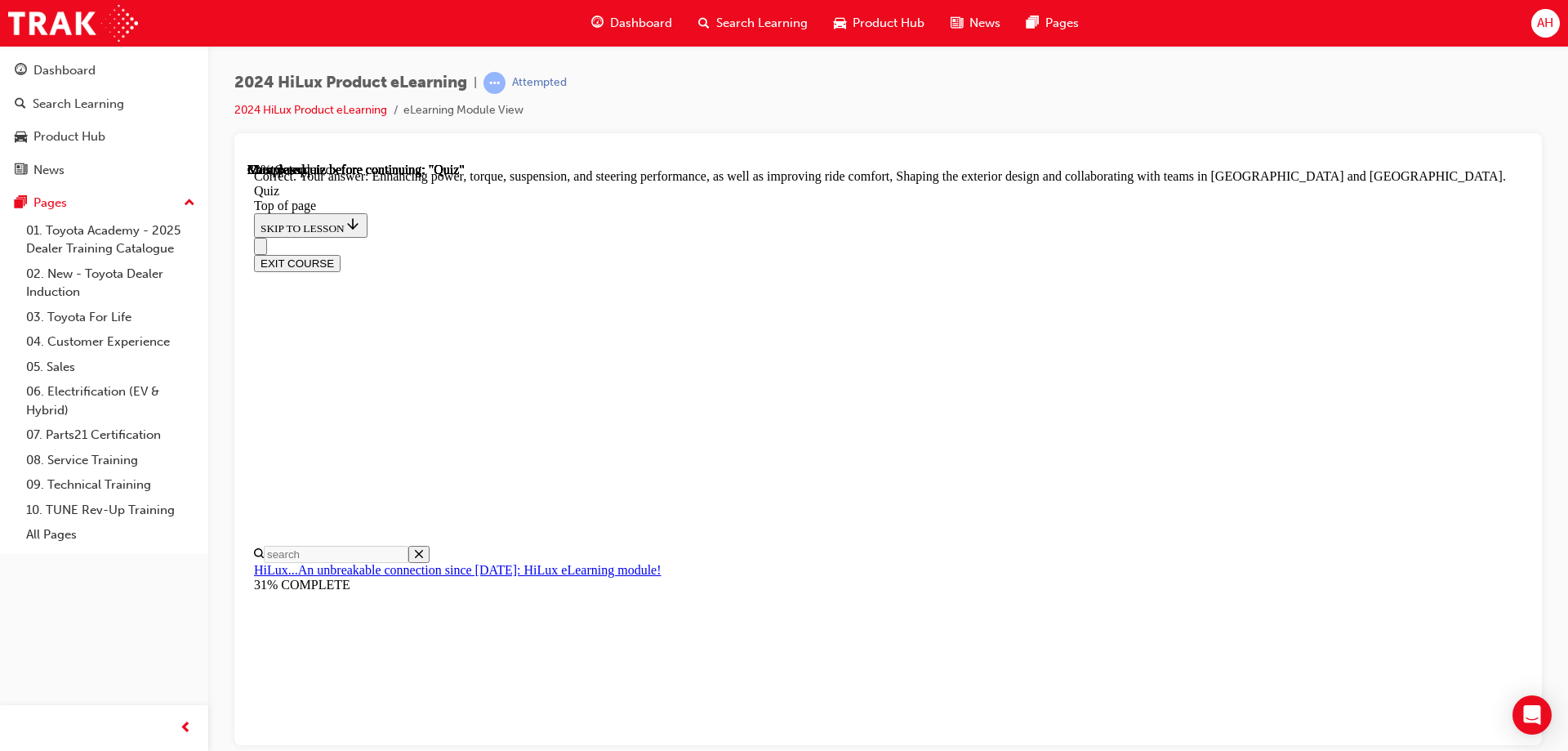
scroll to position [364, 0]
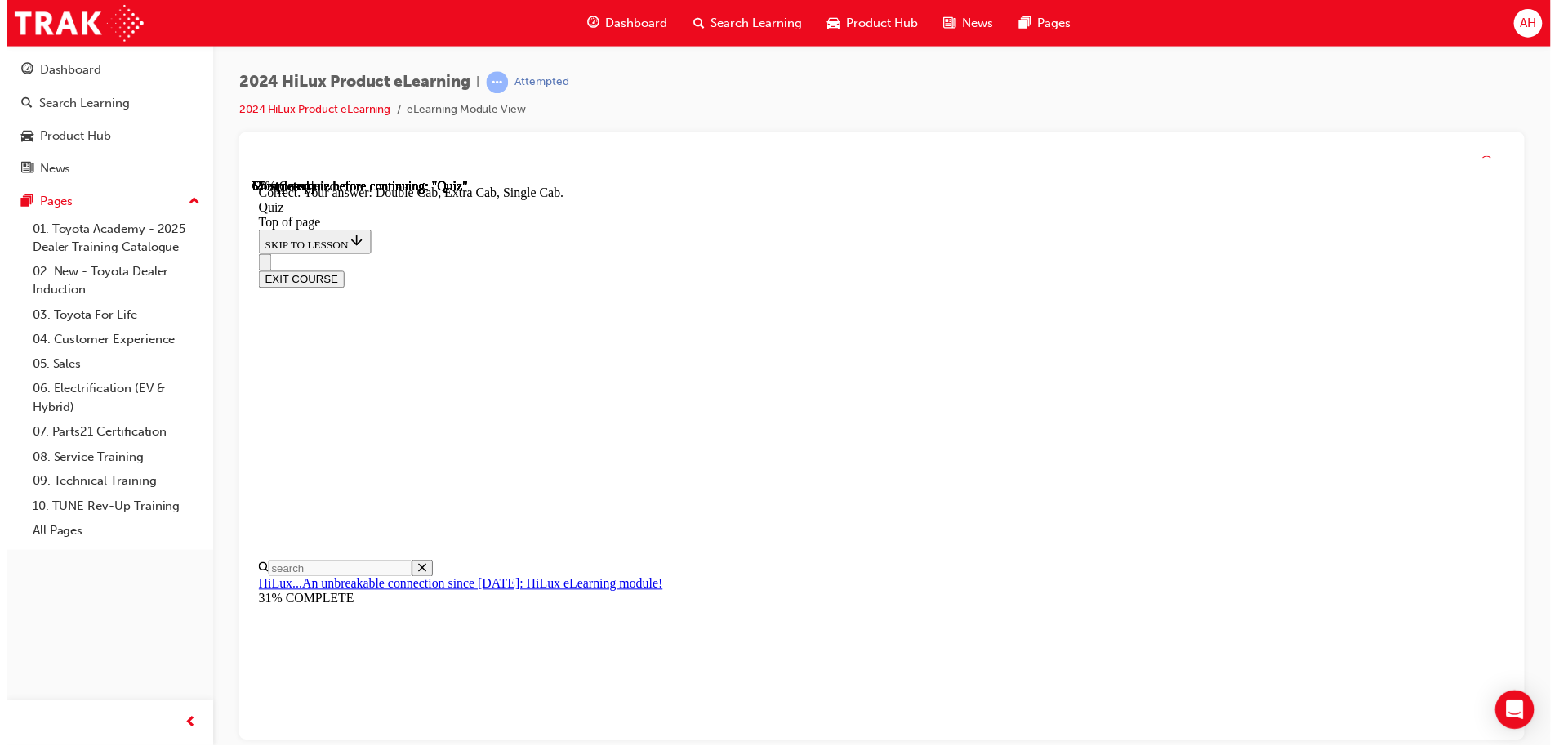
scroll to position [416, 0]
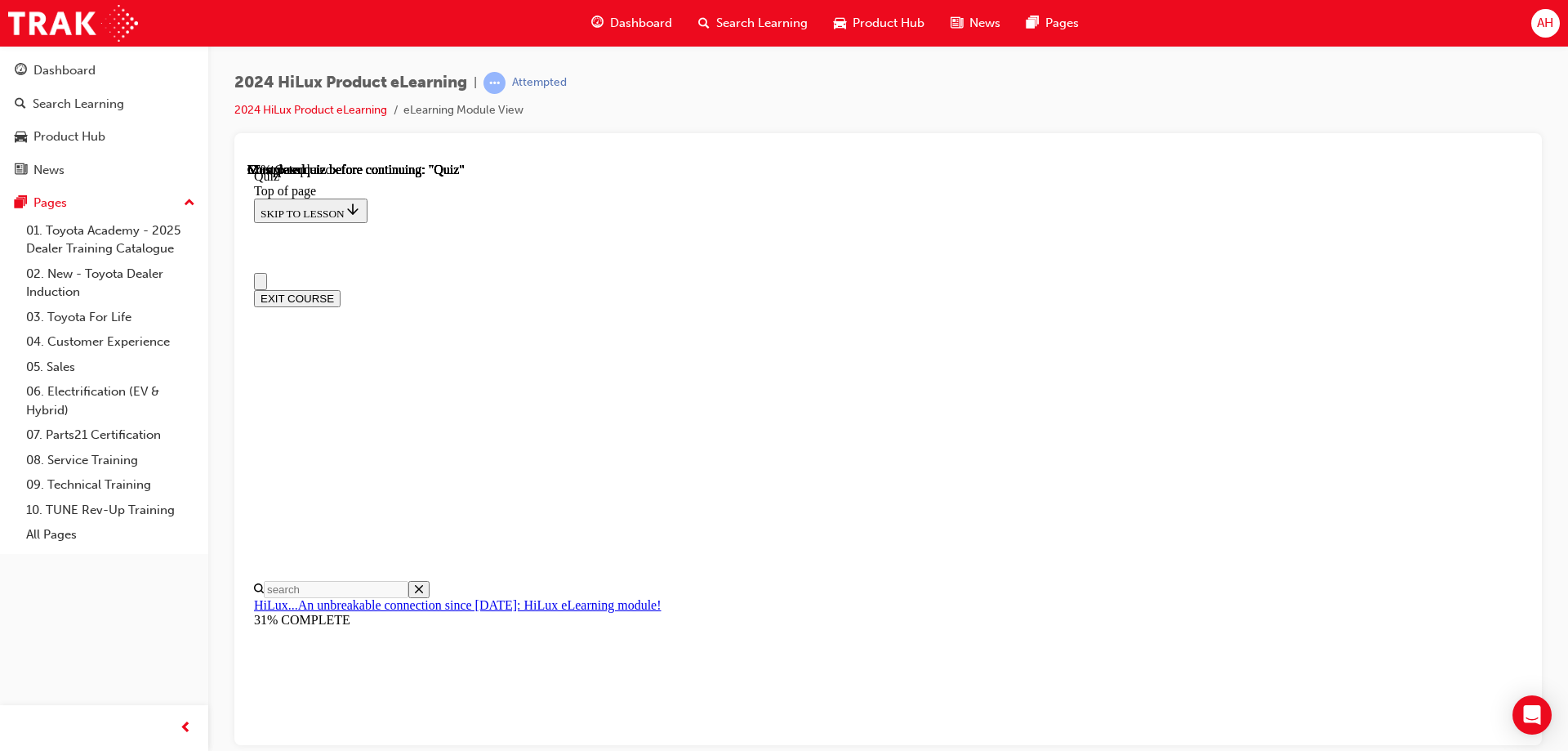
scroll to position [0, 0]
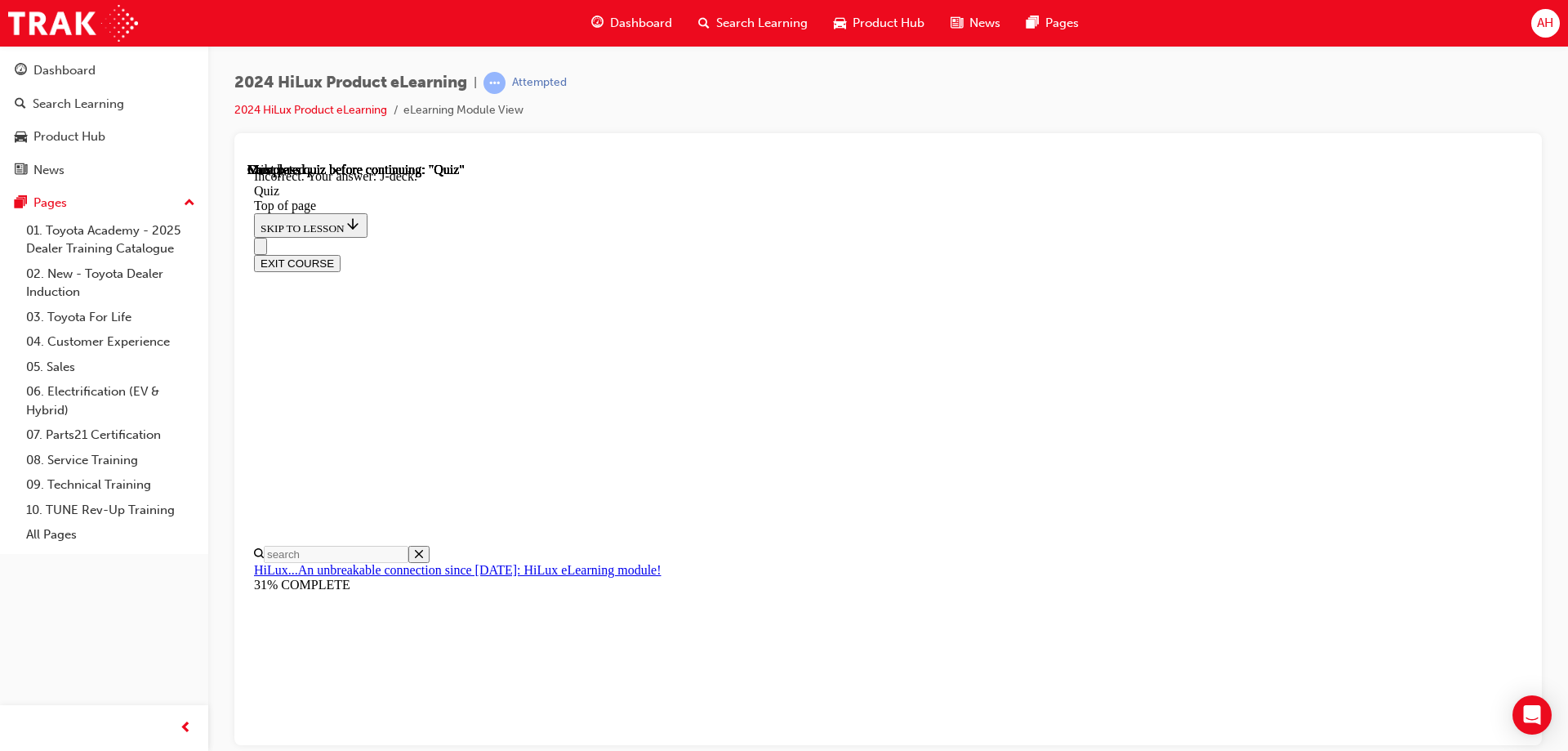
scroll to position [131, 0]
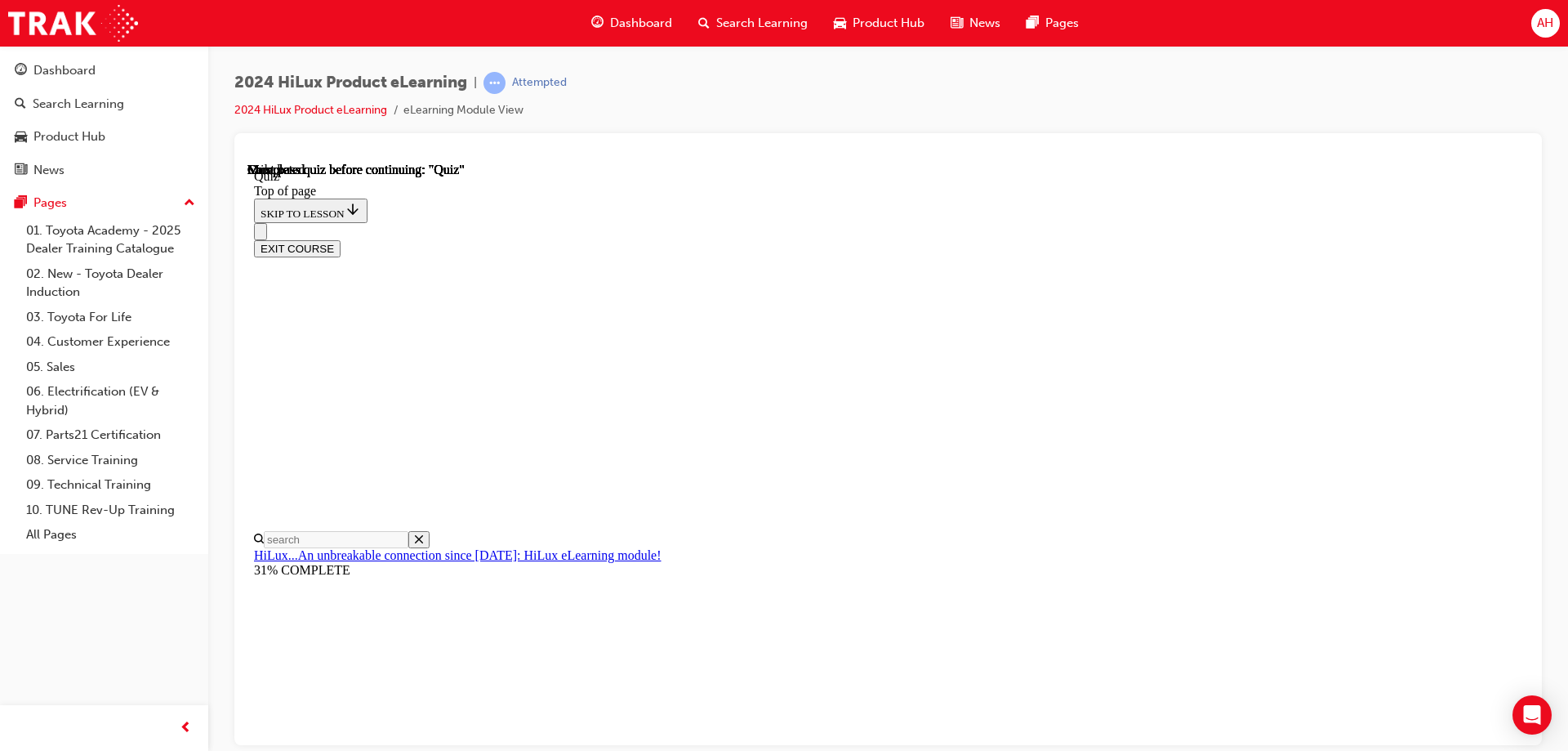
scroll to position [302, 0]
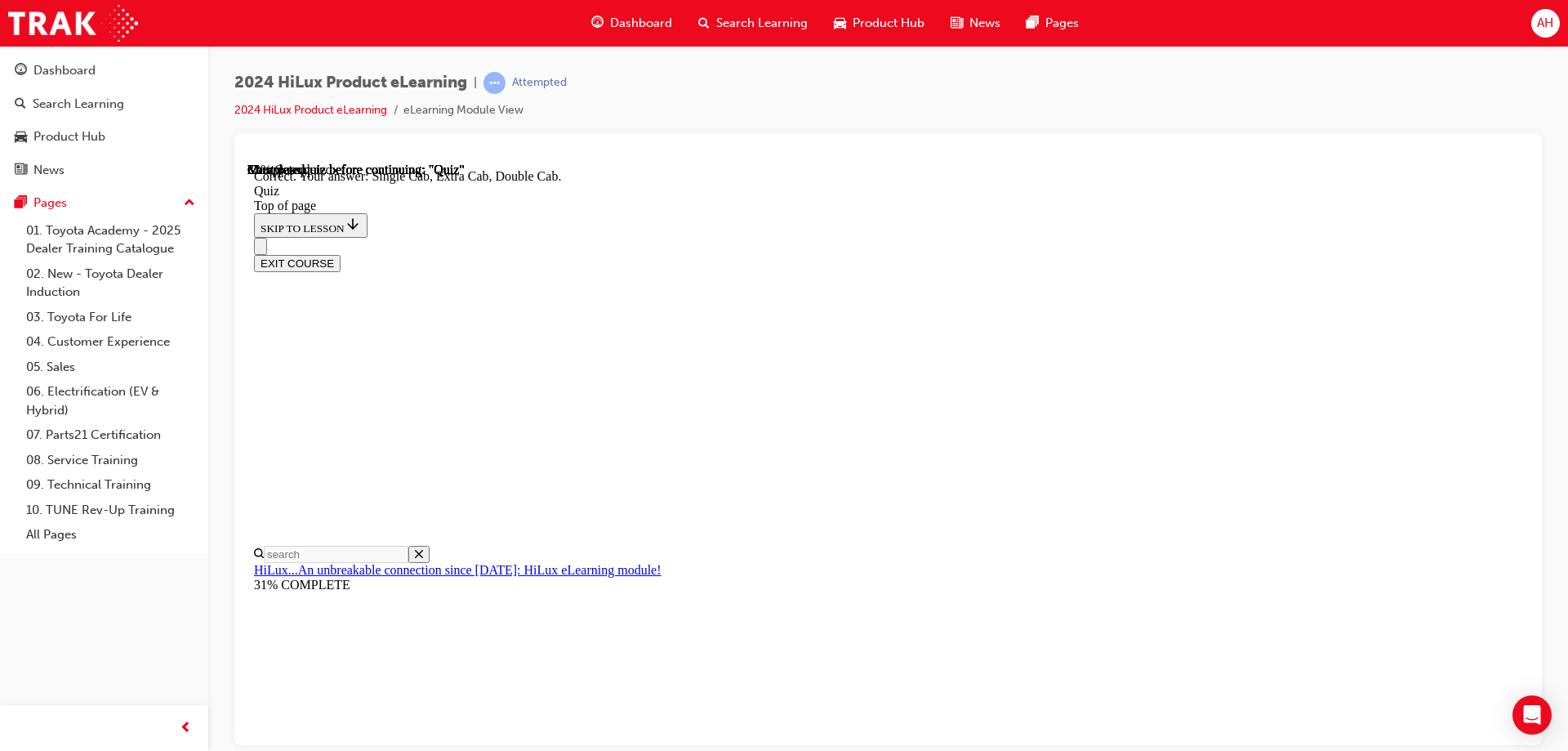
scroll to position [416, 0]
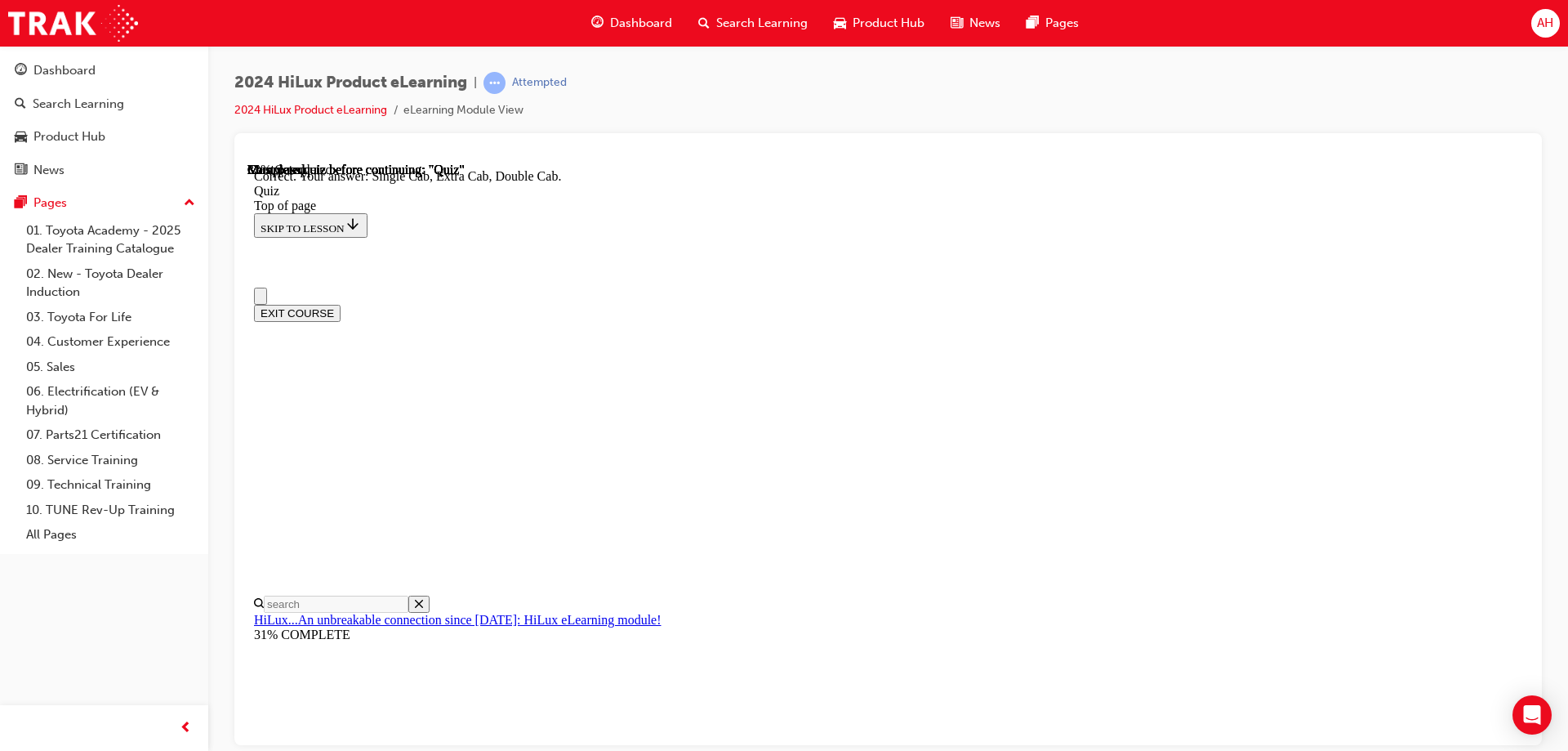
scroll to position [82, 0]
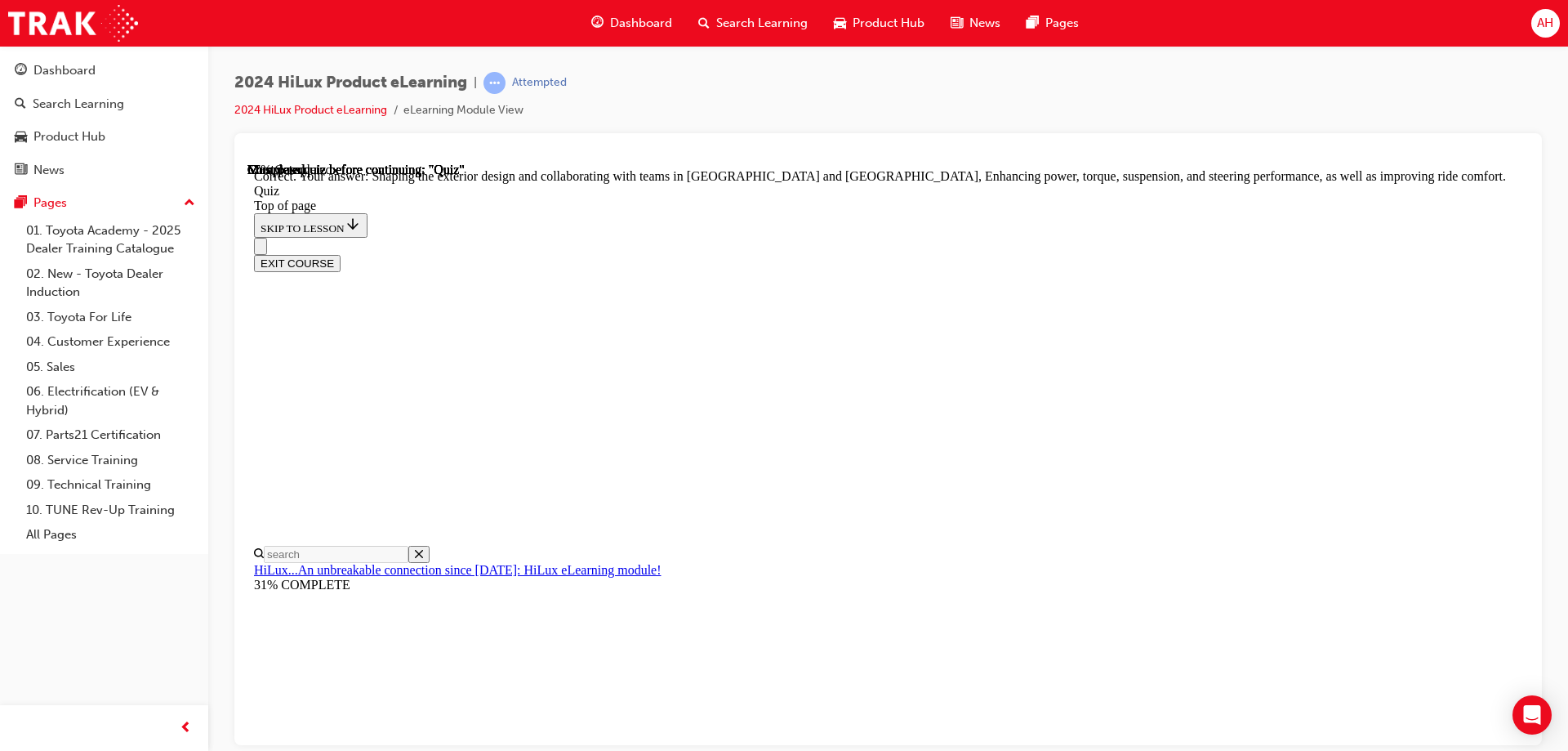
scroll to position [372, 0]
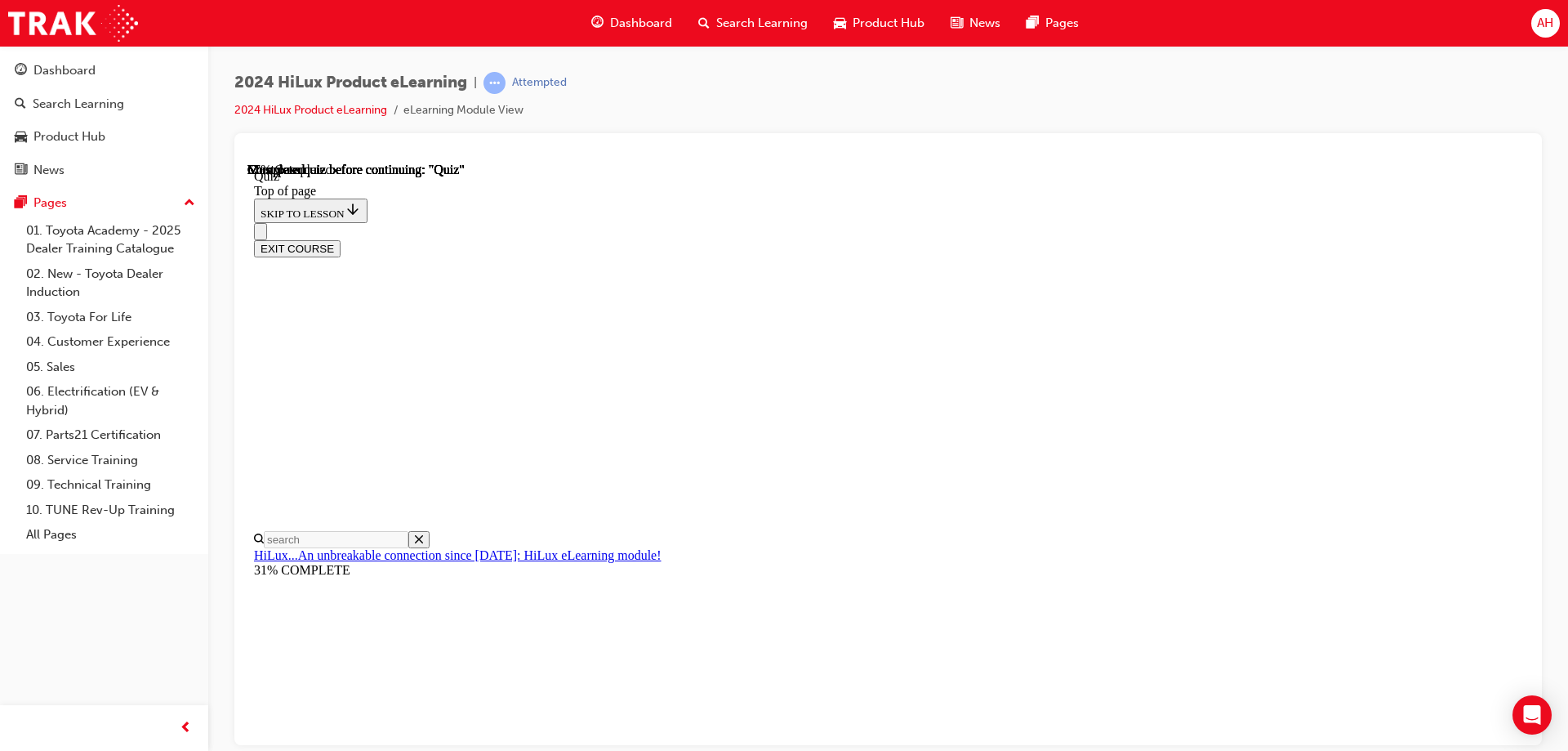
scroll to position [163, 0]
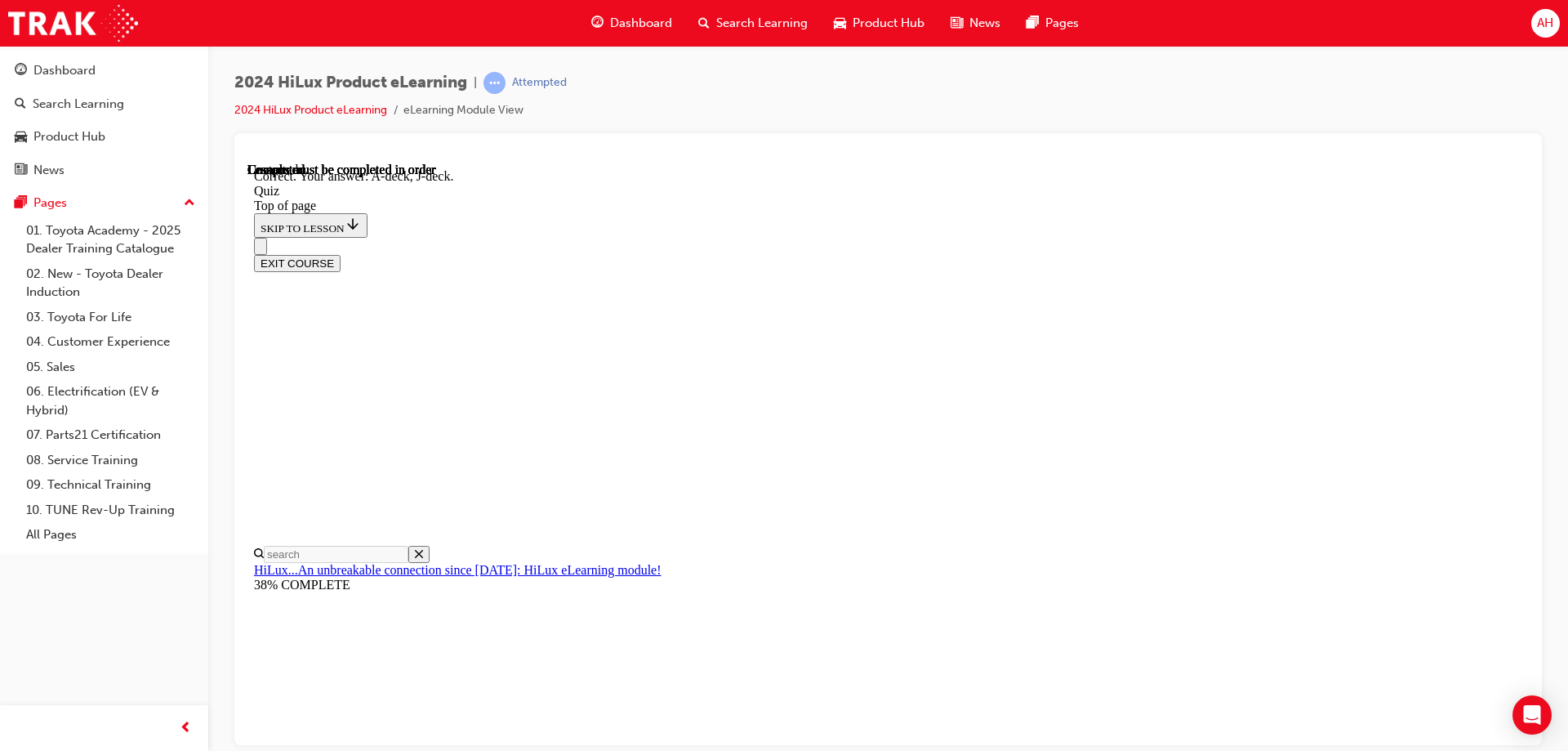
scroll to position [295, 0]
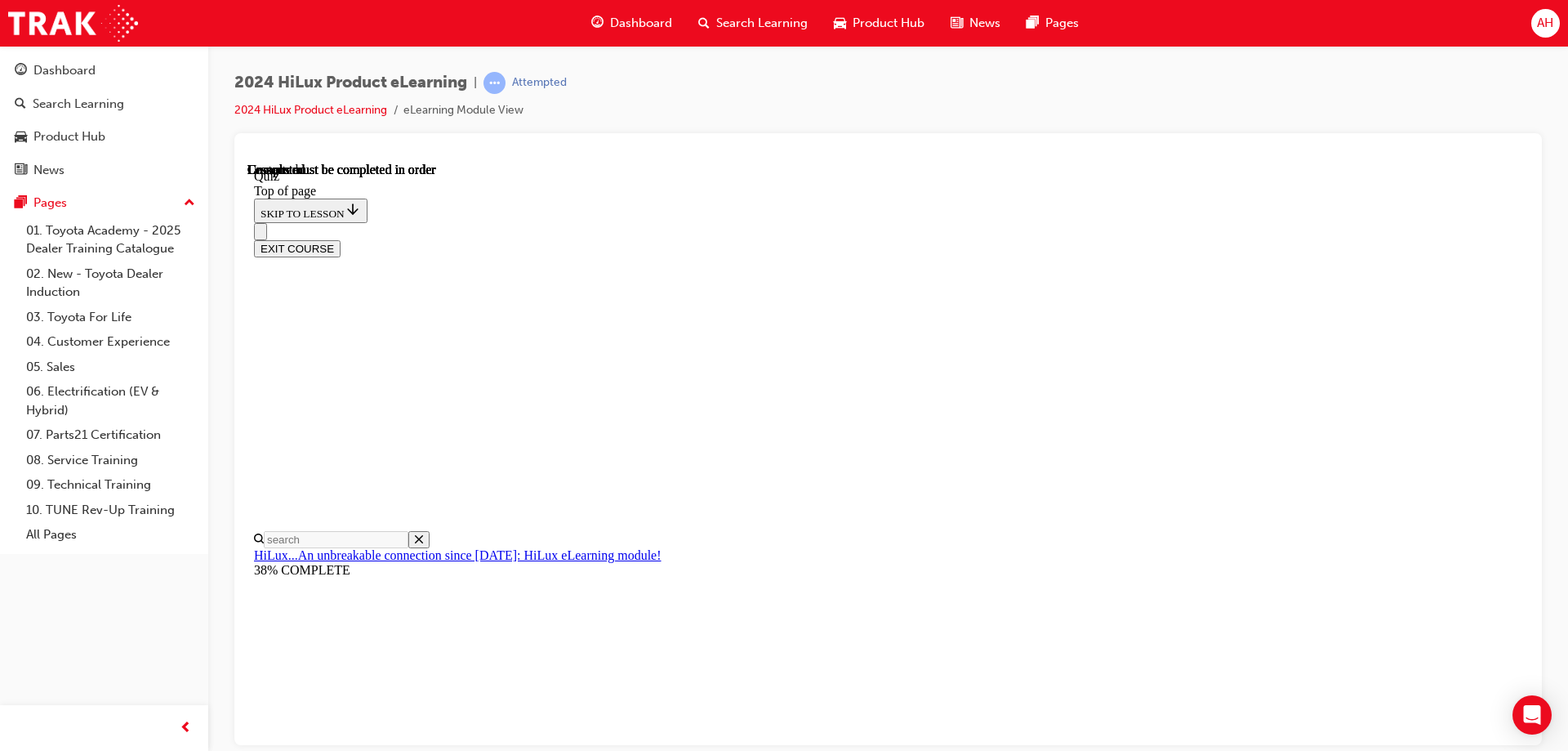
scroll to position [332, 0]
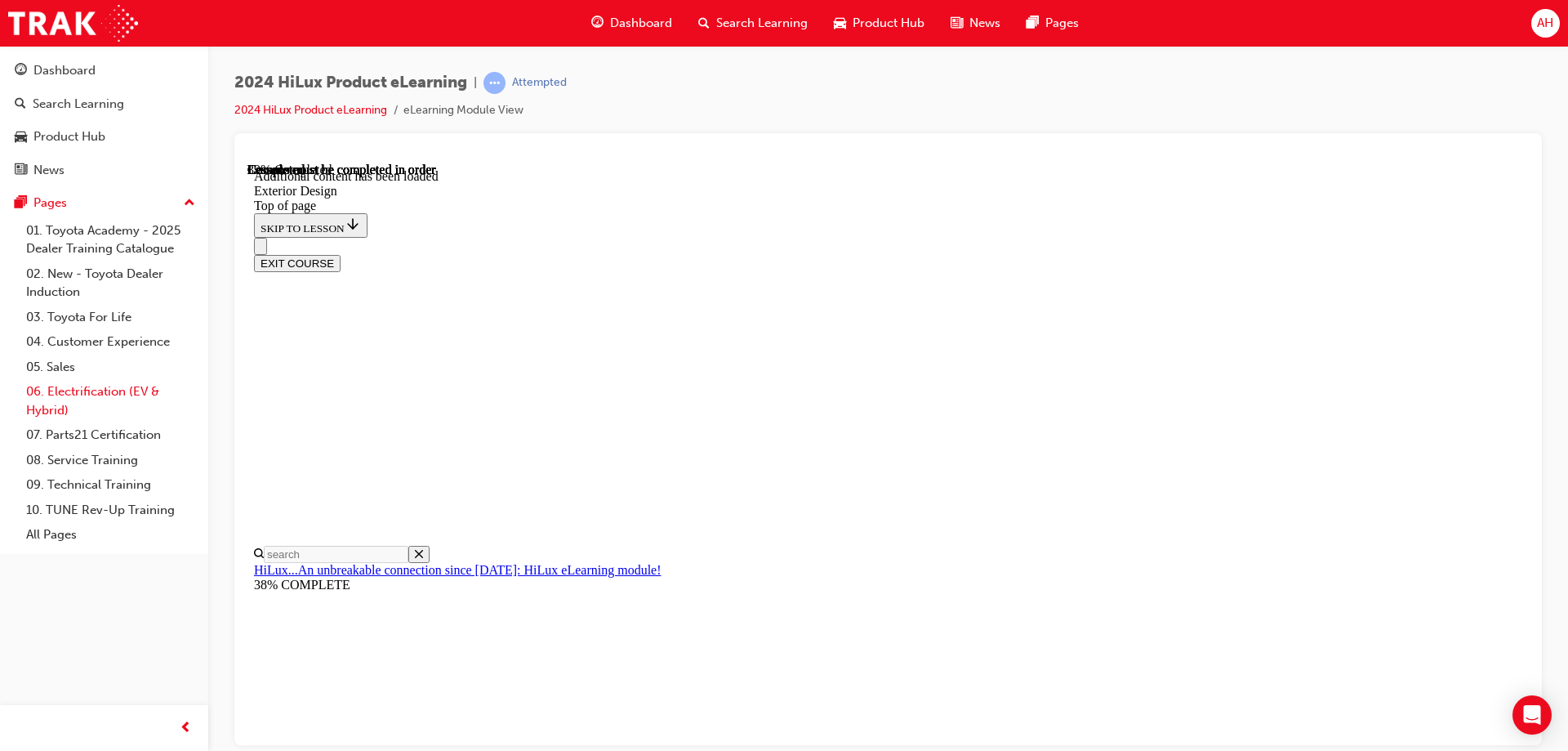
scroll to position [2915, 0]
drag, startPoint x: 845, startPoint y: 410, endPoint x: 843, endPoint y: 439, distance: 29.1
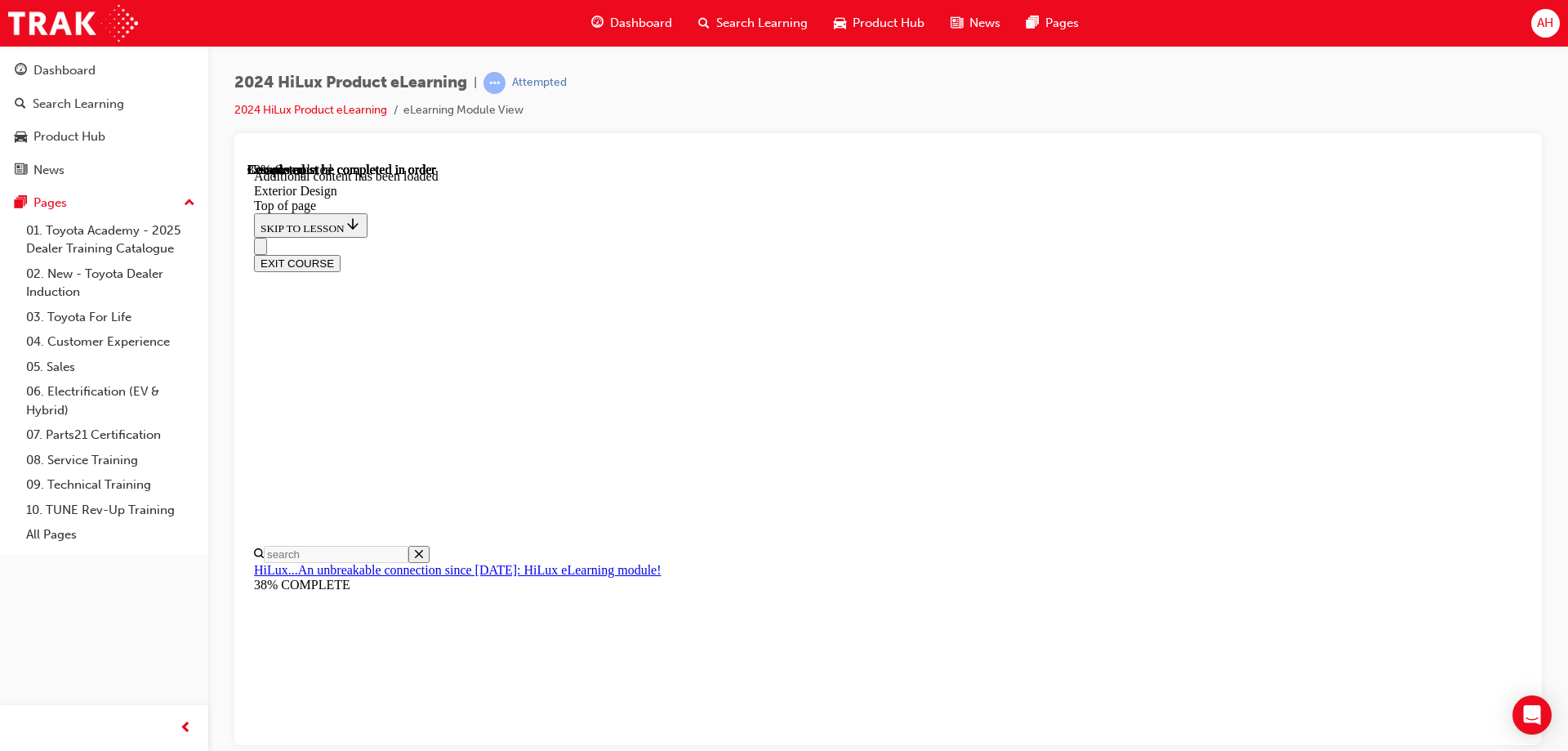
drag, startPoint x: 861, startPoint y: 413, endPoint x: 961, endPoint y: 411, distance: 100.0
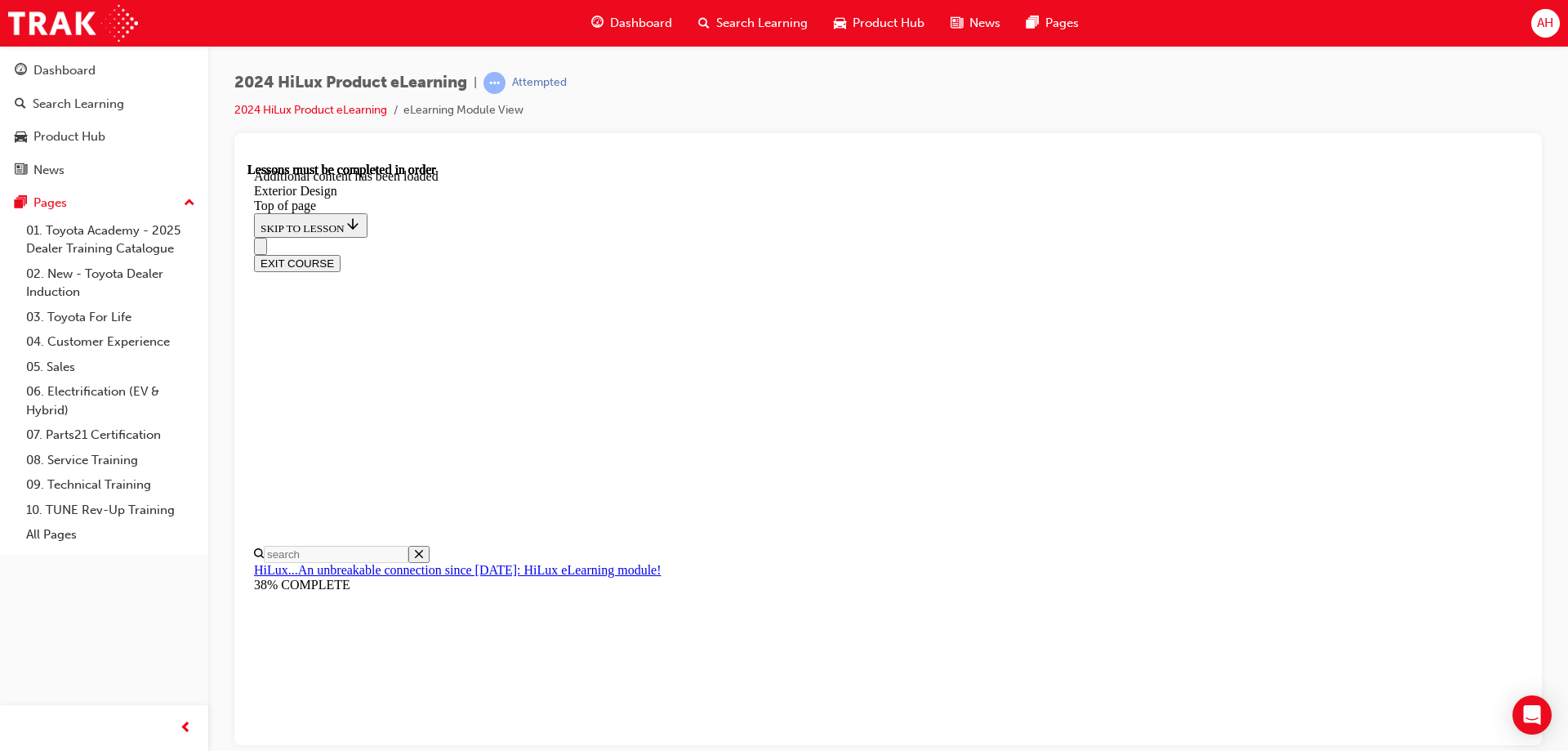
drag, startPoint x: 987, startPoint y: 459, endPoint x: 988, endPoint y: 481, distance: 22.0
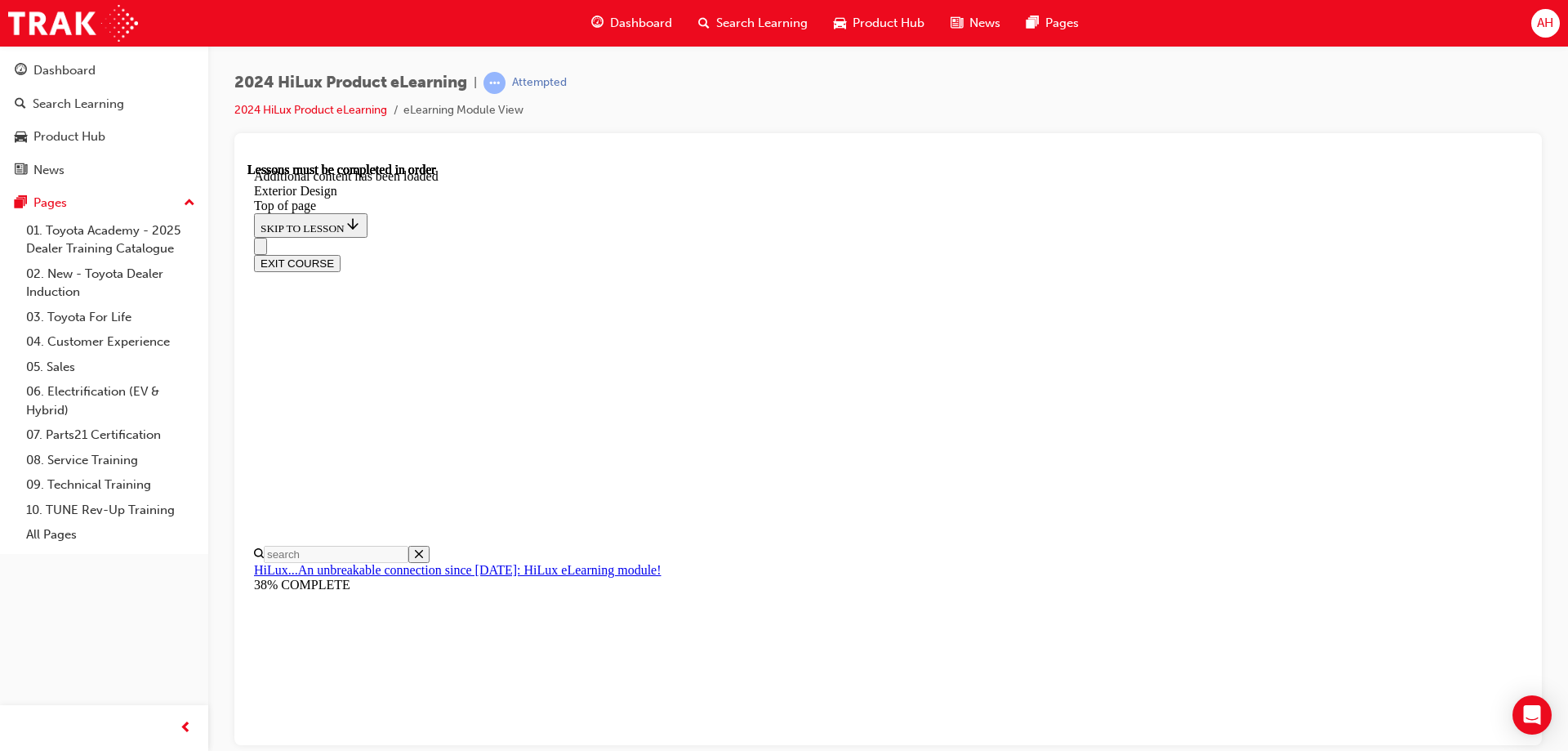
scroll to position [5789, 0]
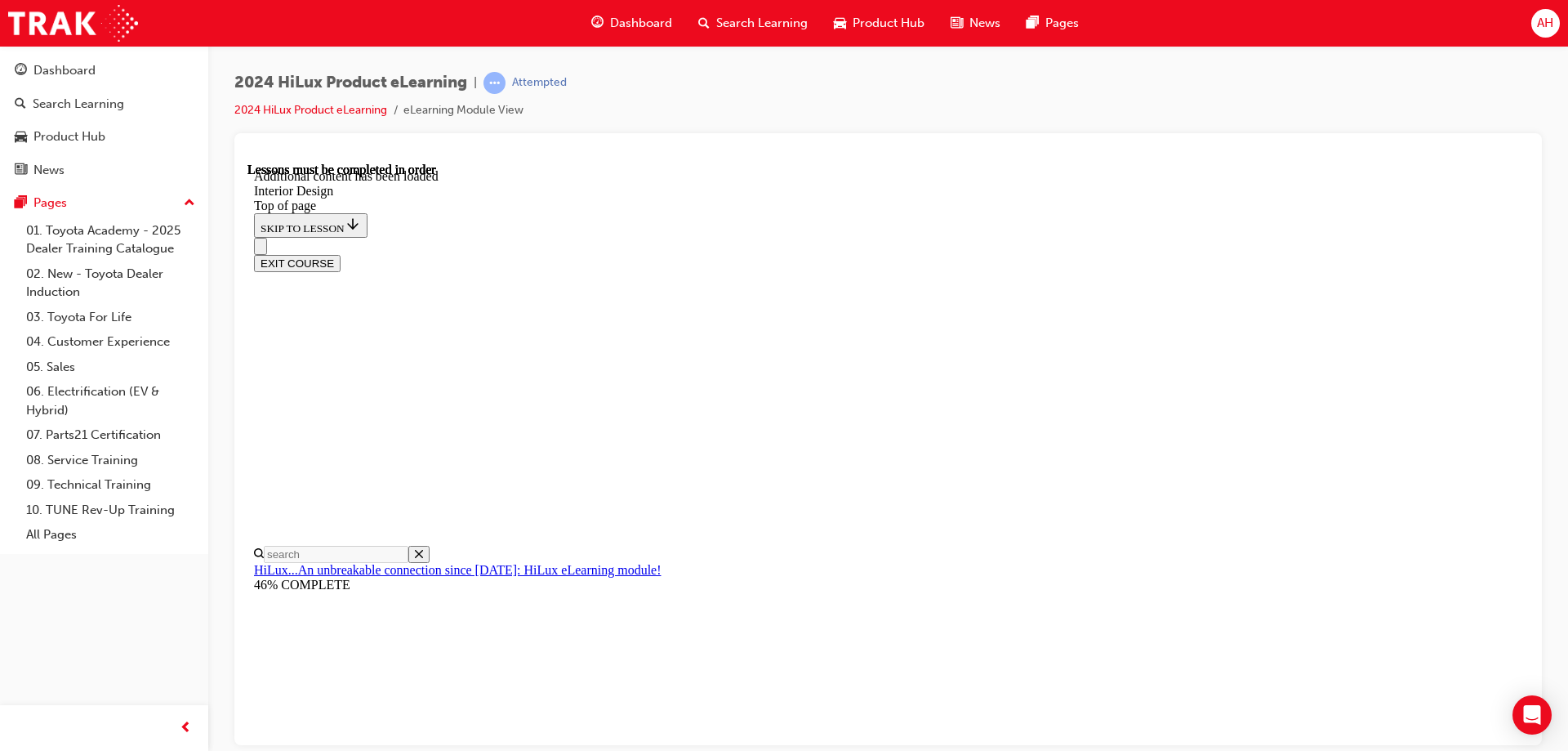
scroll to position [846, 0]
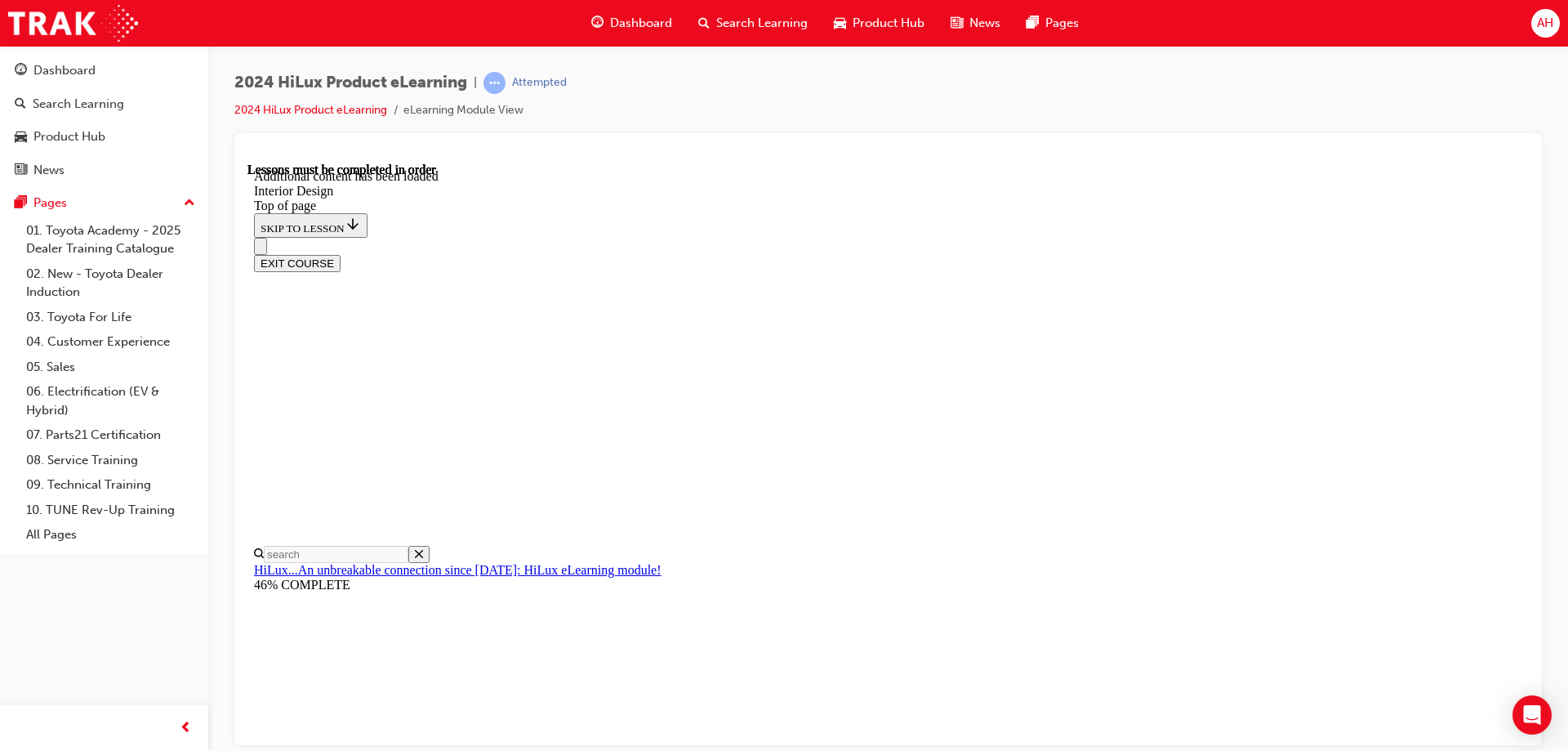
drag, startPoint x: 1004, startPoint y: 503, endPoint x: 1012, endPoint y: 500, distance: 8.5
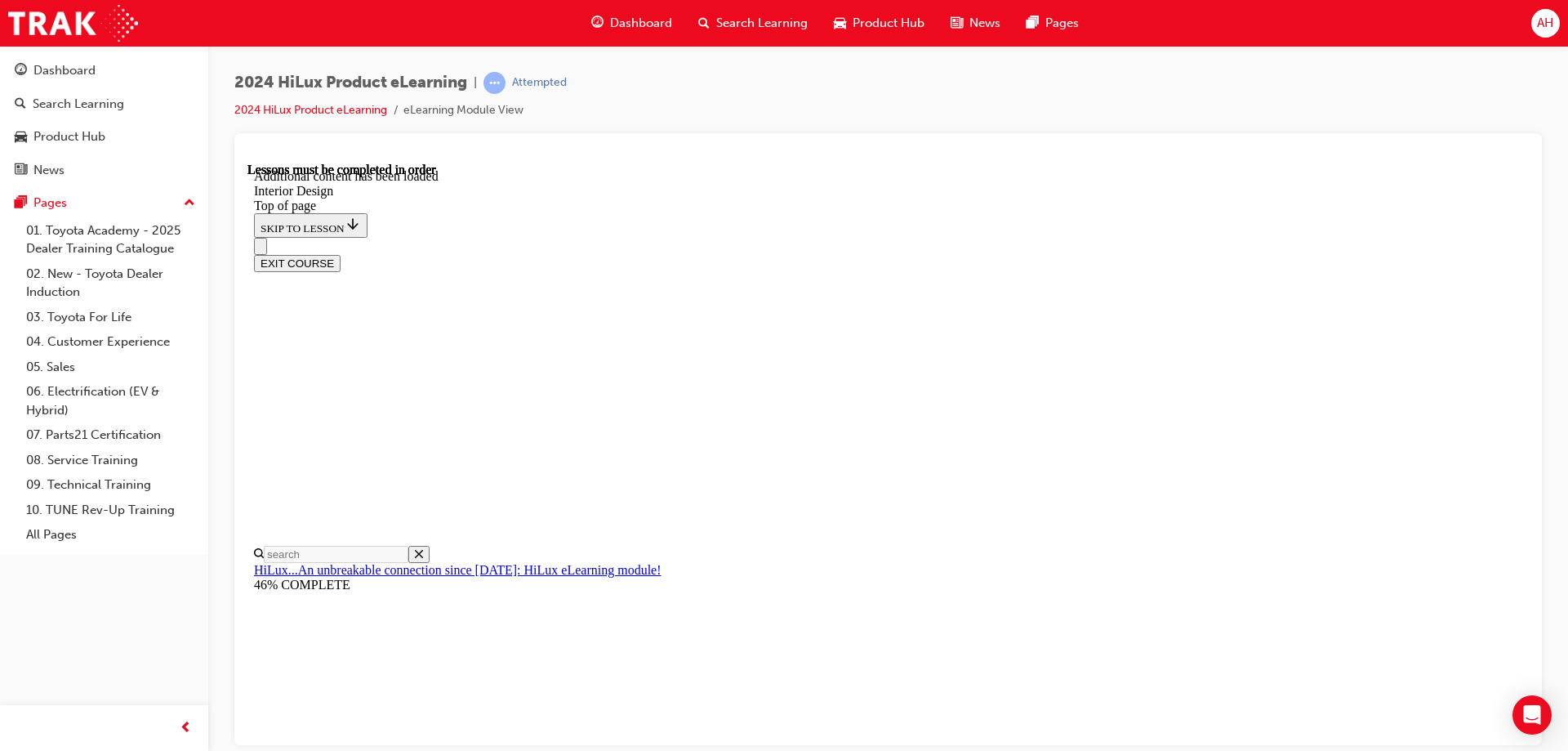
scroll to position [2080, 0]
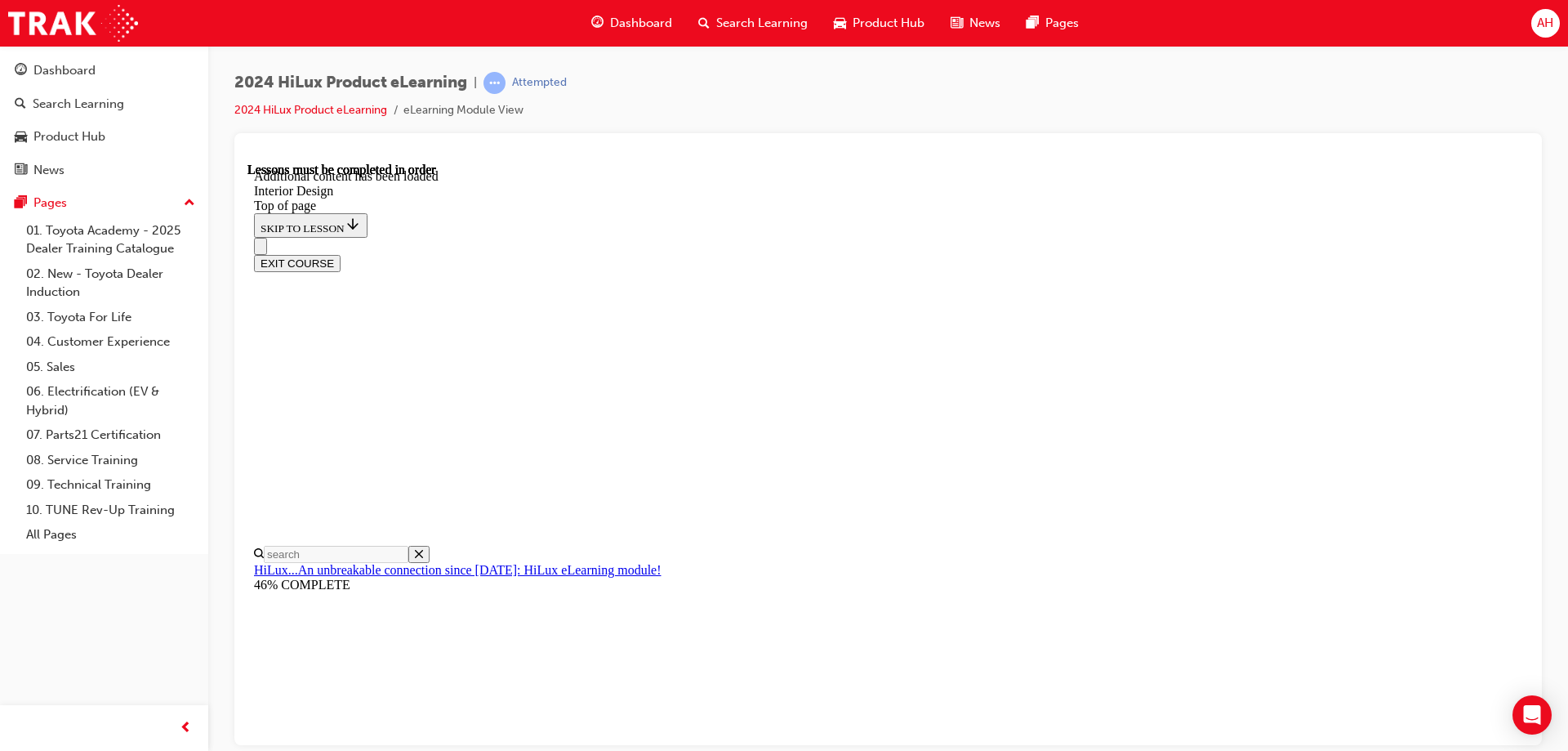
scroll to position [138, 0]
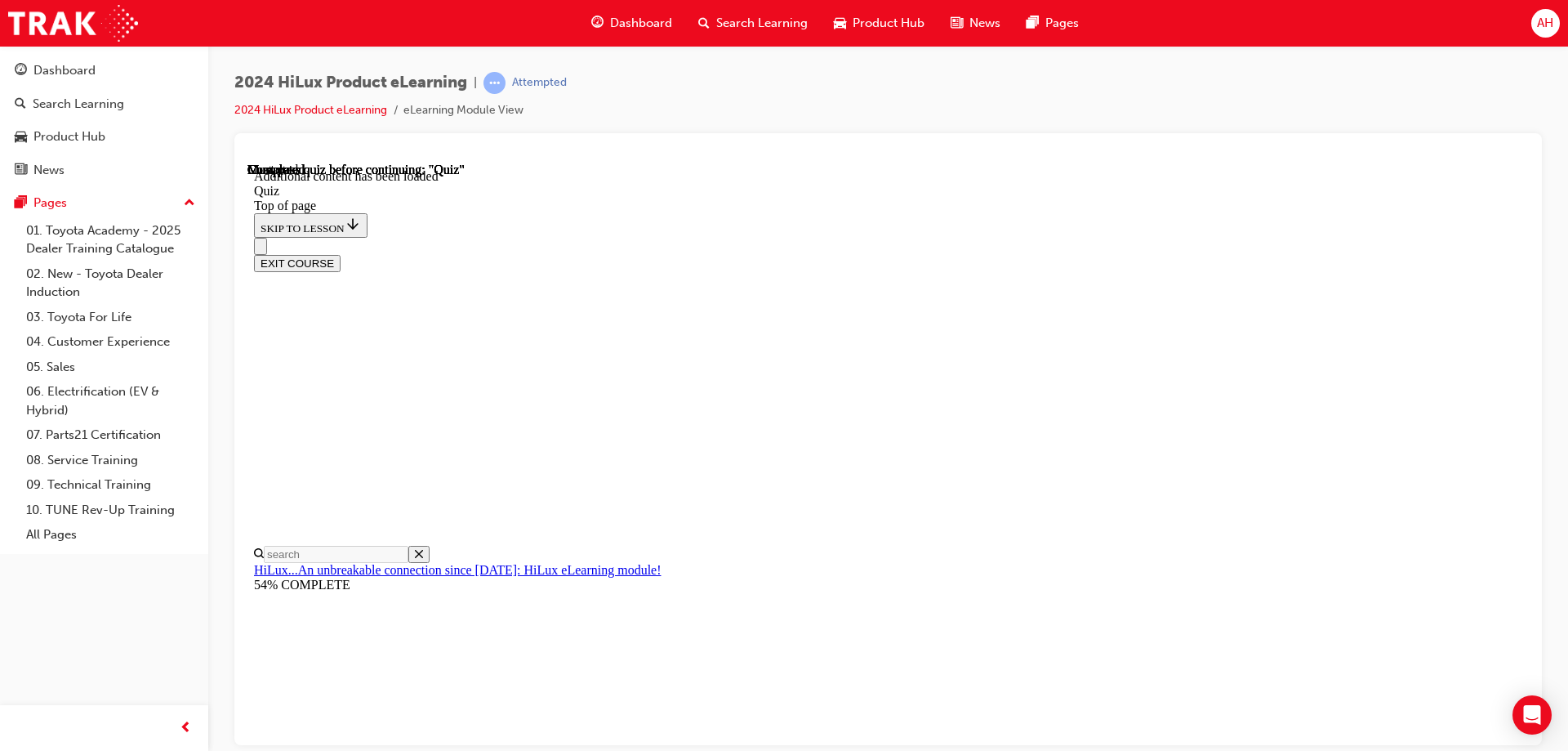
scroll to position [132, 0]
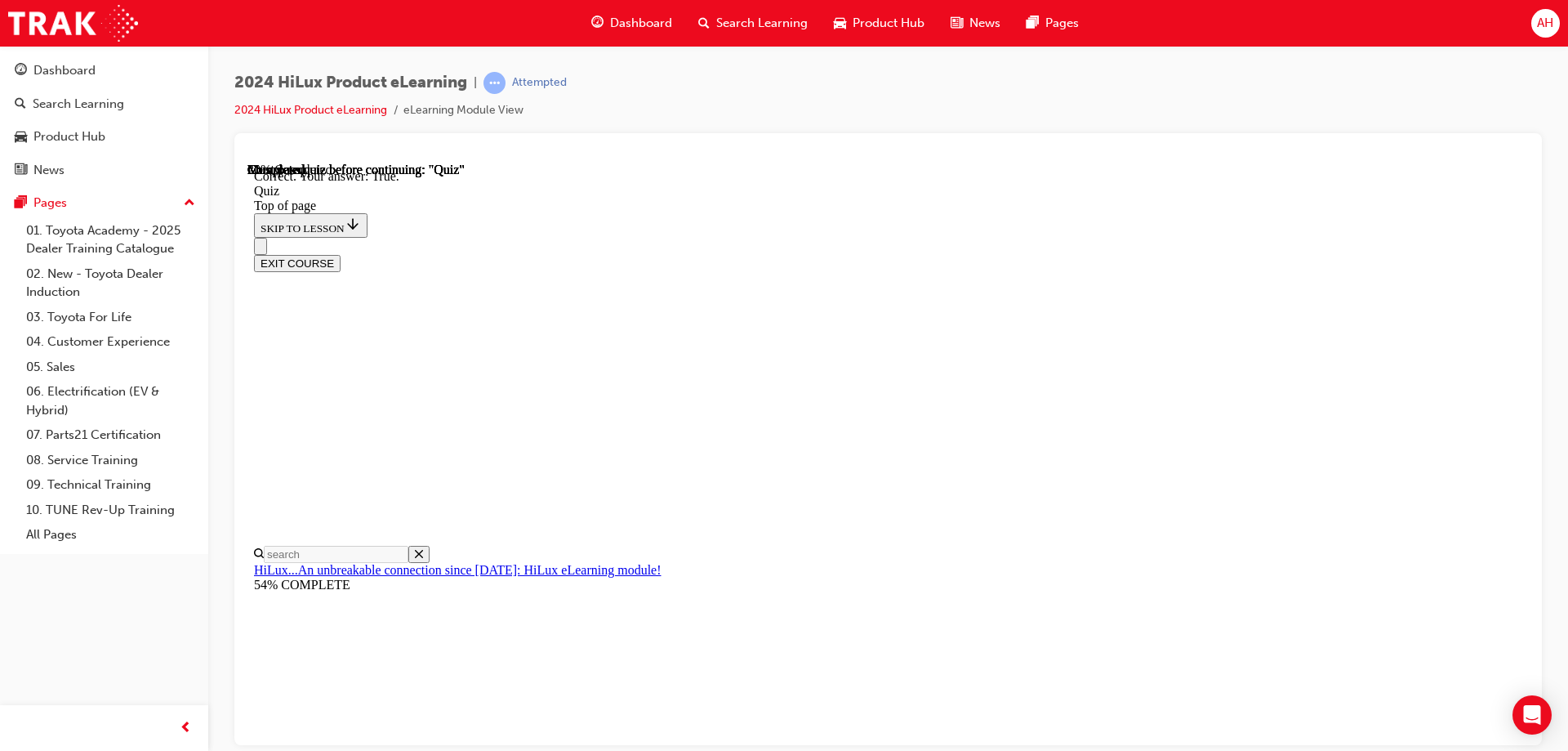
scroll to position [146, 0]
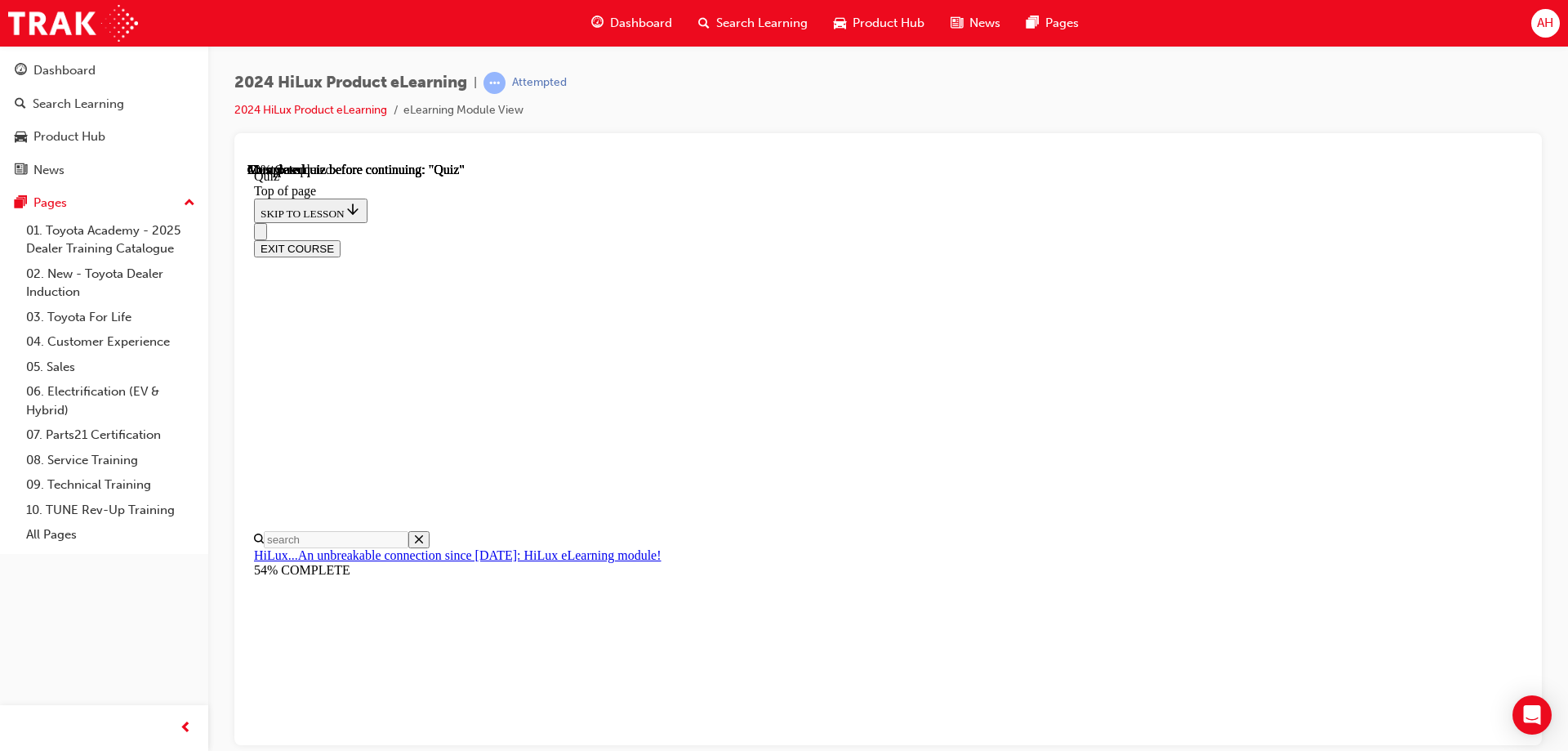
scroll to position [163, 0]
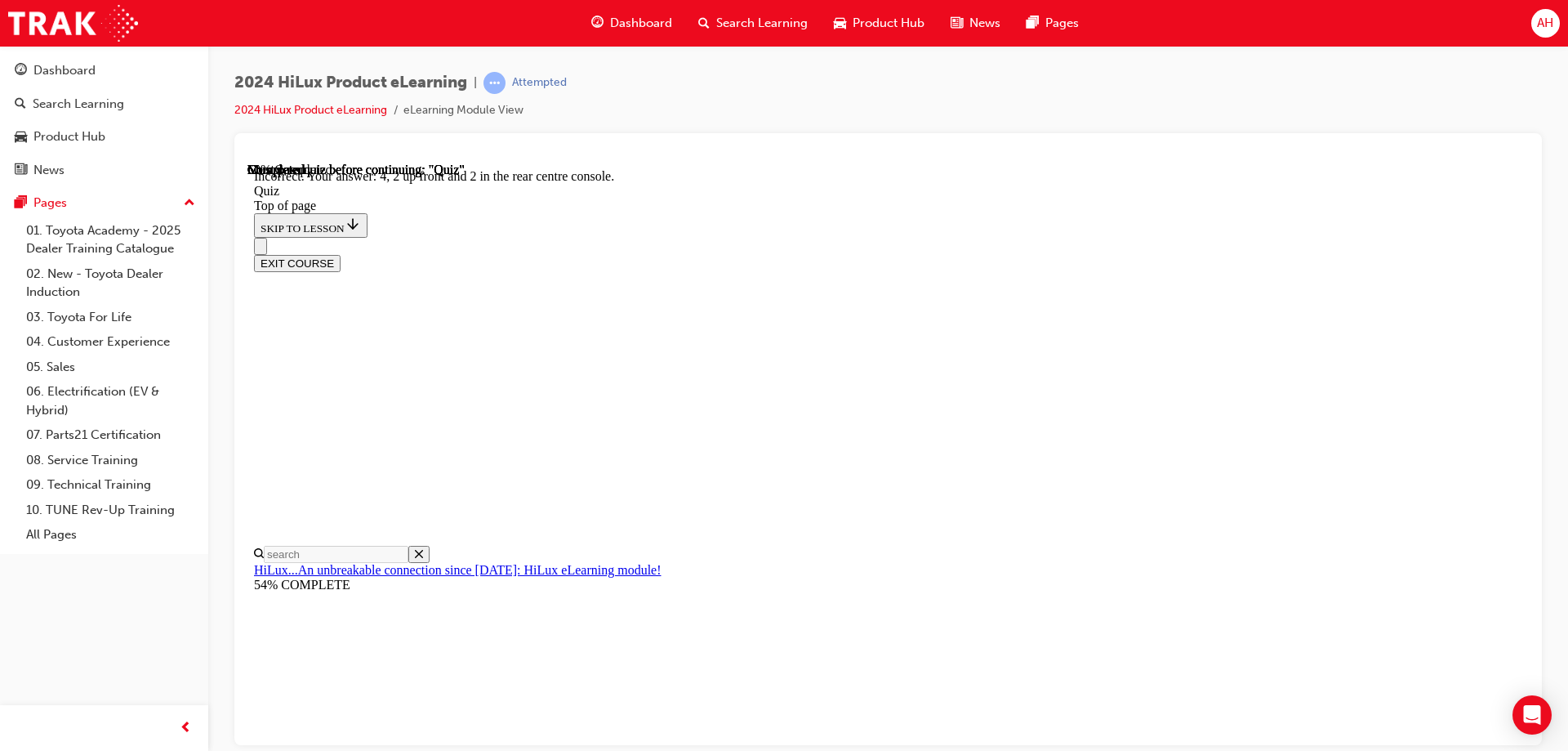
scroll to position [258, 0]
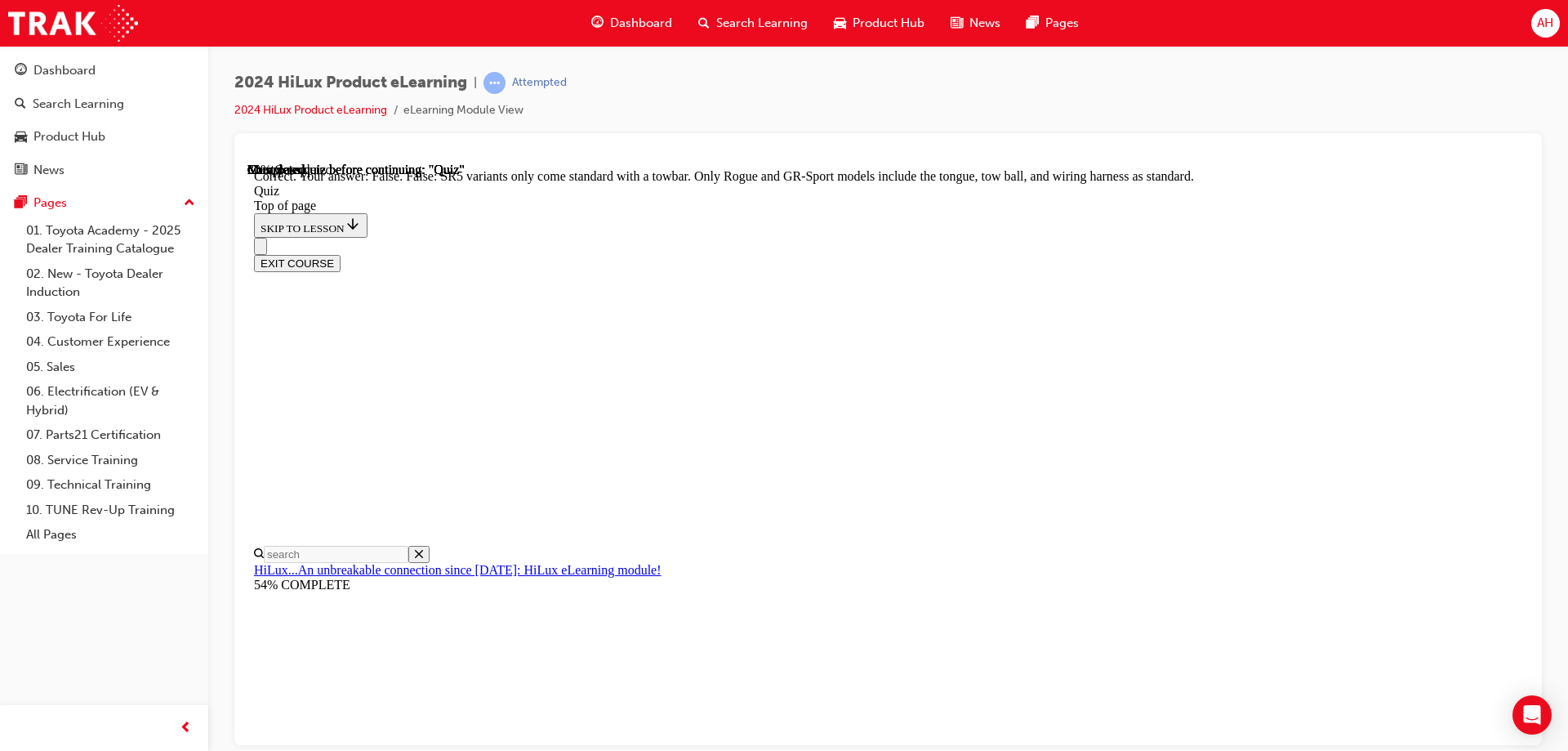
scroll to position [292, 0]
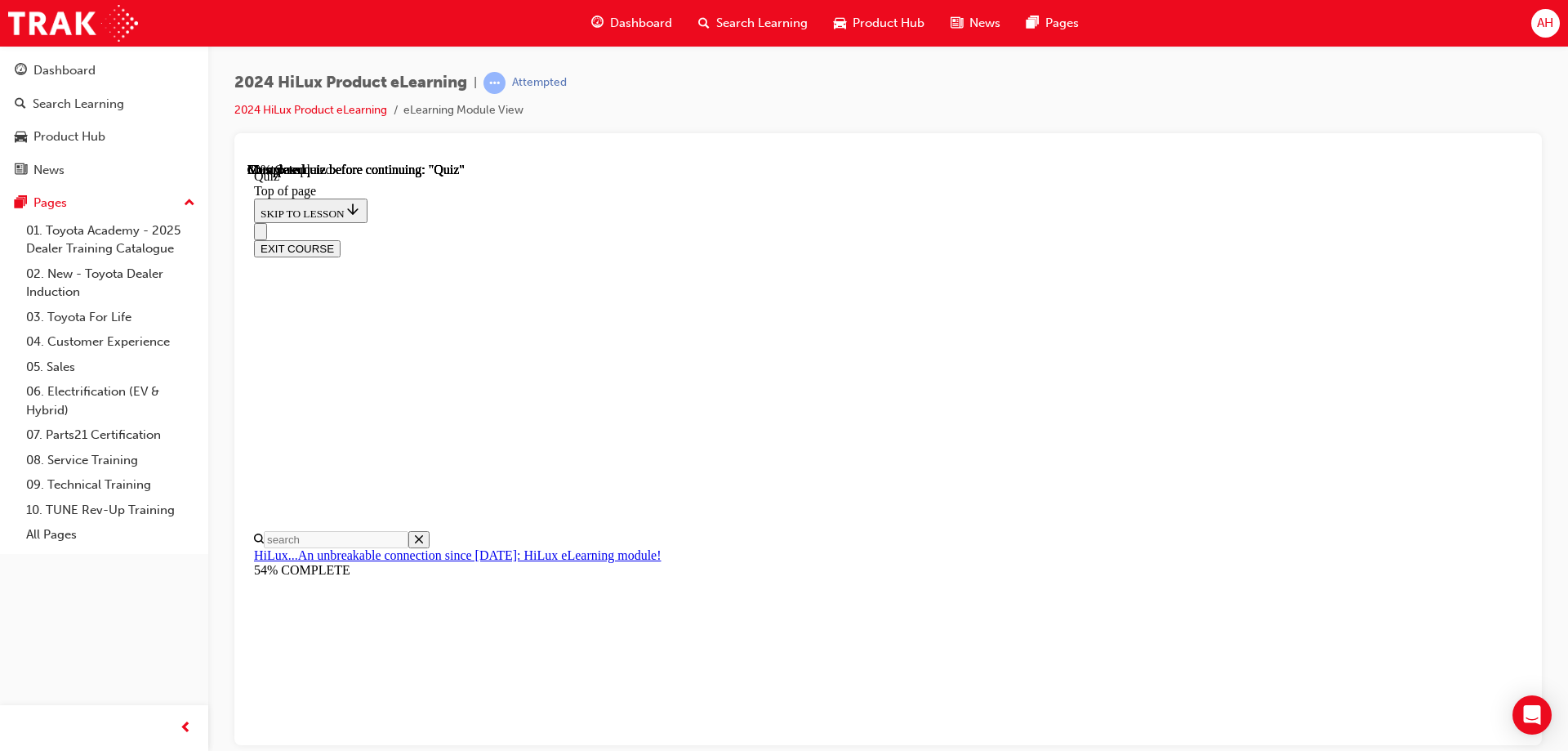
scroll to position [163, 0]
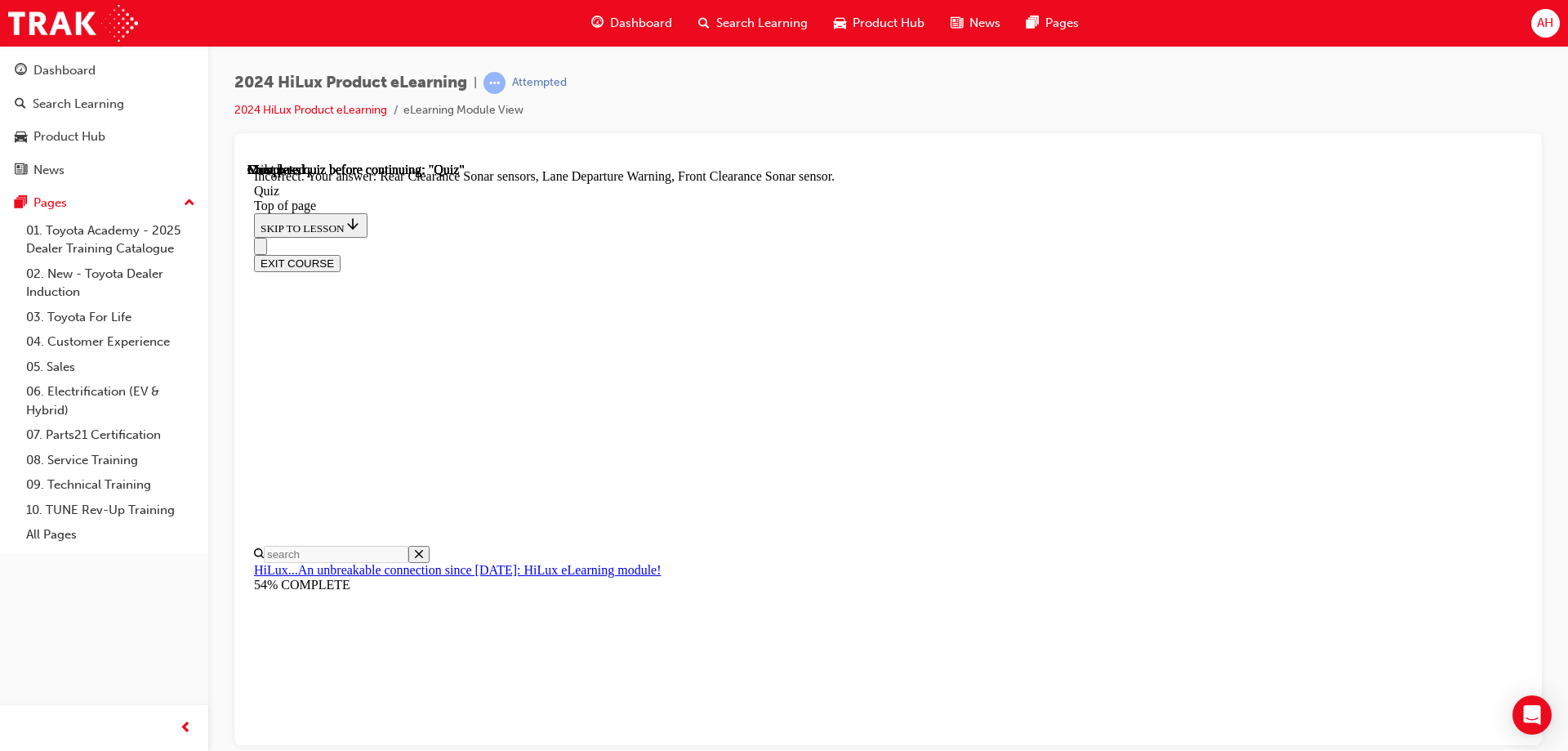
scroll to position [295, 0]
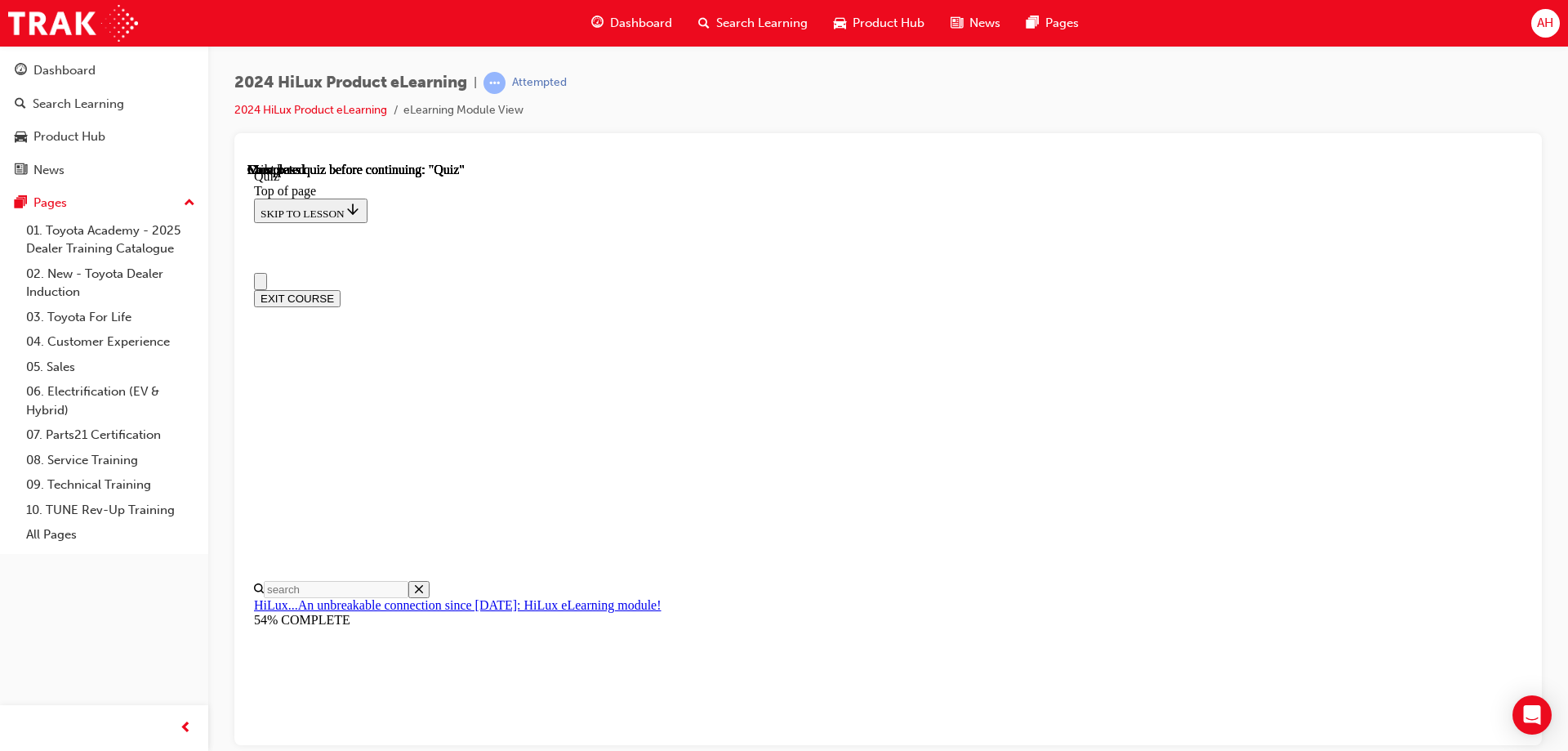
scroll to position [302, 0]
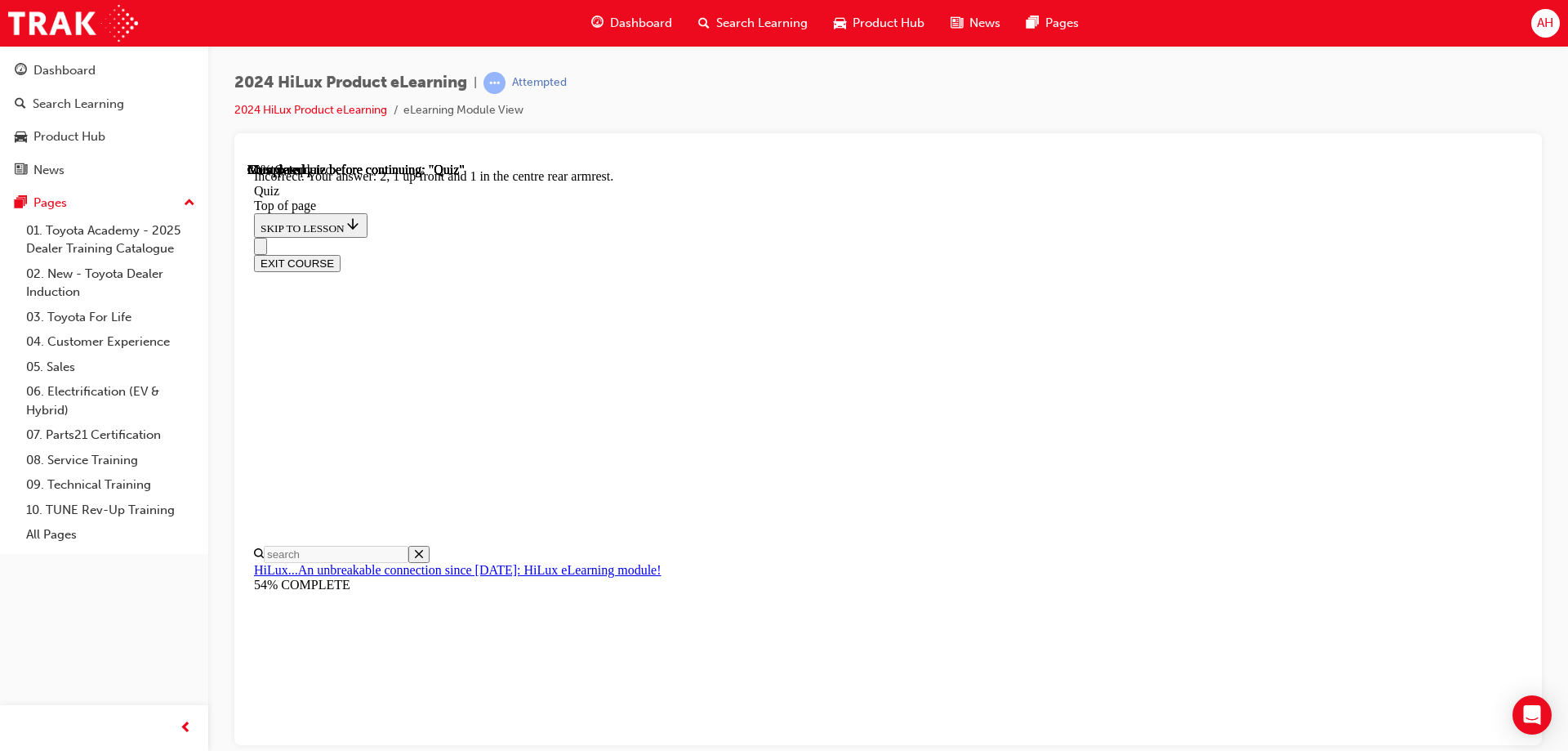
scroll to position [258, 0]
drag, startPoint x: 782, startPoint y: 338, endPoint x: 787, endPoint y: 349, distance: 12.1
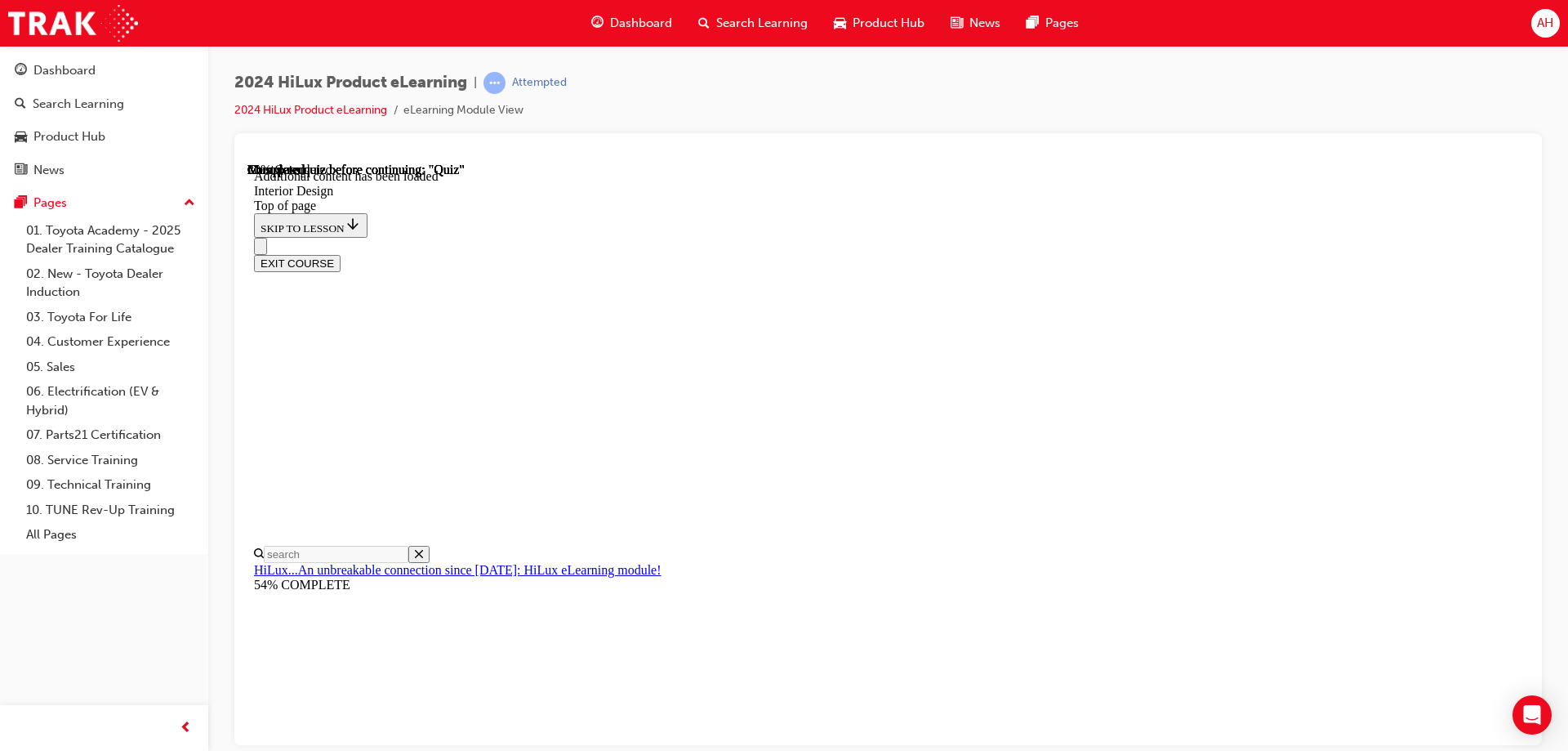
scroll to position [207, 0]
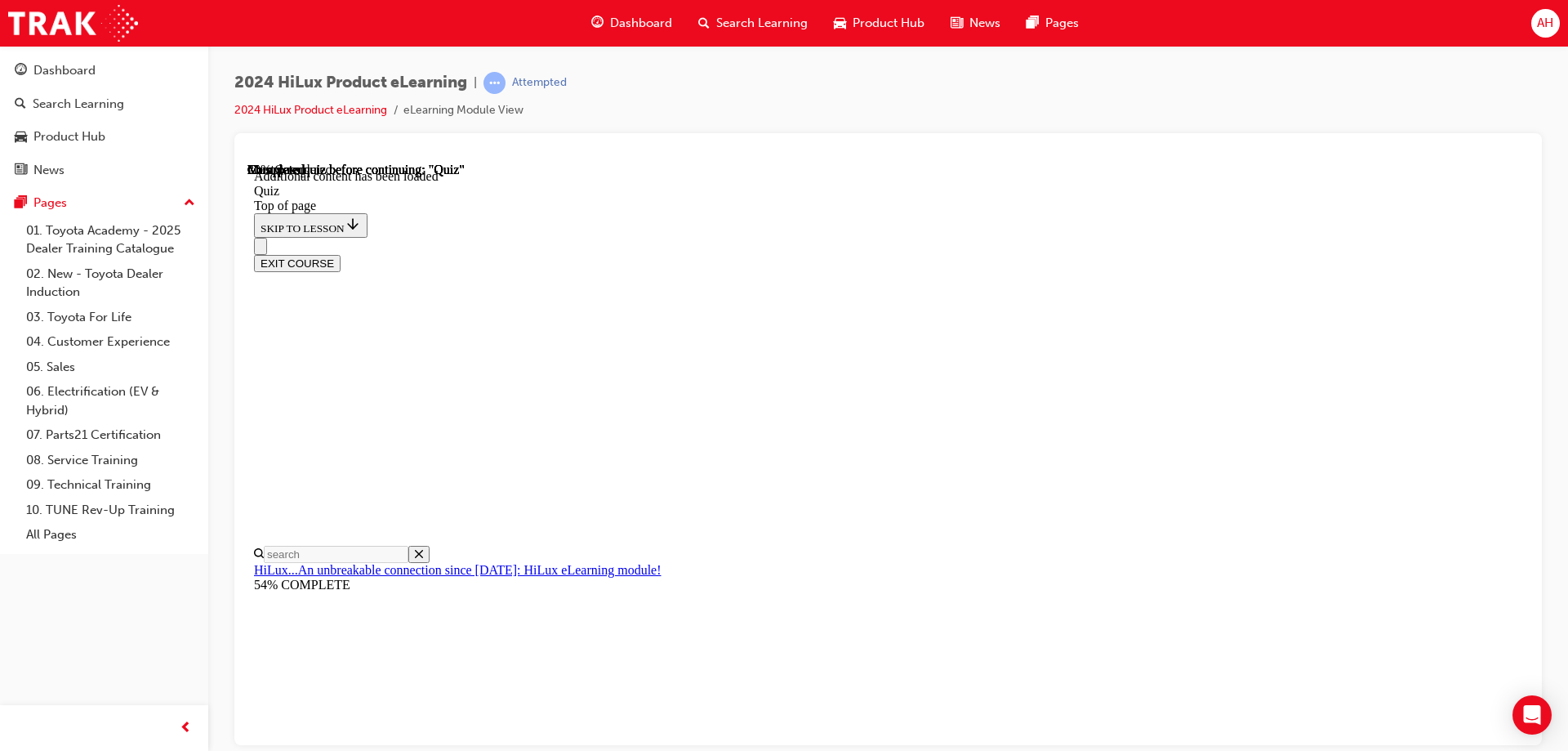
scroll to position [146, 0]
drag, startPoint x: 1023, startPoint y: 655, endPoint x: 1018, endPoint y: 665, distance: 11.2
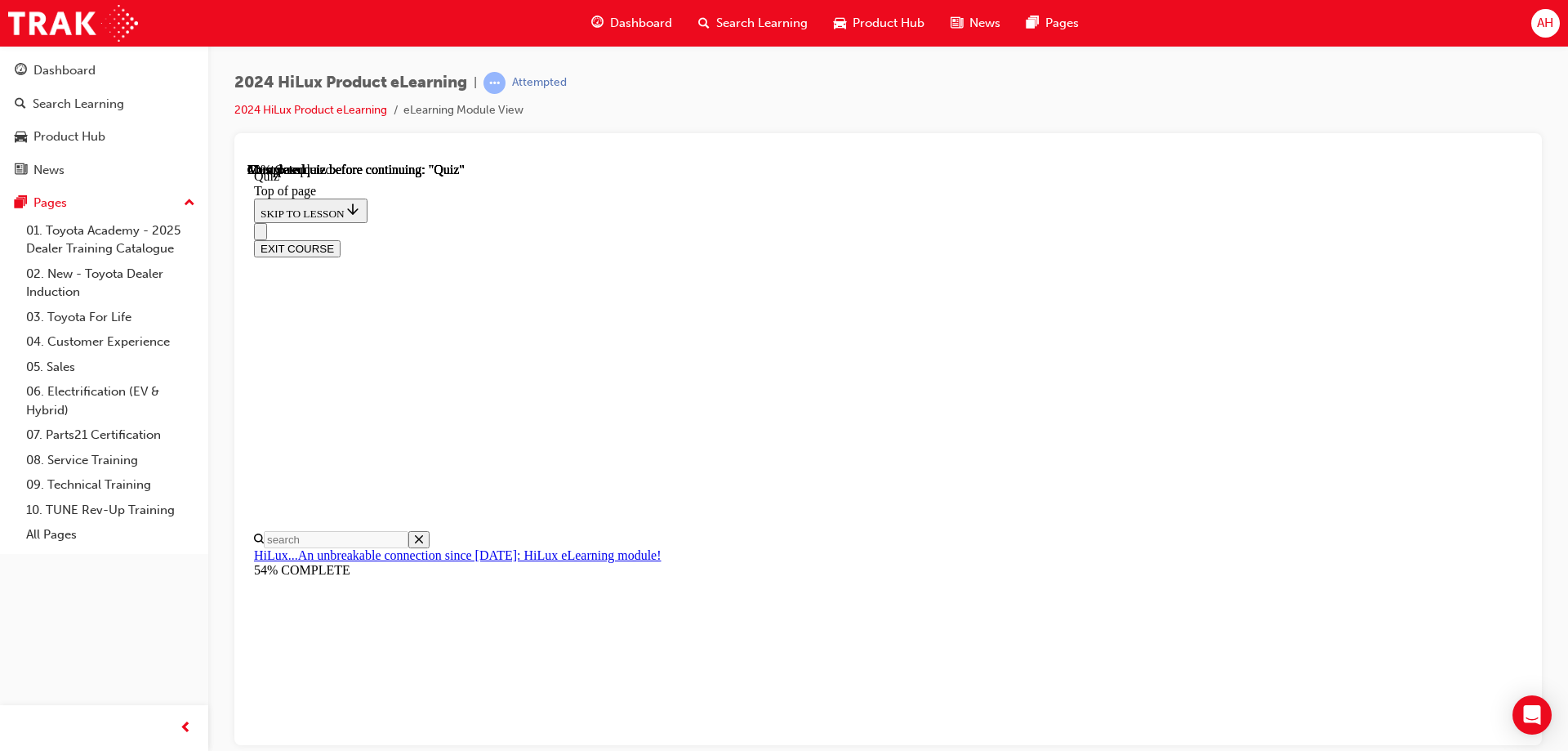
scroll to position [151, 0]
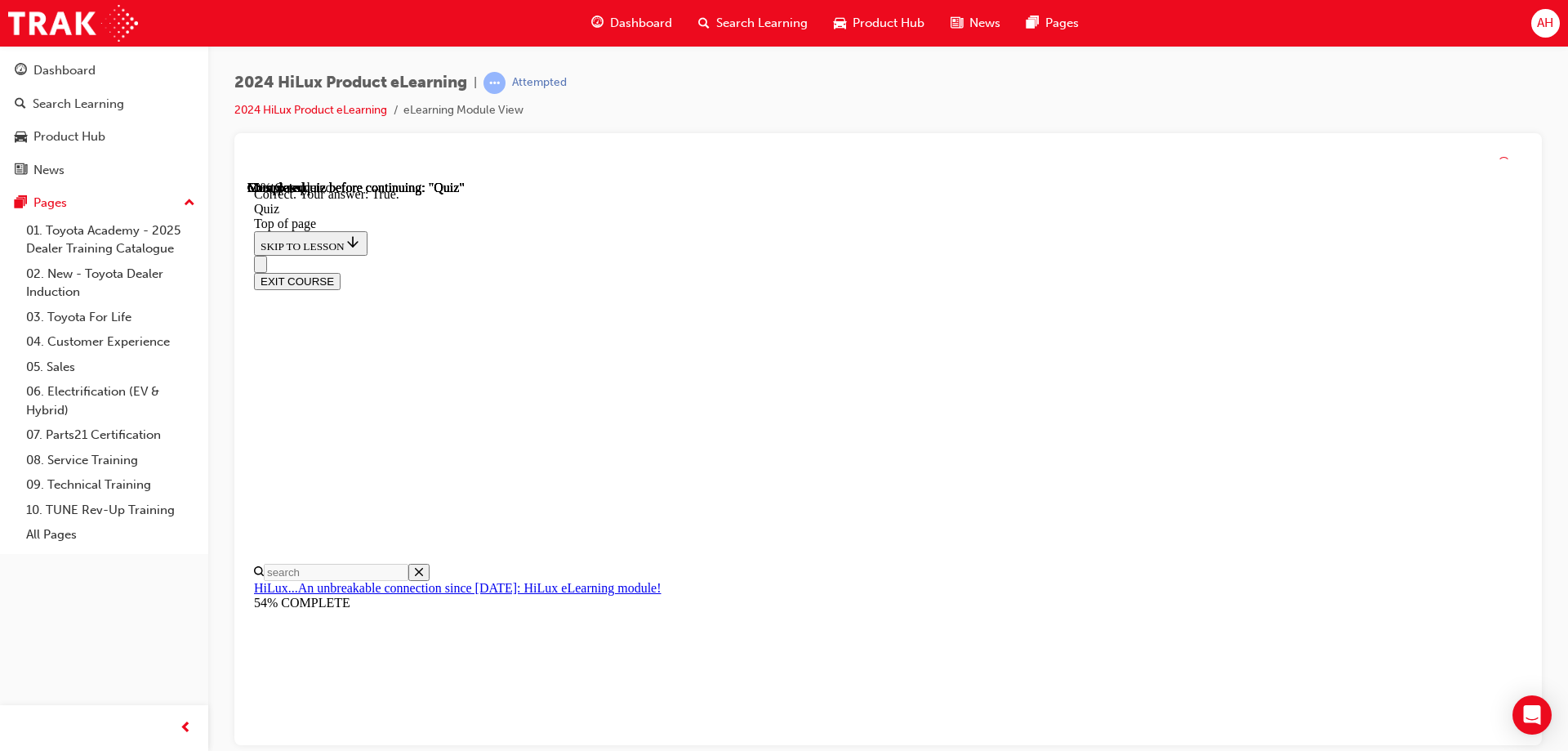
scroll to position [220, 0]
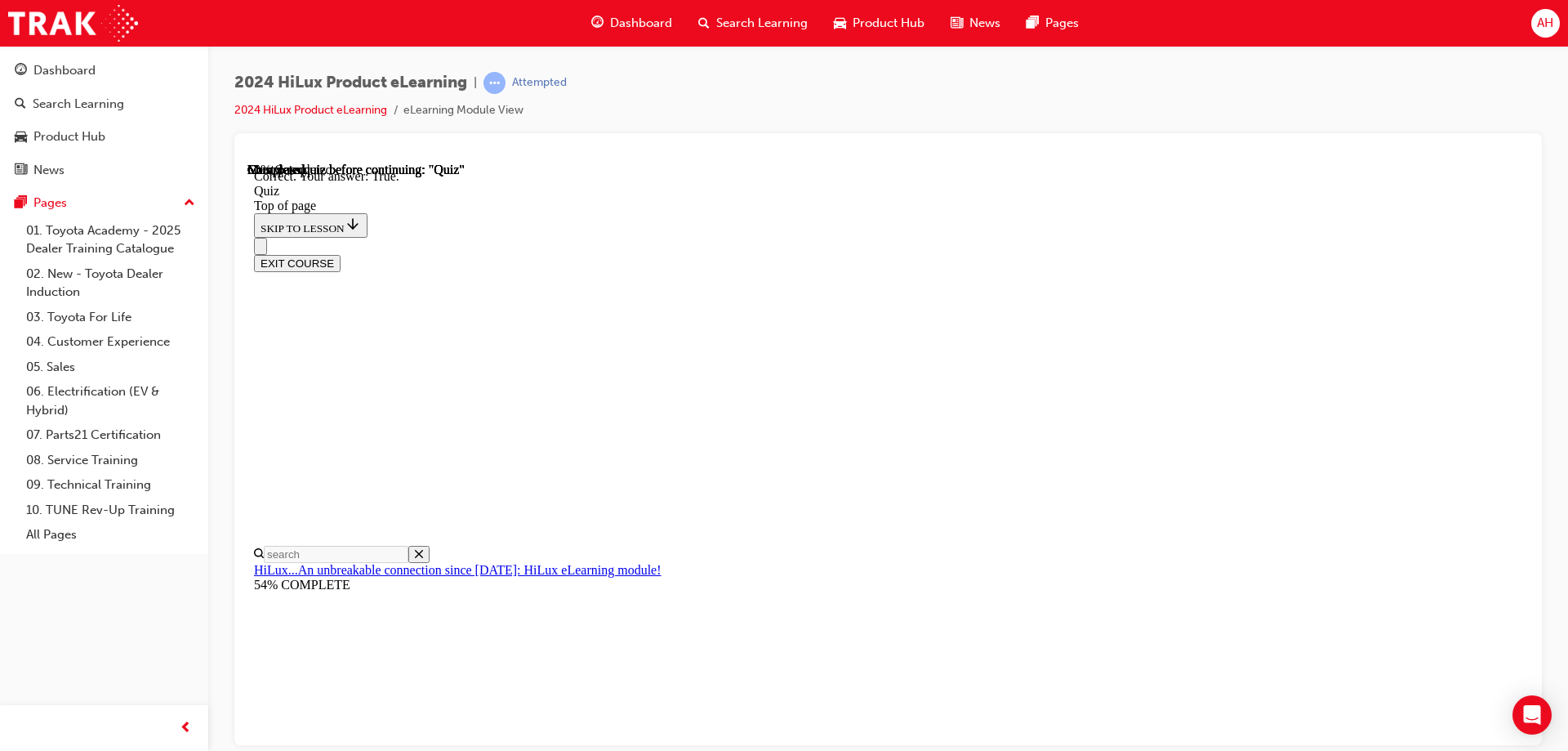
drag, startPoint x: 1024, startPoint y: 664, endPoint x: 1030, endPoint y: 679, distance: 16.2
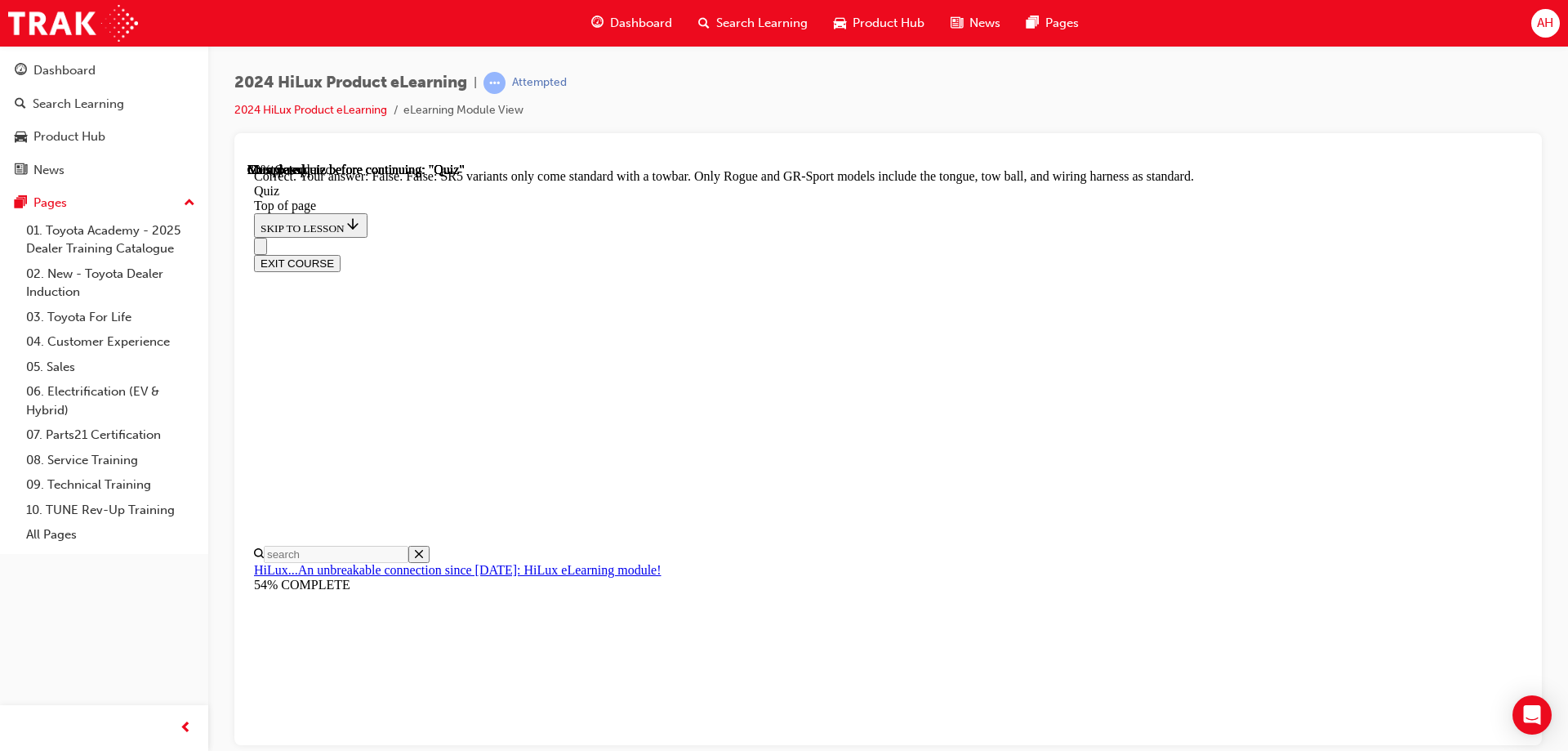
scroll to position [292, 0]
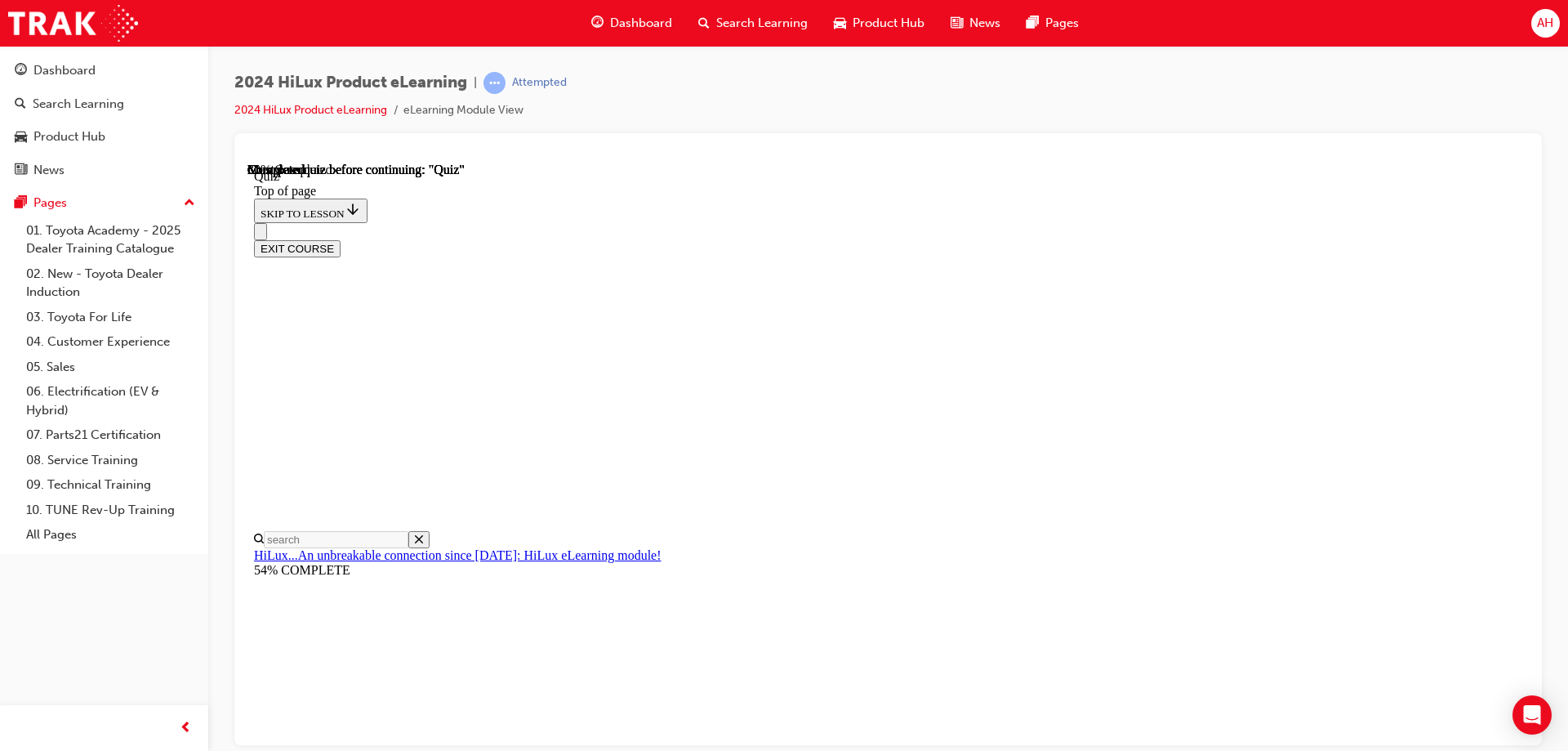
scroll to position [0, 0]
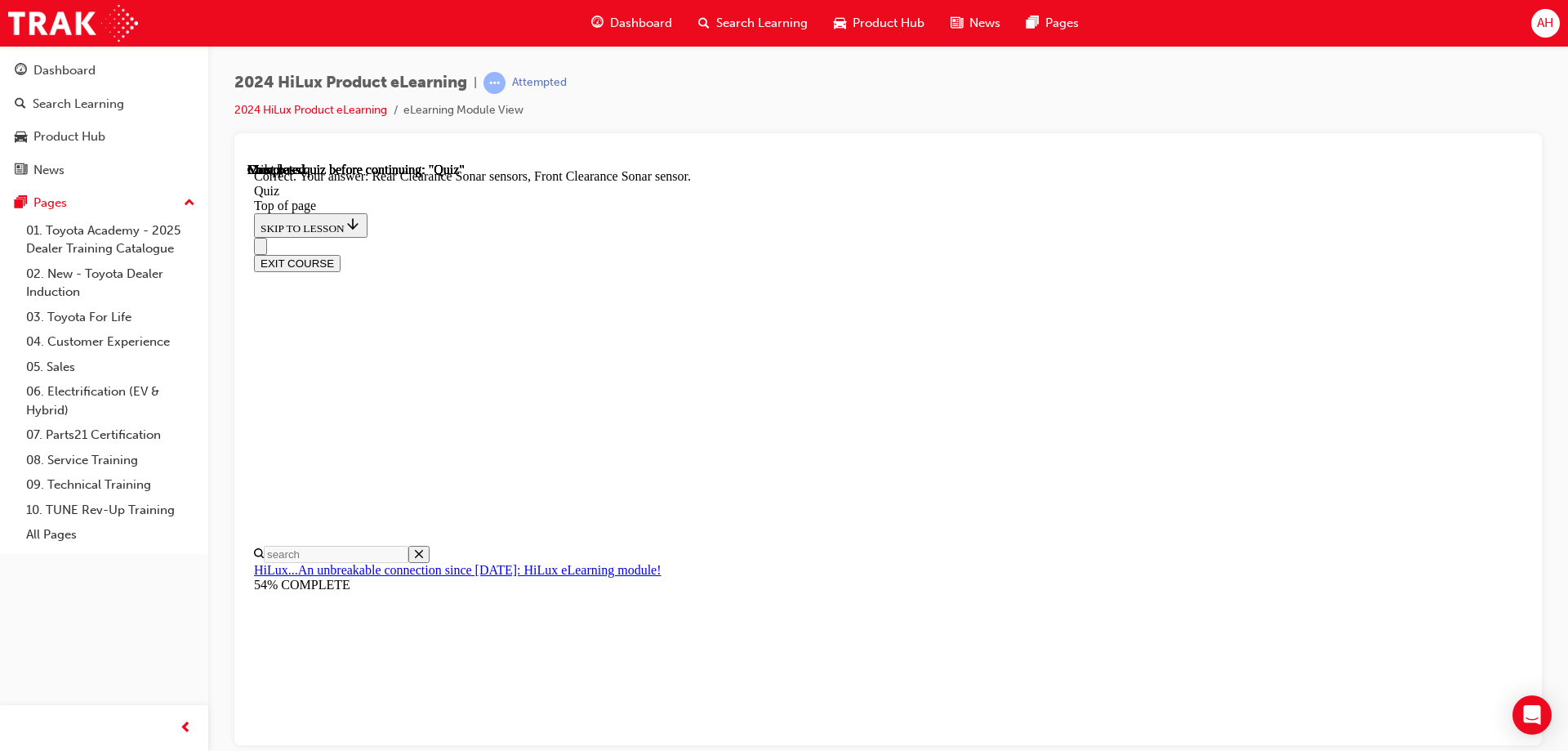
scroll to position [295, 0]
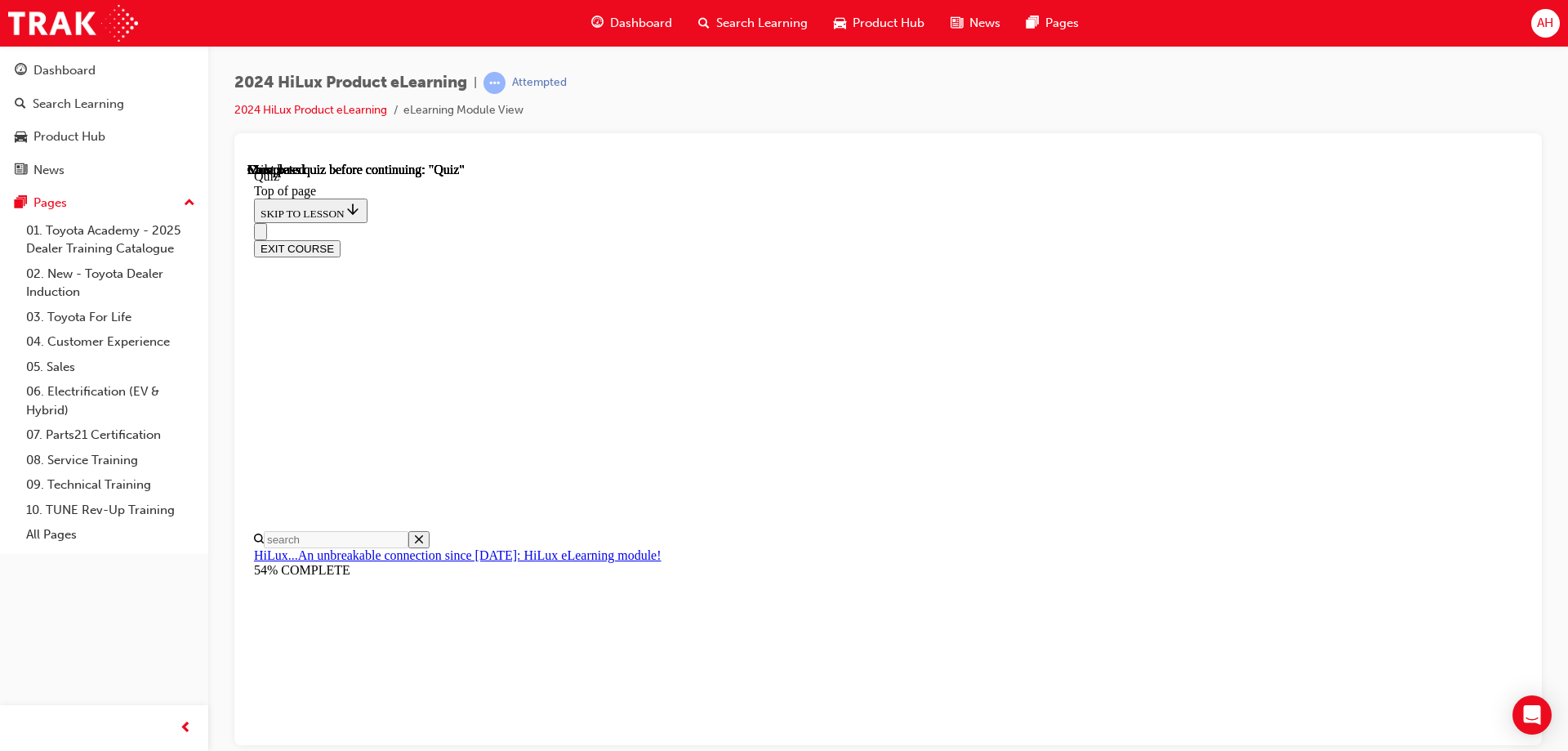
scroll to position [302, 0]
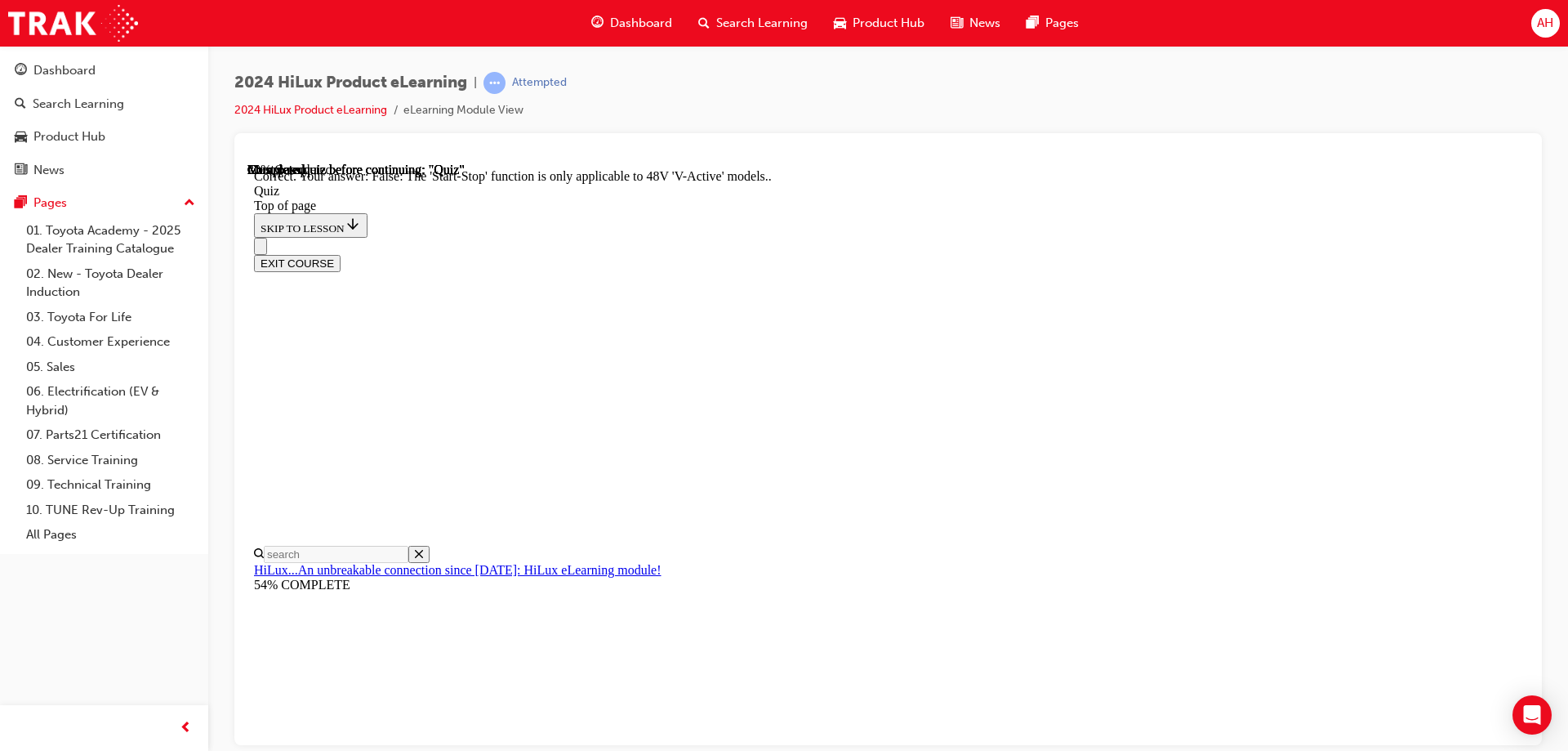
scroll to position [197, 0]
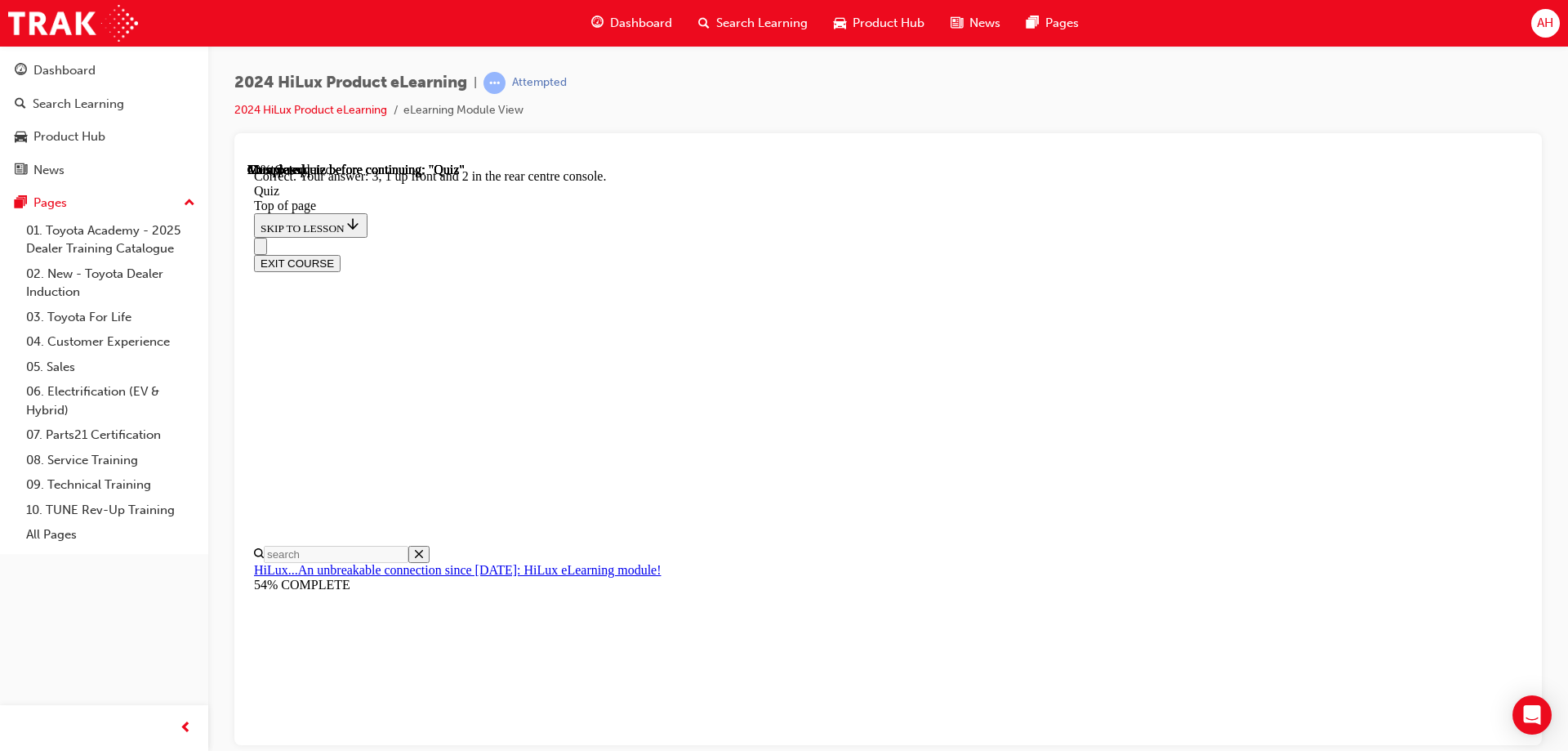
scroll to position [258, 0]
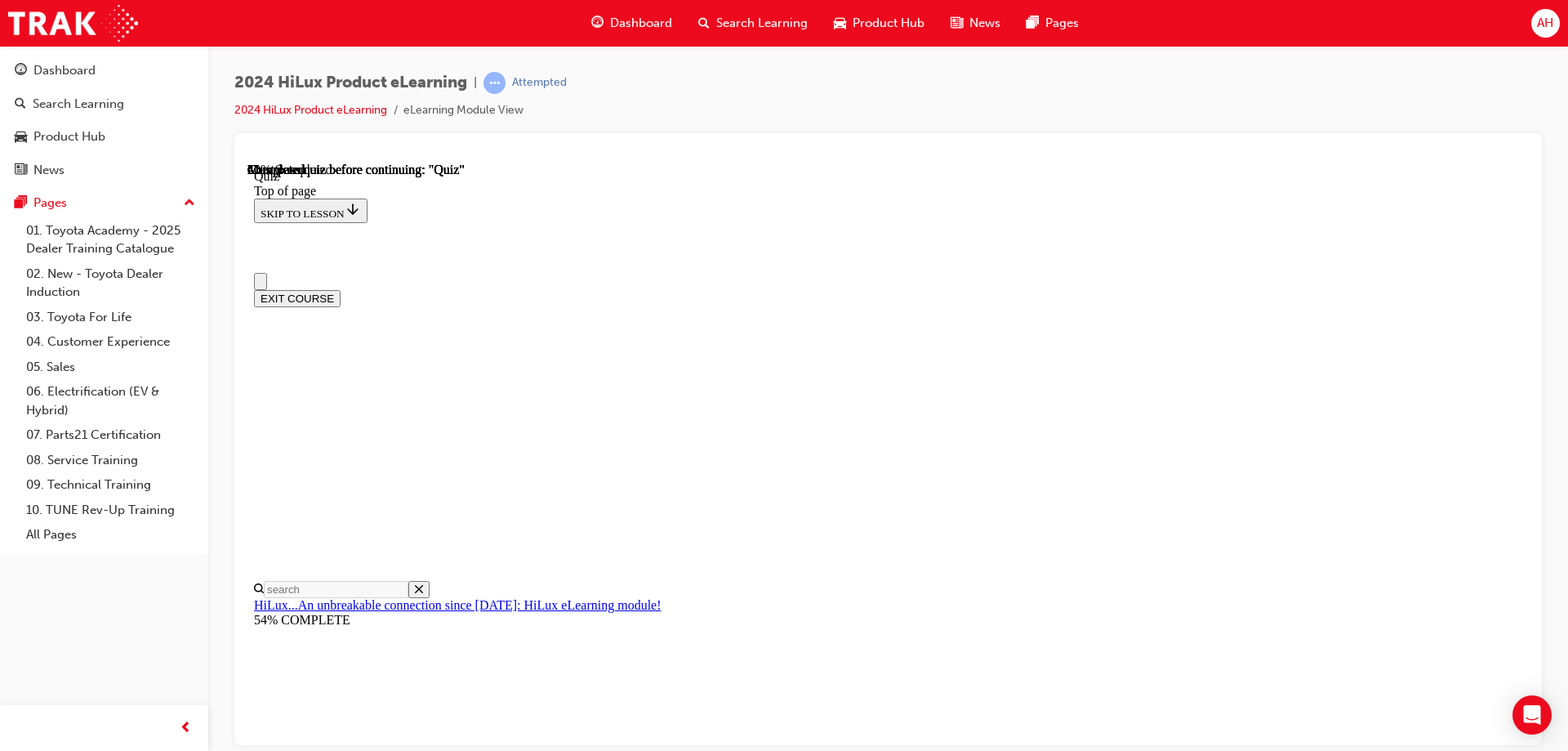
scroll to position [0, 0]
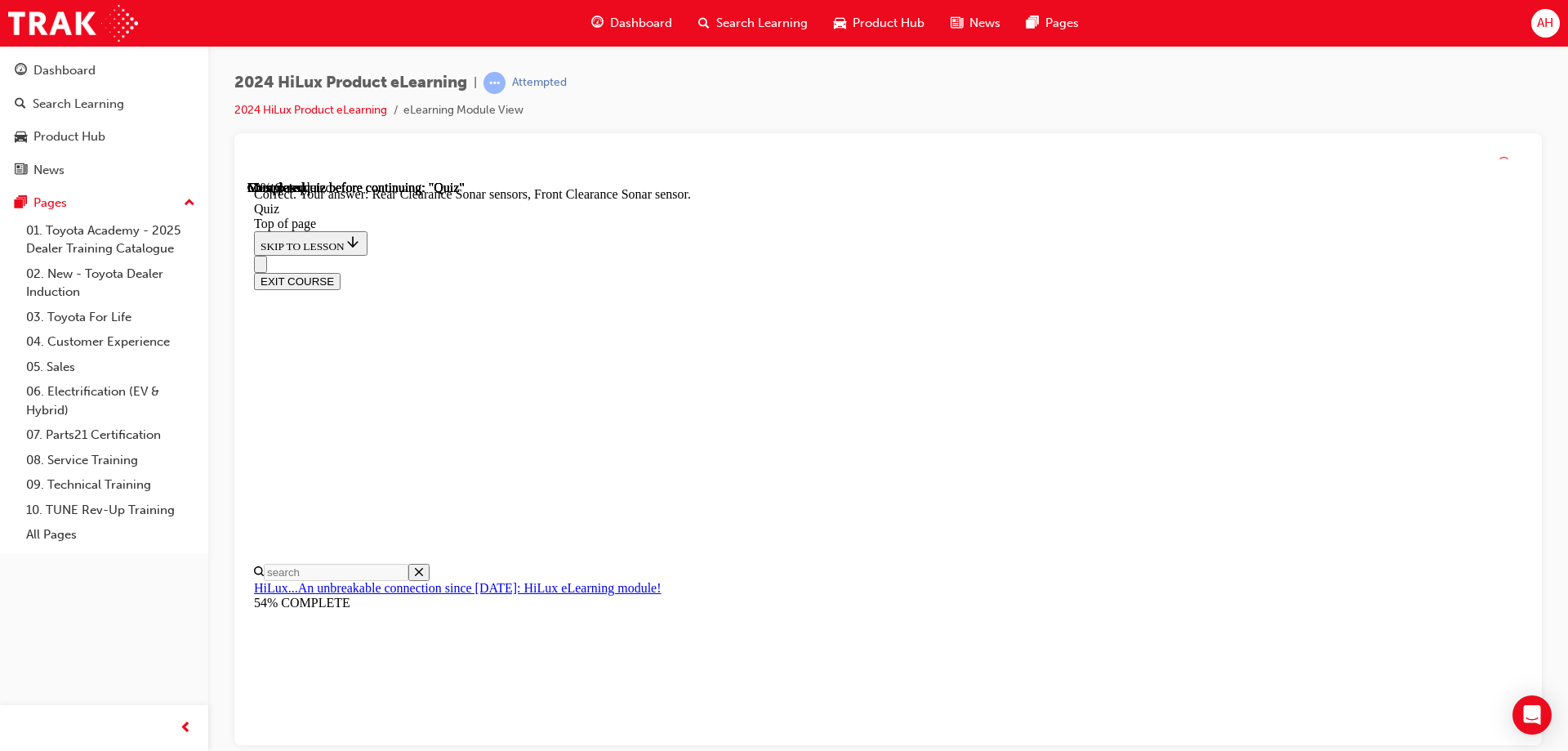
scroll to position [295, 0]
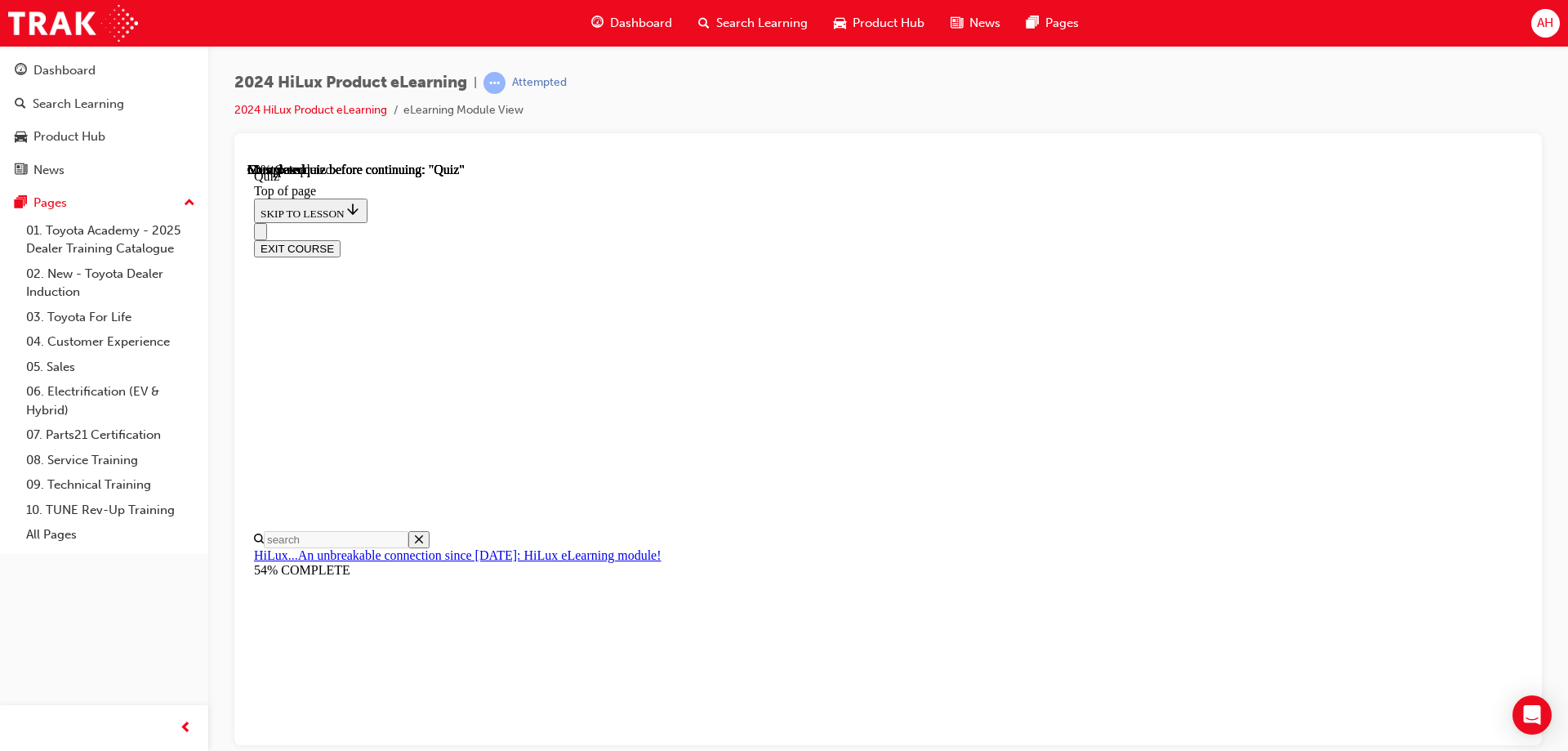
scroll to position [169, 0]
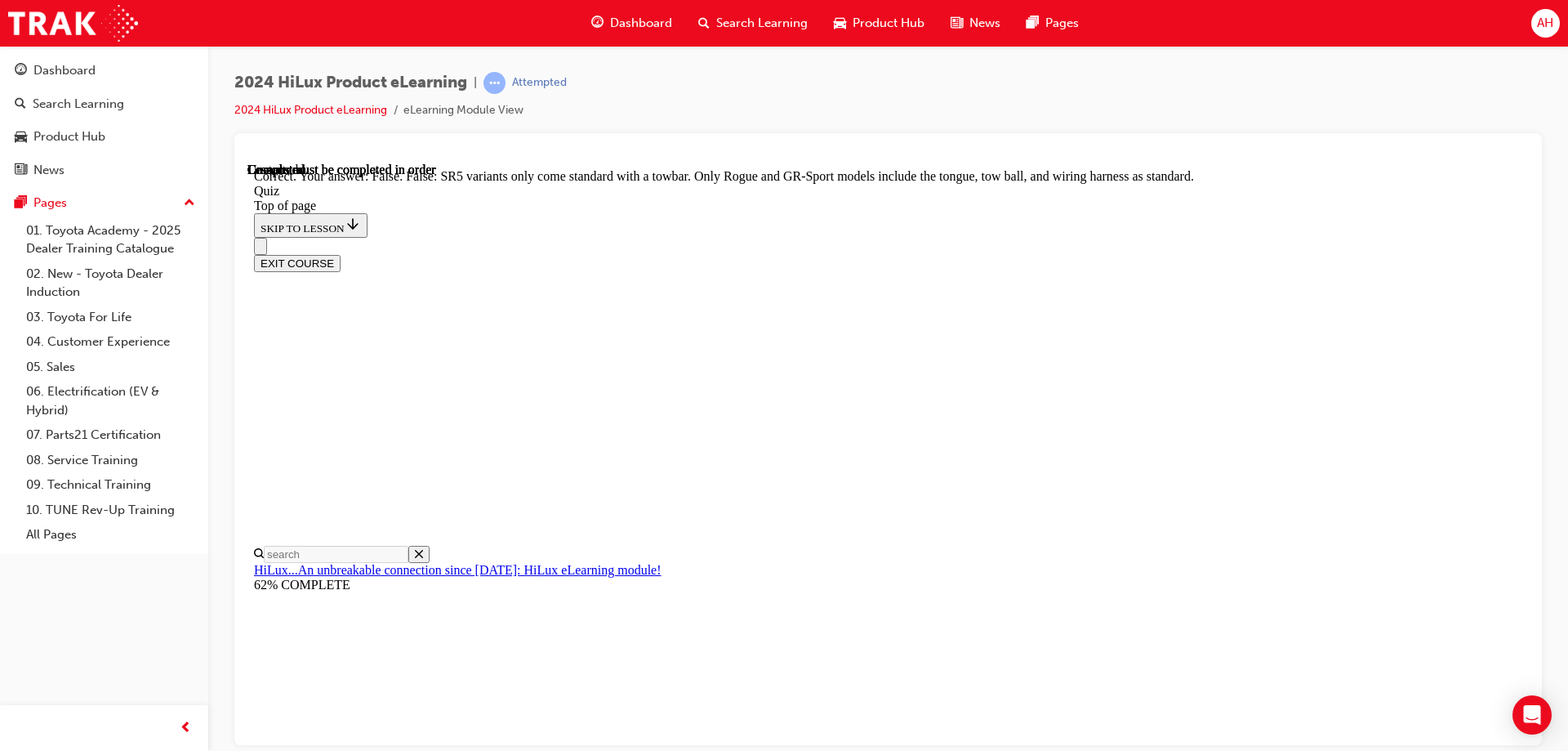
scroll to position [292, 0]
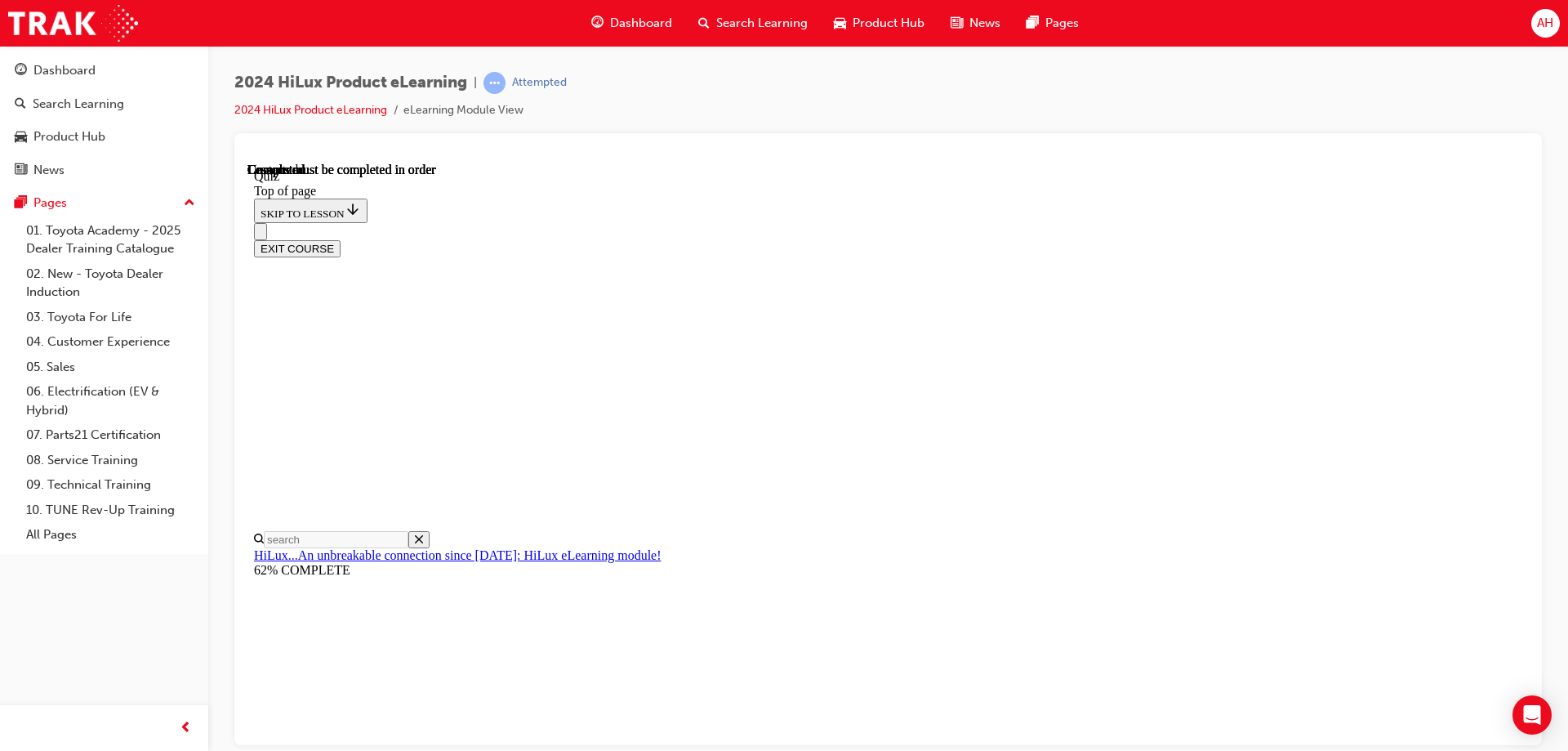
scroll to position [302, 0]
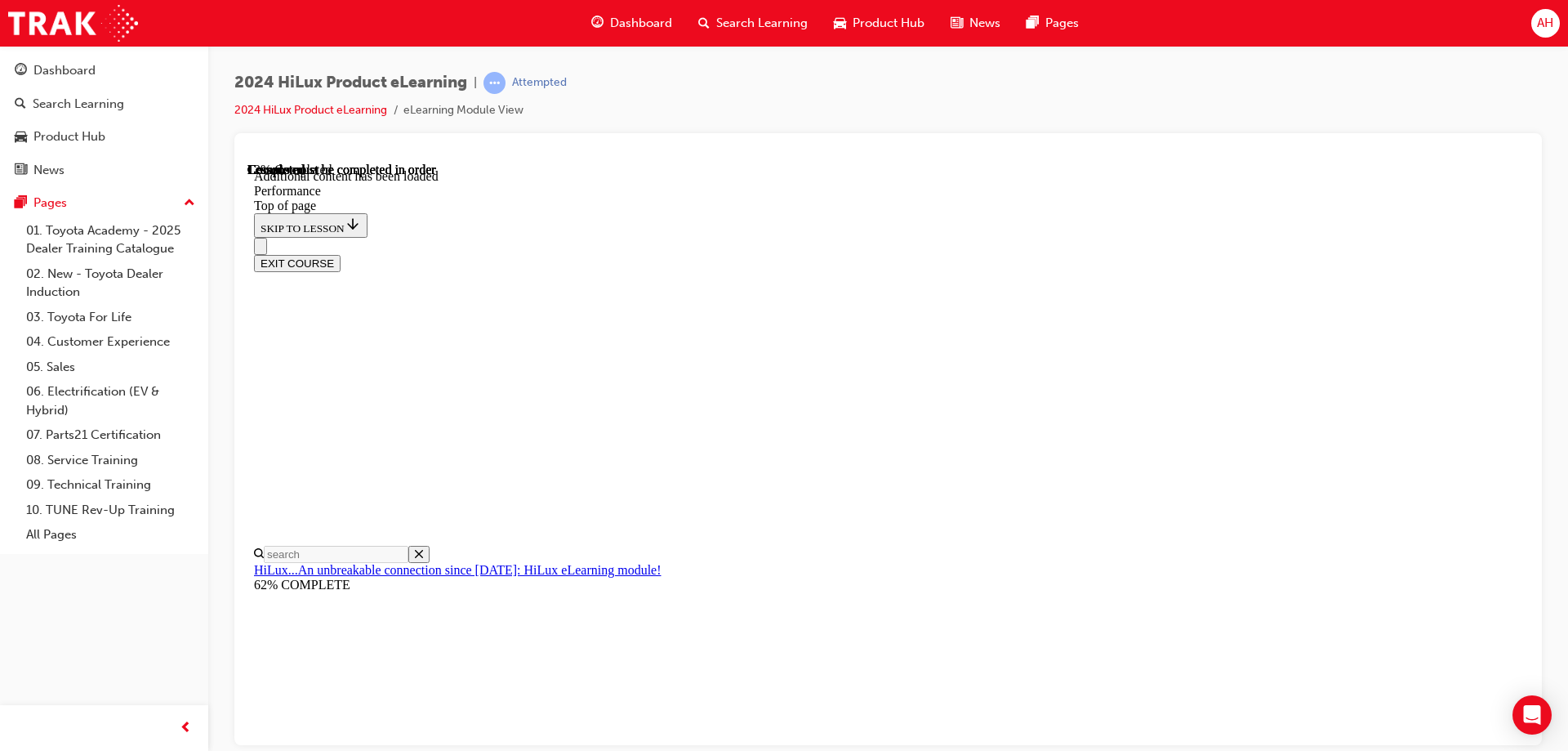
scroll to position [1424, 0]
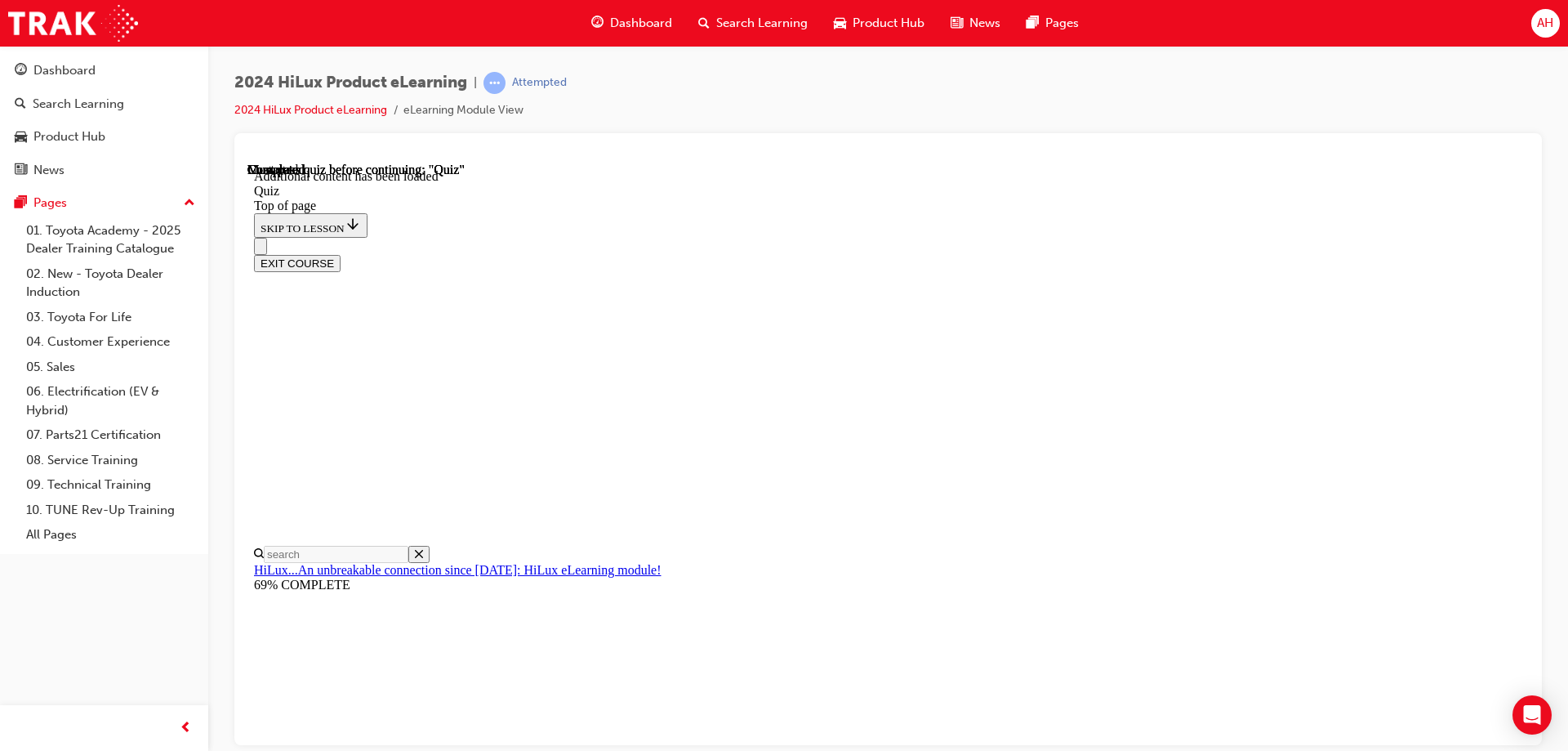
scroll to position [50, 0]
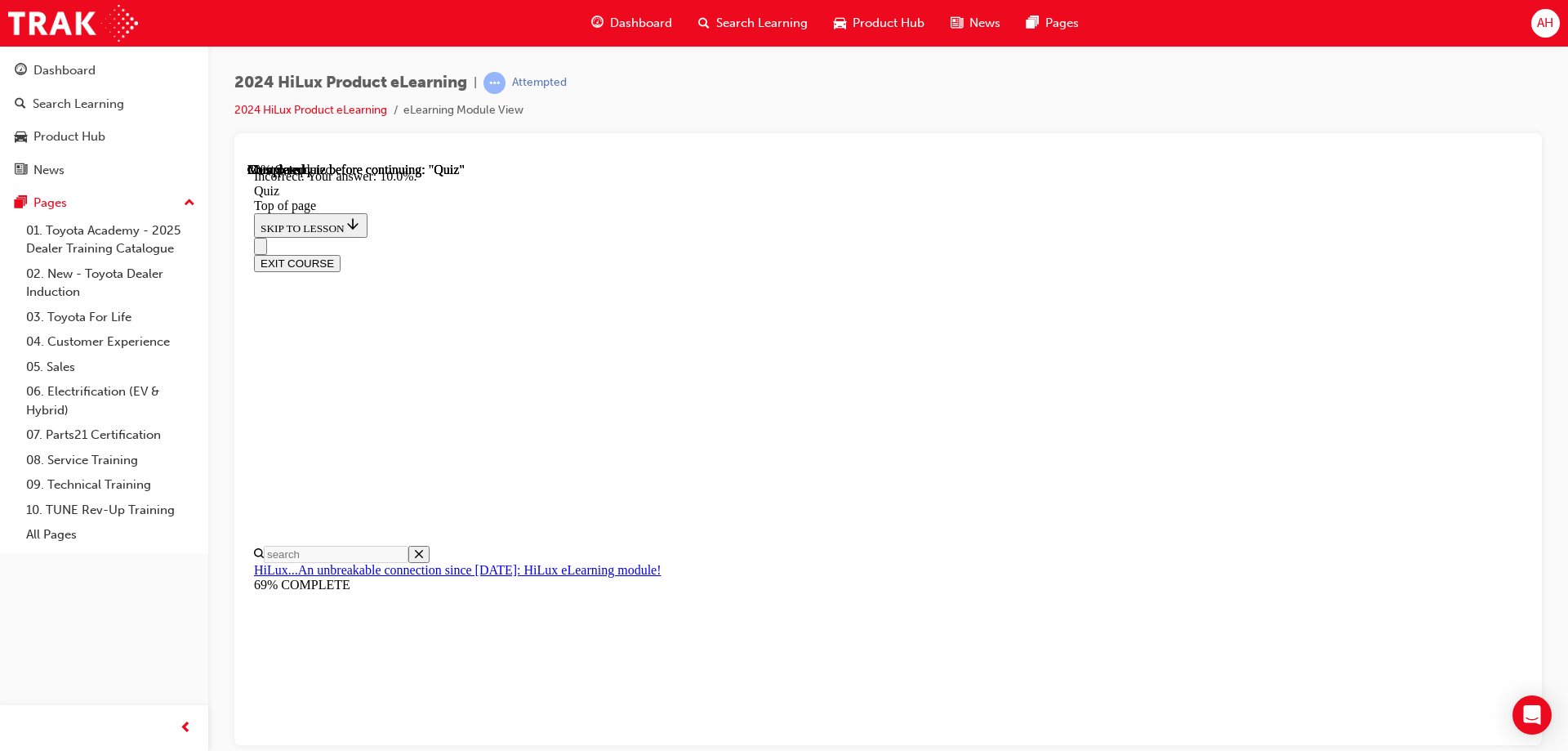
scroll to position [379, 0]
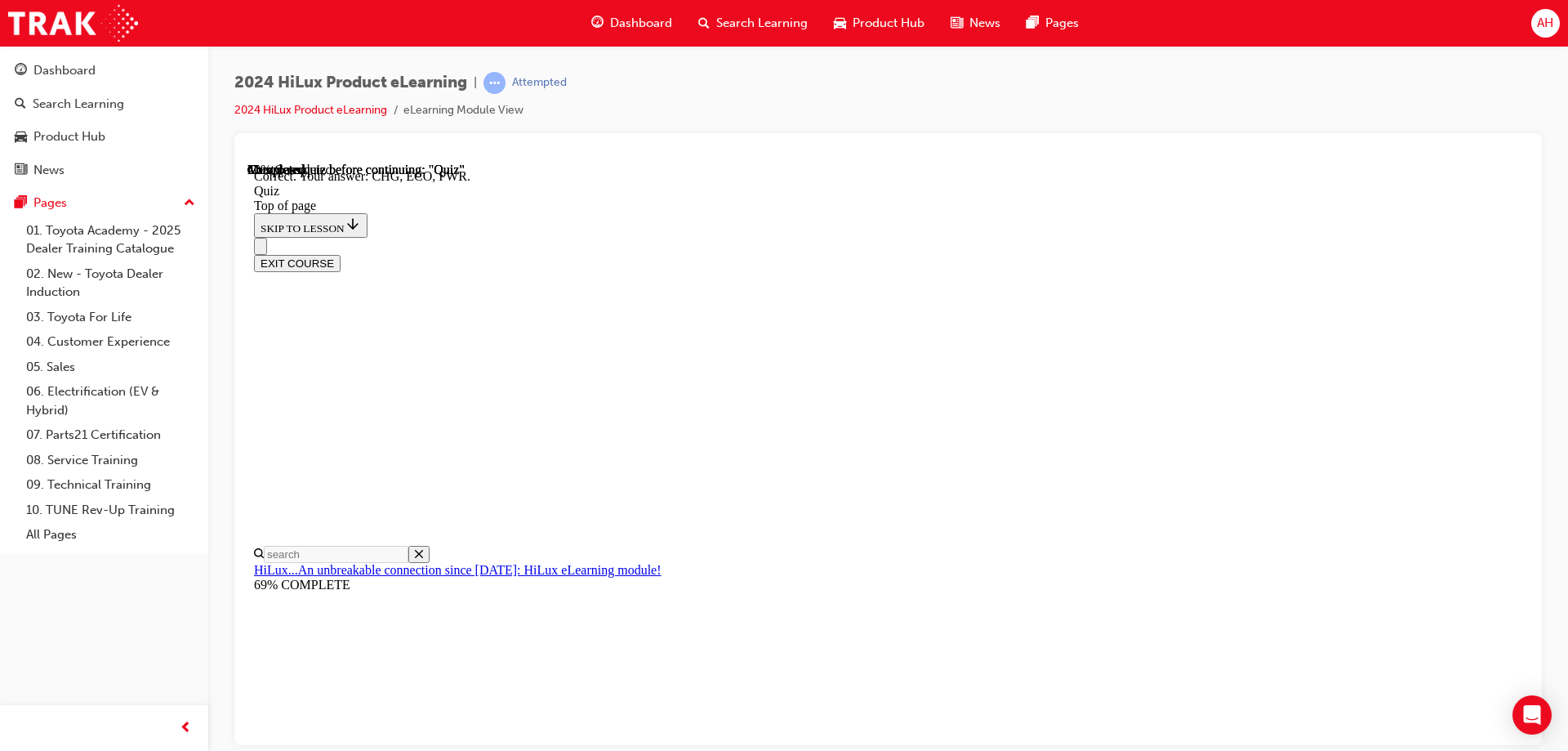
scroll to position [530, 0]
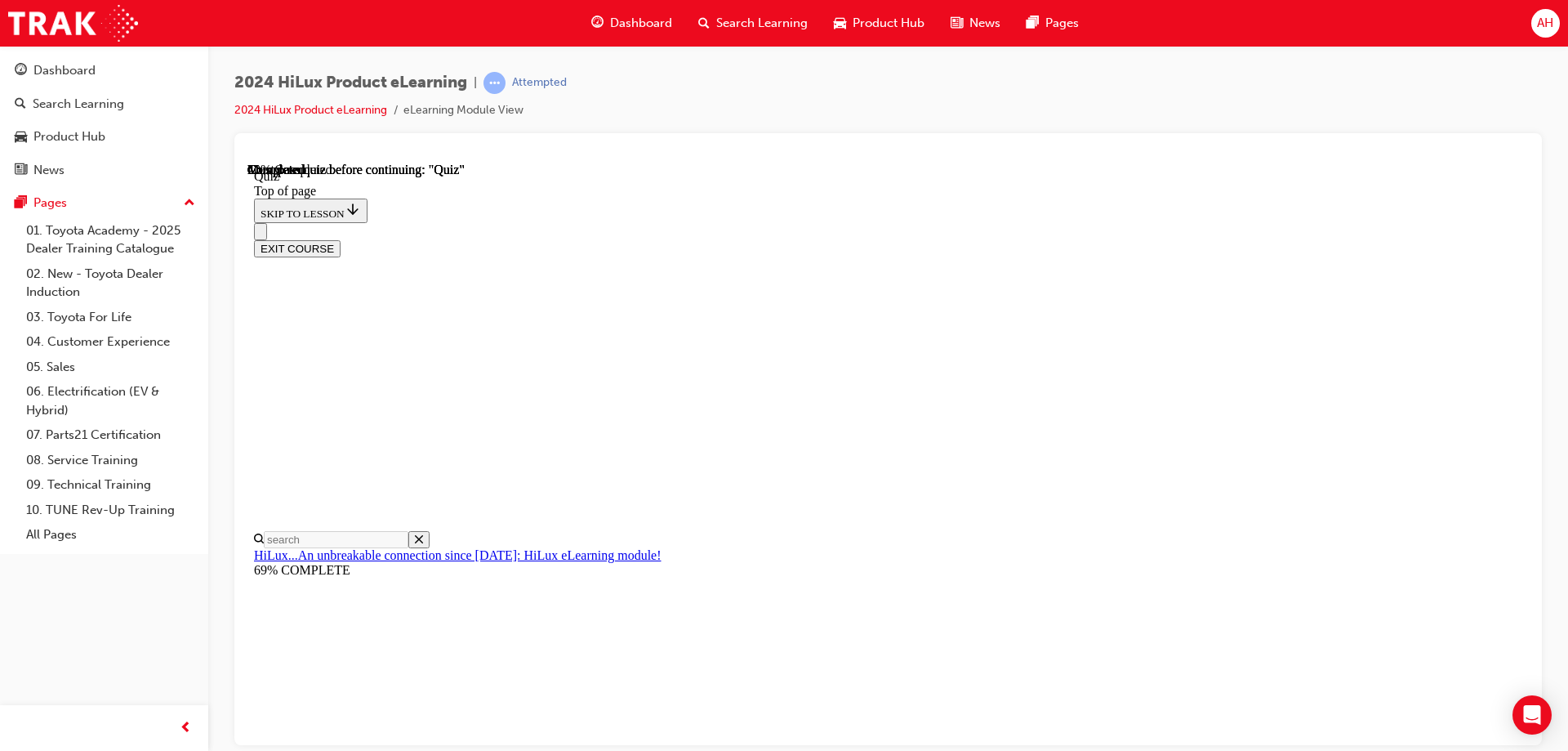
scroll to position [163, 0]
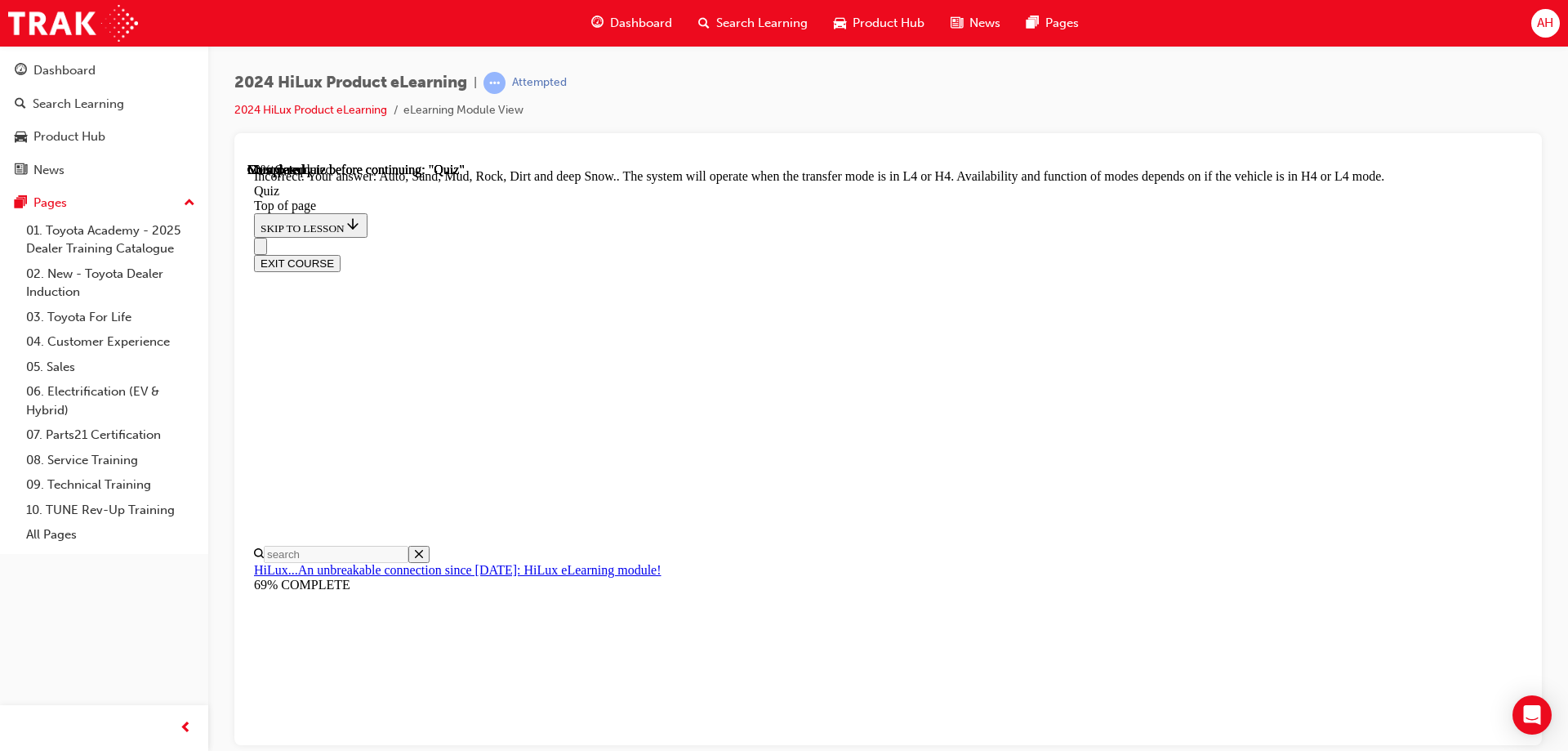
scroll to position [442, 0]
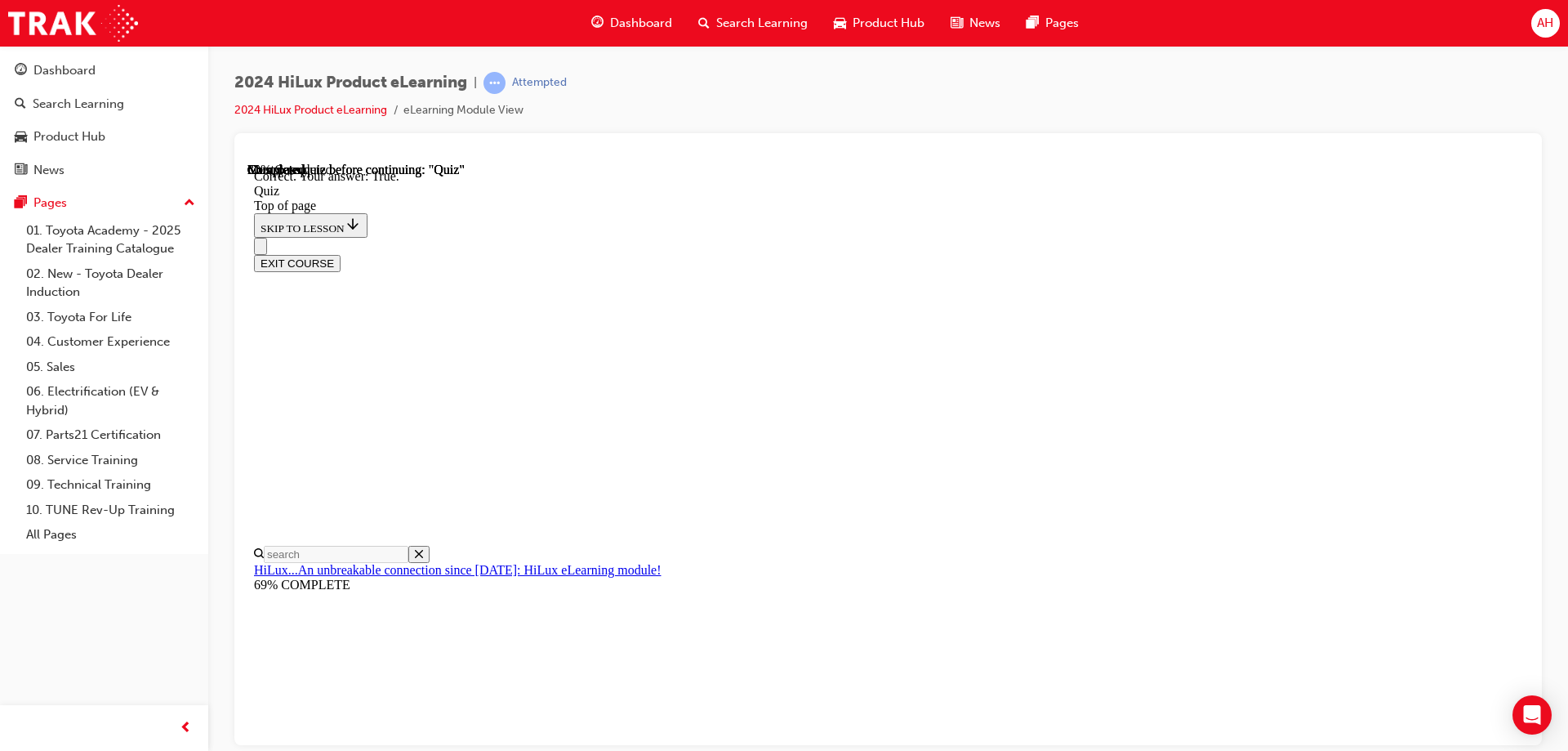
scroll to position [192, 0]
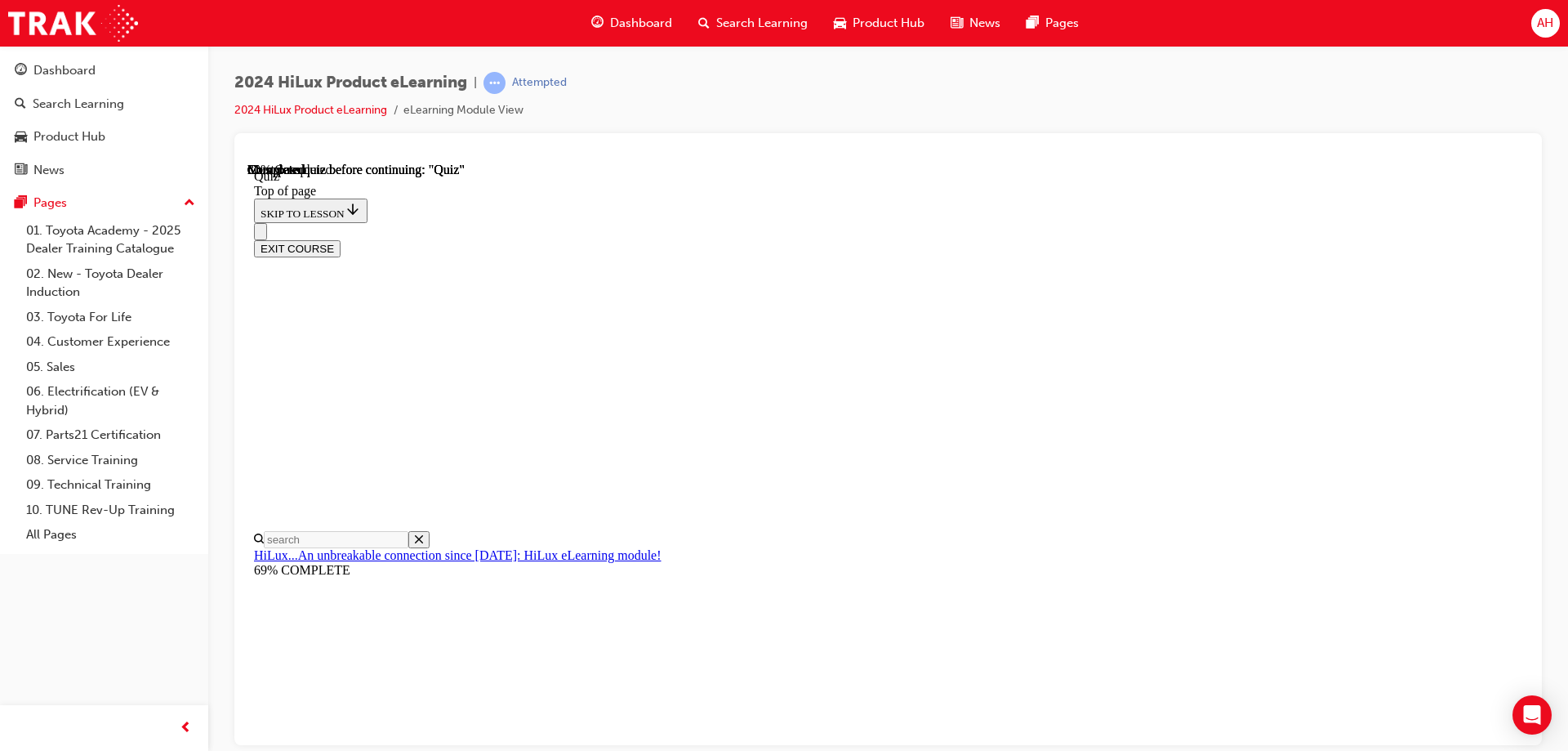
scroll to position [163, 0]
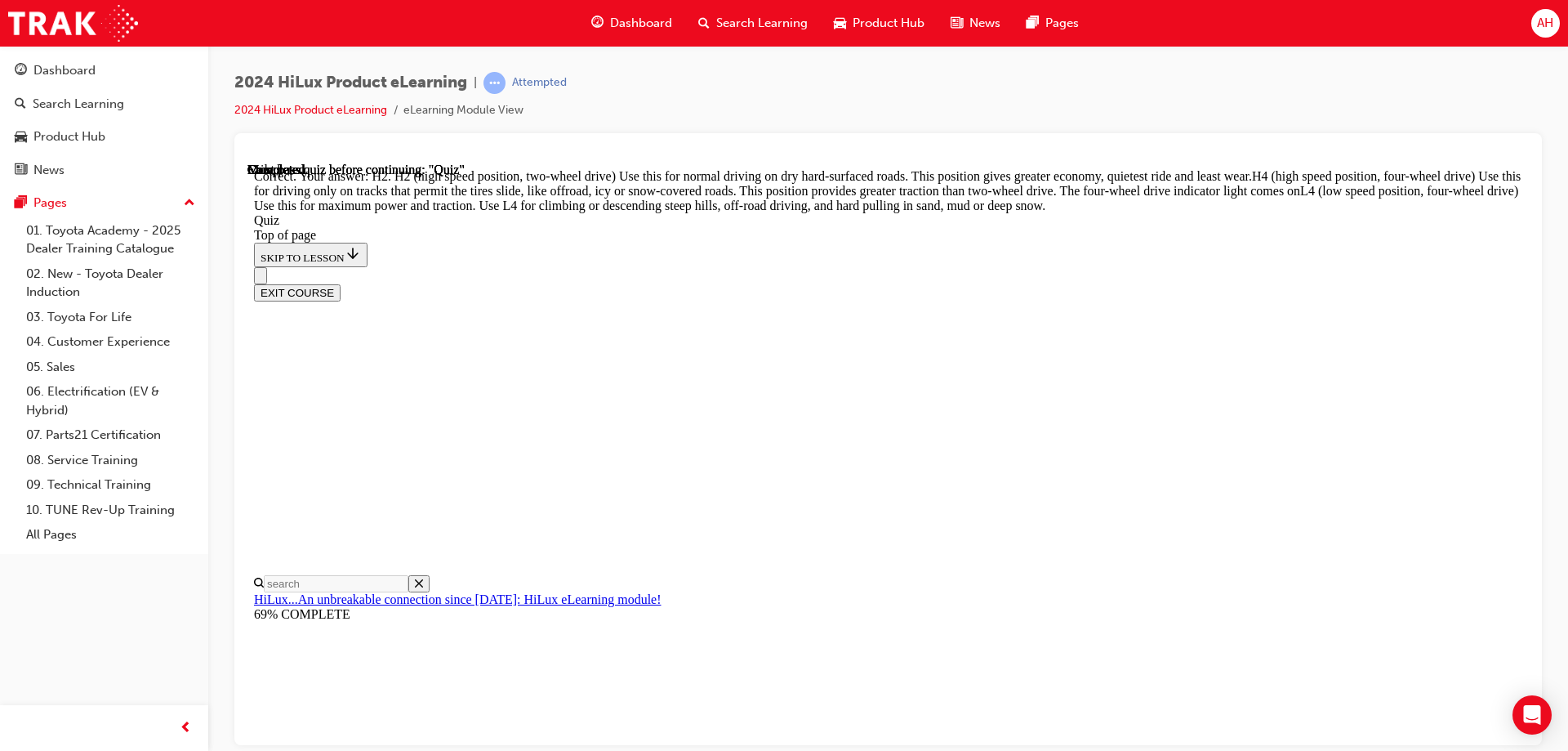
scroll to position [578, 0]
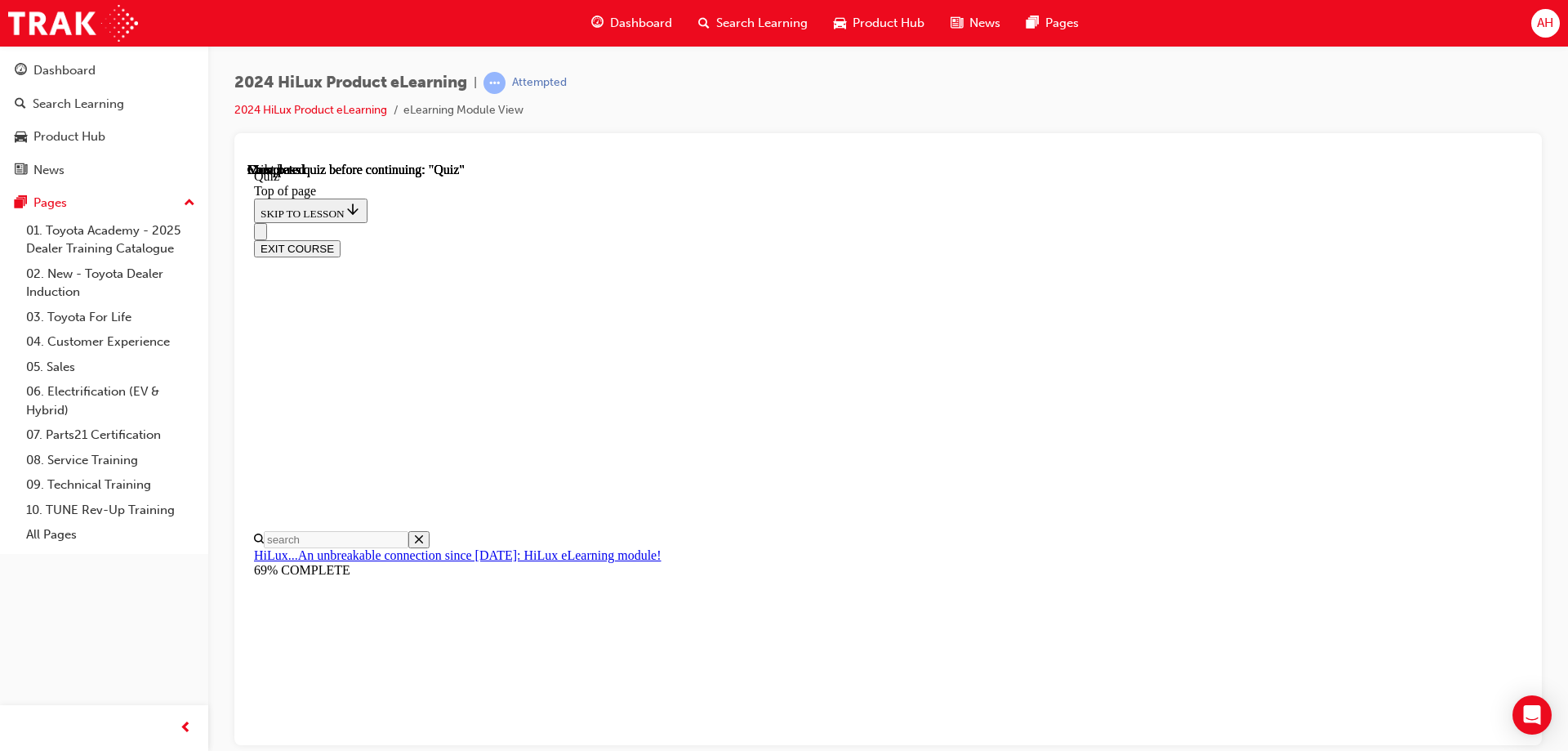
scroll to position [302, 0]
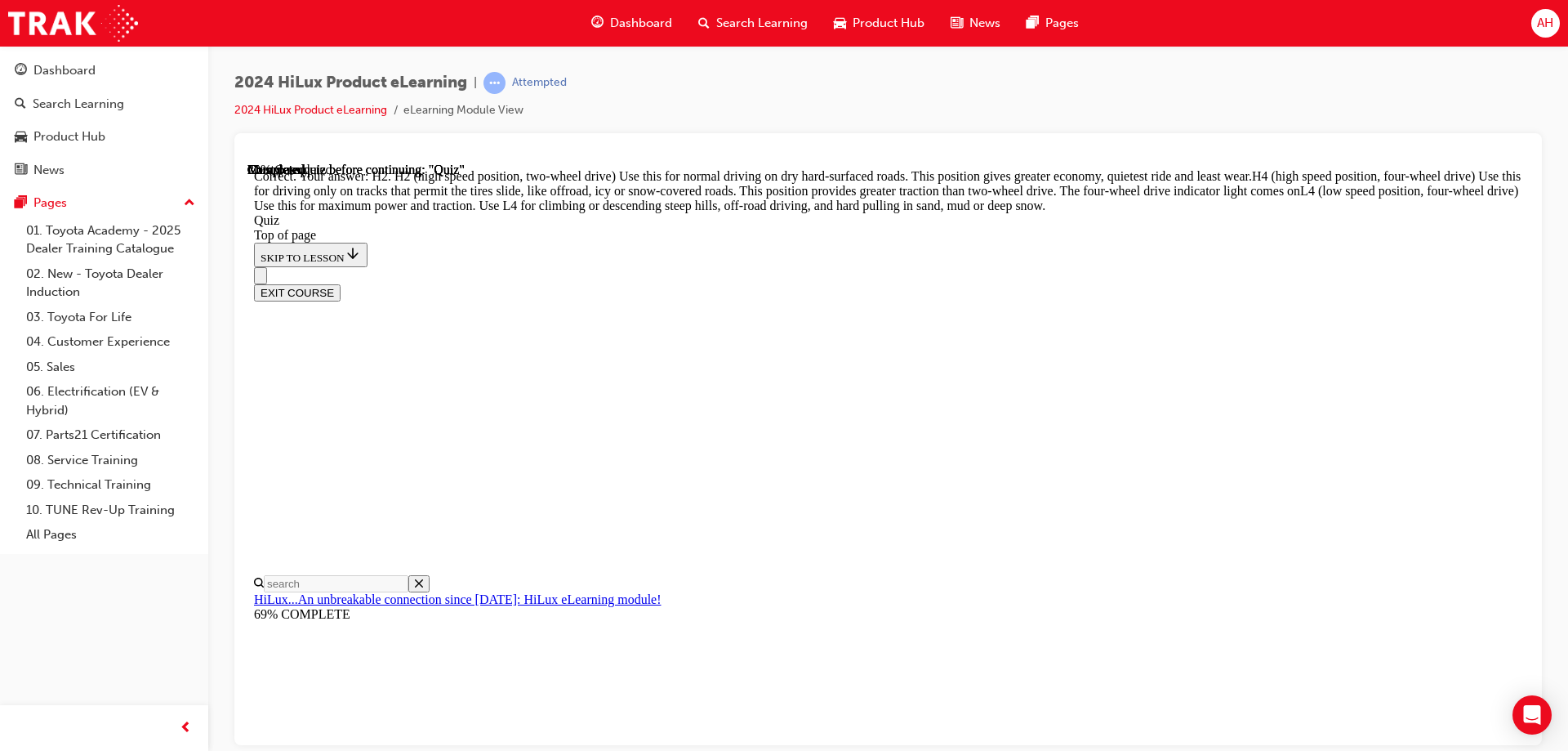
scroll to position [578, 0]
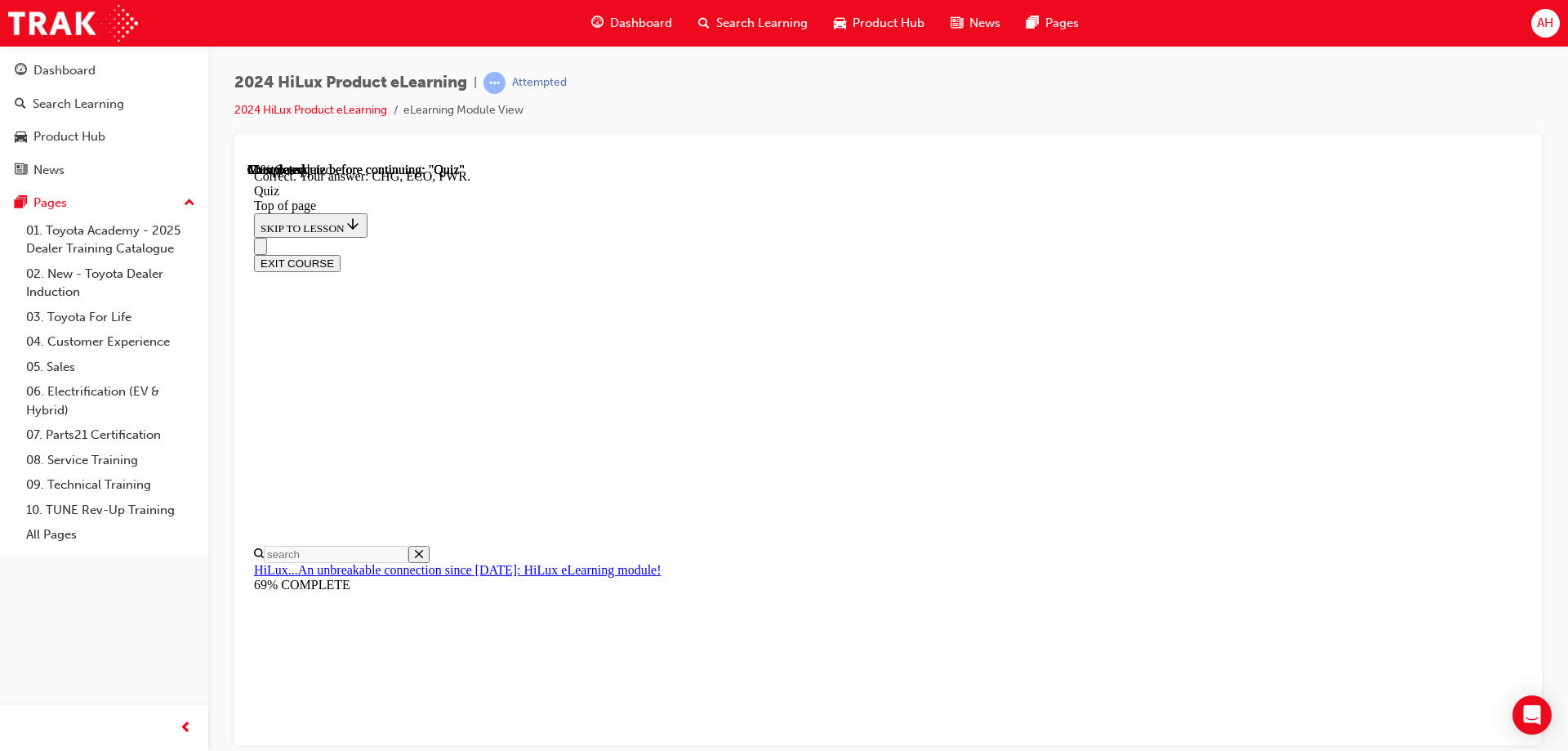
scroll to position [530, 0]
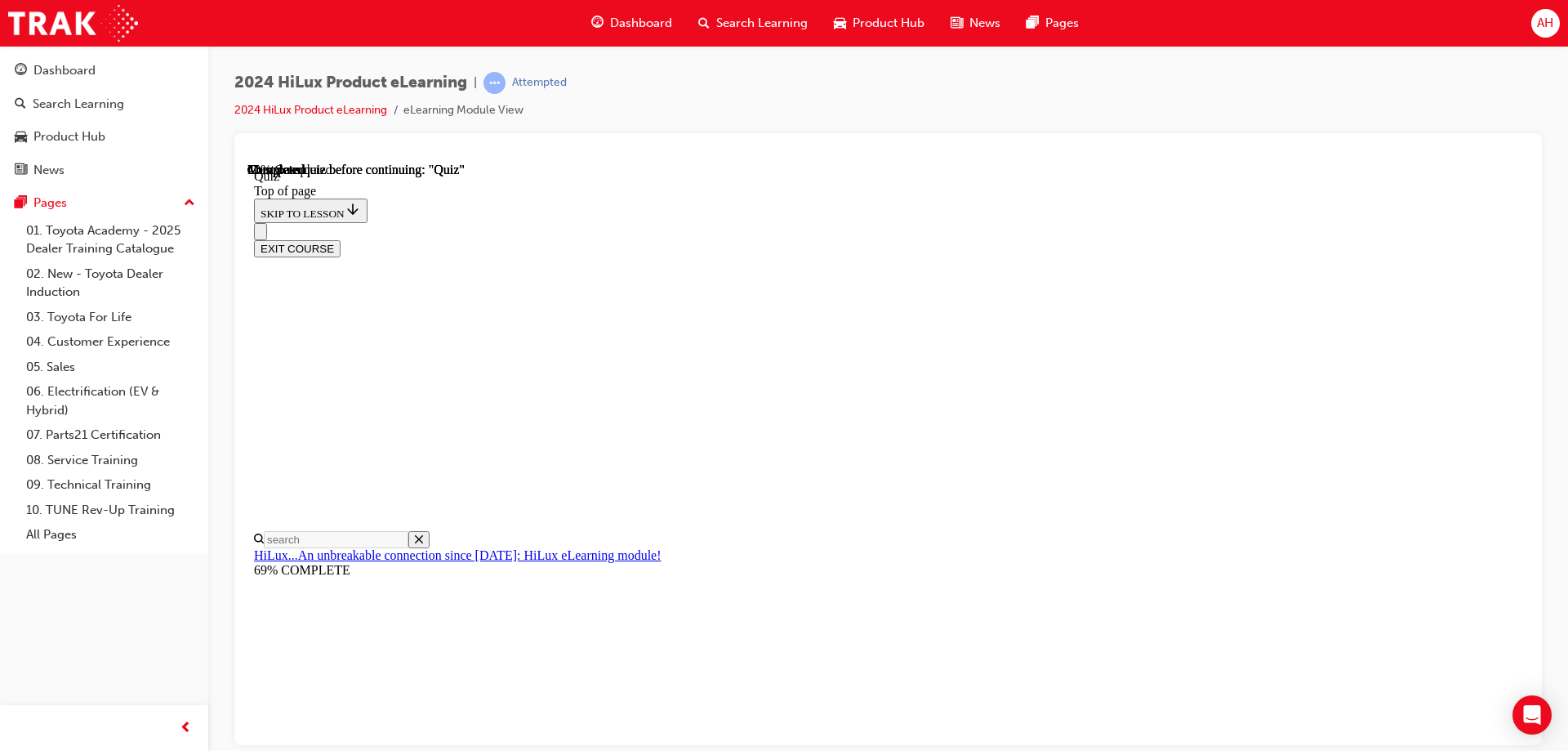
scroll to position [82, 0]
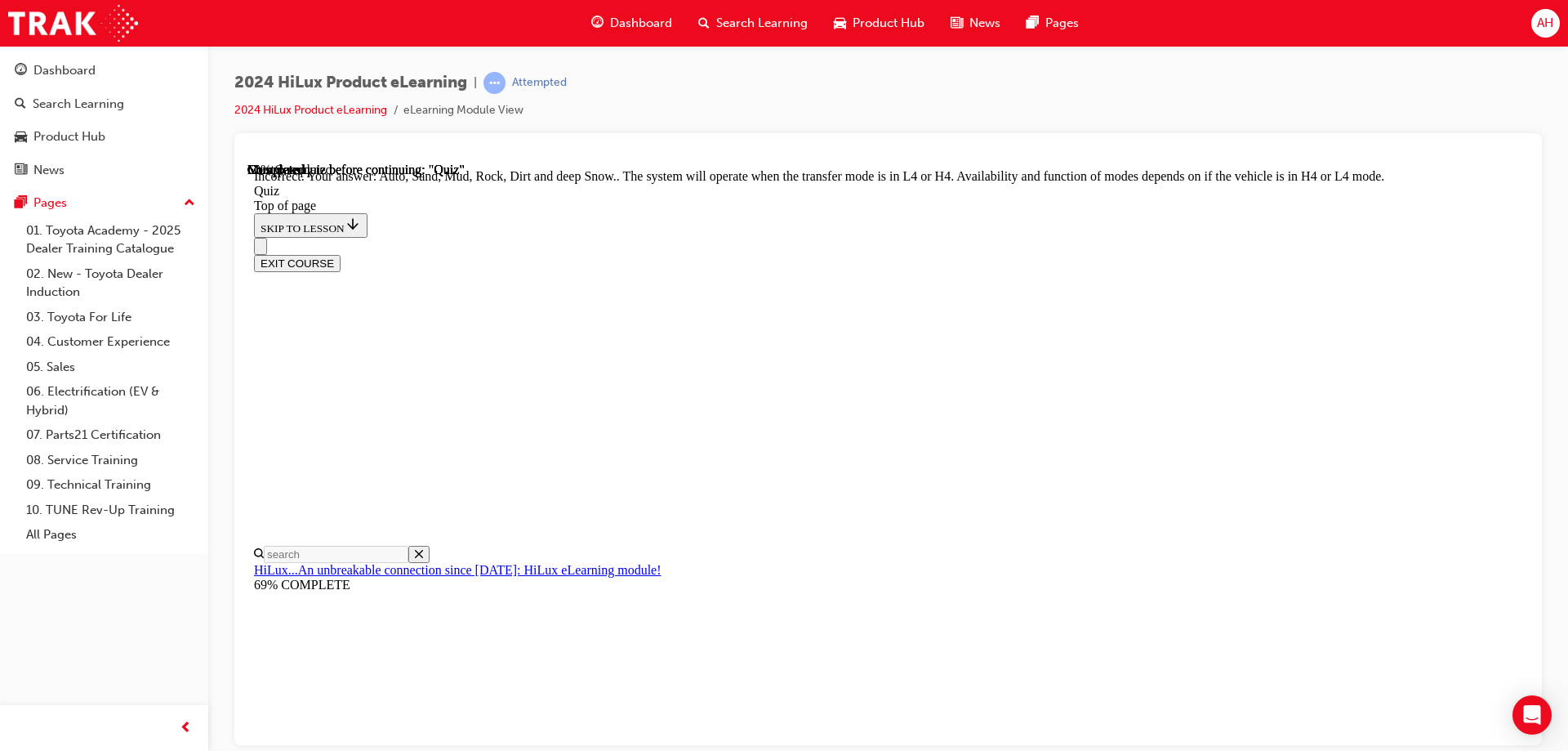
scroll to position [442, 0]
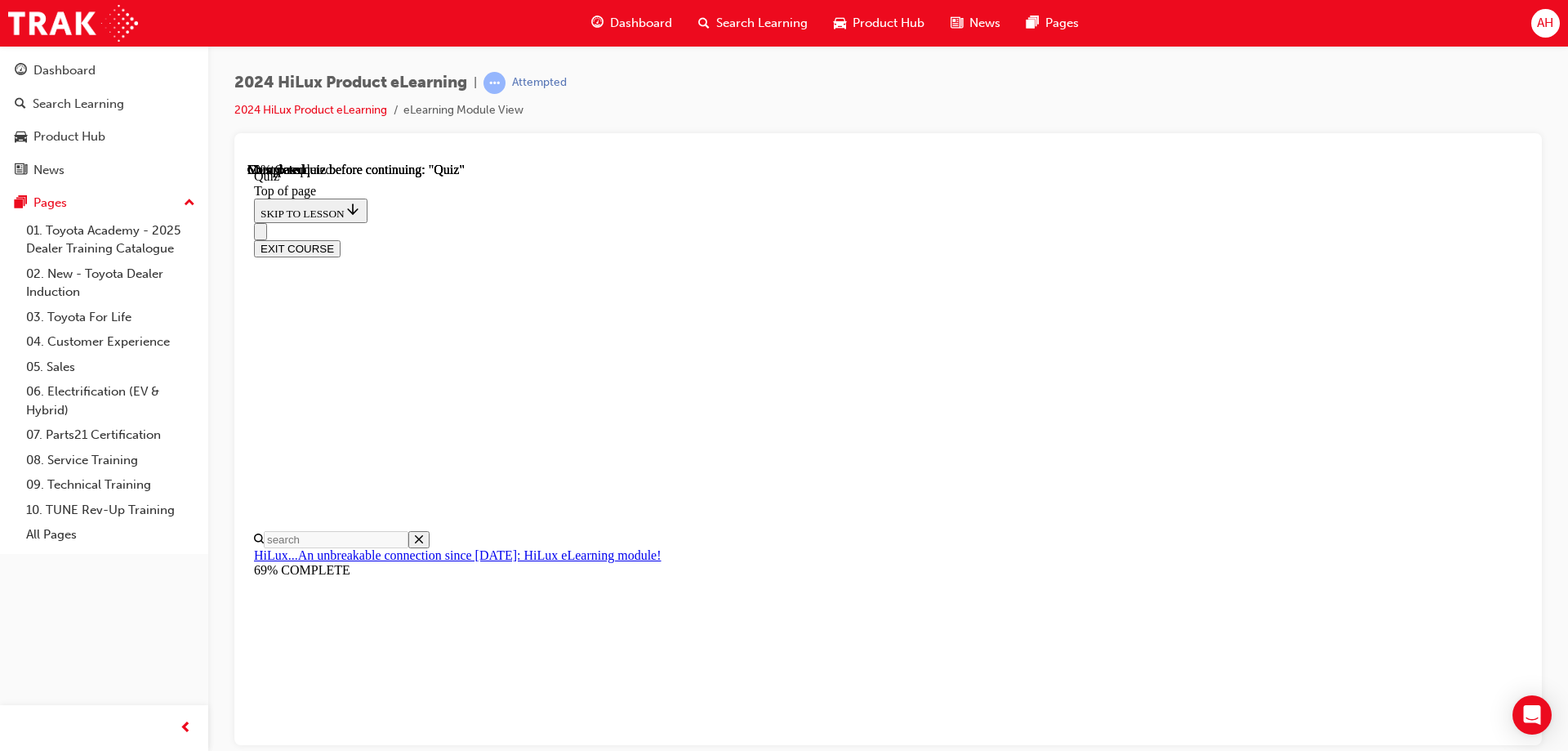
scroll to position [245, 0]
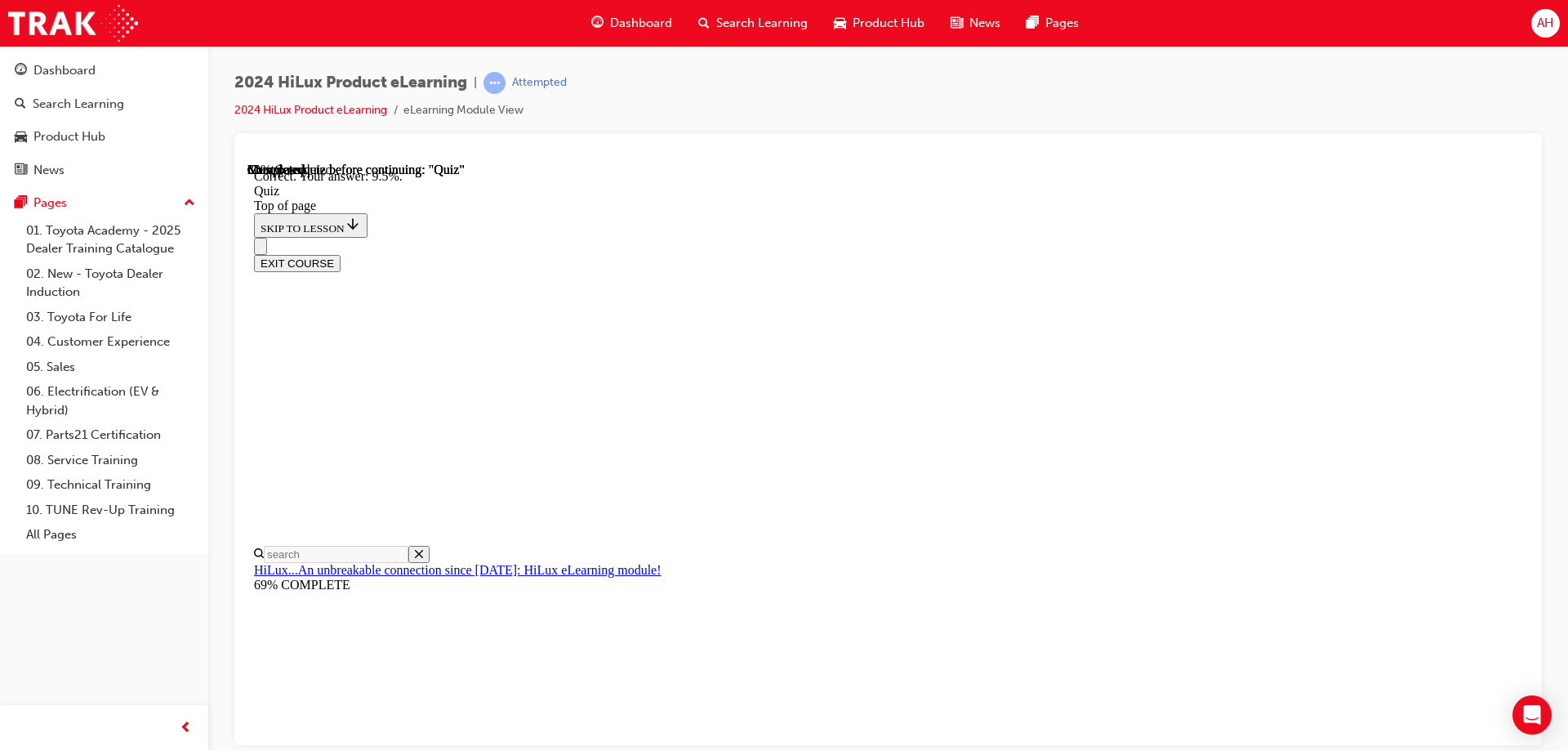
scroll to position [379, 0]
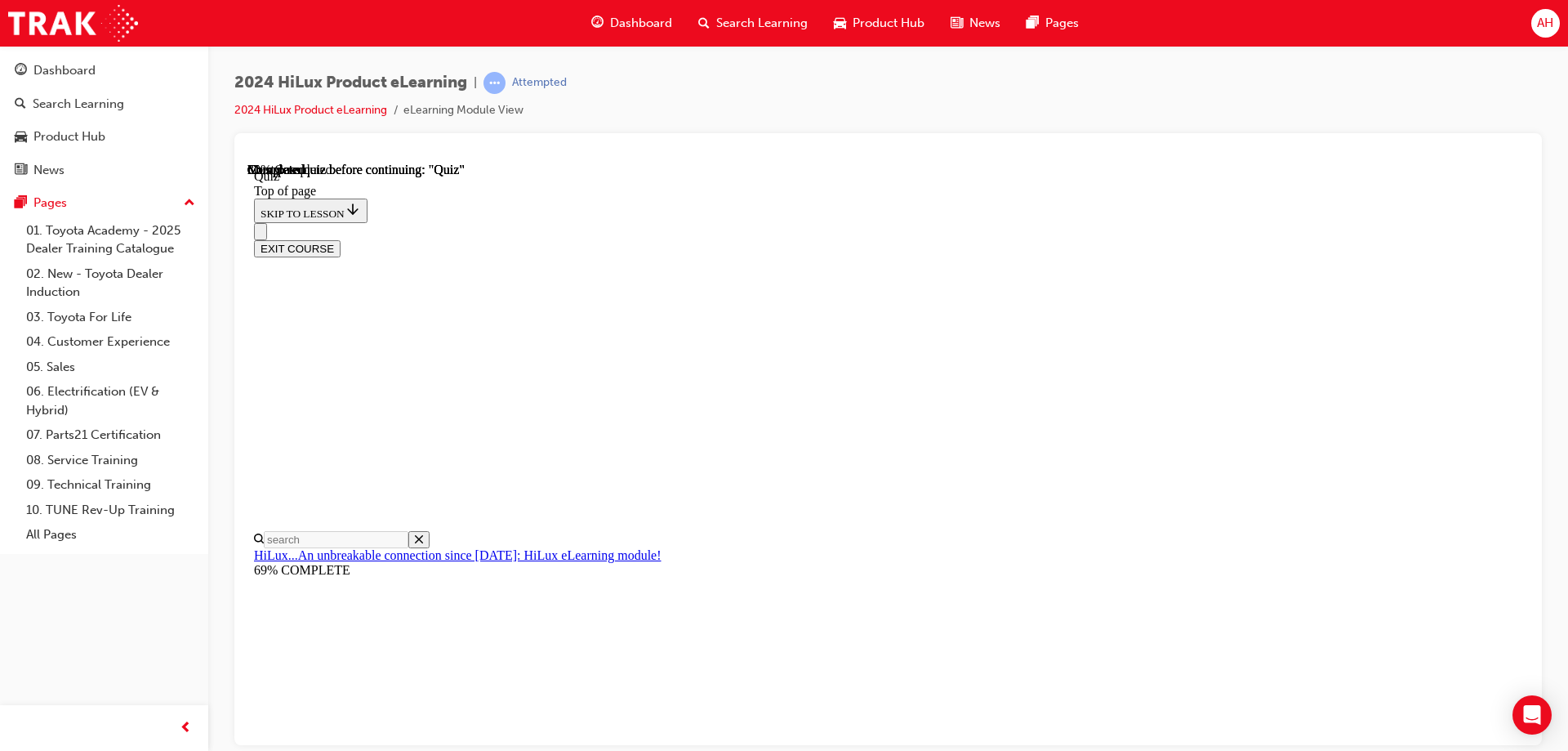
scroll to position [140, 0]
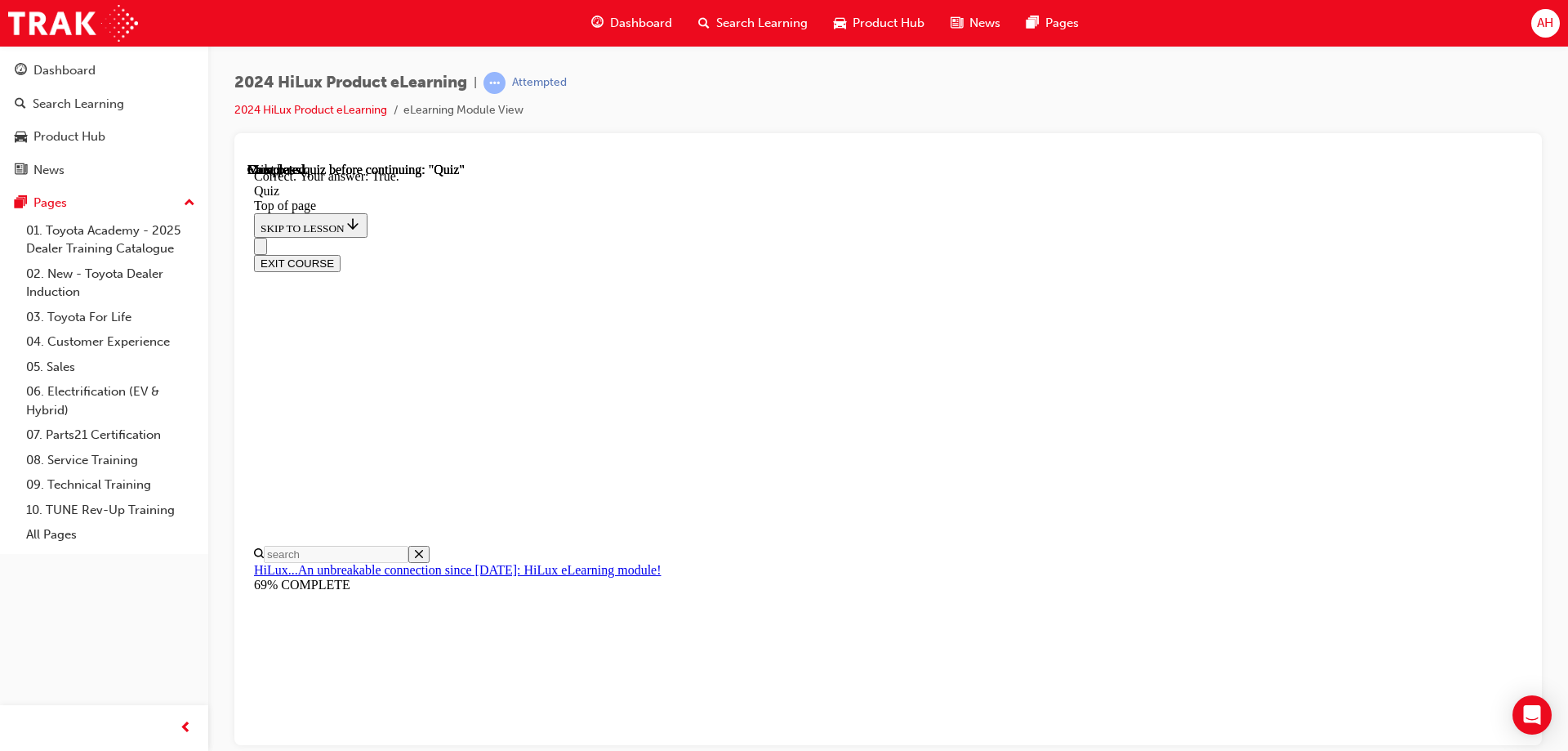
scroll to position [192, 0]
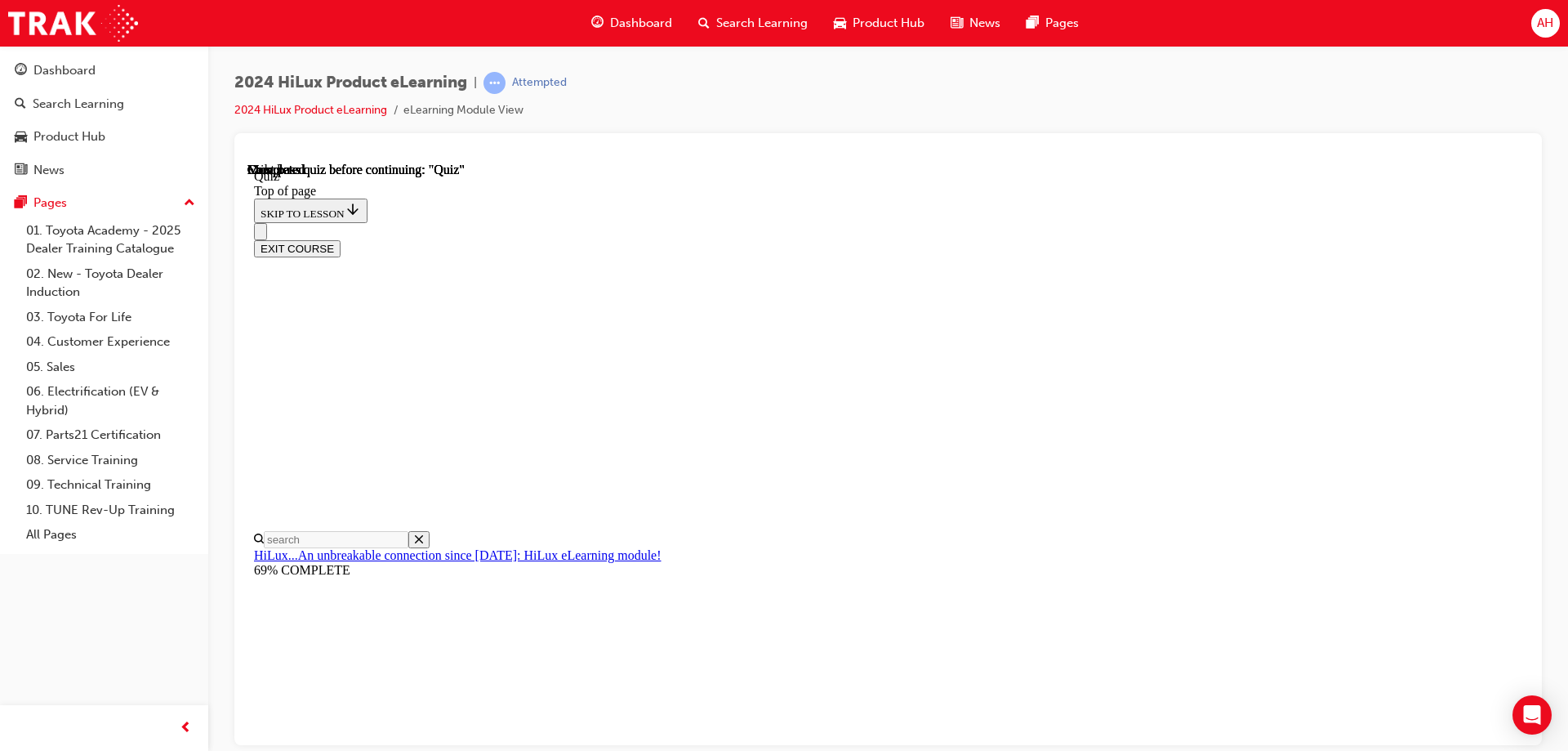
scroll to position [302, 0]
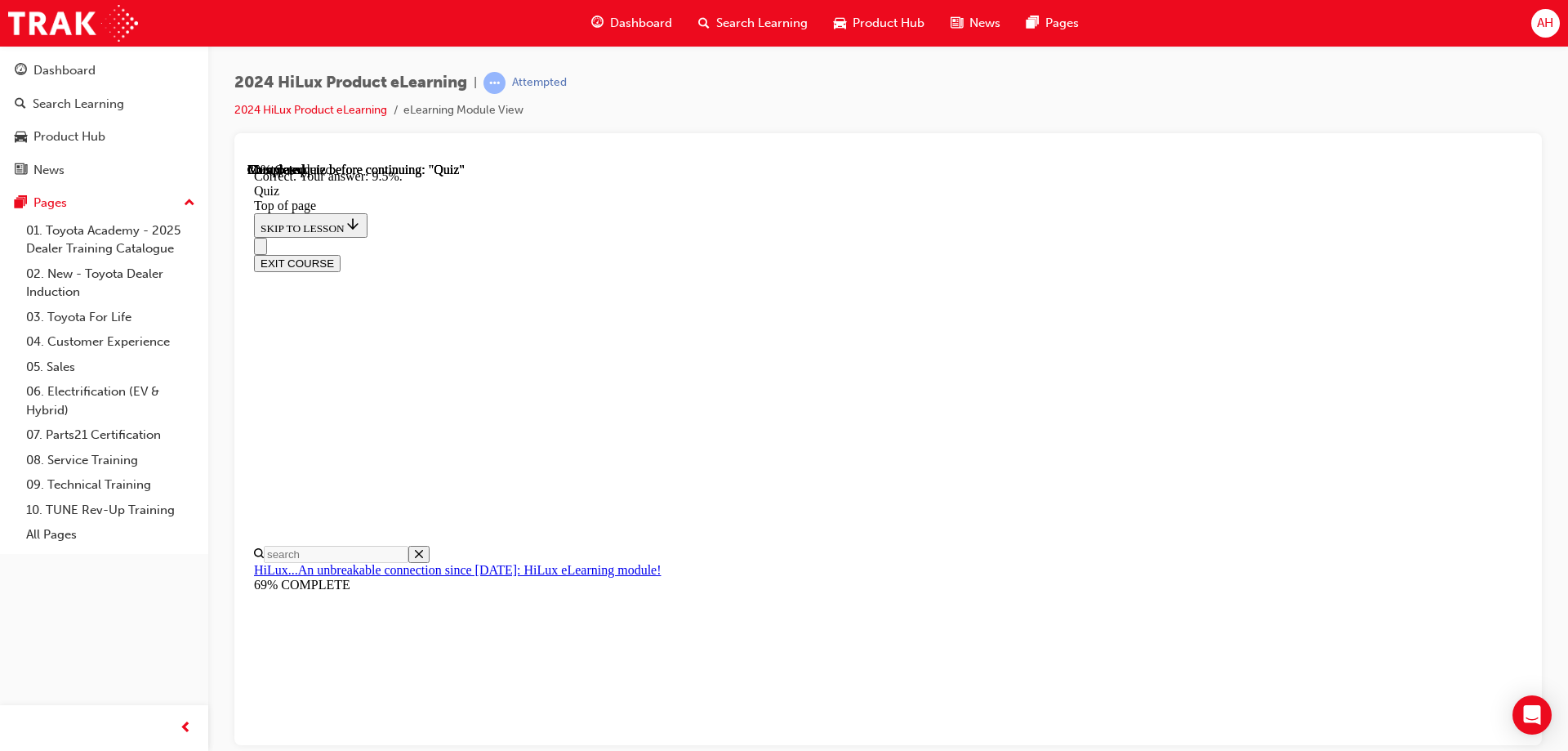
scroll to position [379, 0]
drag, startPoint x: 888, startPoint y: 510, endPoint x: 979, endPoint y: 595, distance: 124.5
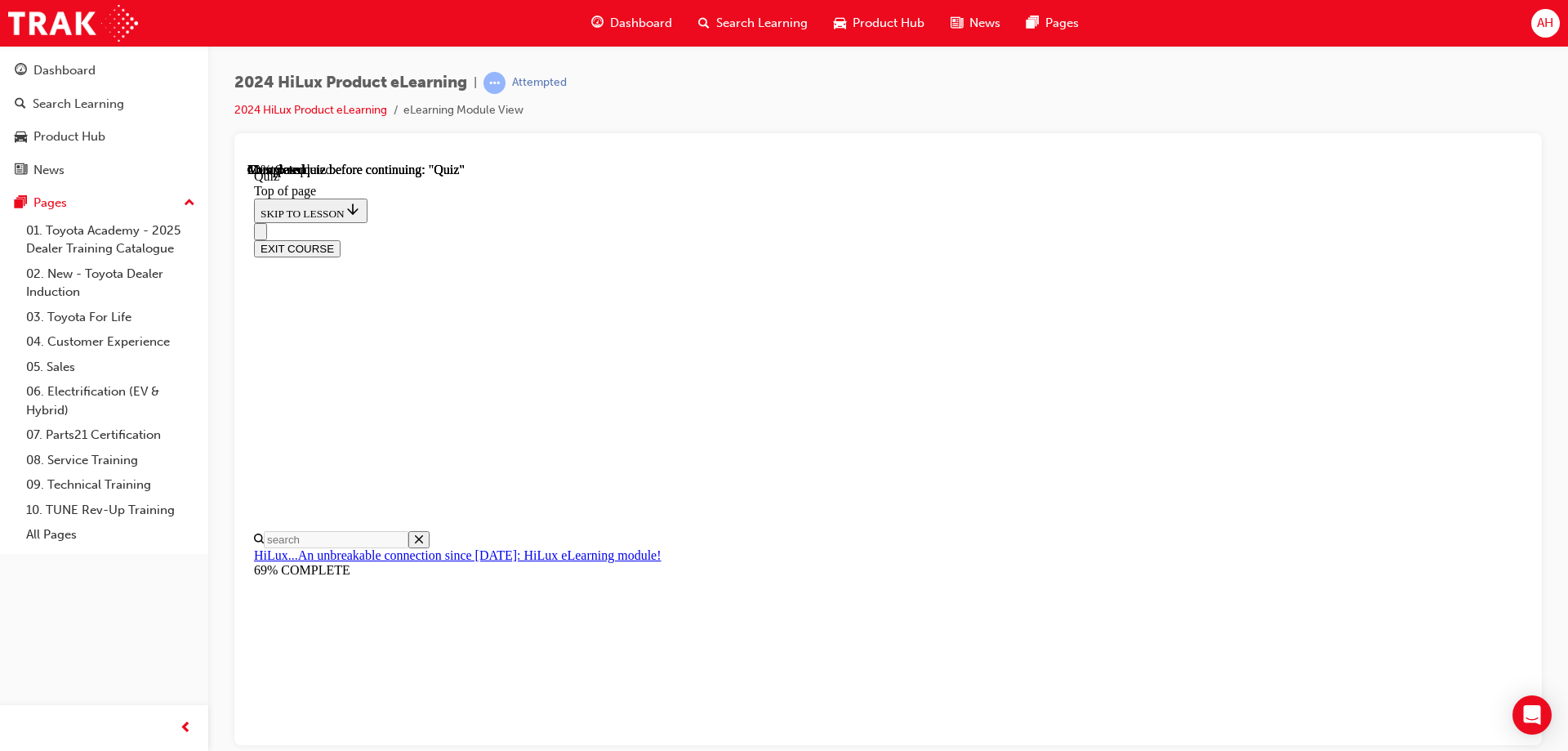
scroll to position [163, 0]
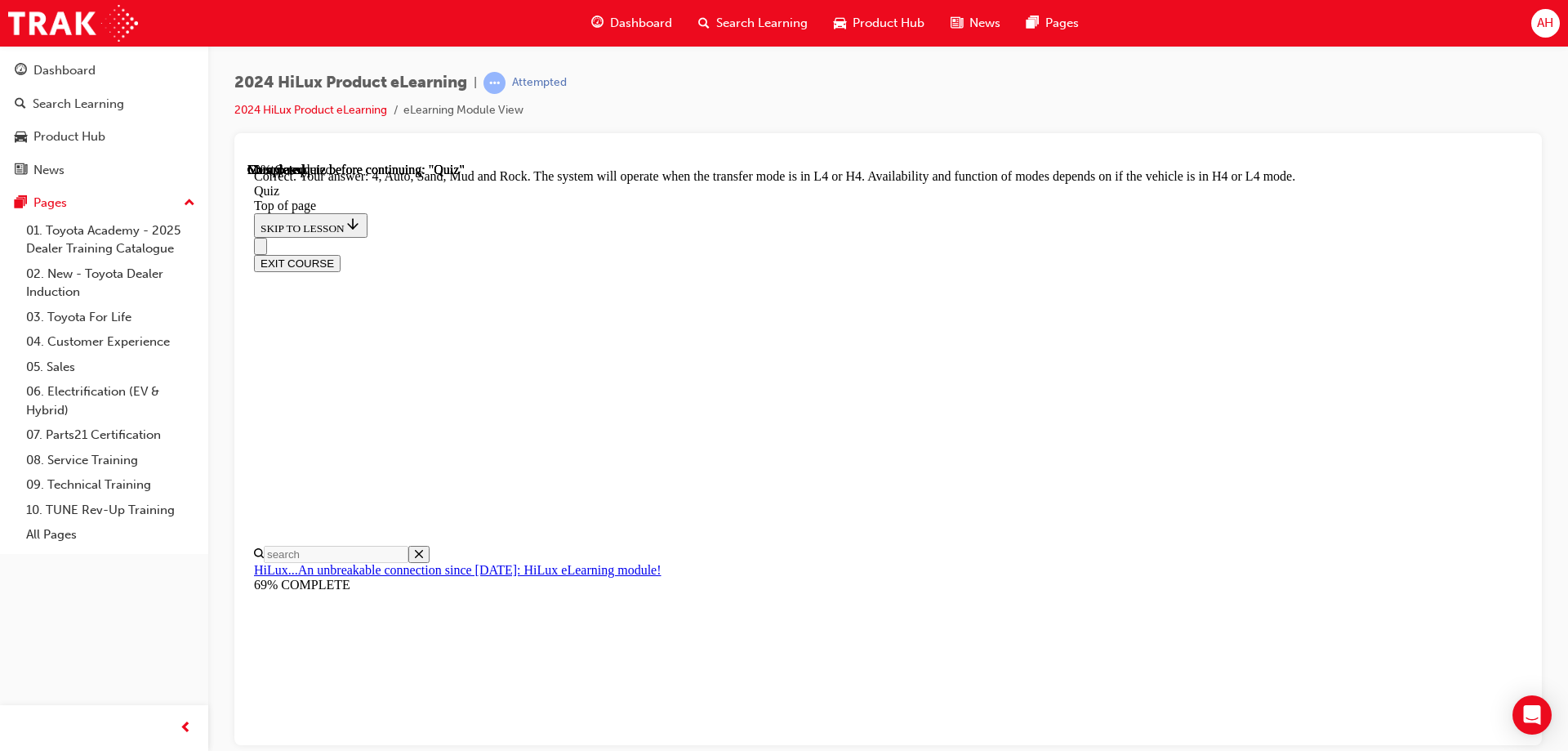
scroll to position [442, 0]
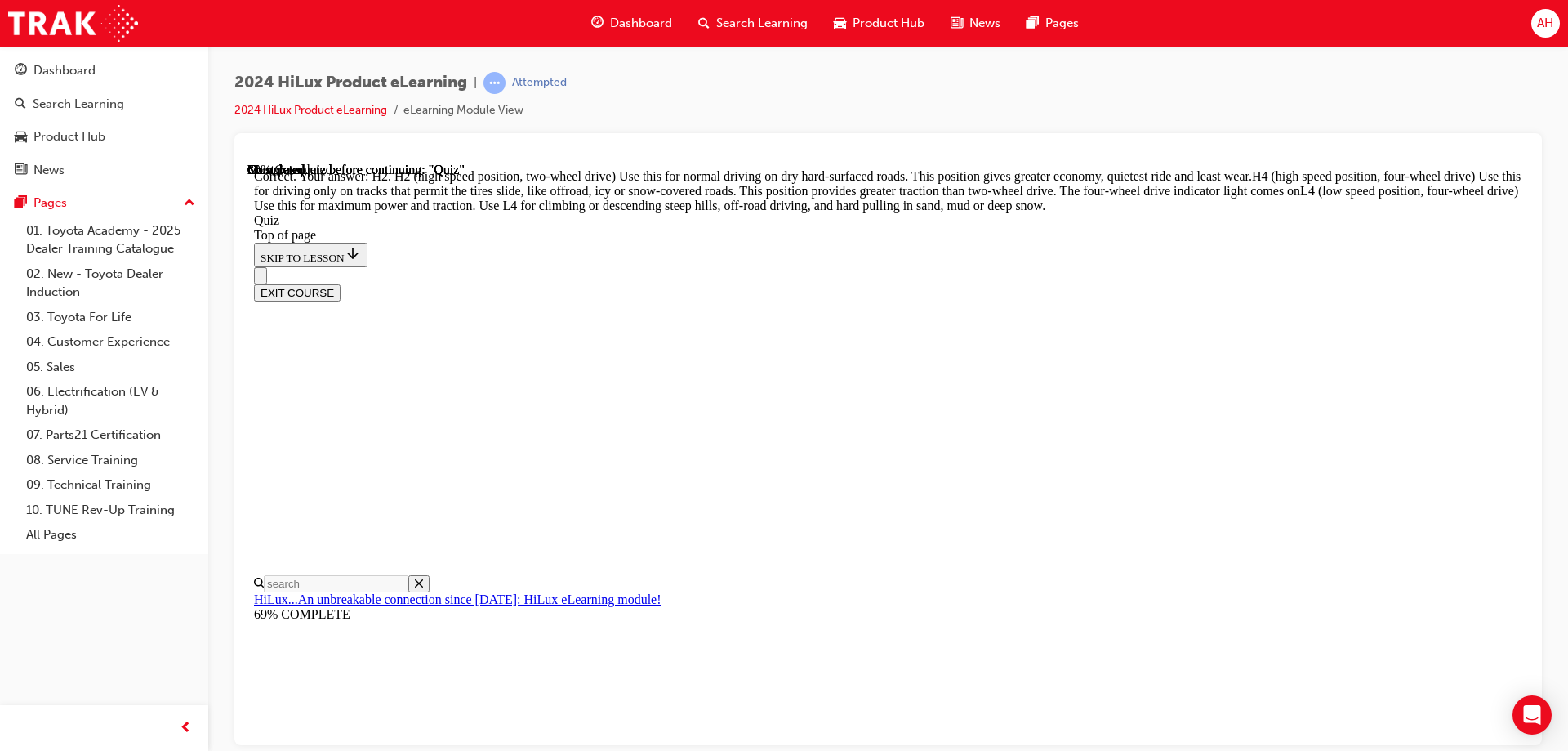
scroll to position [578, 0]
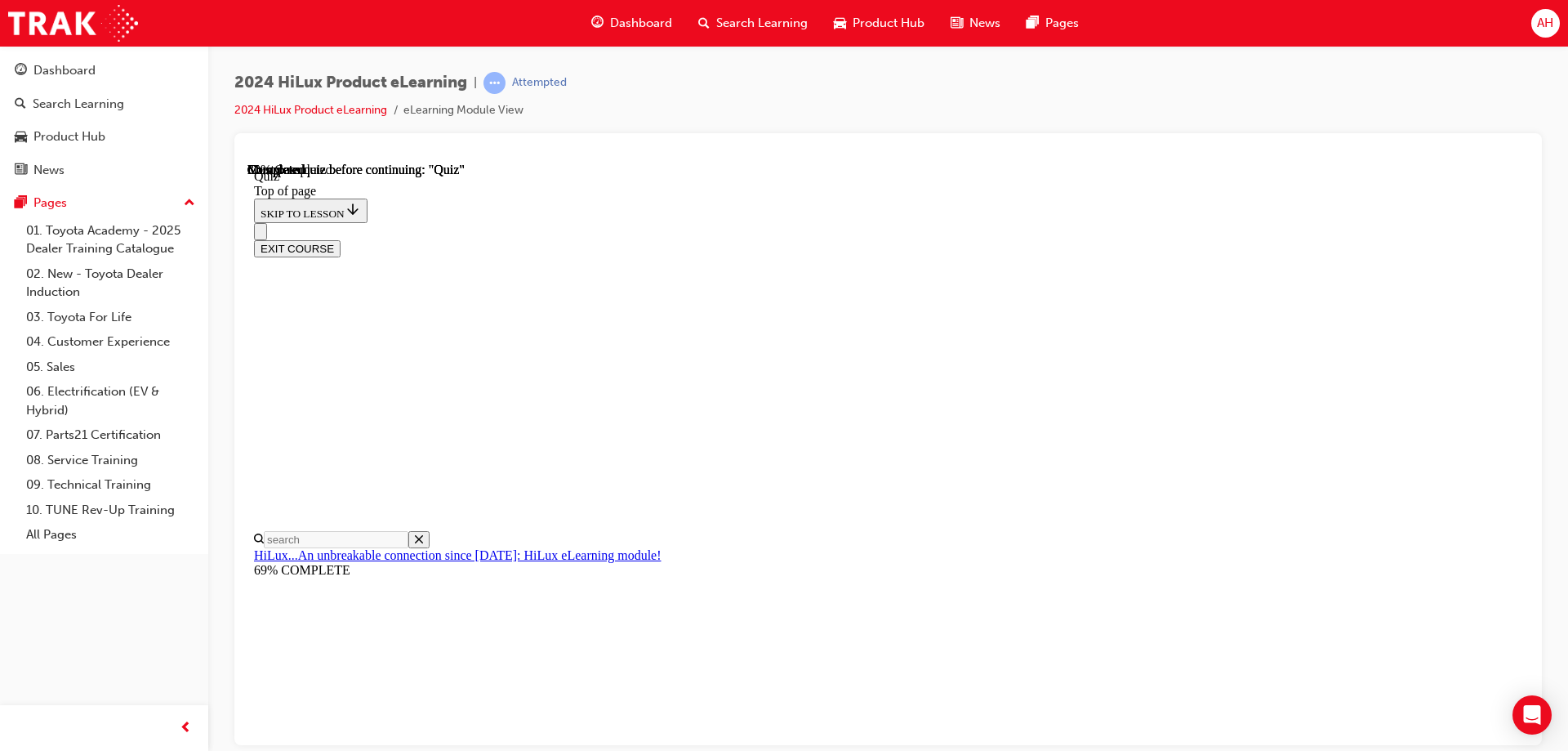
scroll to position [140, 0]
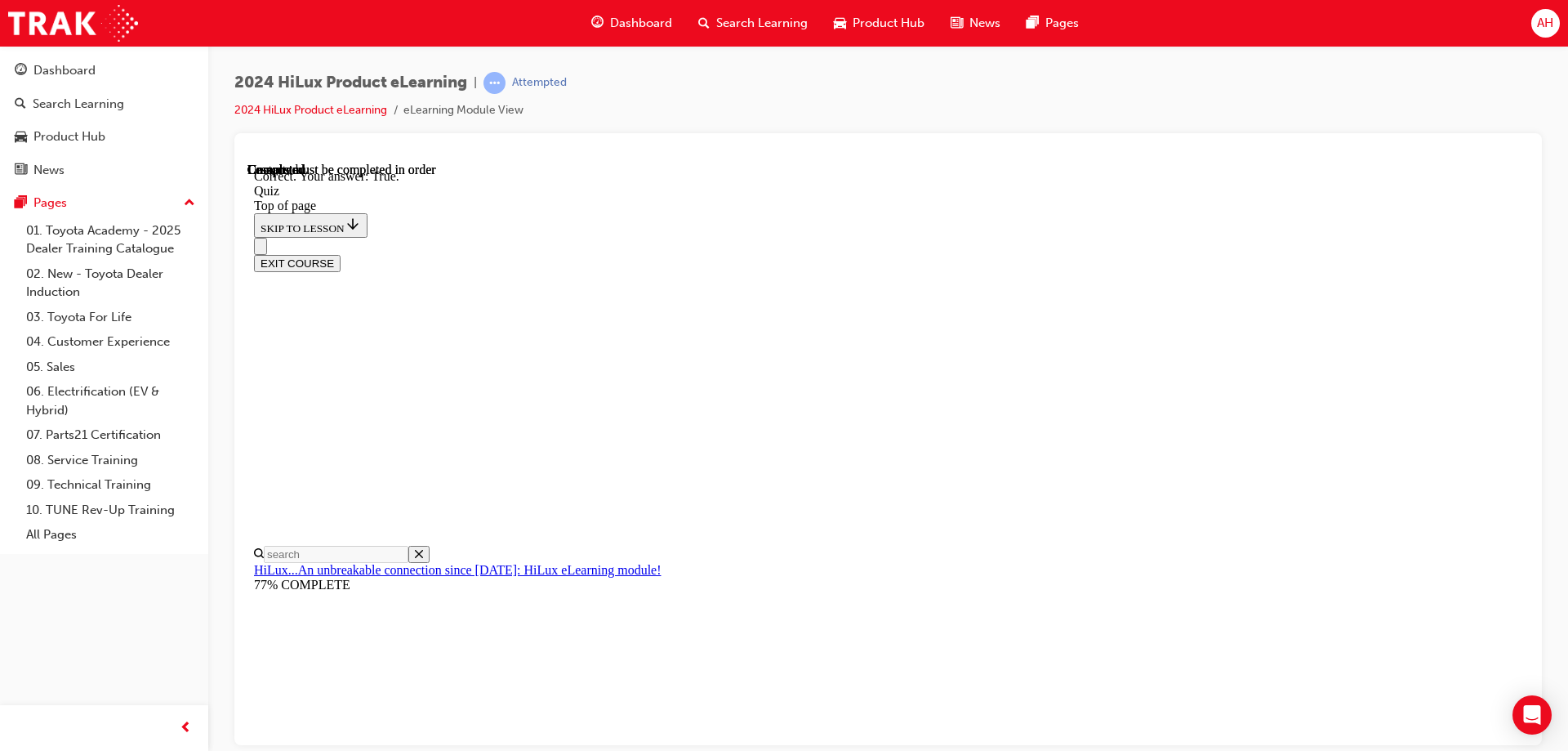
scroll to position [192, 0]
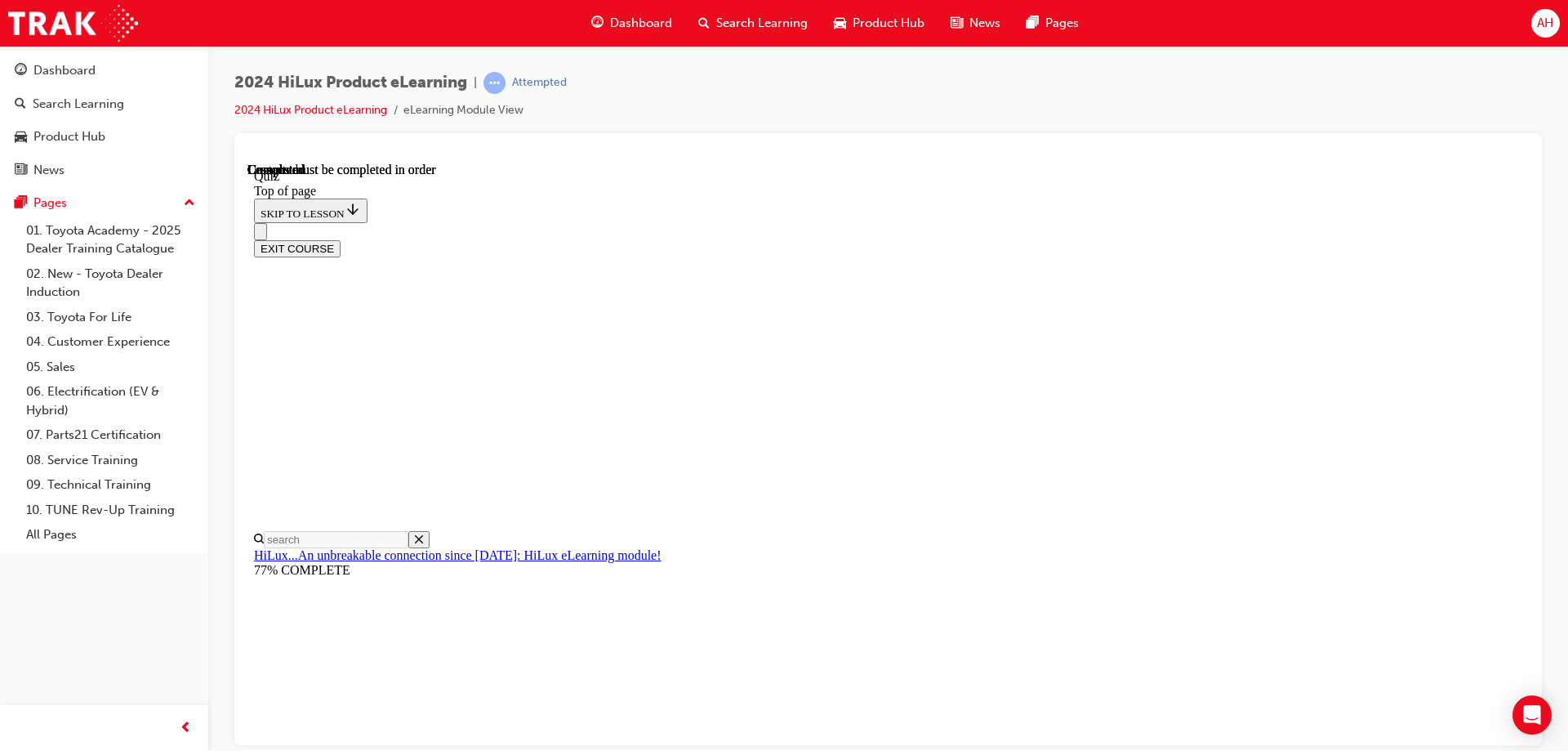
scroll to position [94, 0]
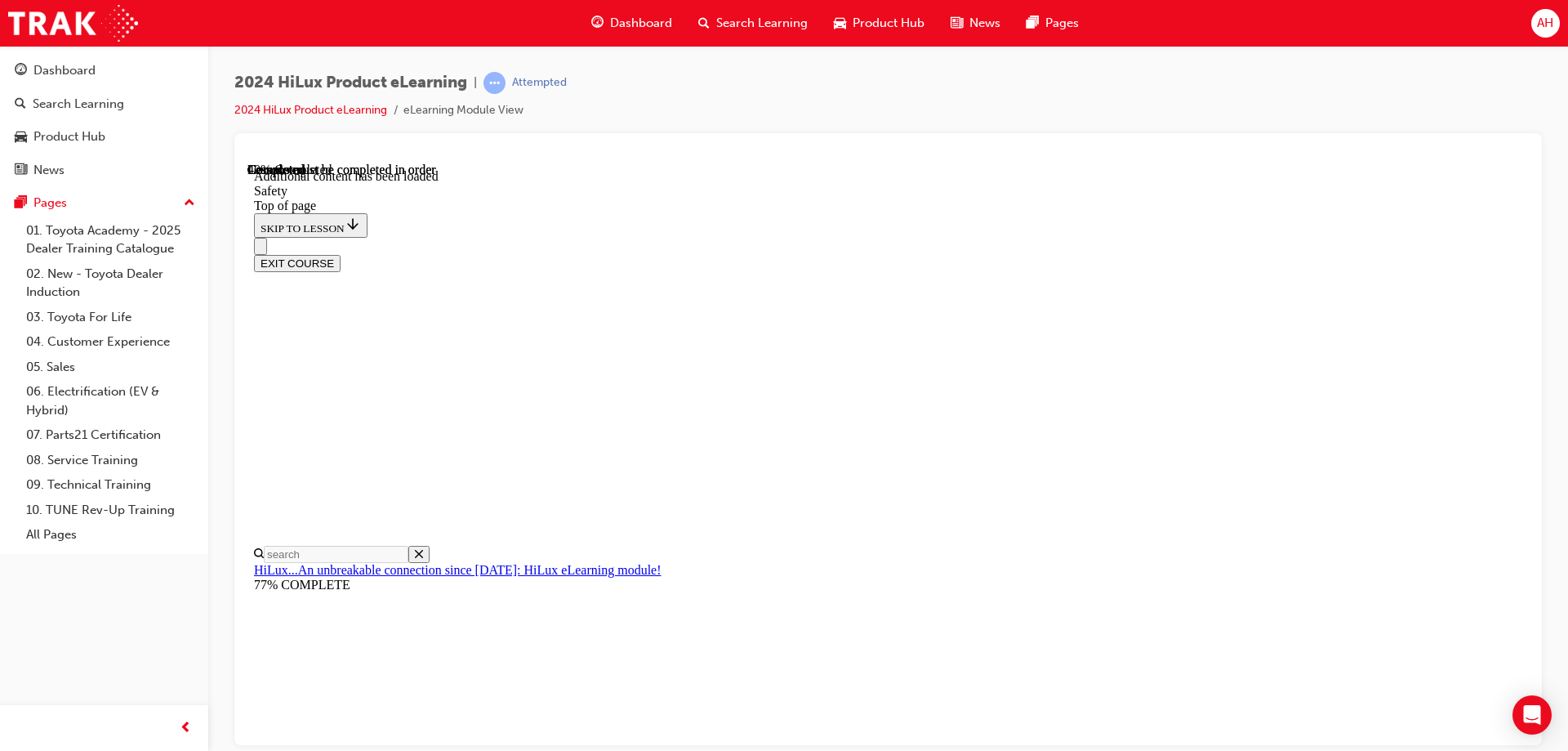
scroll to position [862, 0]
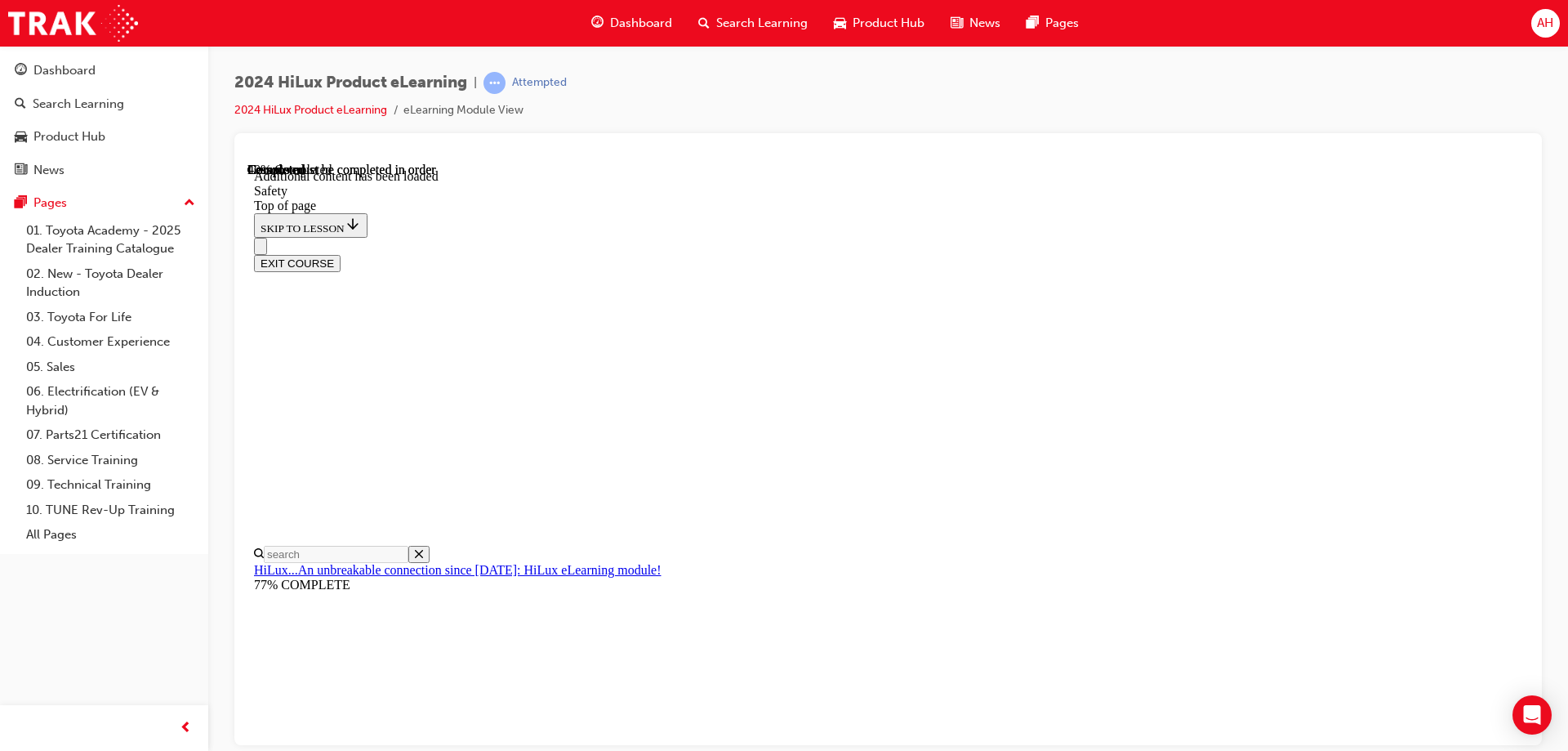
scroll to position [933, 0]
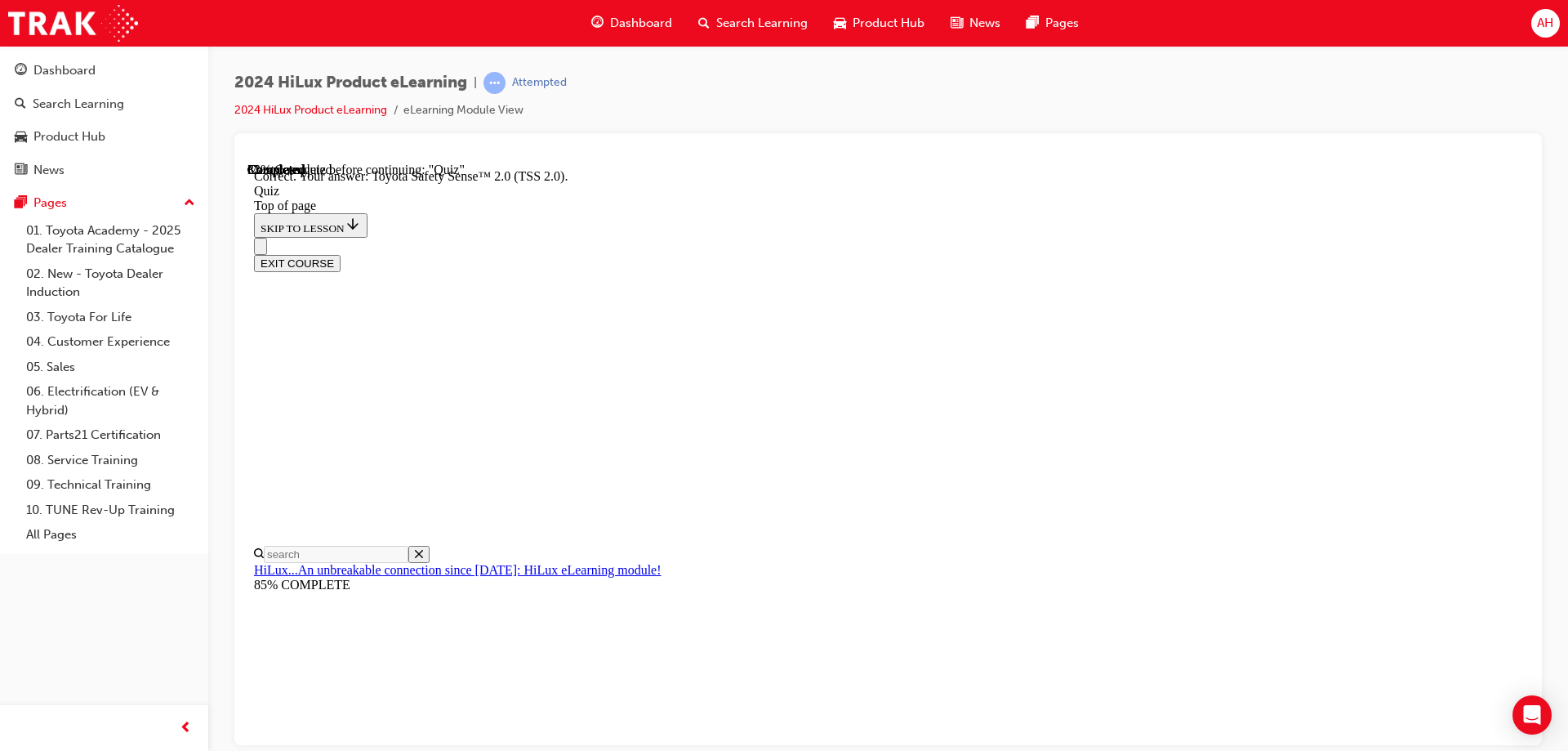
scroll to position [259, 0]
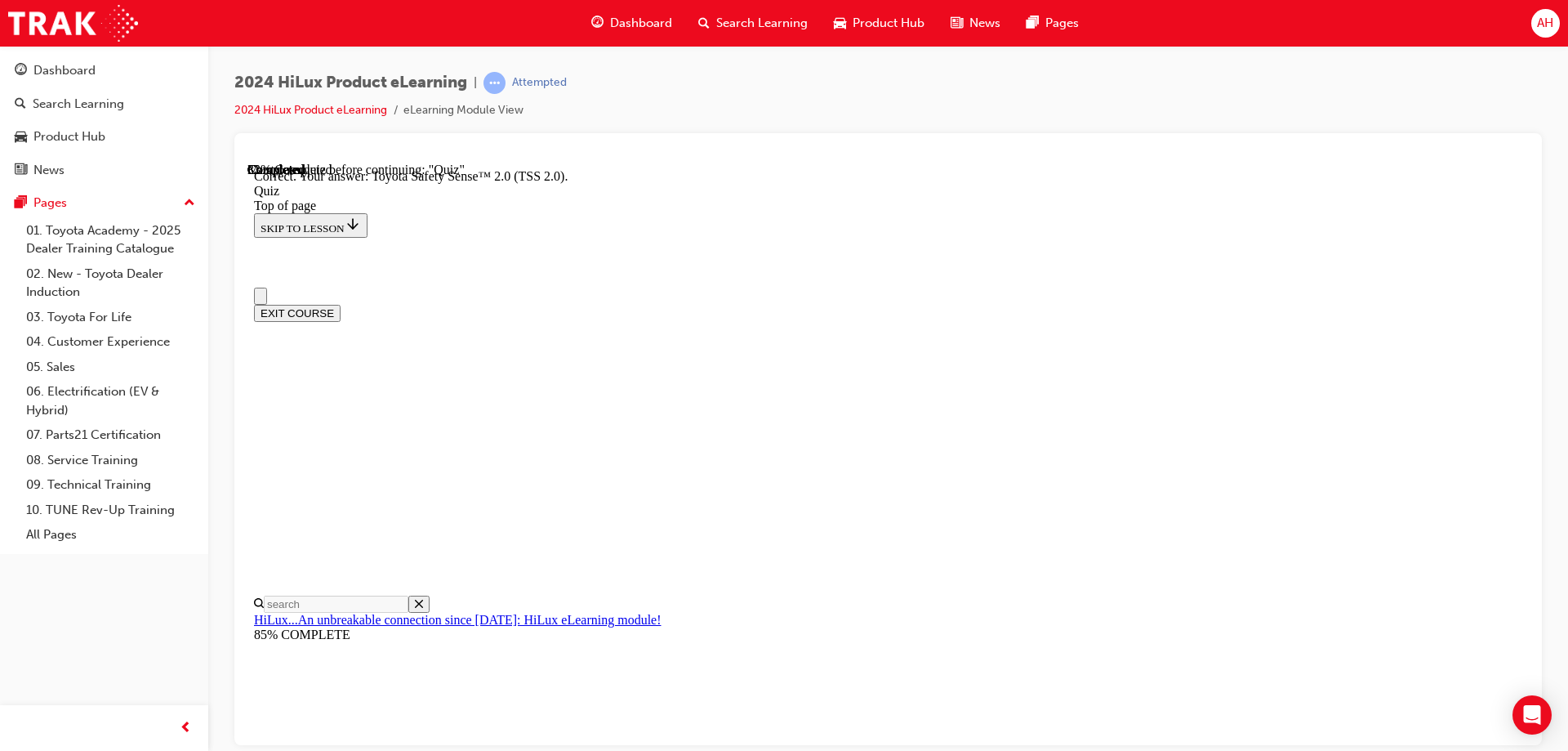
scroll to position [82, 0]
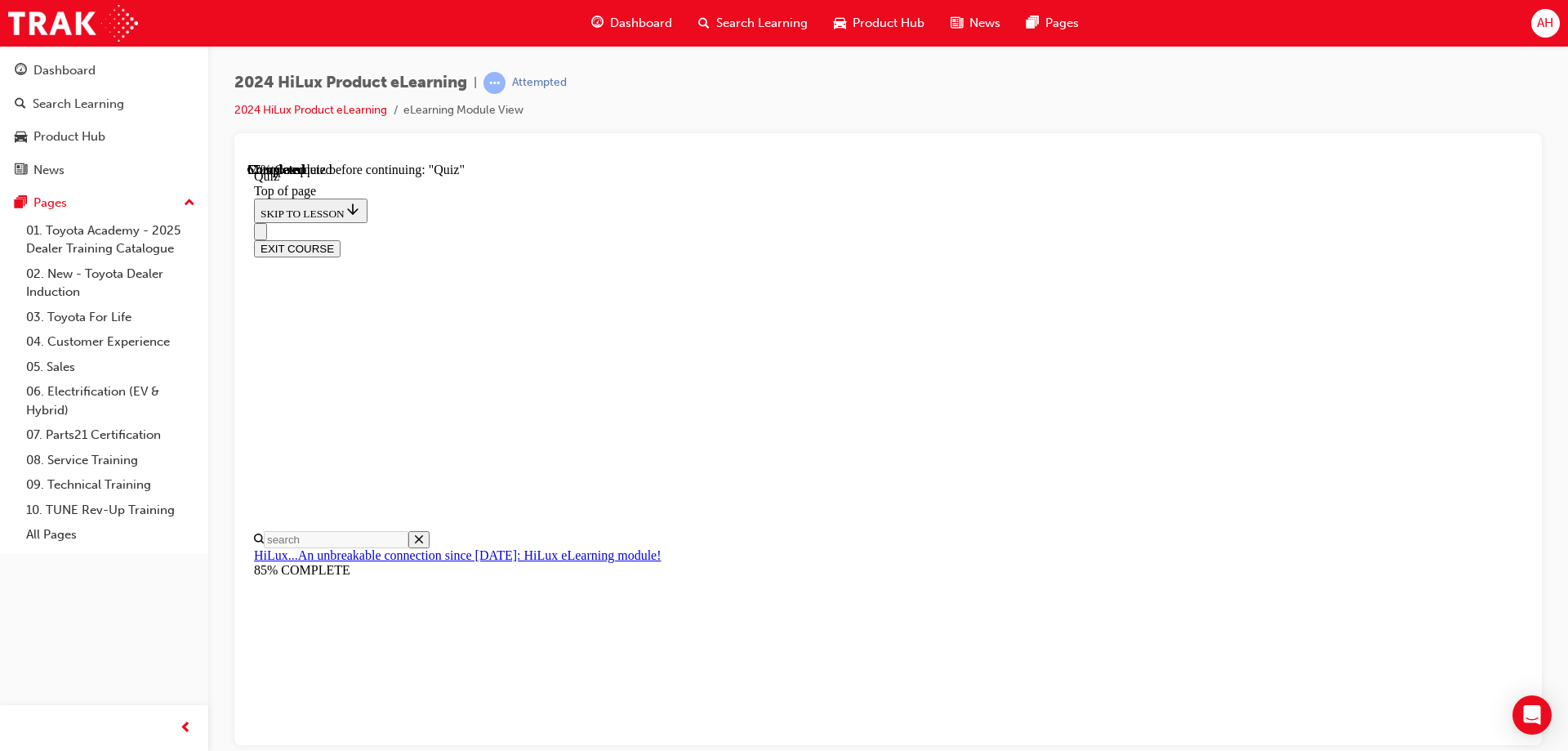
drag, startPoint x: 814, startPoint y: 421, endPoint x: 822, endPoint y: 432, distance: 13.6
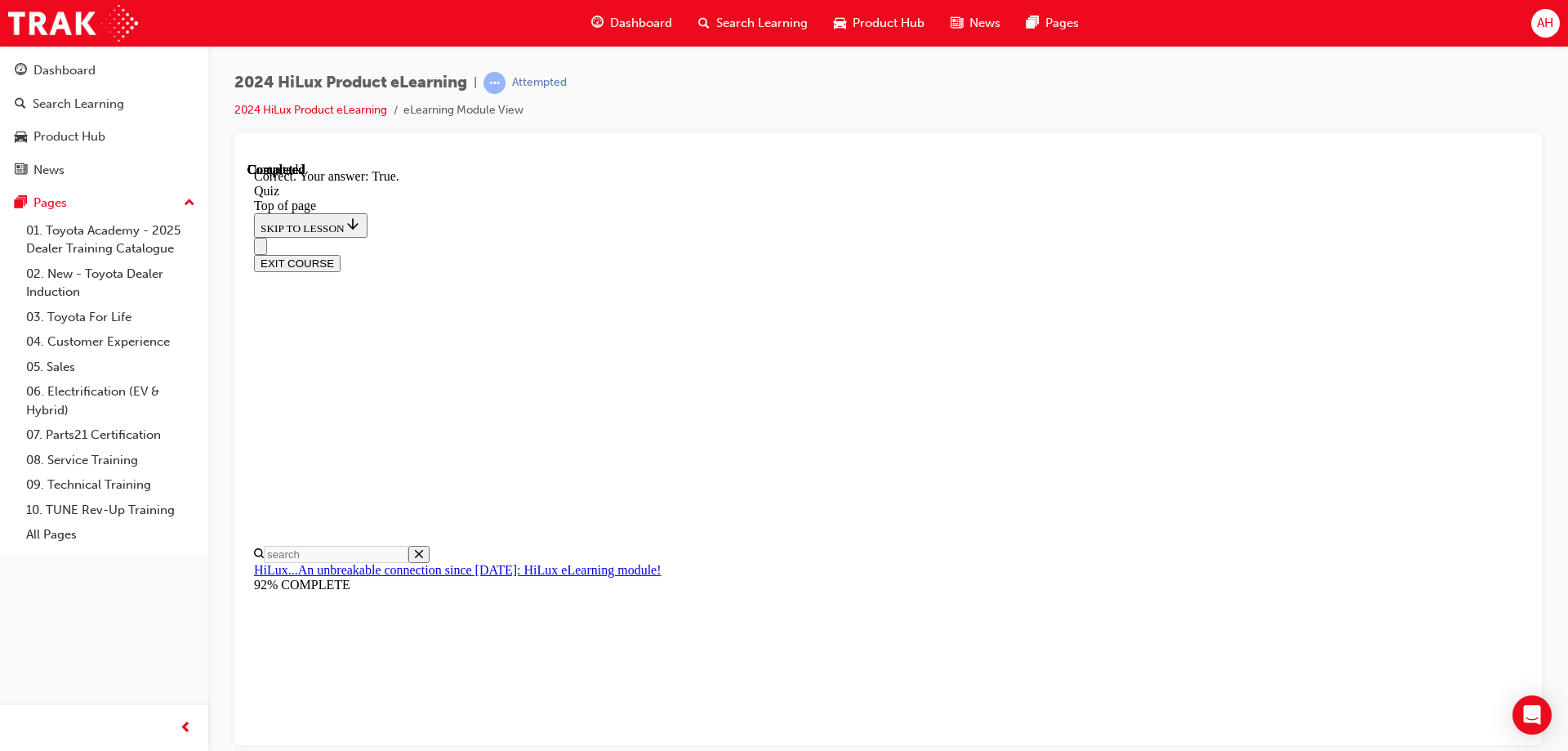
scroll to position [192, 0]
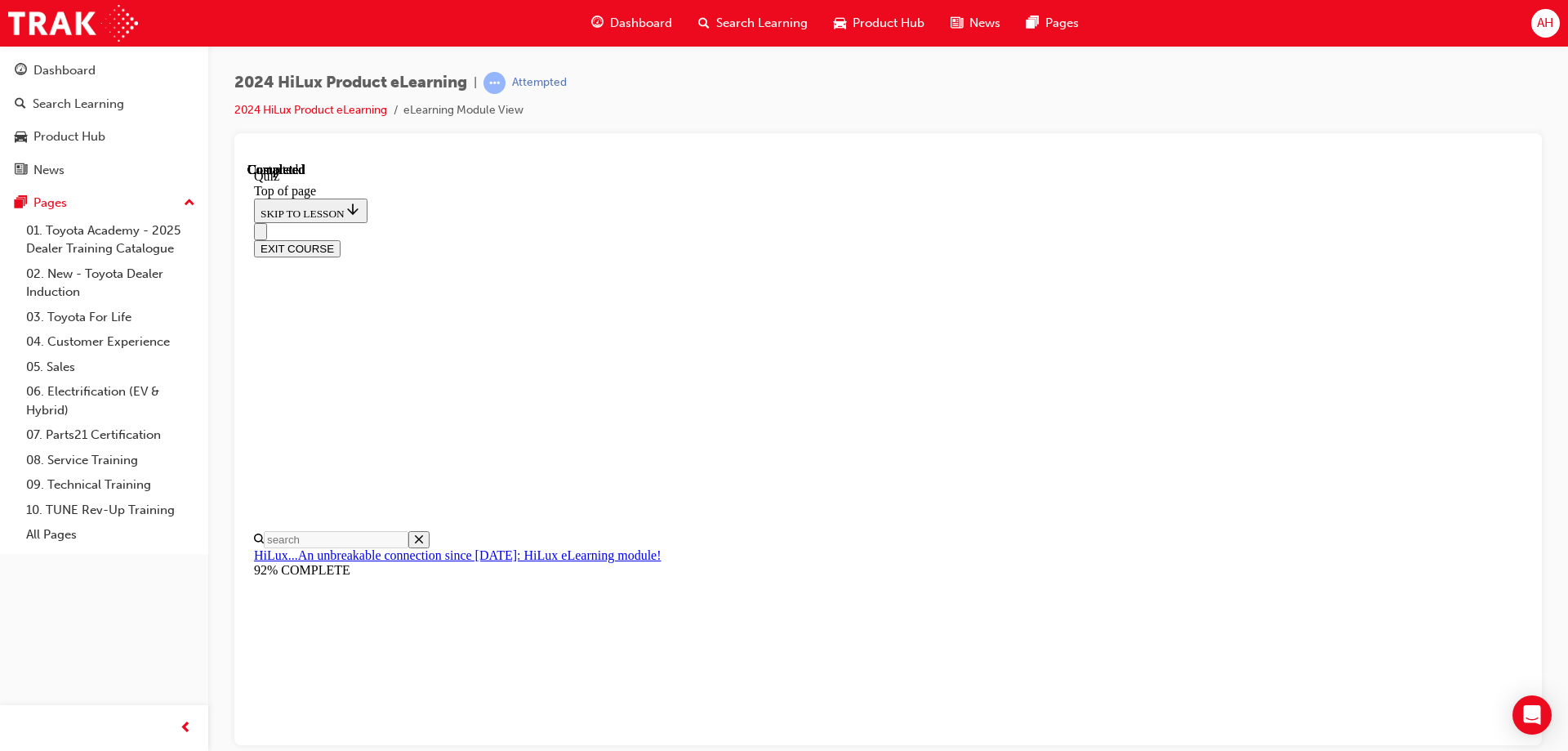
scroll to position [175, 0]
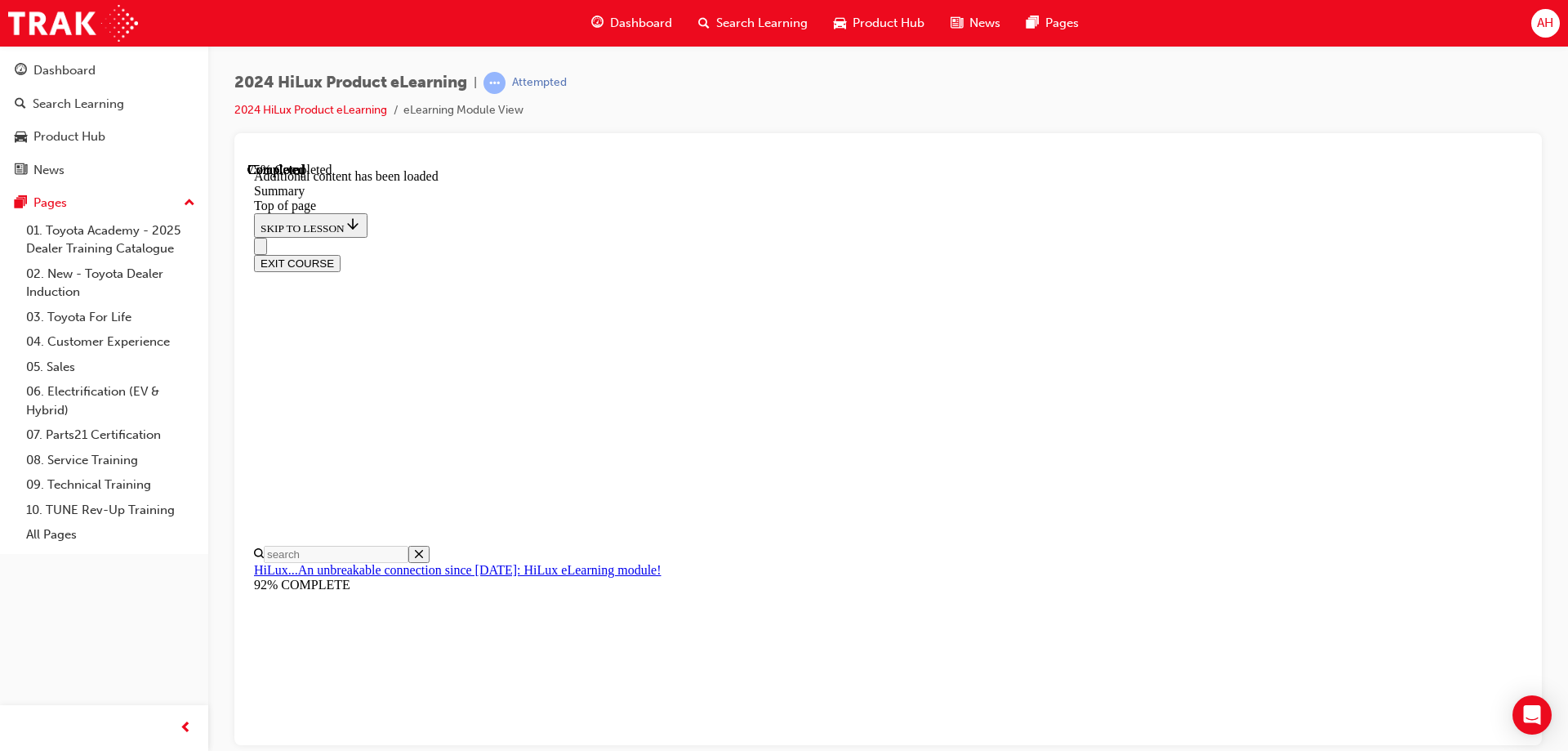
scroll to position [1623, 0]
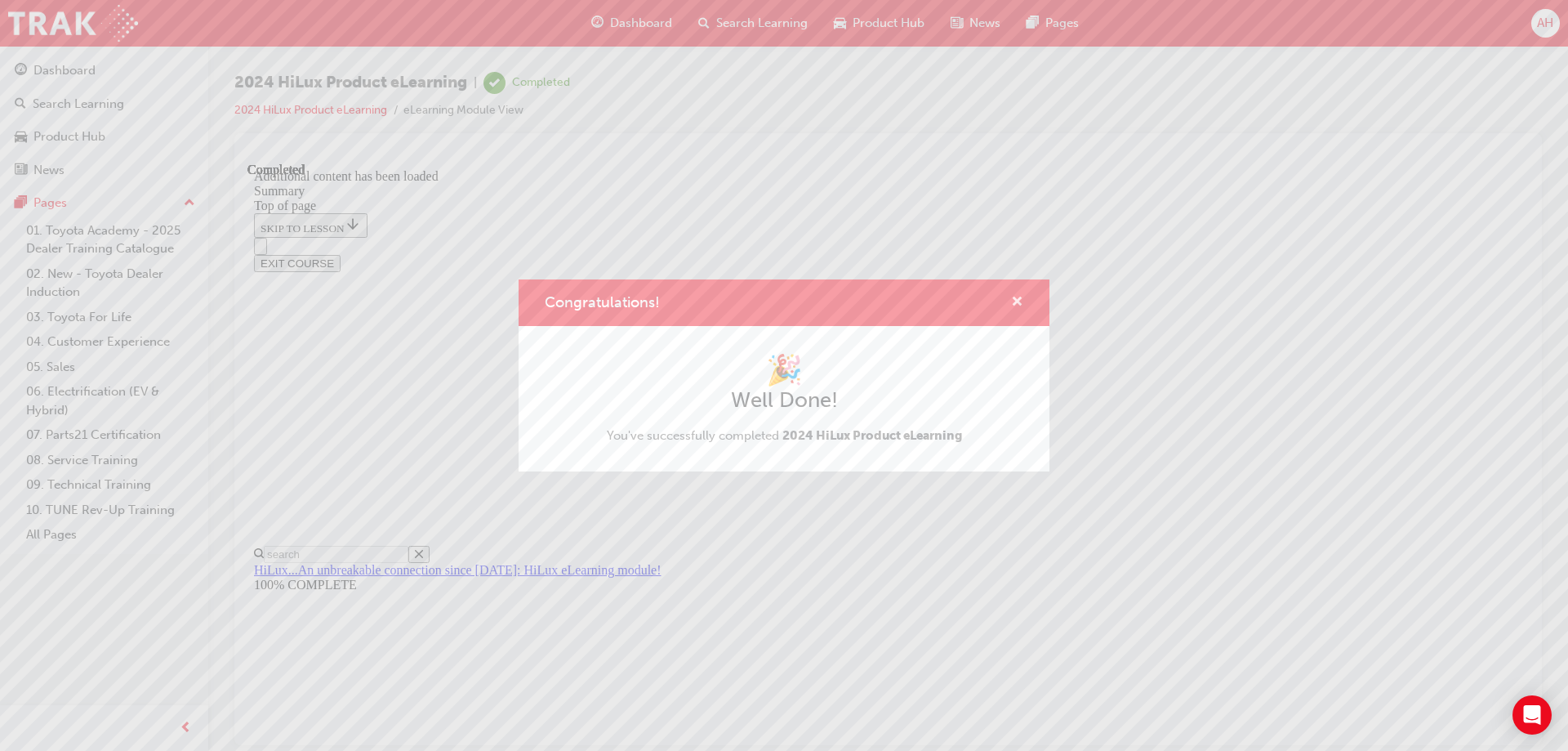
click at [1011, 304] on span "cross-icon" at bounding box center [1017, 303] width 12 height 15
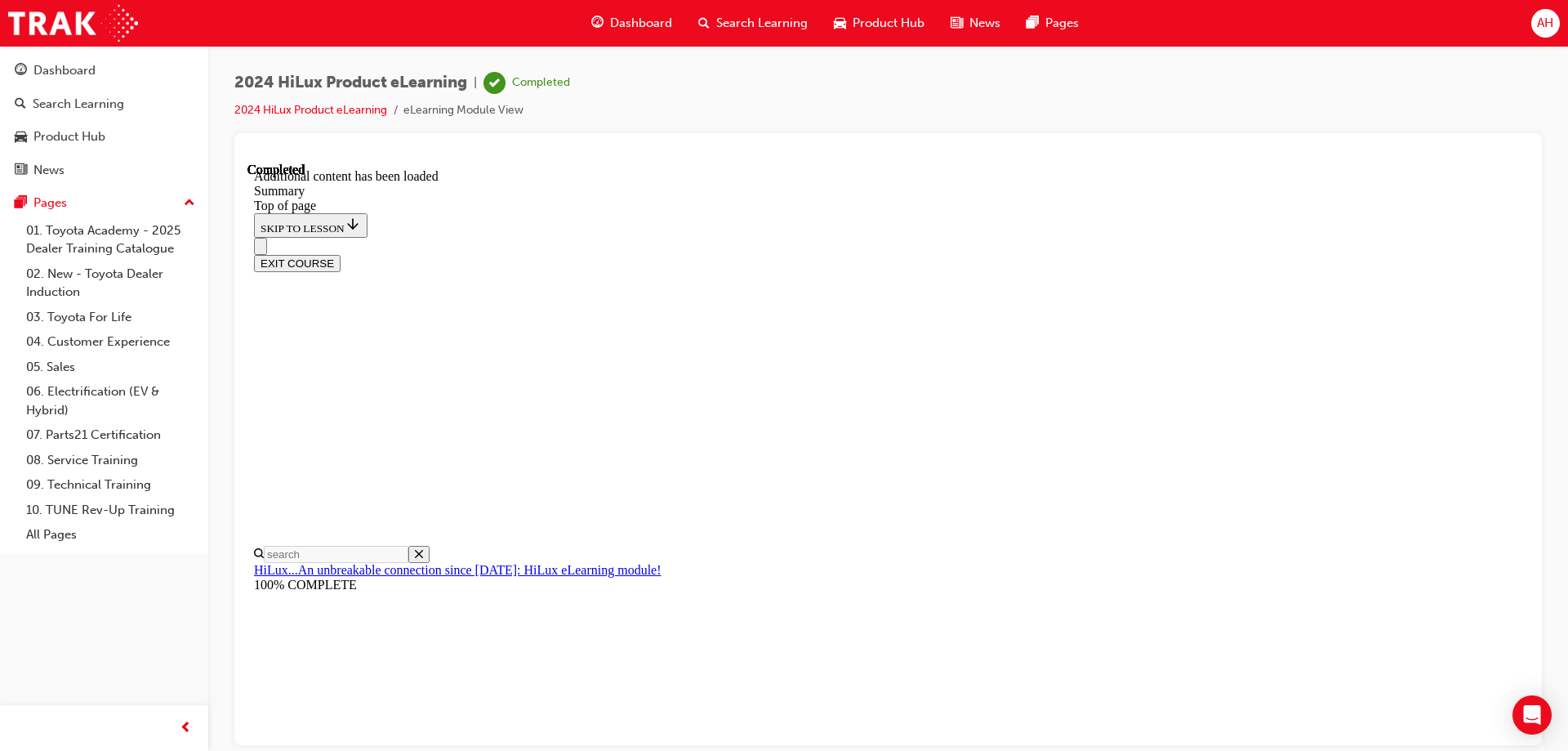
click at [341, 254] on button "EXIT COURSE" at bounding box center [297, 262] width 86 height 17
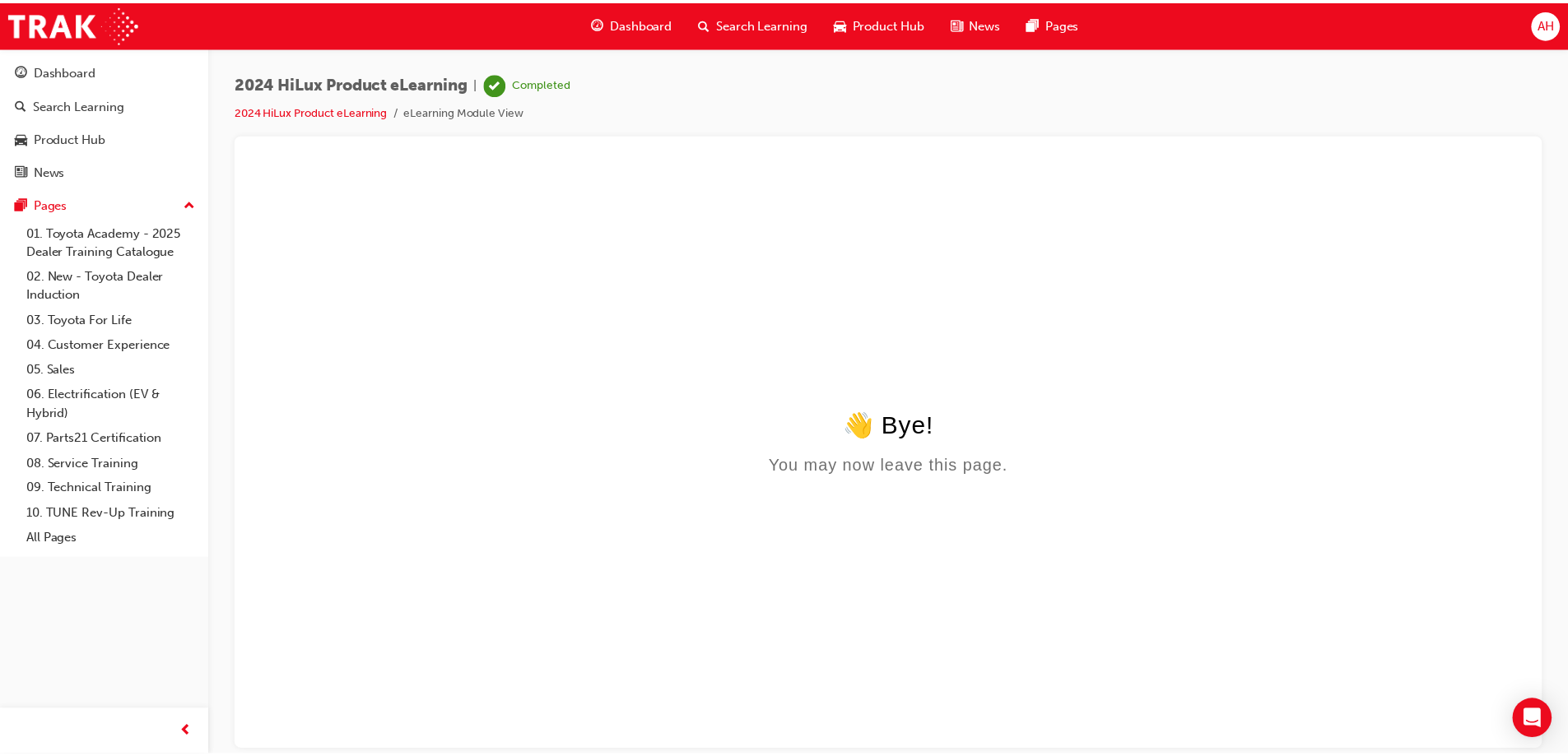
scroll to position [0, 0]
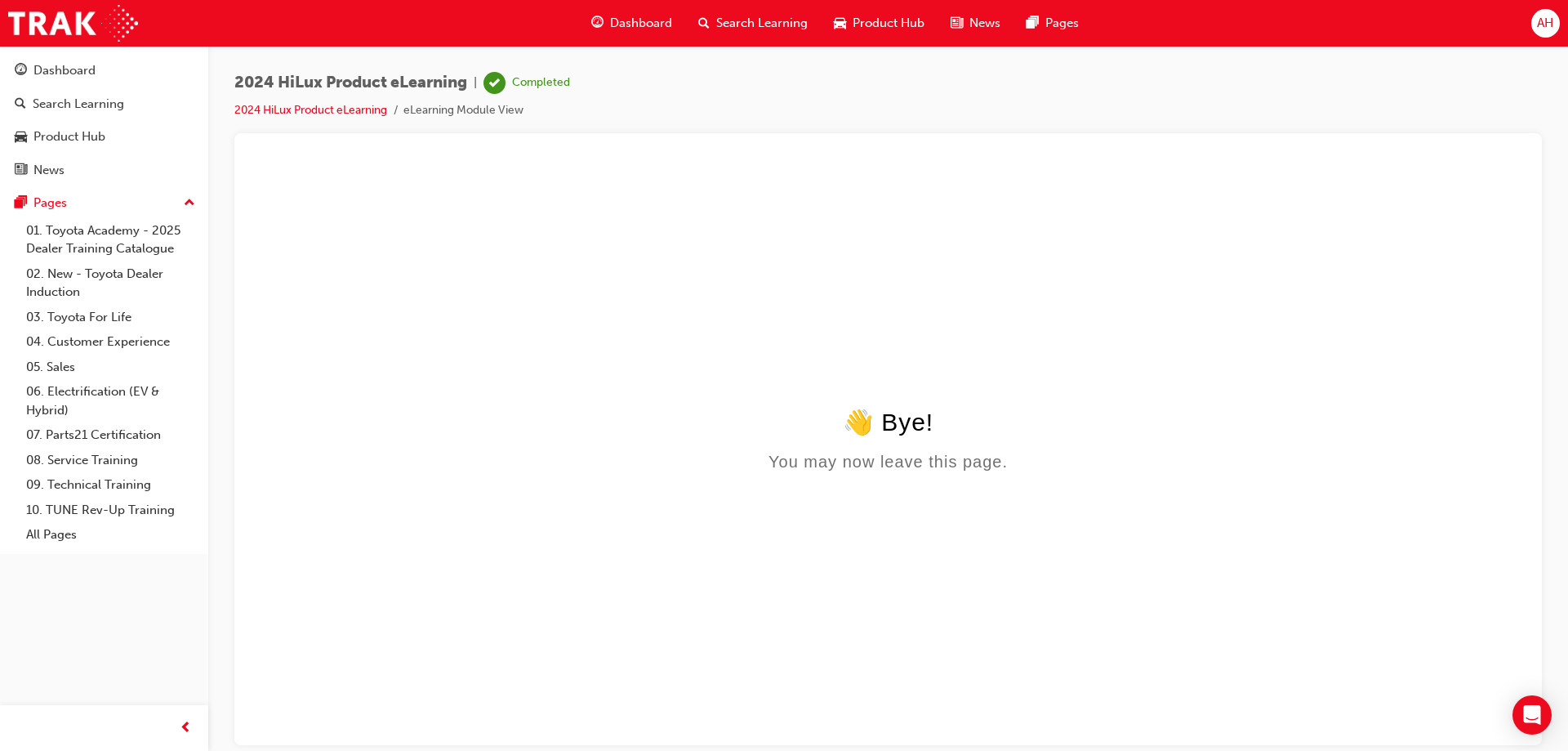
click at [733, 27] on span "Search Learning" at bounding box center [762, 23] width 92 height 19
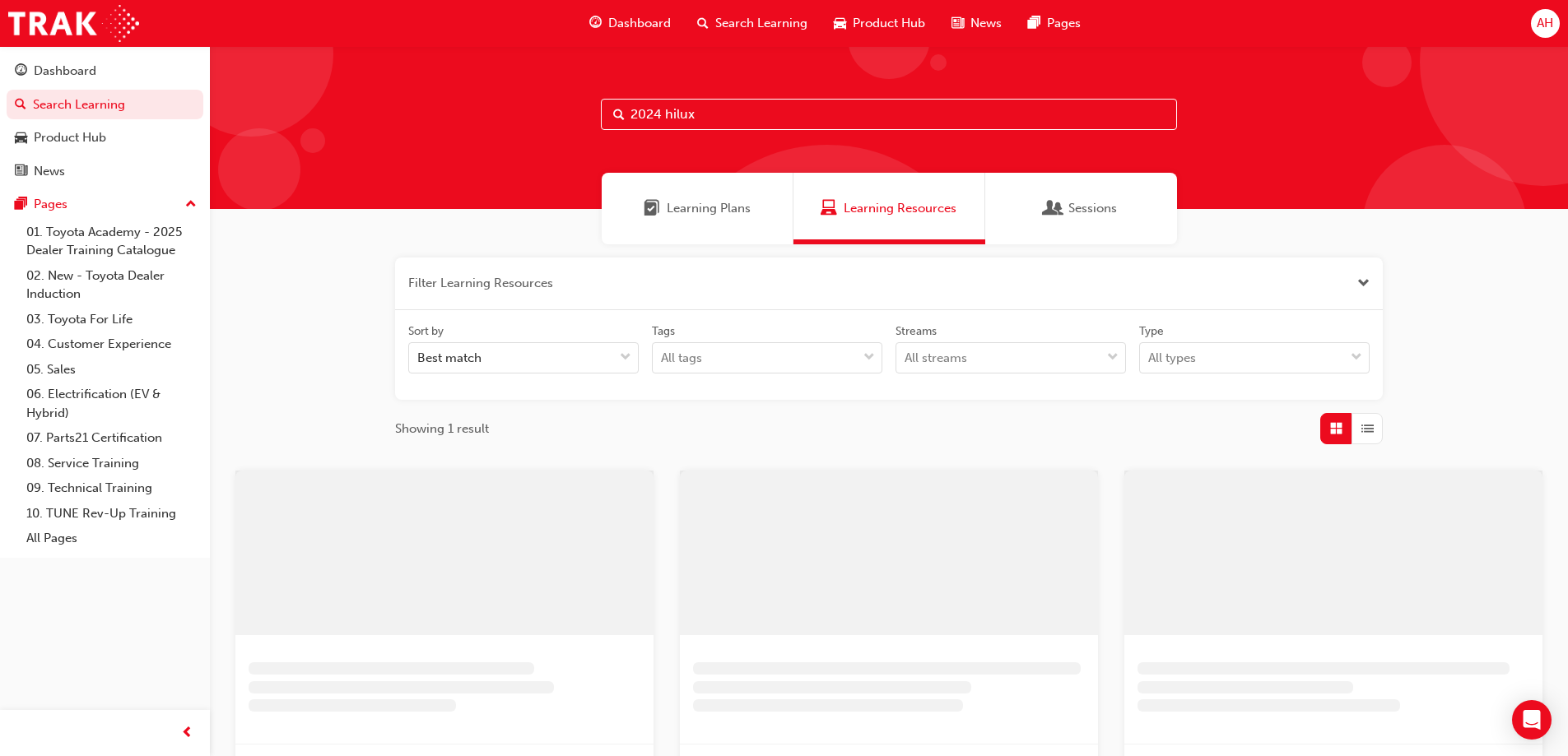
click at [727, 106] on input "2024 hilux" at bounding box center [889, 114] width 576 height 31
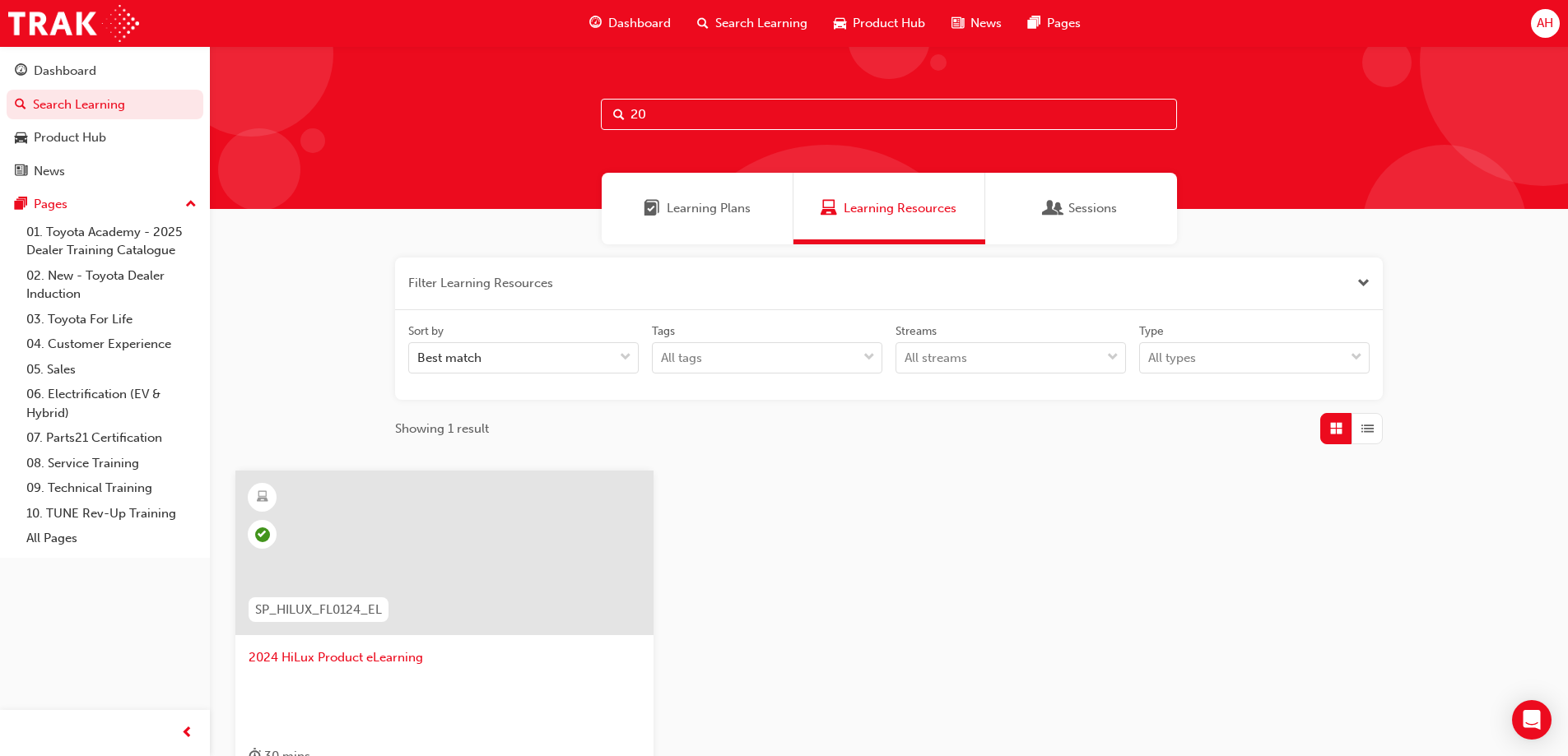
type input "2"
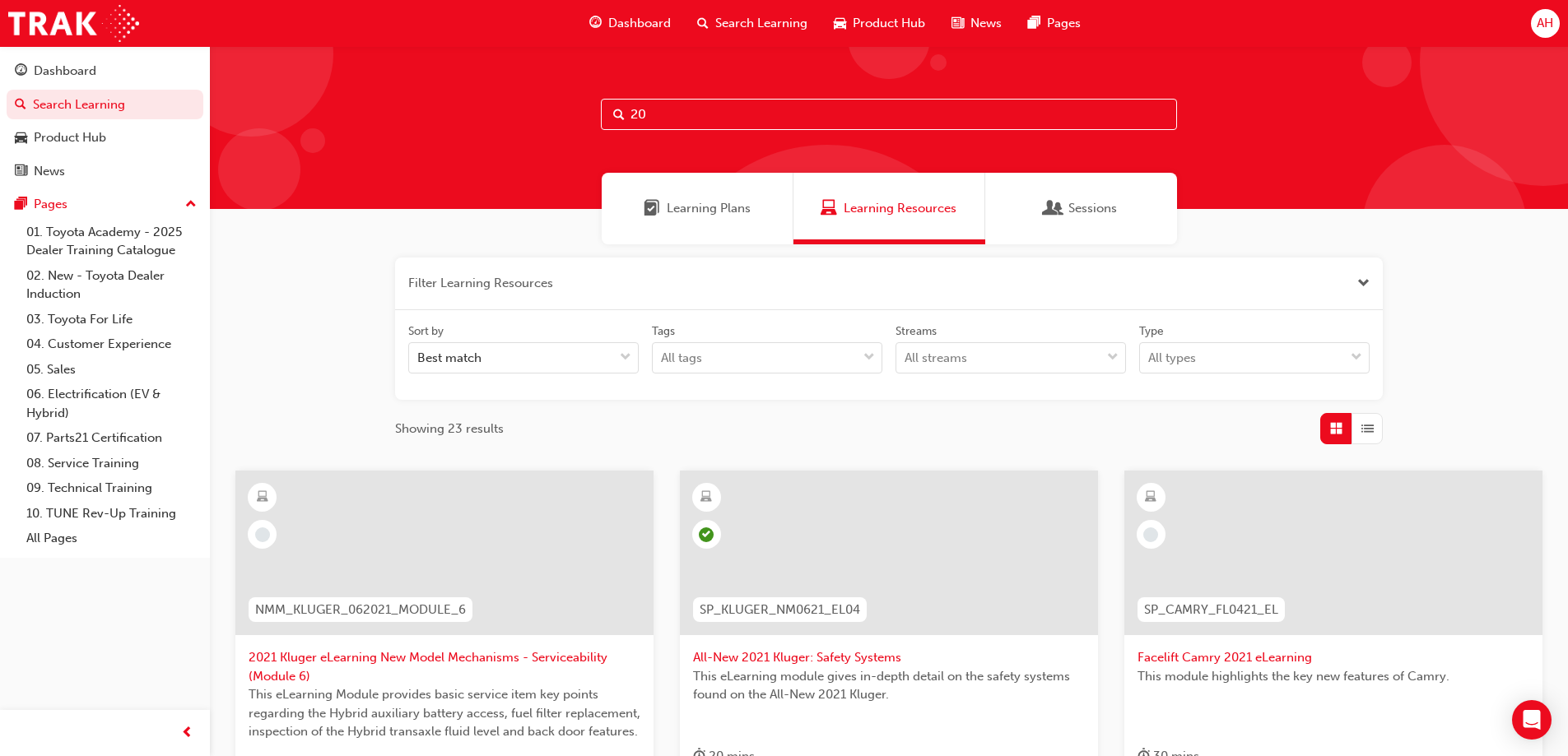
type input "2"
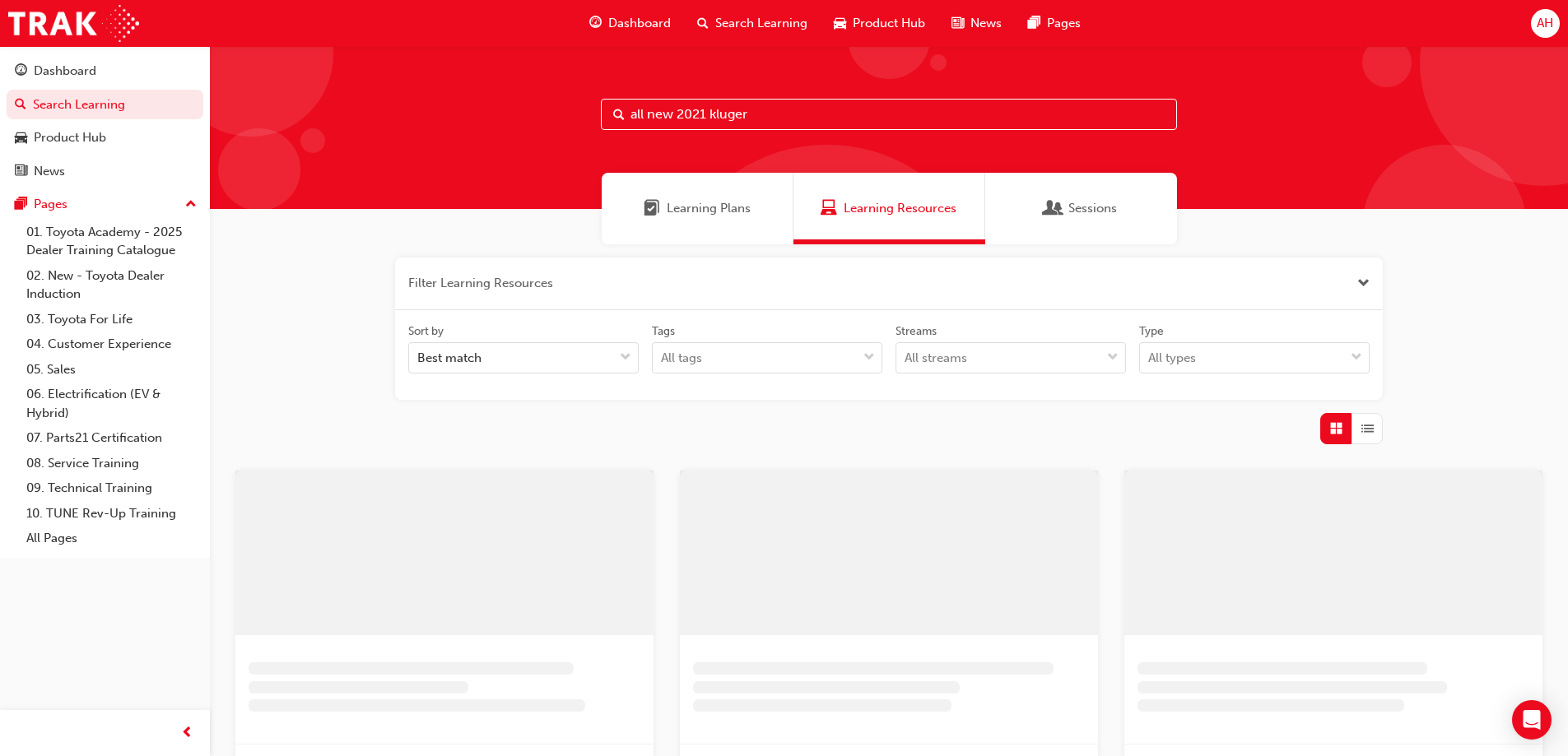
type input "all new 2021 kluger"
